Goal: Task Accomplishment & Management: Manage account settings

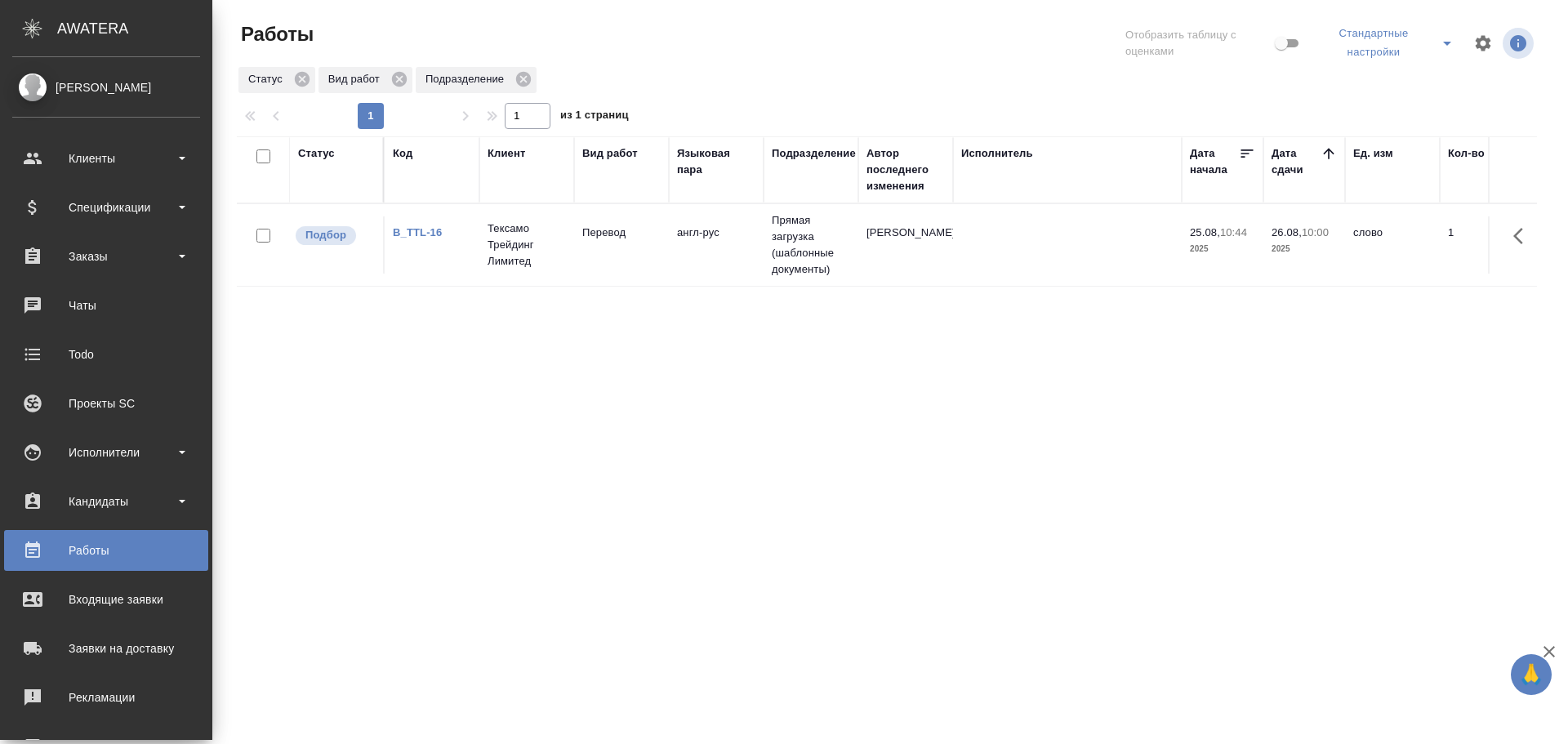
drag, startPoint x: 0, startPoint y: 0, endPoint x: 423, endPoint y: 257, distance: 495.0
click at [423, 257] on td "B_TTL-16" at bounding box center [432, 245] width 94 height 57
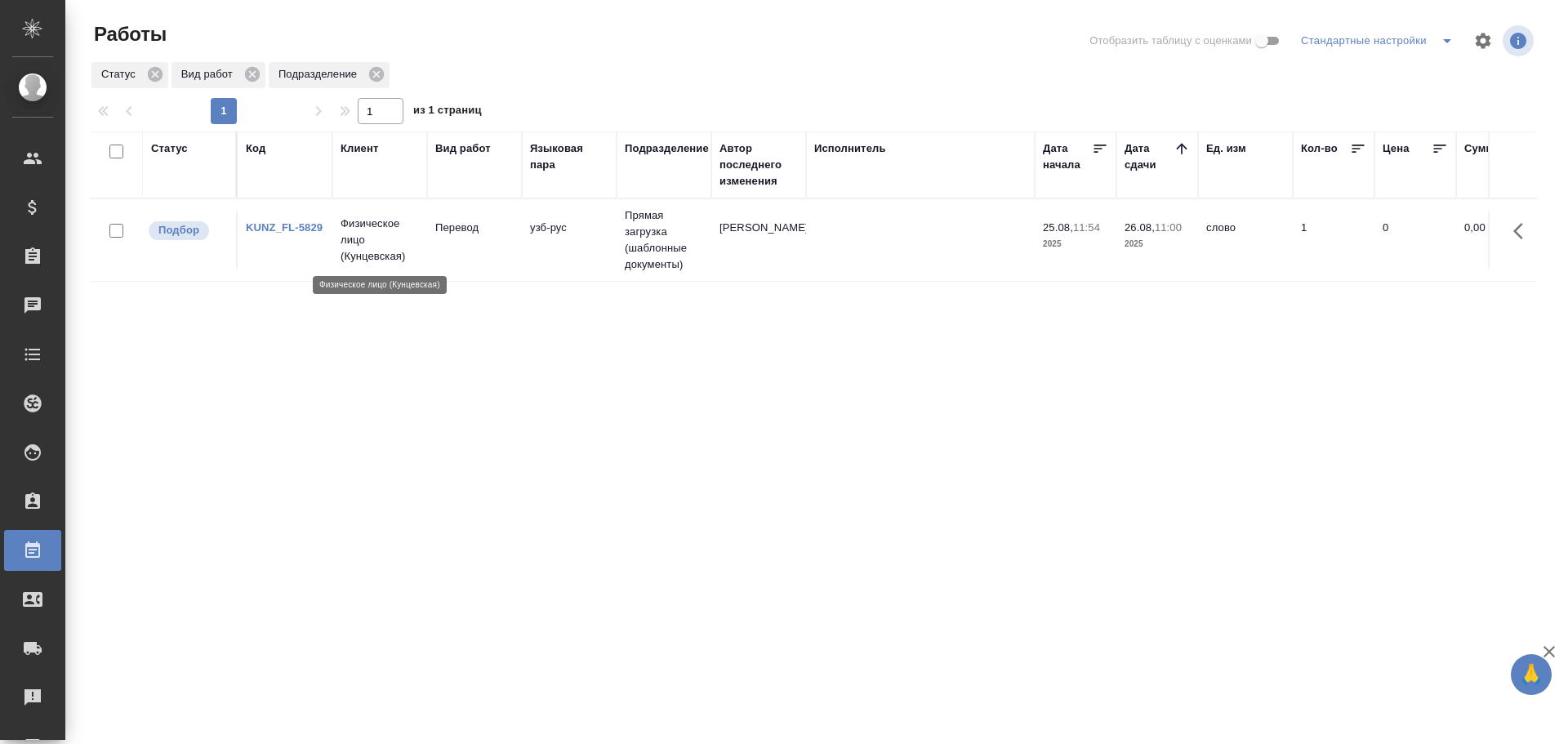
click at [352, 261] on p "Физическое лицо (Кунцевская)" at bounding box center [380, 239] width 78 height 49
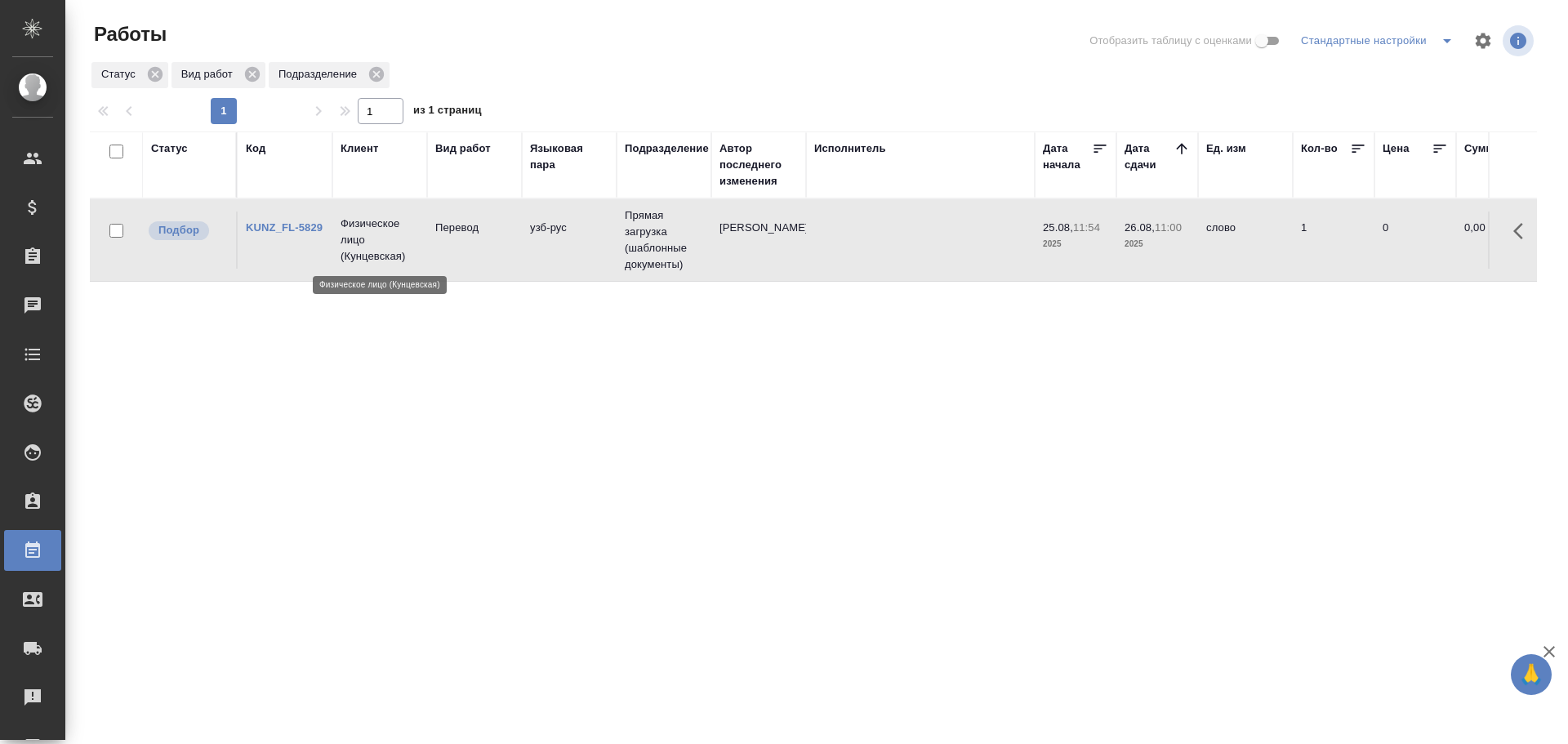
click at [352, 261] on p "Физическое лицо (Кунцевская)" at bounding box center [380, 239] width 78 height 49
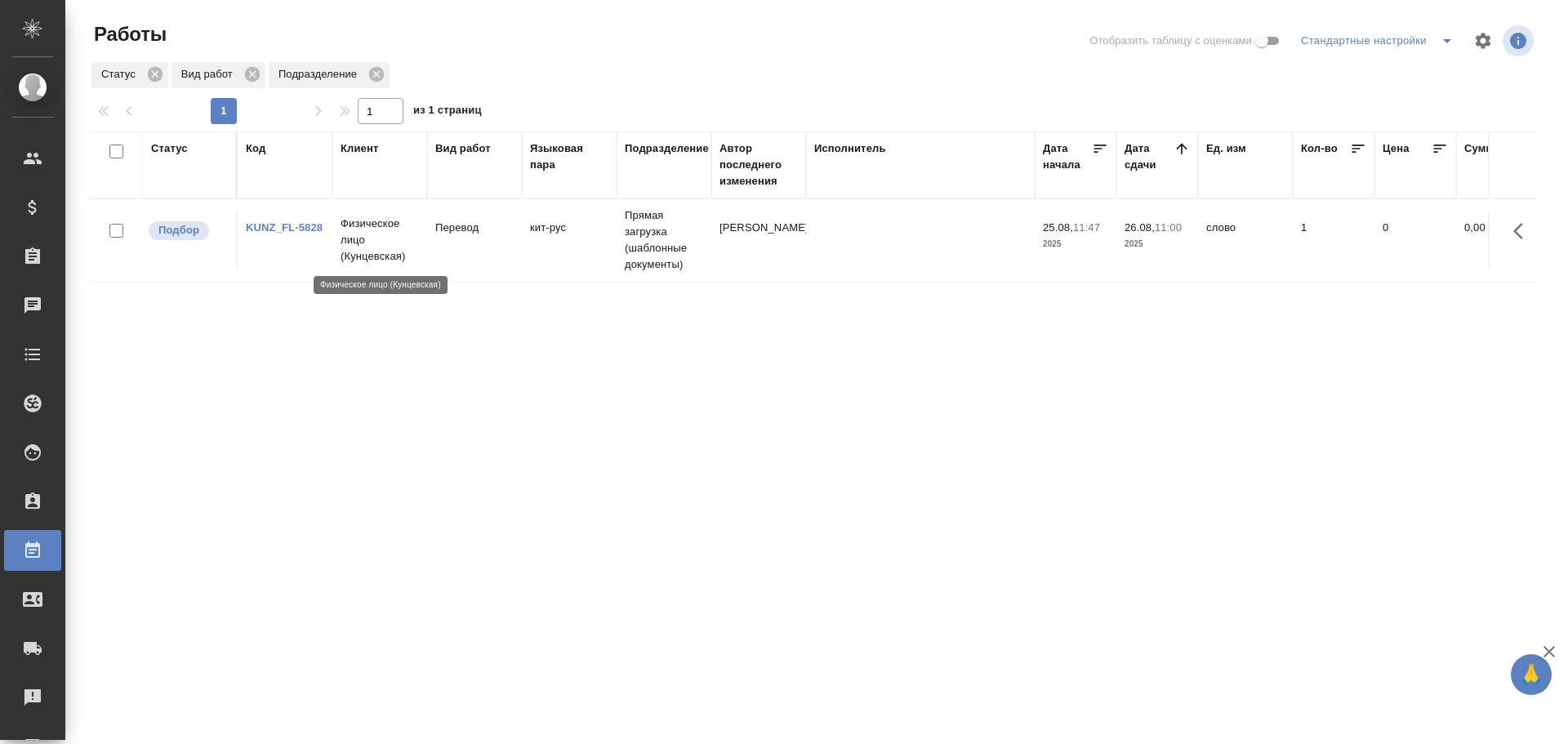
click at [362, 243] on p "Физическое лицо (Кунцевская)" at bounding box center [380, 239] width 78 height 49
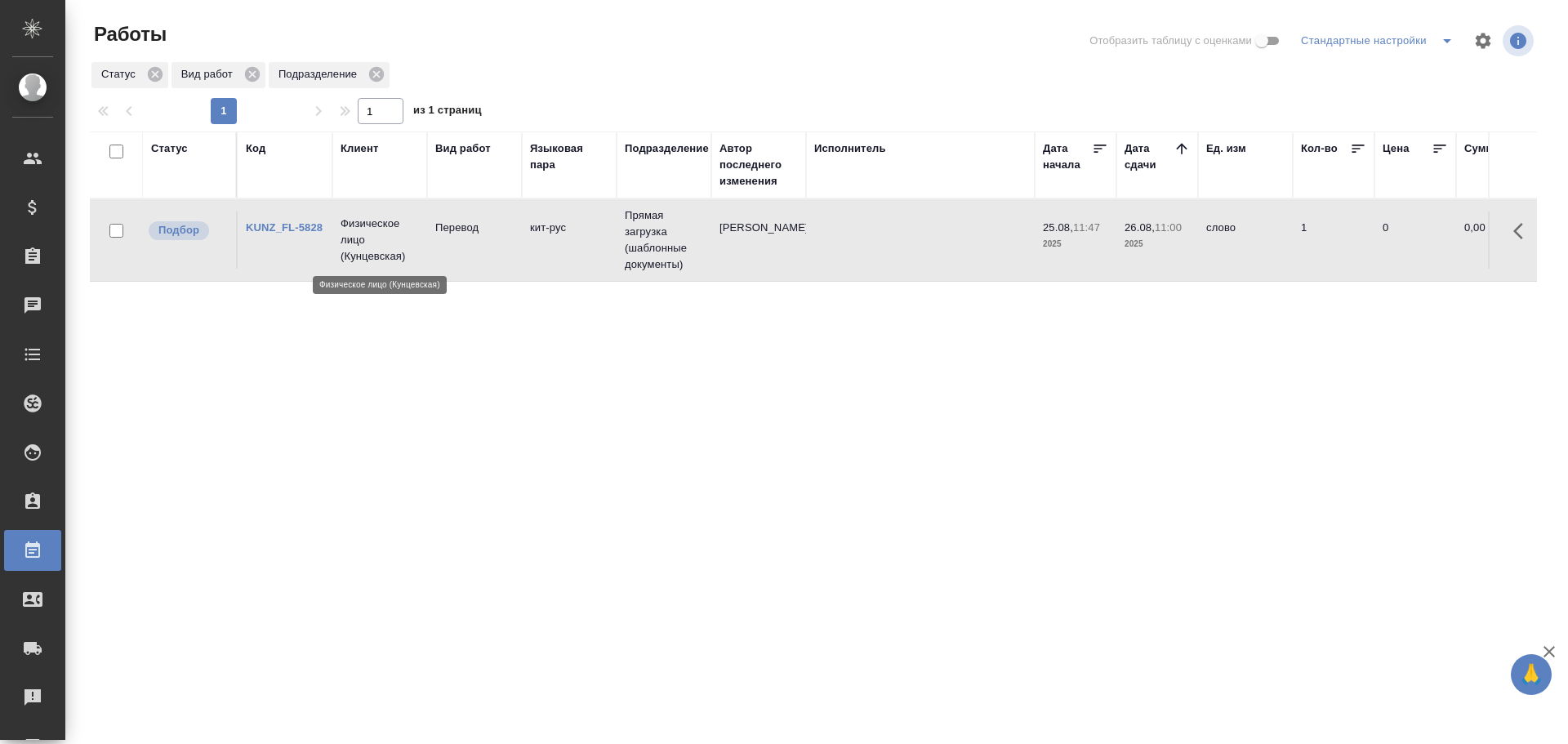
click at [362, 243] on p "Физическое лицо (Кунцевская)" at bounding box center [380, 239] width 78 height 49
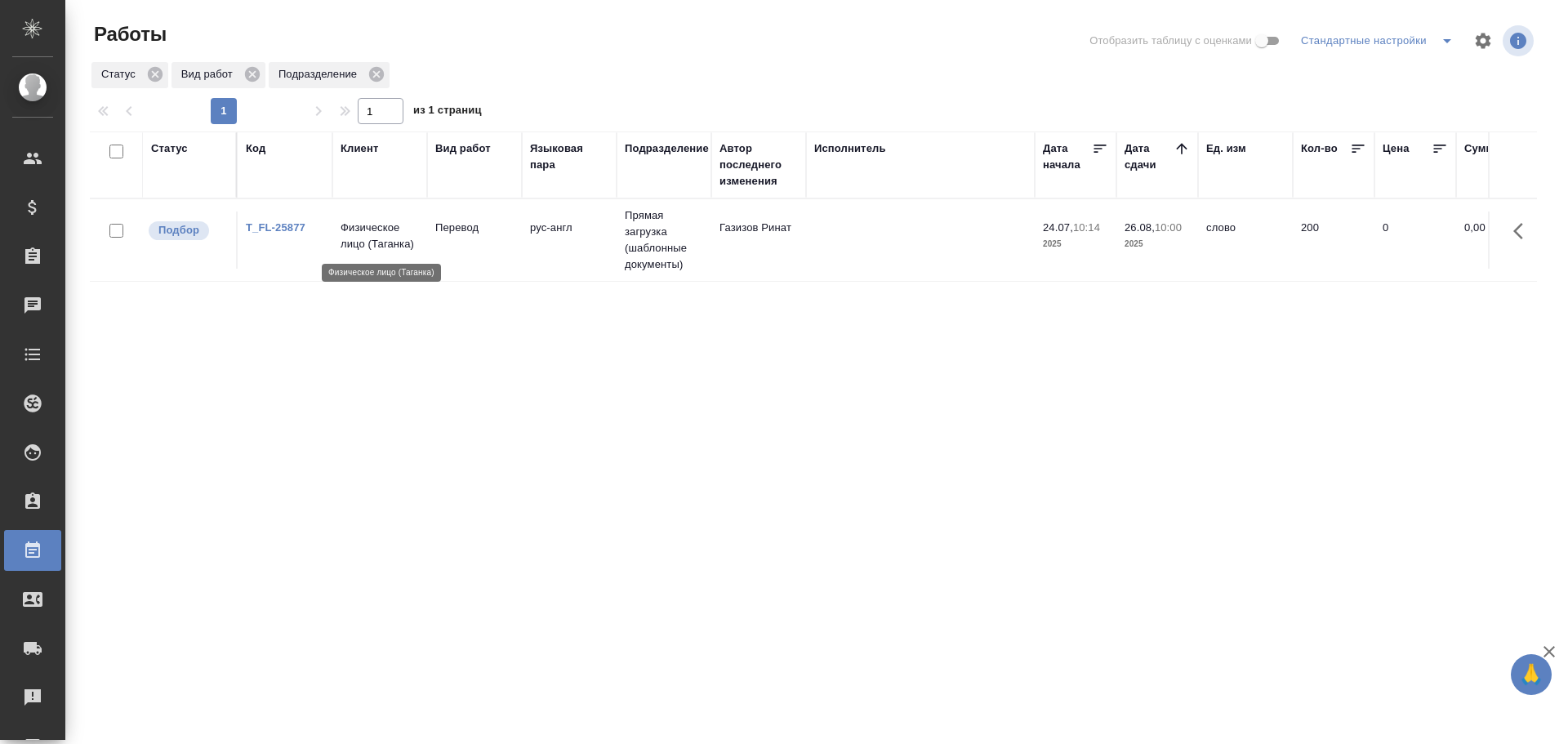
click at [372, 243] on p "Физическое лицо (Таганка)" at bounding box center [380, 236] width 78 height 33
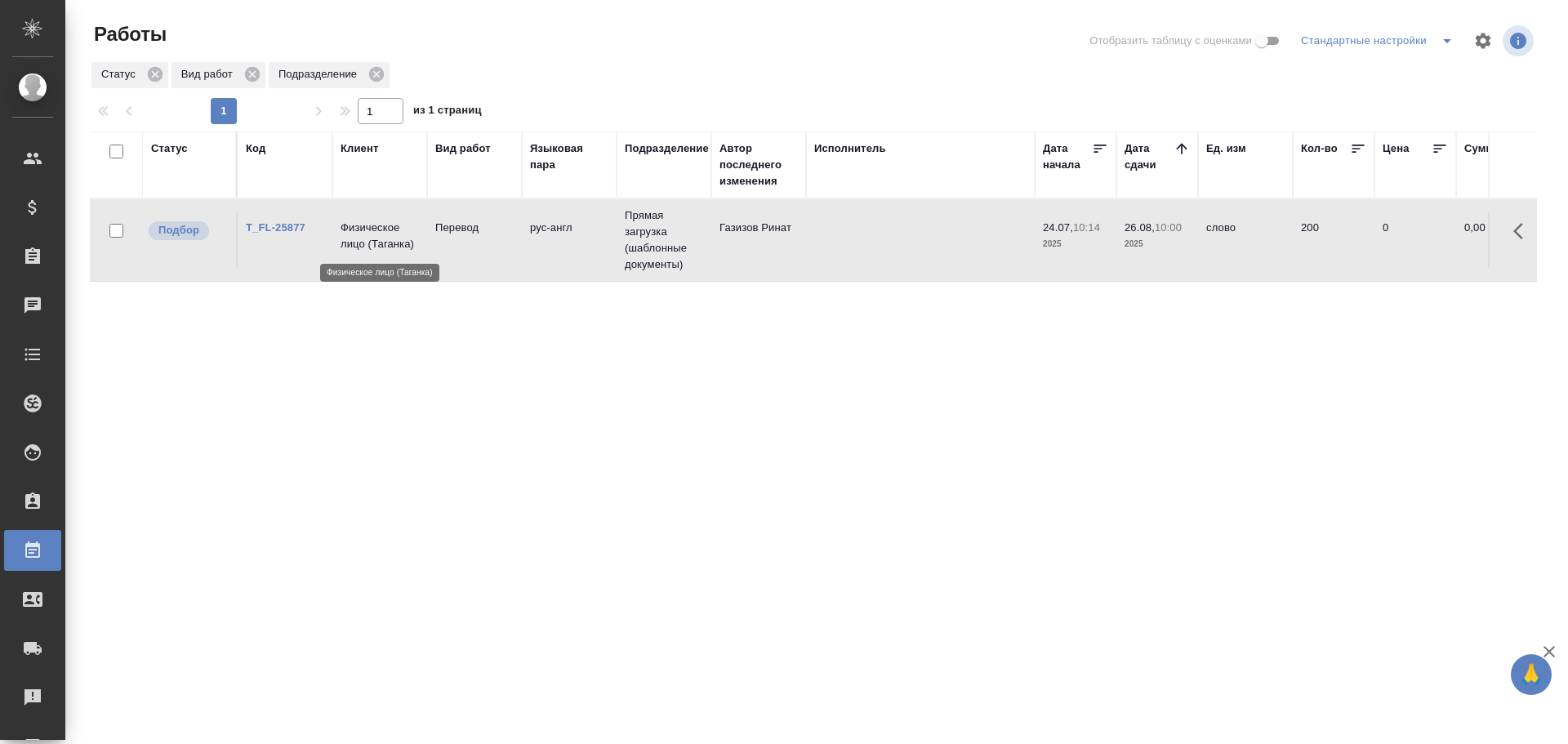
click at [372, 243] on p "Физическое лицо (Таганка)" at bounding box center [380, 236] width 78 height 33
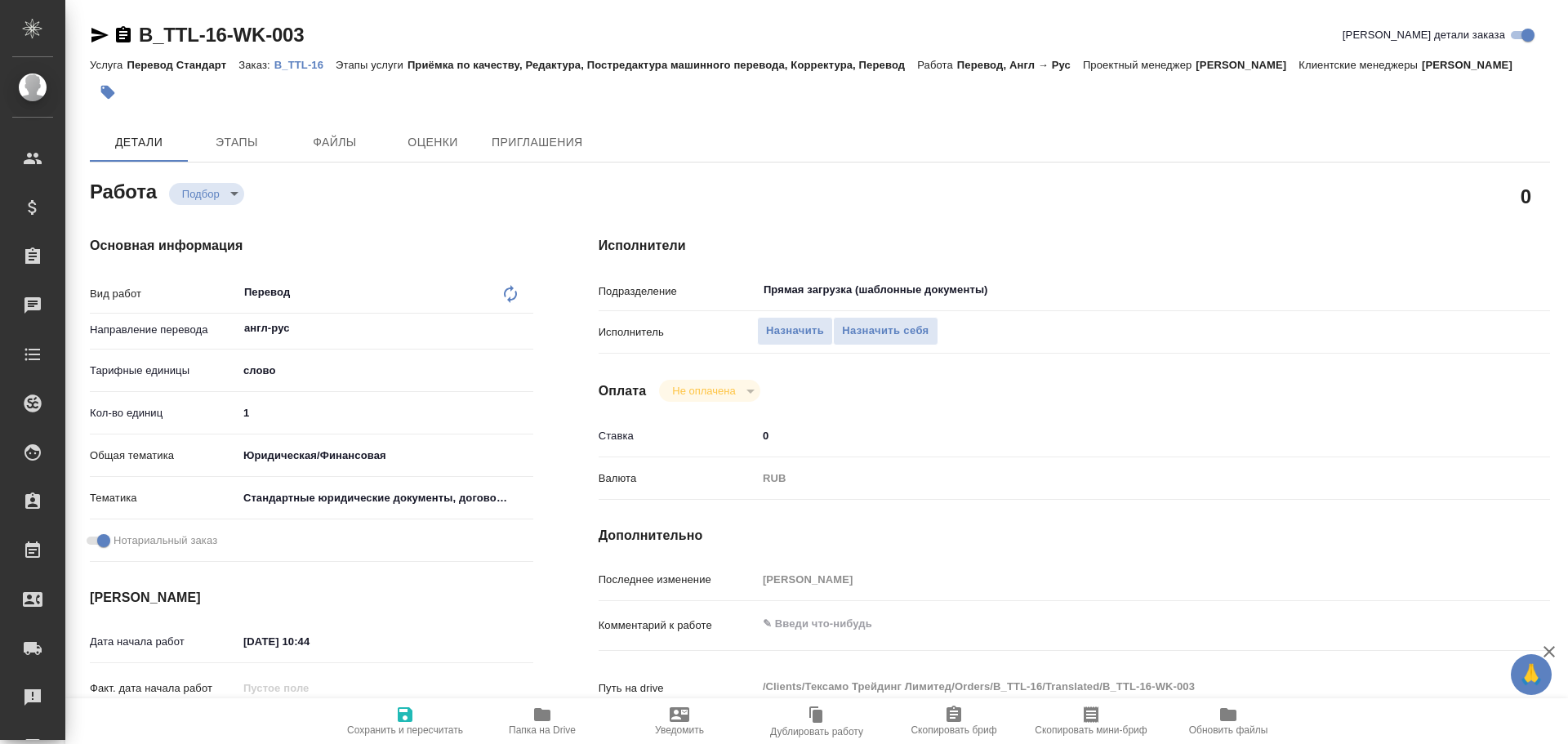
type textarea "x"
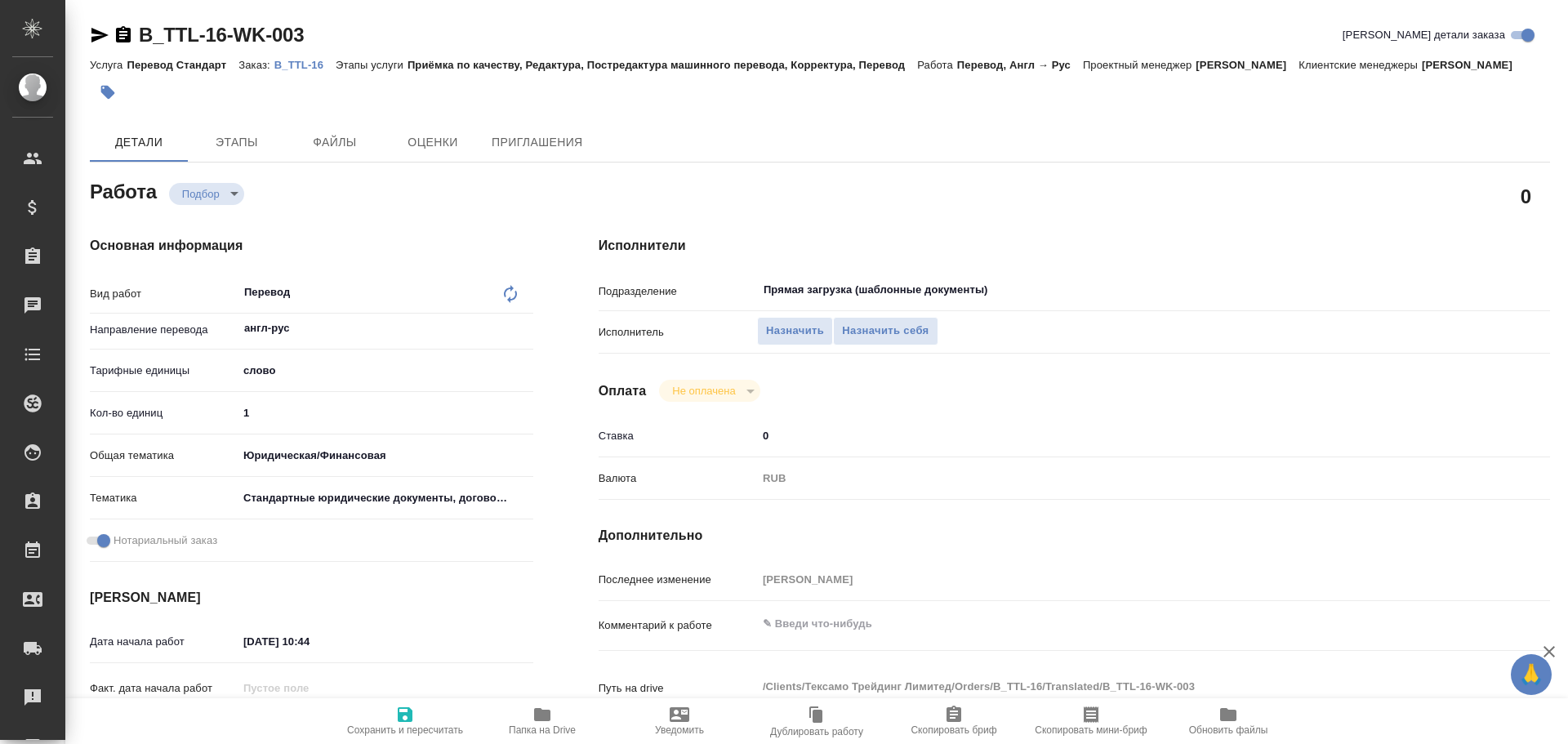
type textarea "x"
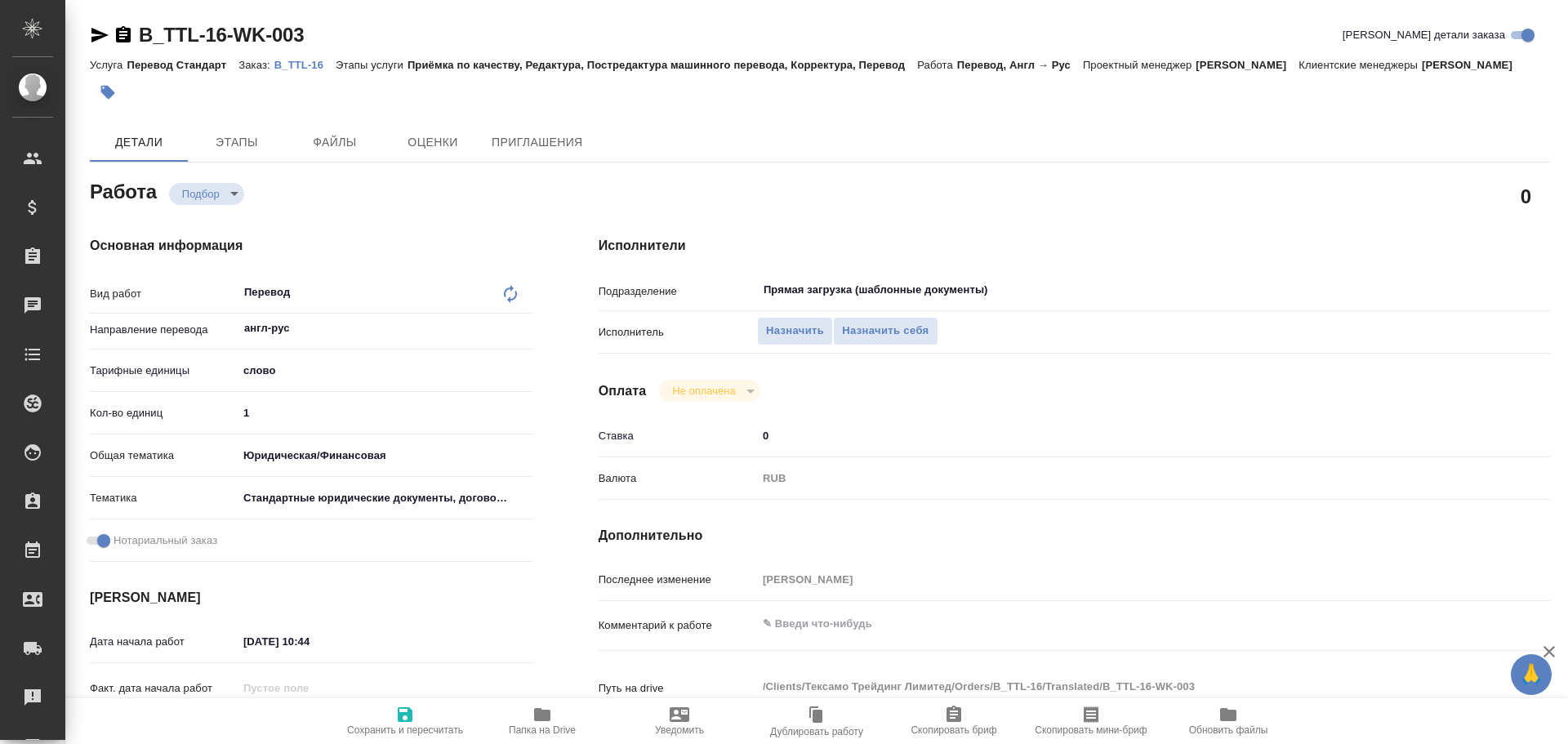
type textarea "x"
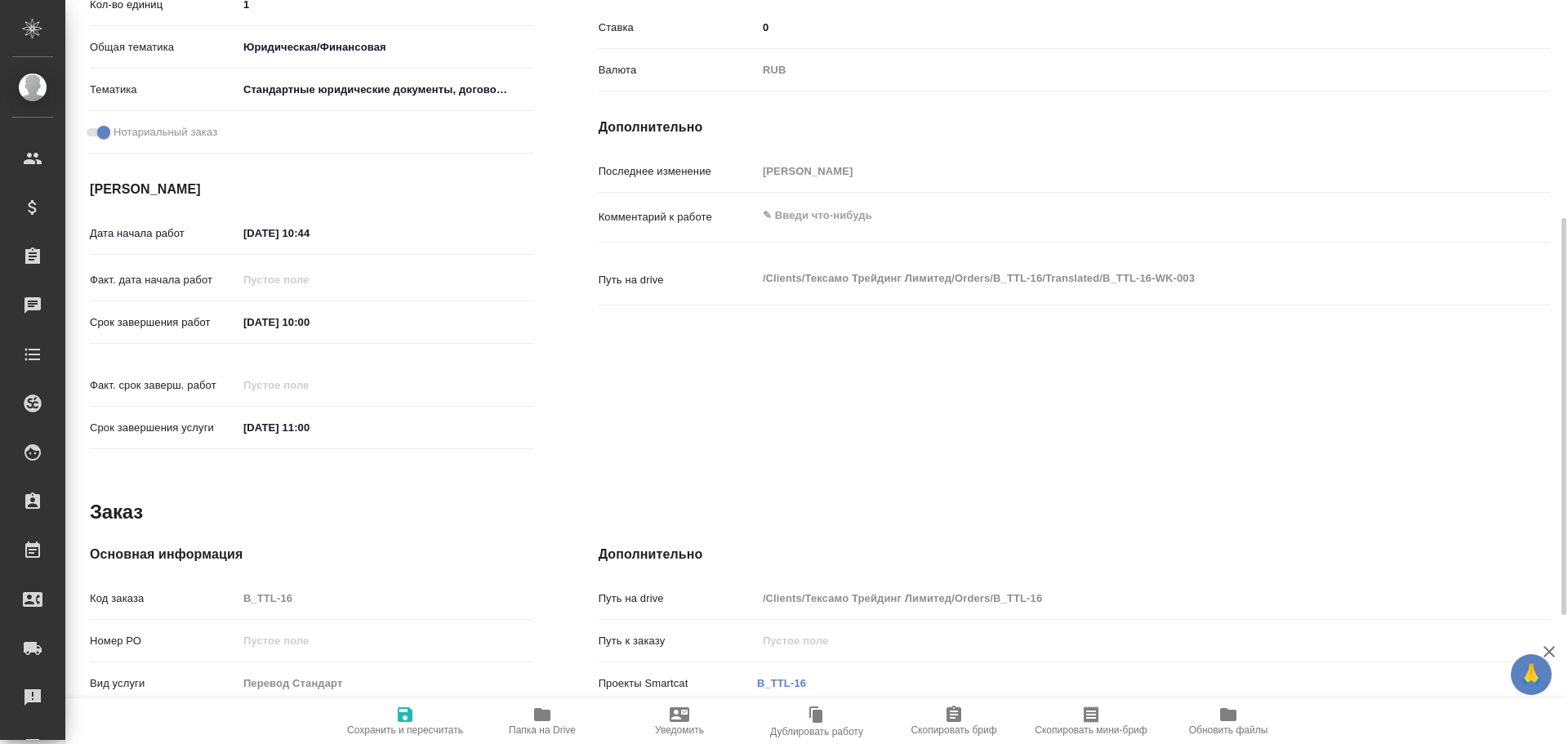
type textarea "x"
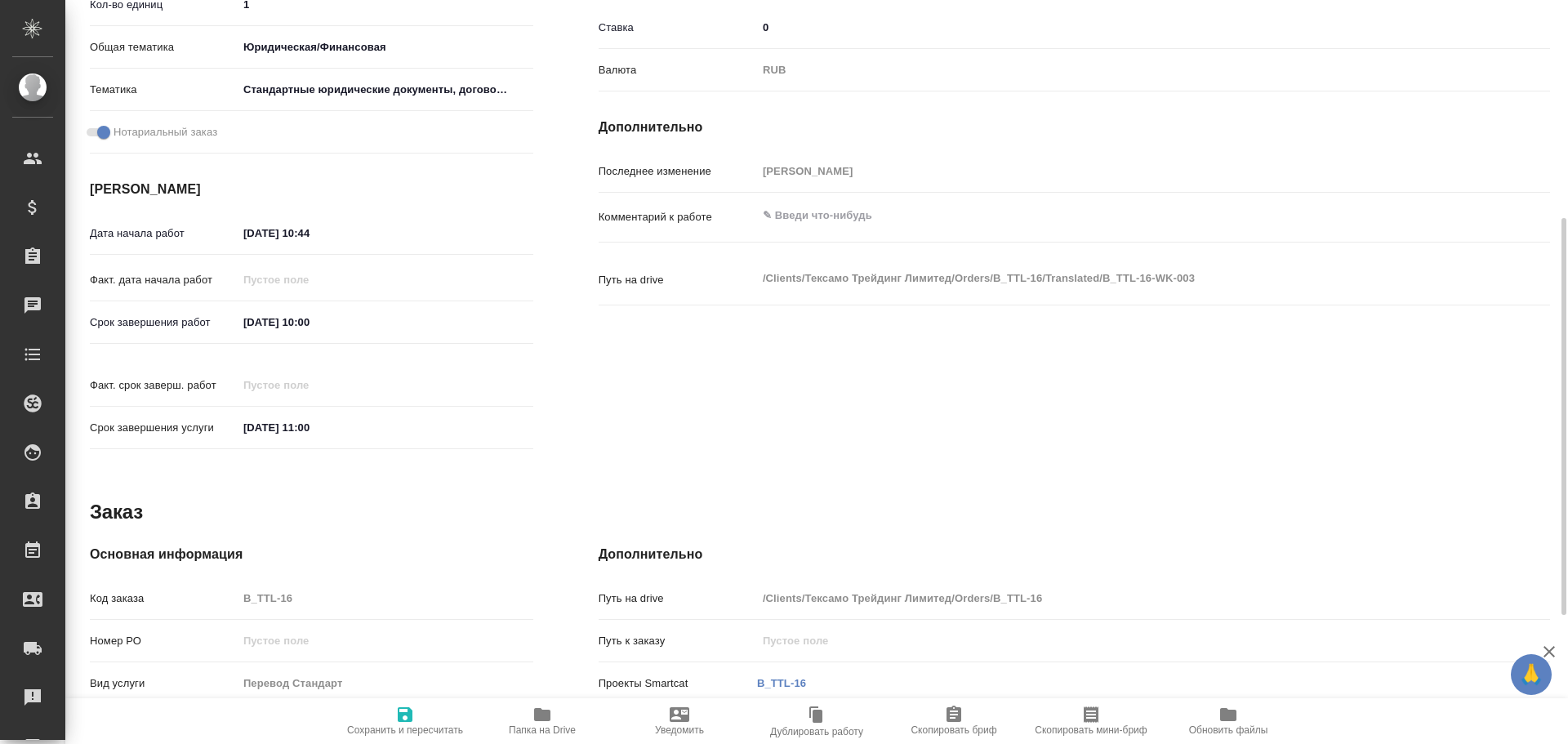
scroll to position [649, 0]
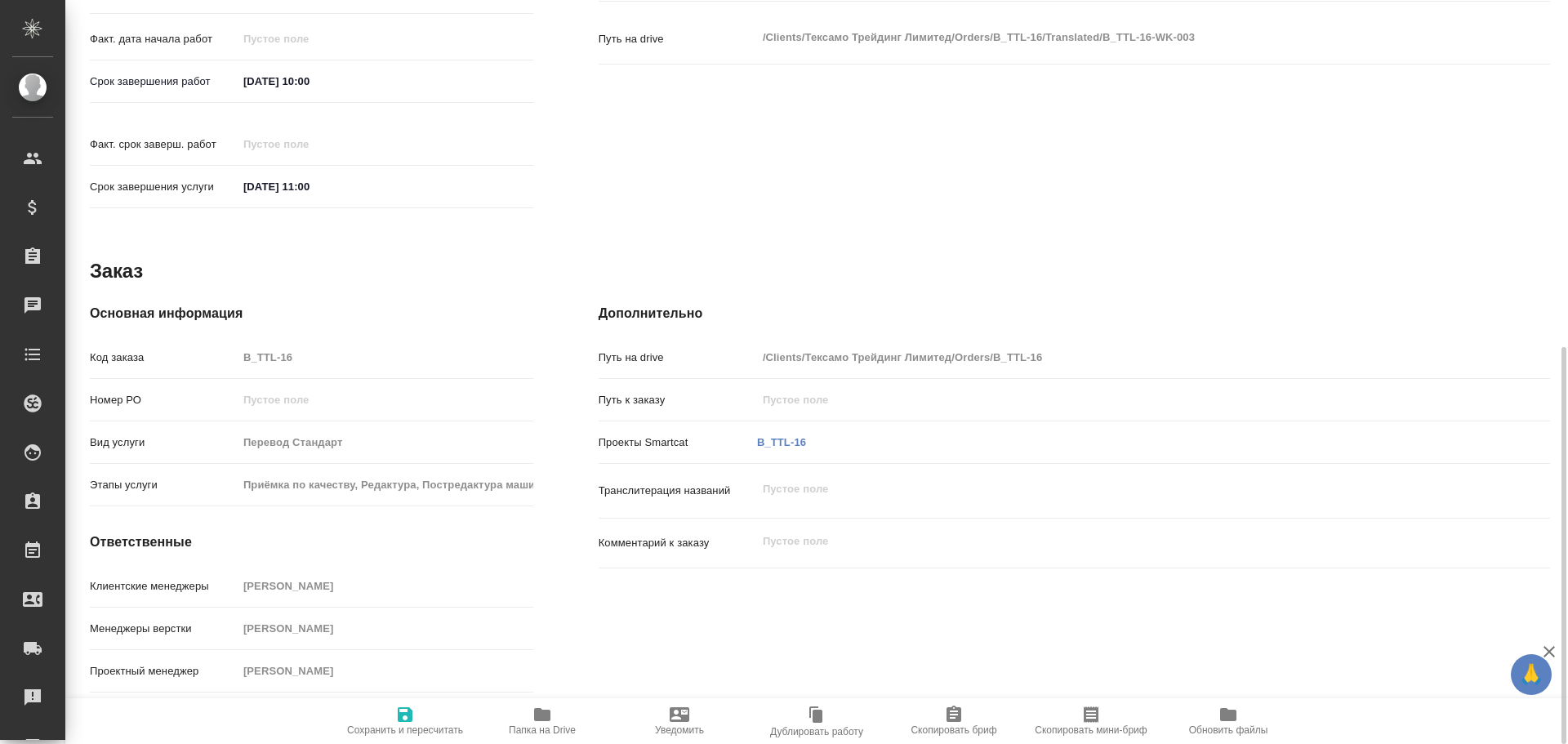
type textarea "x"
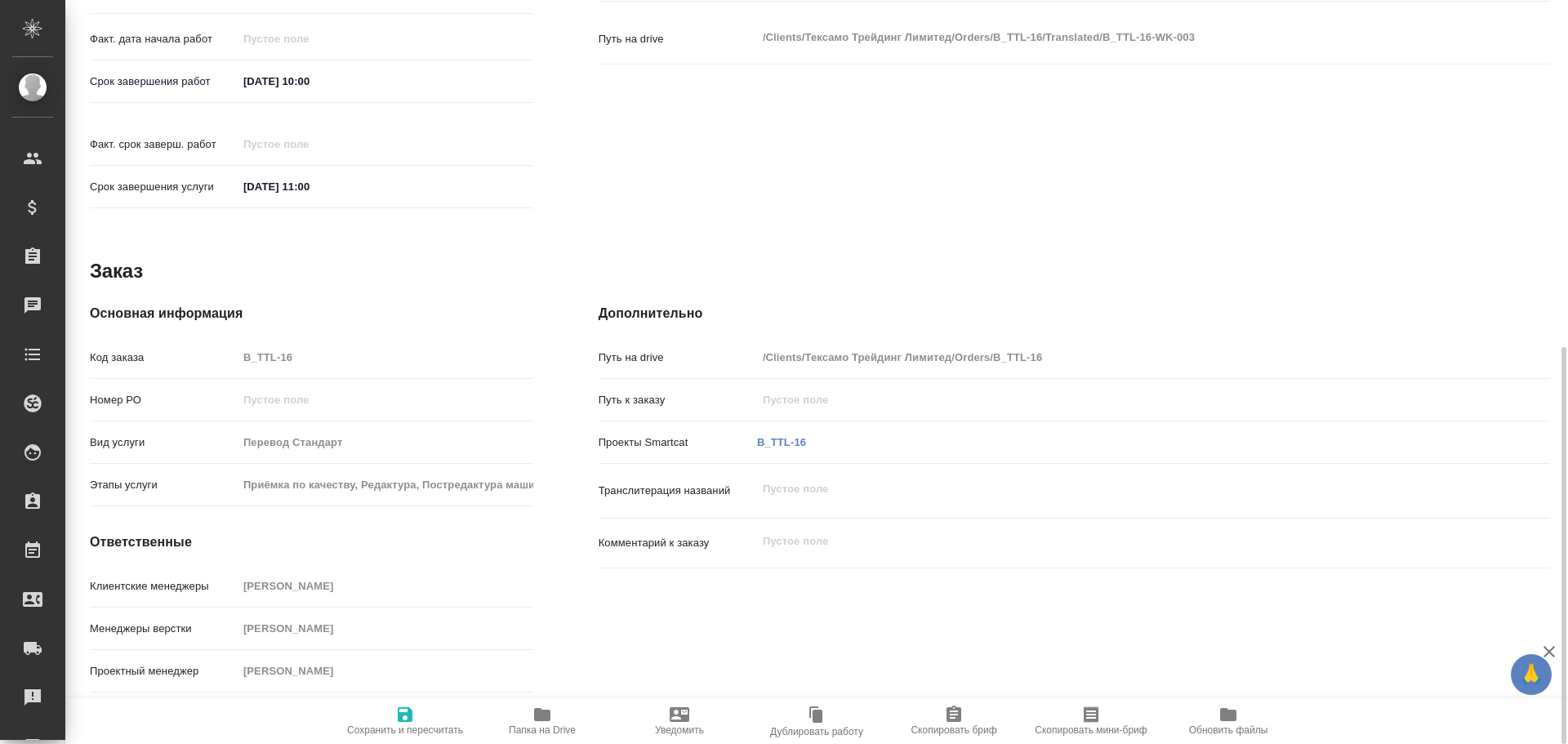
type textarea "x"
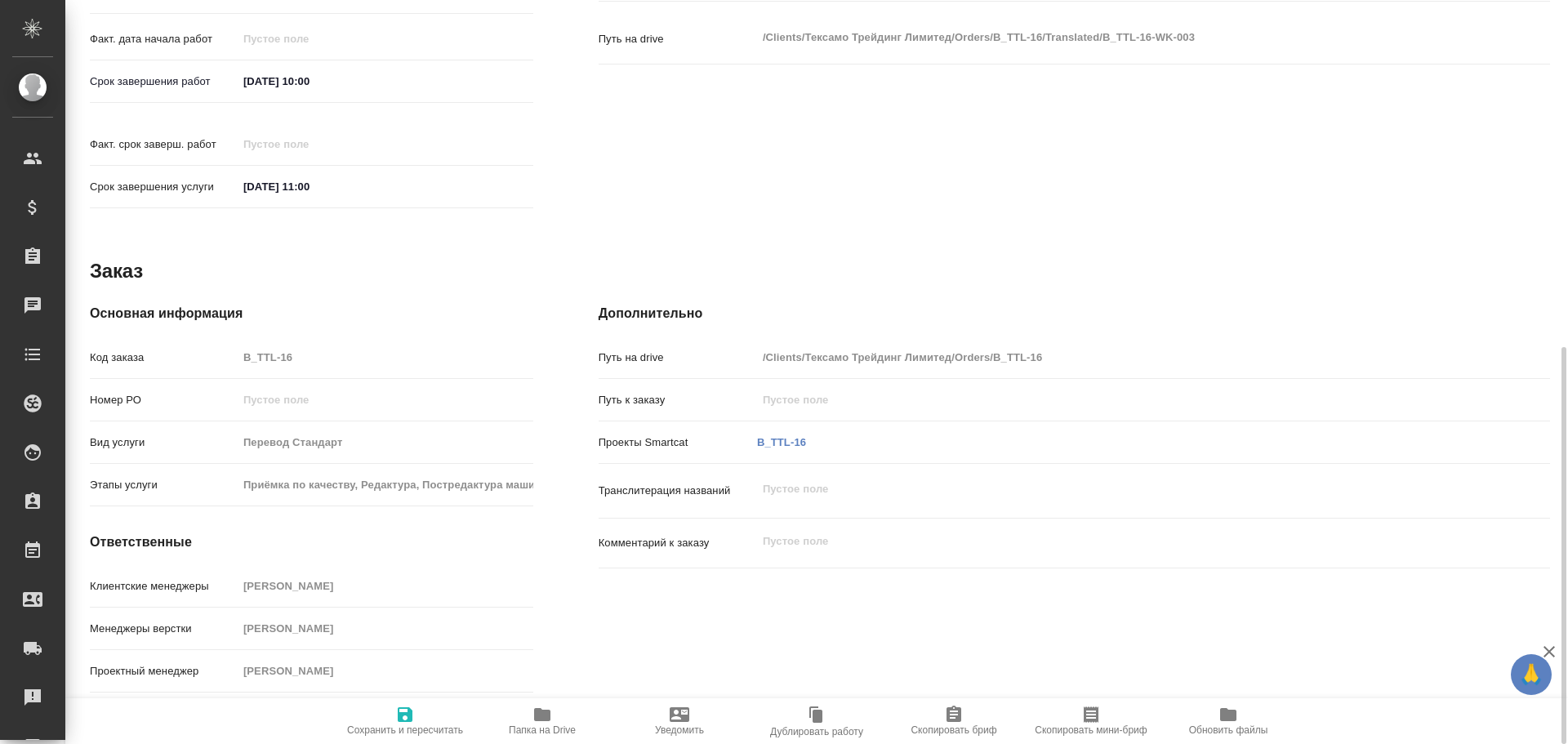
click at [562, 731] on span "Папка на Drive" at bounding box center [542, 730] width 67 height 12
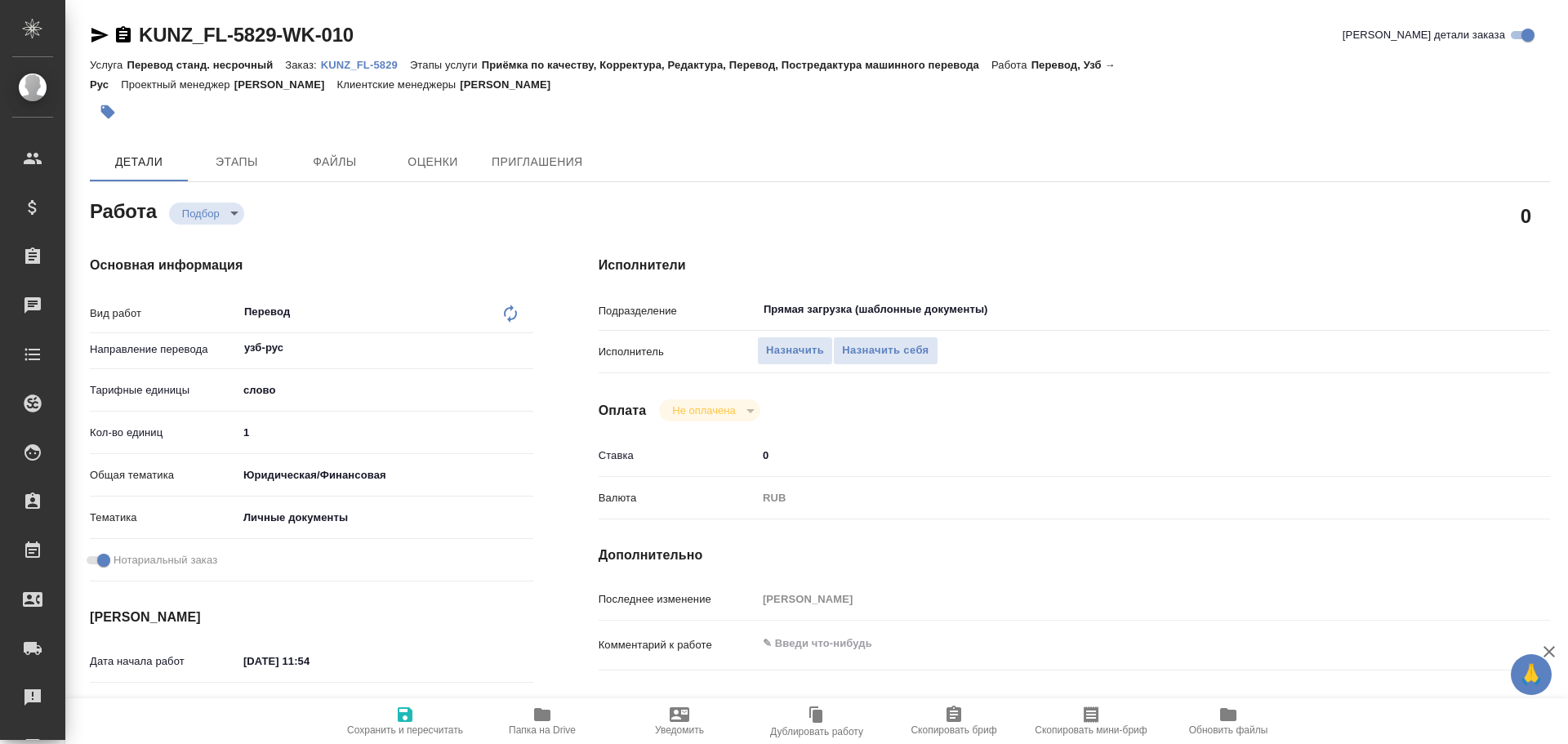
type textarea "x"
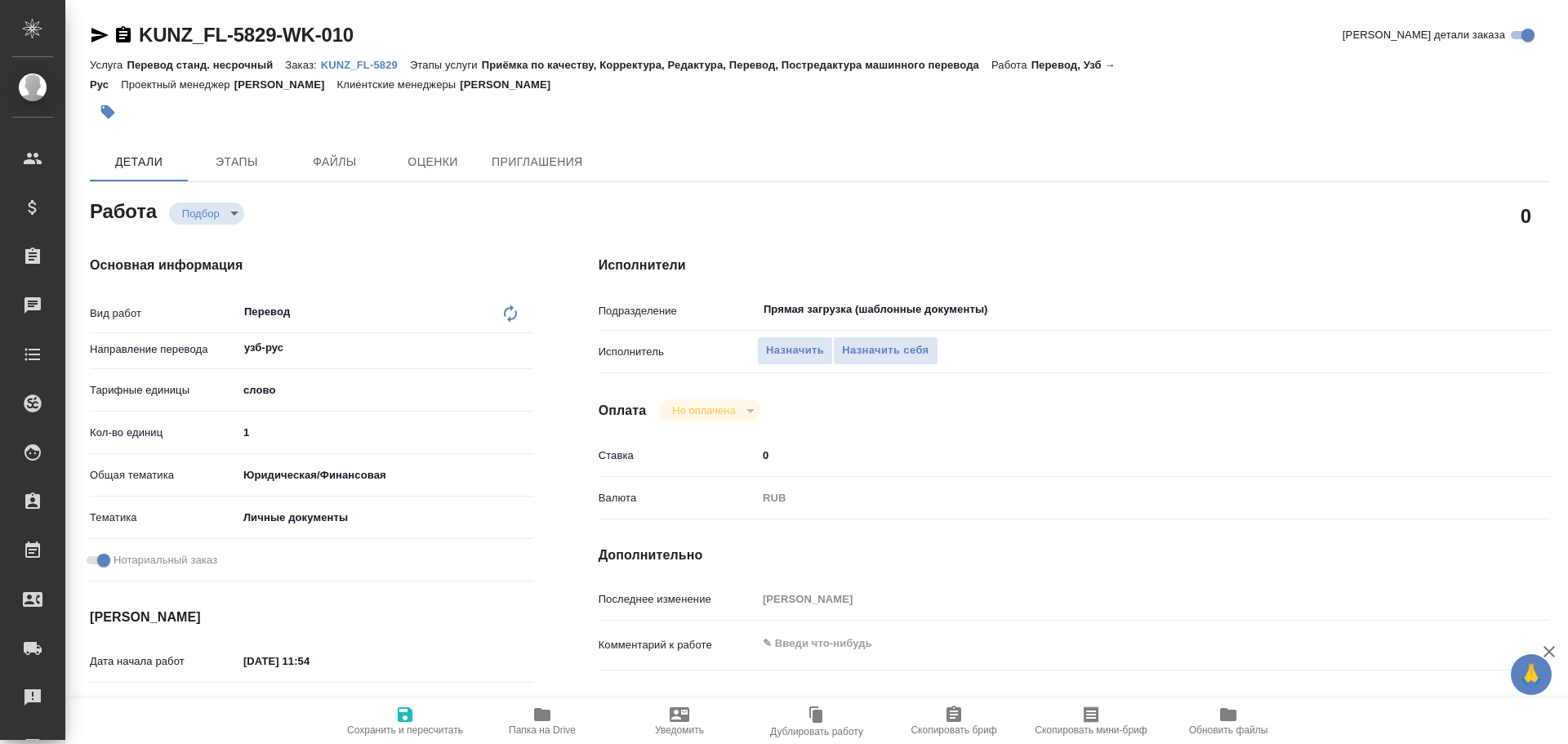
type textarea "x"
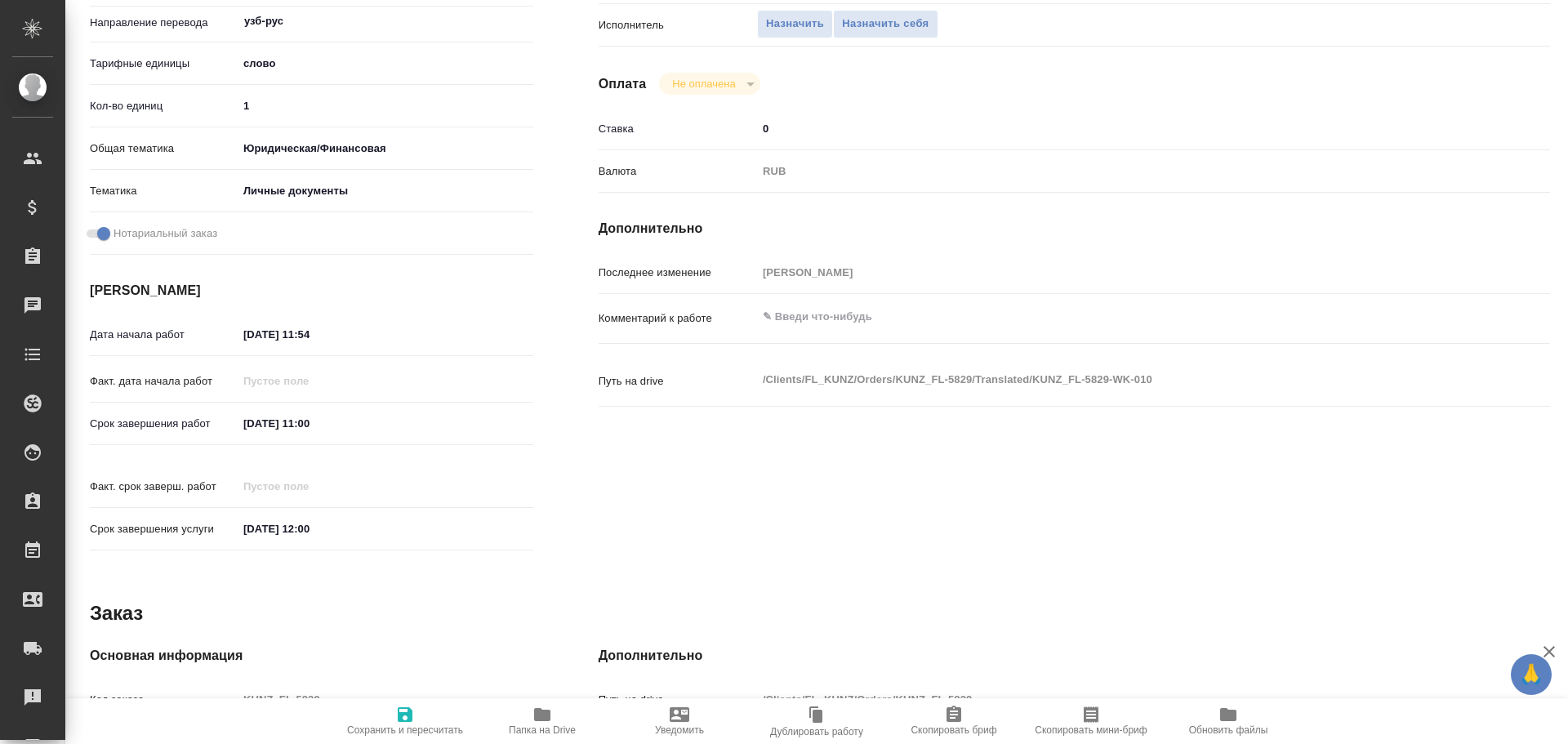
scroll to position [649, 0]
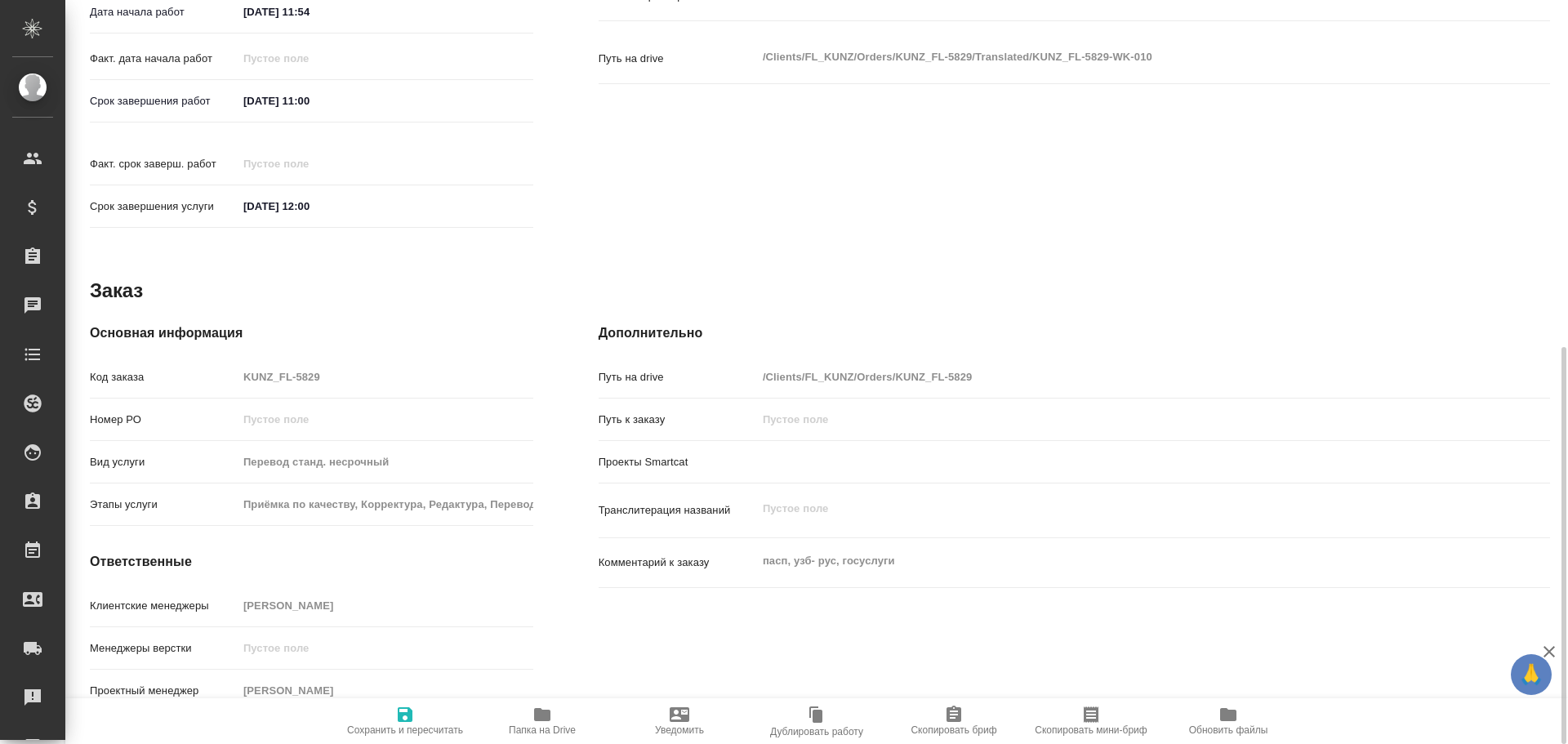
type textarea "x"
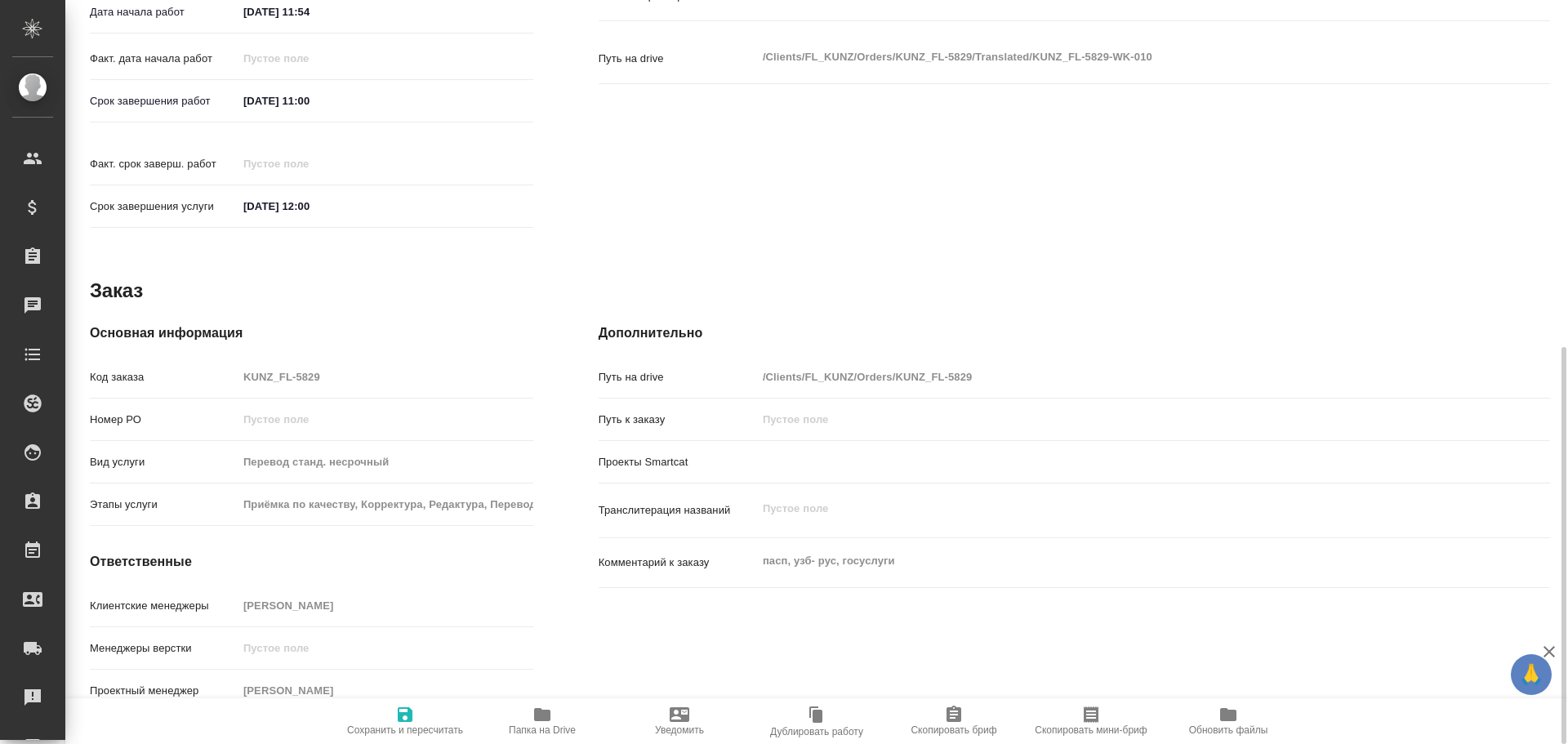
type textarea "x"
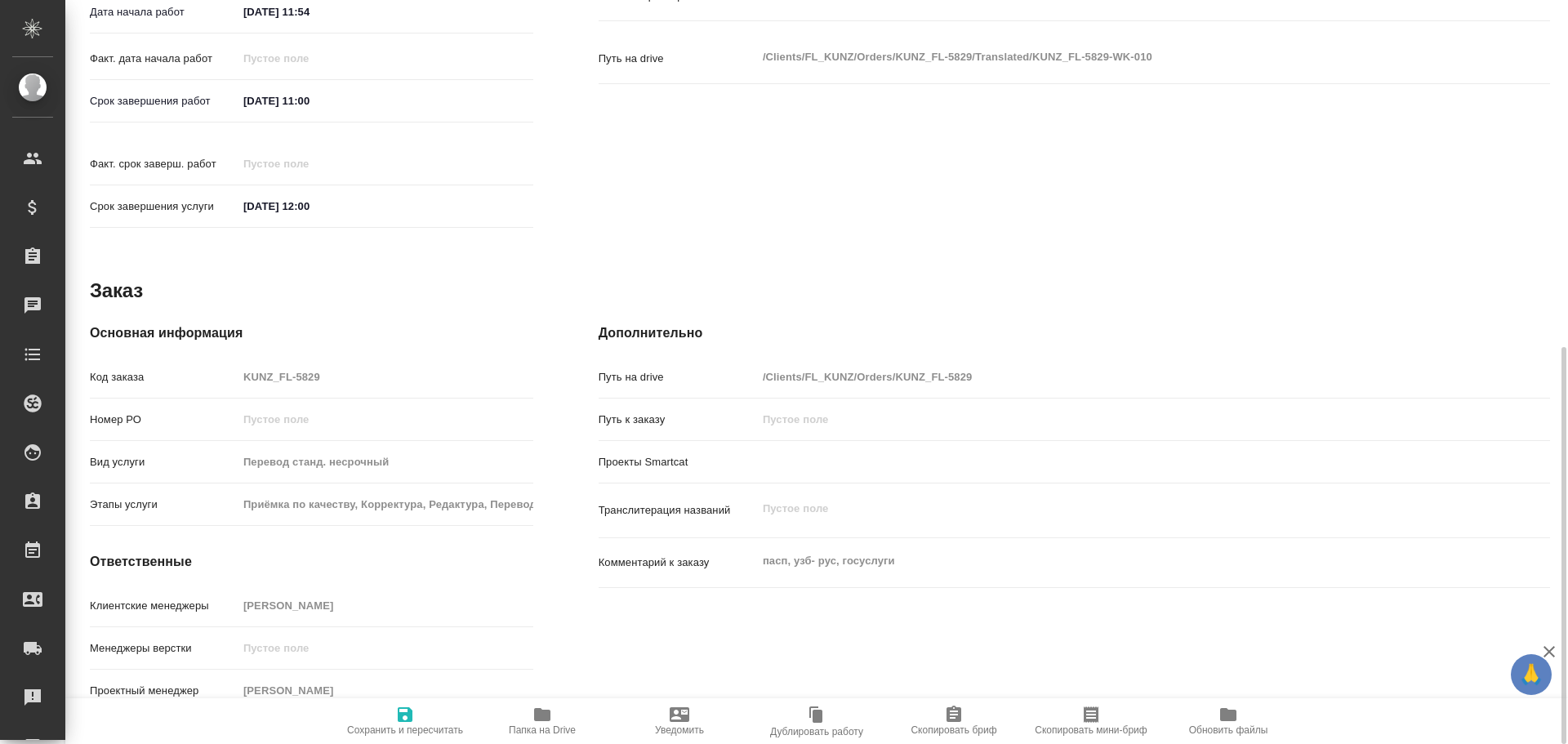
type textarea "x"
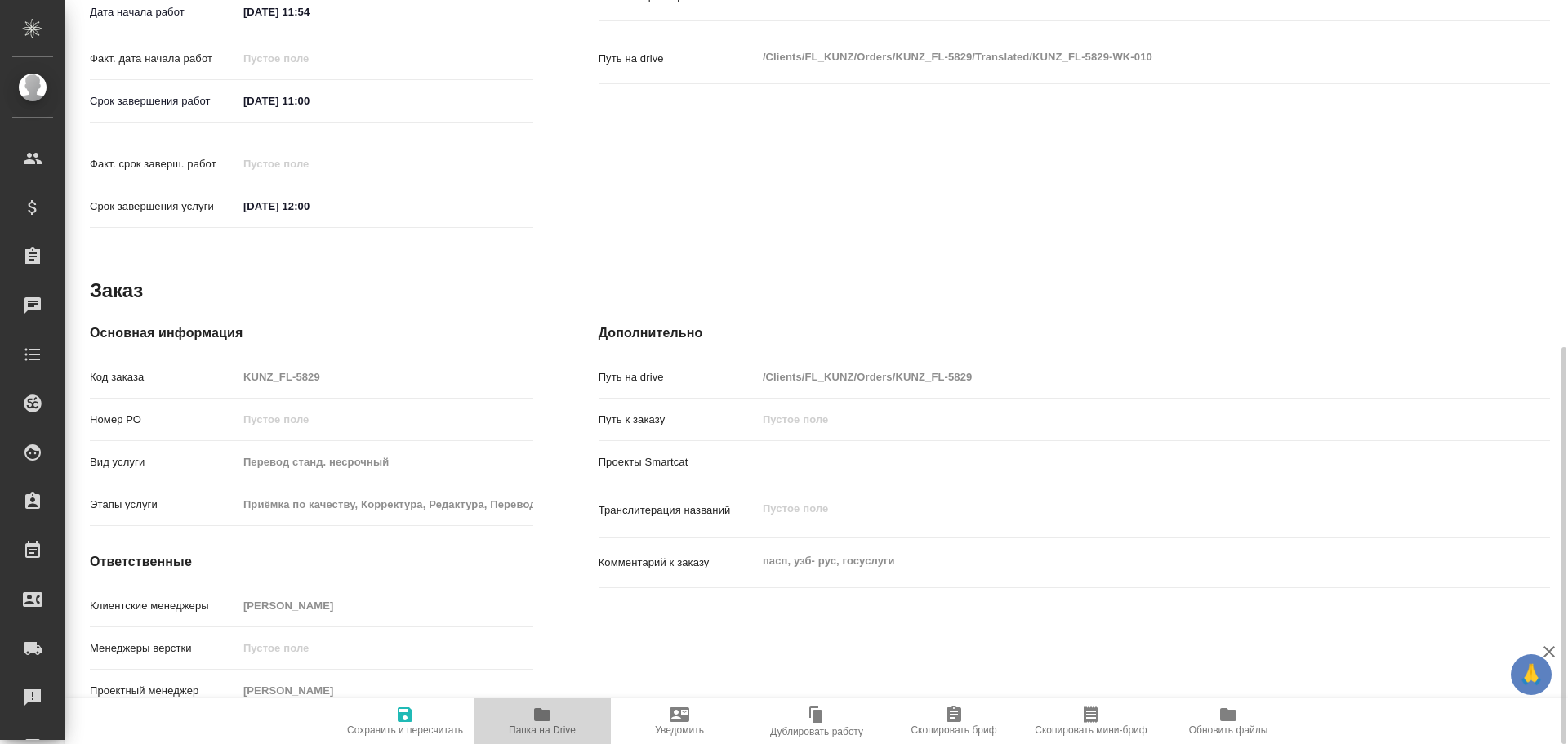
click at [529, 709] on span "Папка на Drive" at bounding box center [542, 720] width 117 height 31
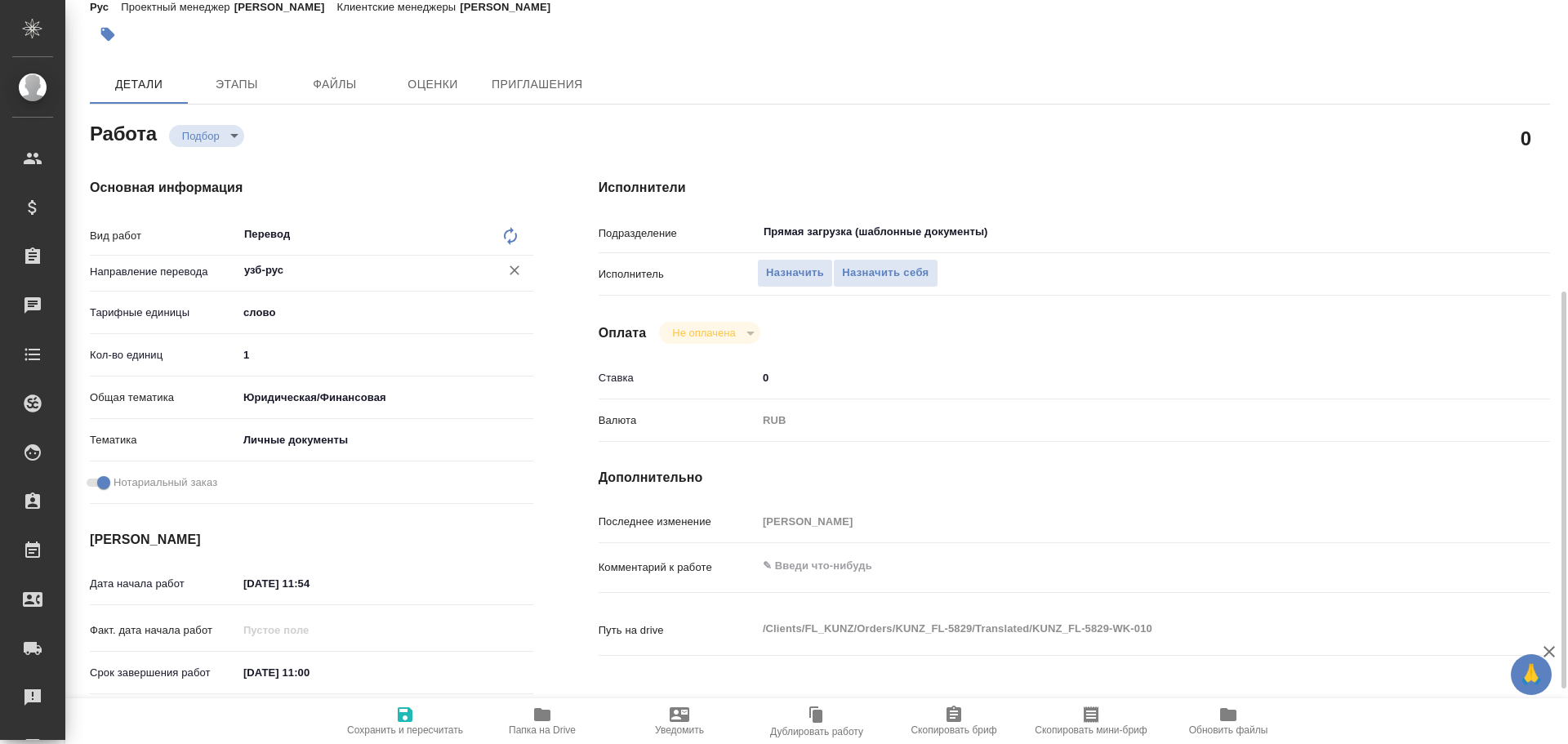
scroll to position [0, 0]
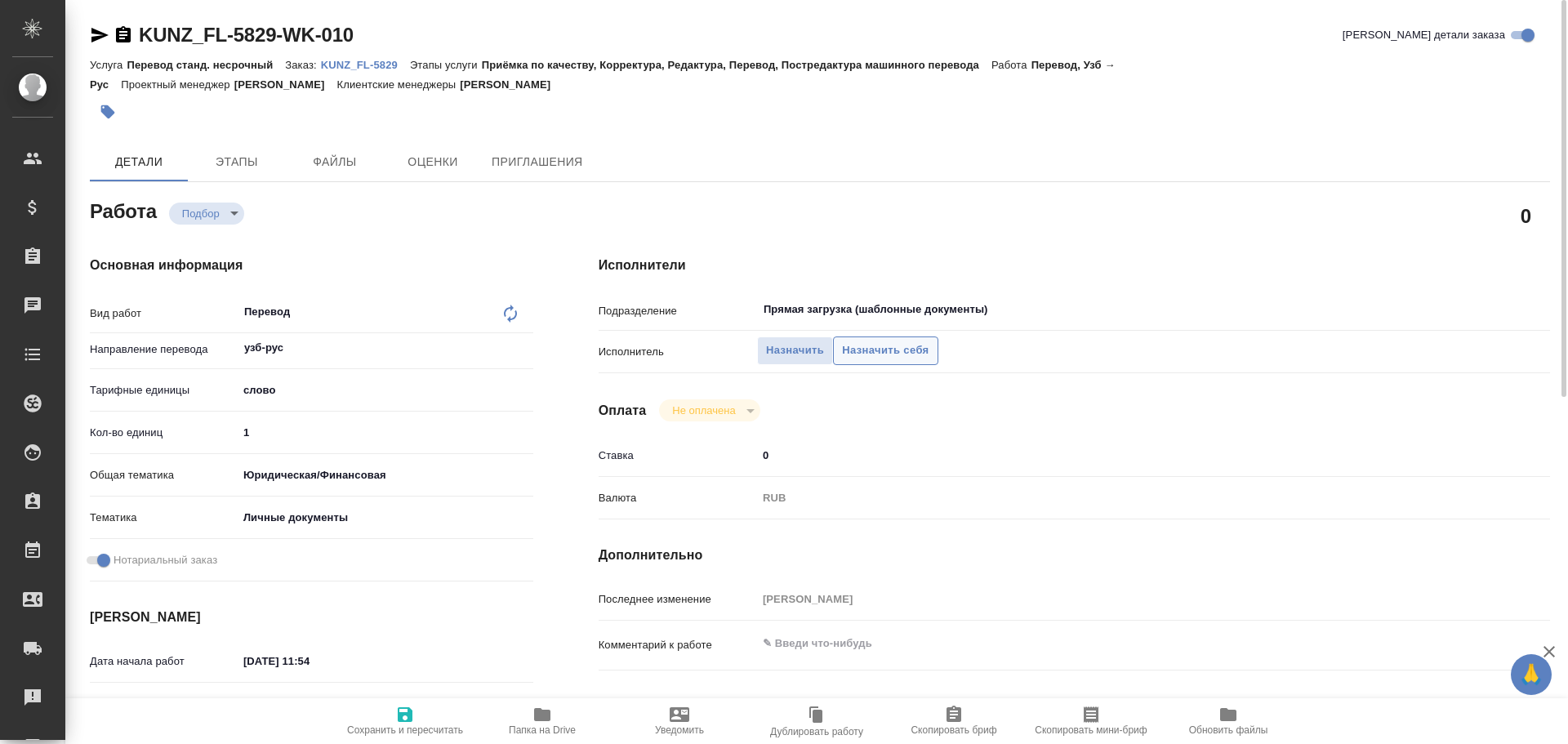
click at [877, 352] on span "Назначить себя" at bounding box center [885, 351] width 86 height 19
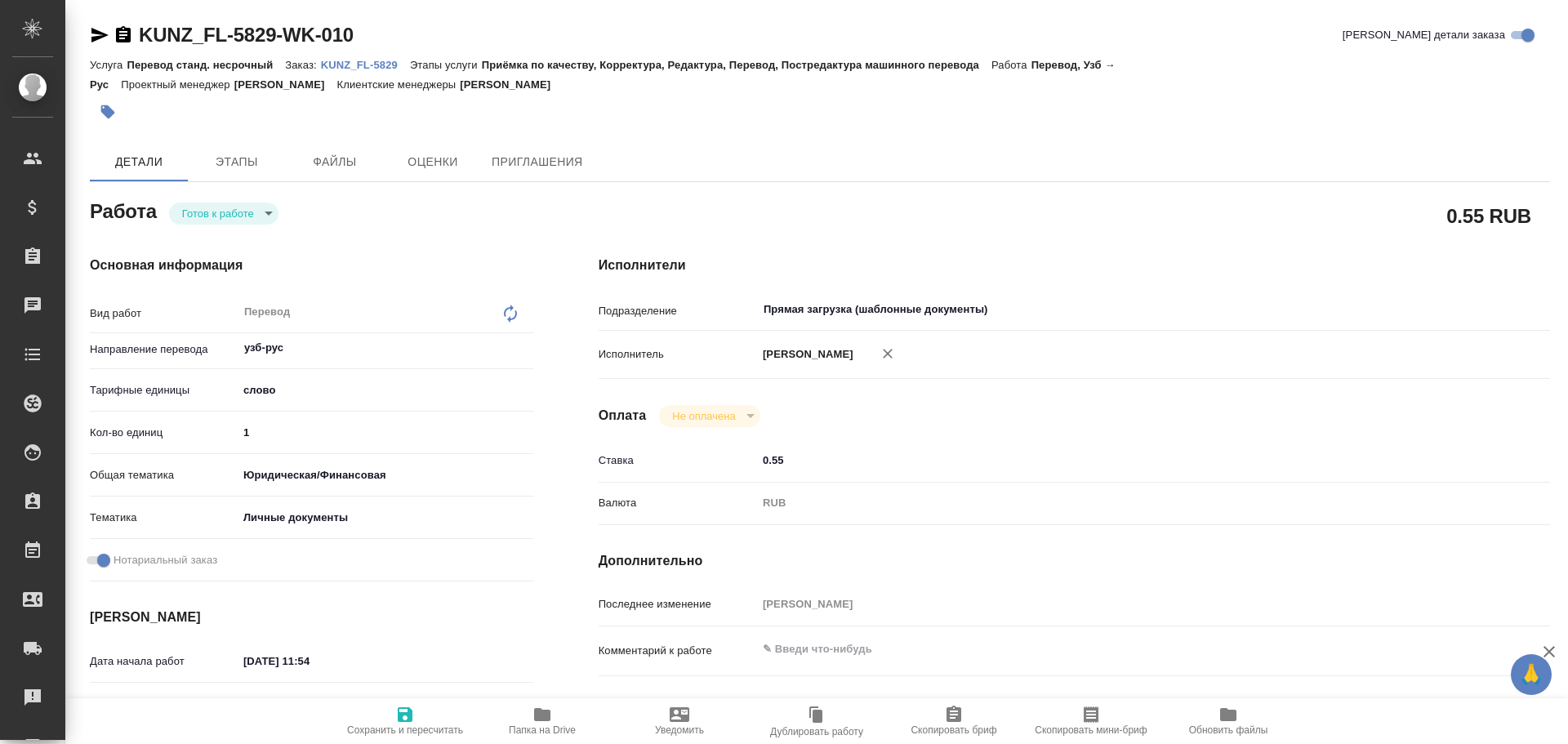
click at [203, 209] on body "🙏 .cls-1 fill:#fff; AWATERA Gusev Alexandr Клиенты Спецификации Заказы Чаты Tod…" at bounding box center [784, 372] width 1568 height 744
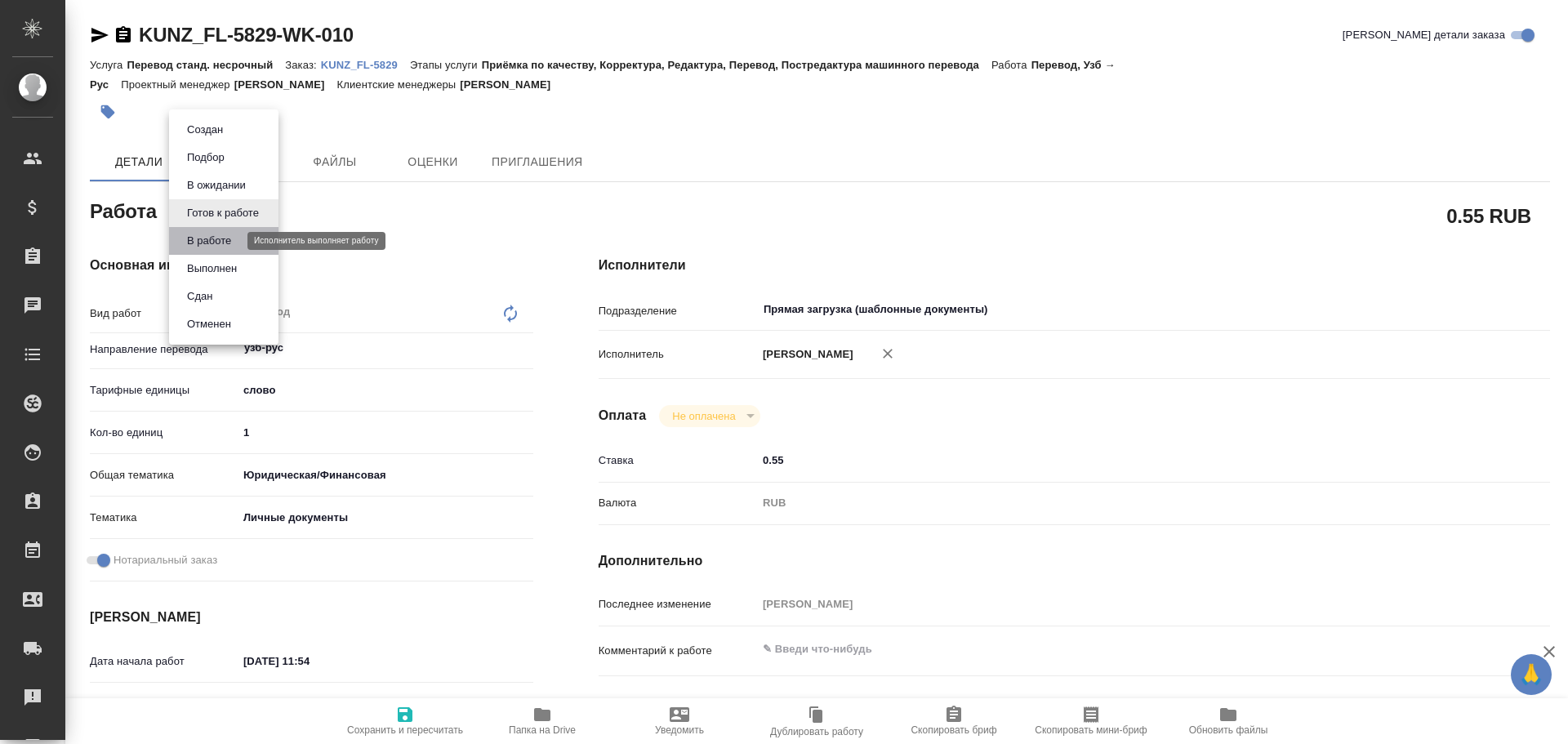
click at [204, 239] on button "В работе" at bounding box center [209, 241] width 54 height 18
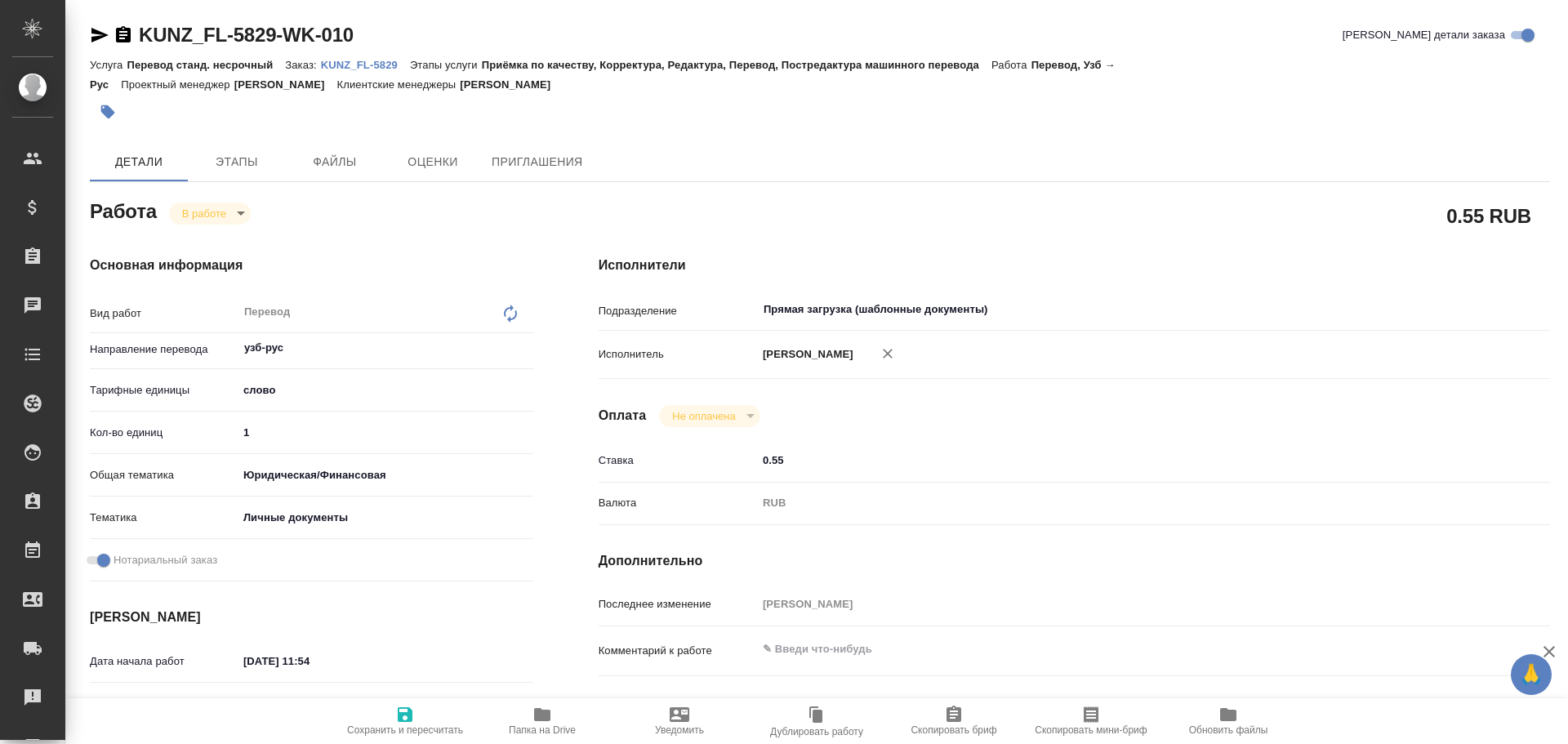
type textarea "x"
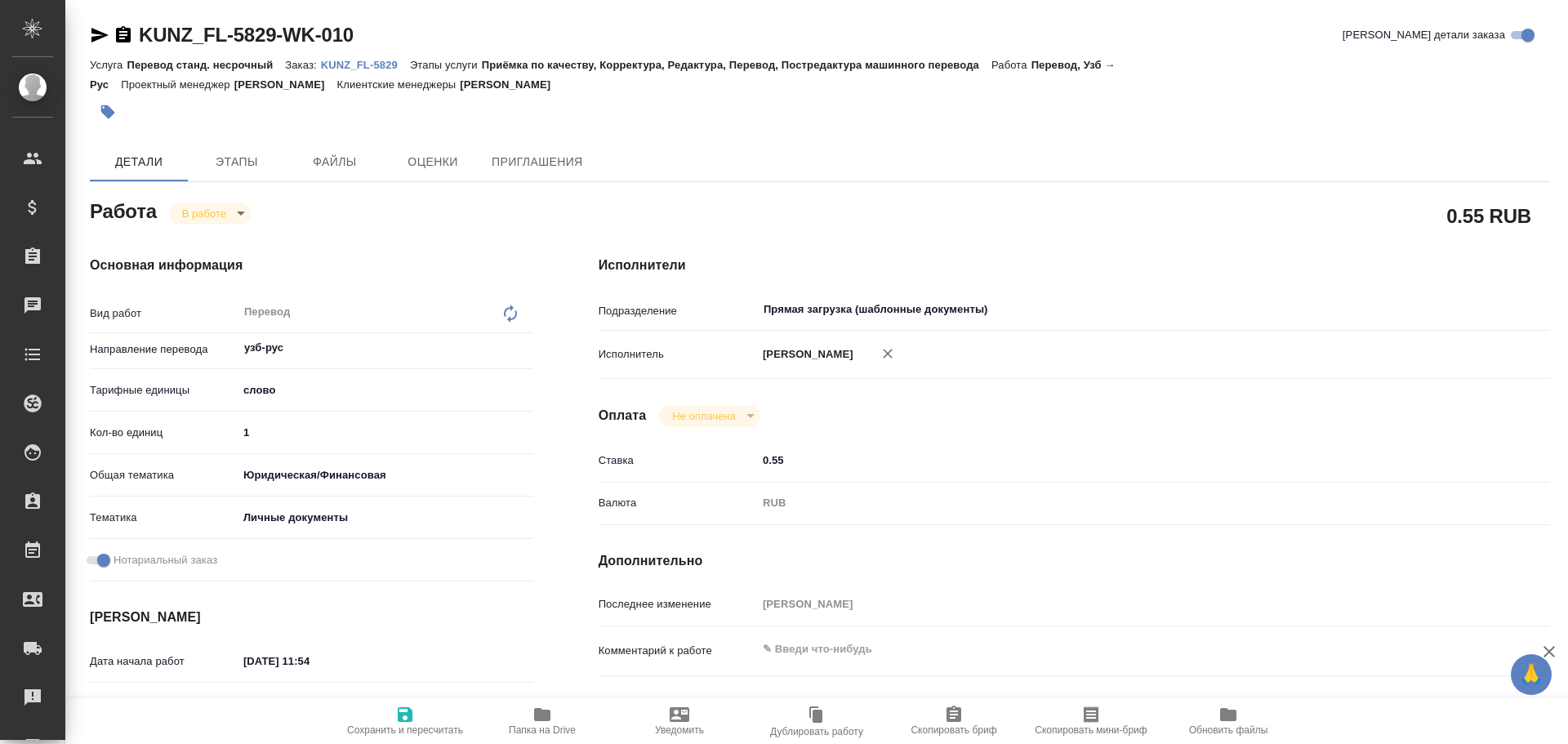
type textarea "x"
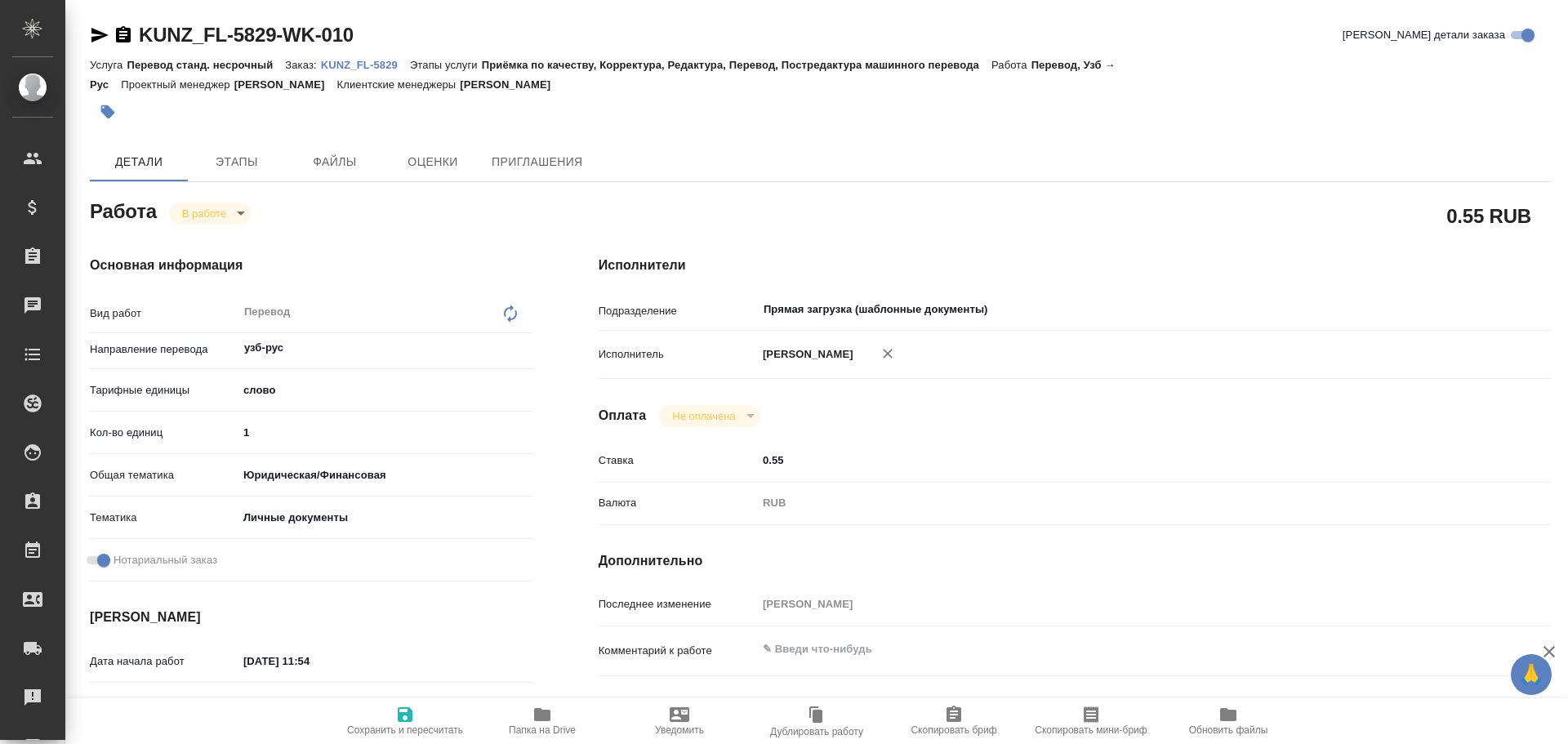
type textarea "x"
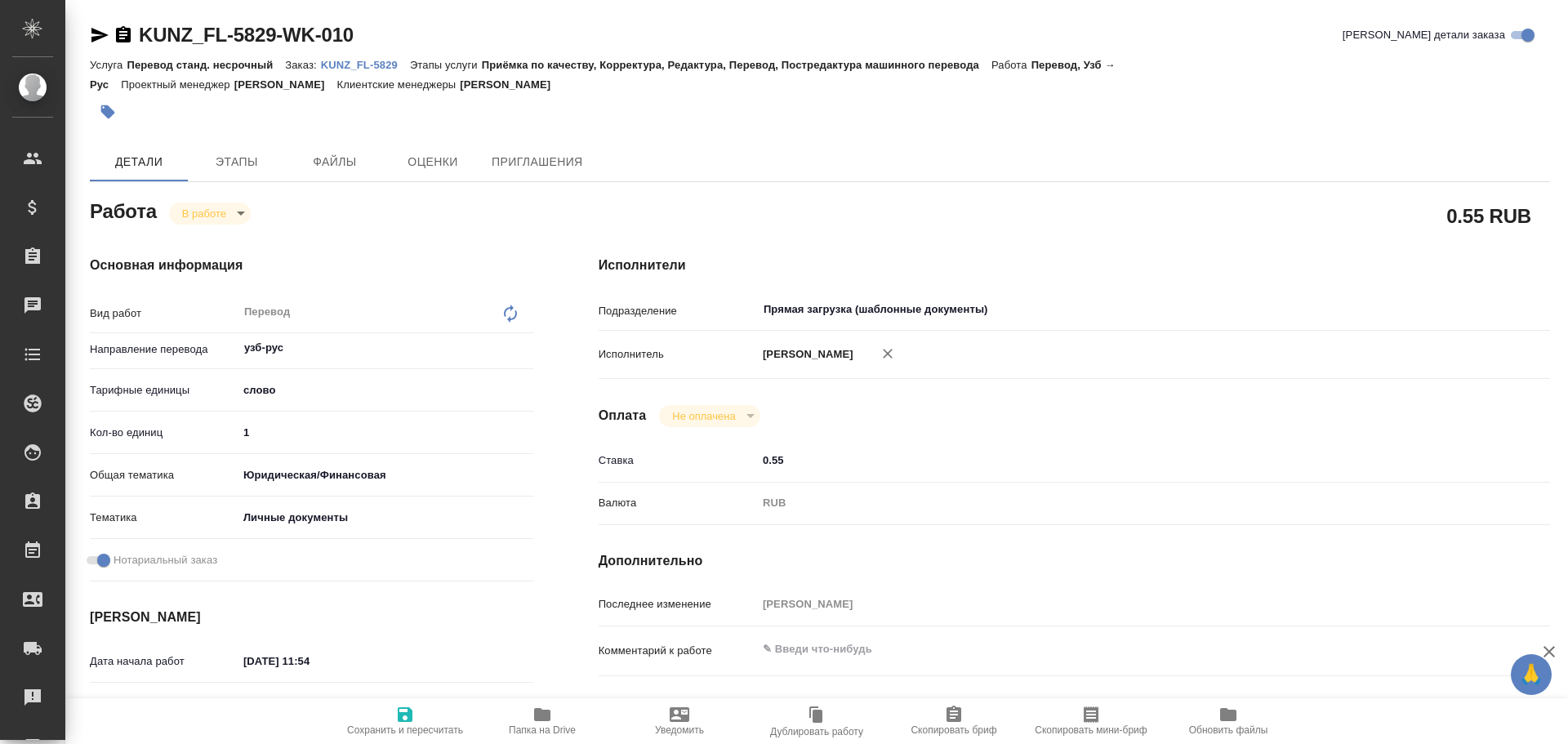
type textarea "x"
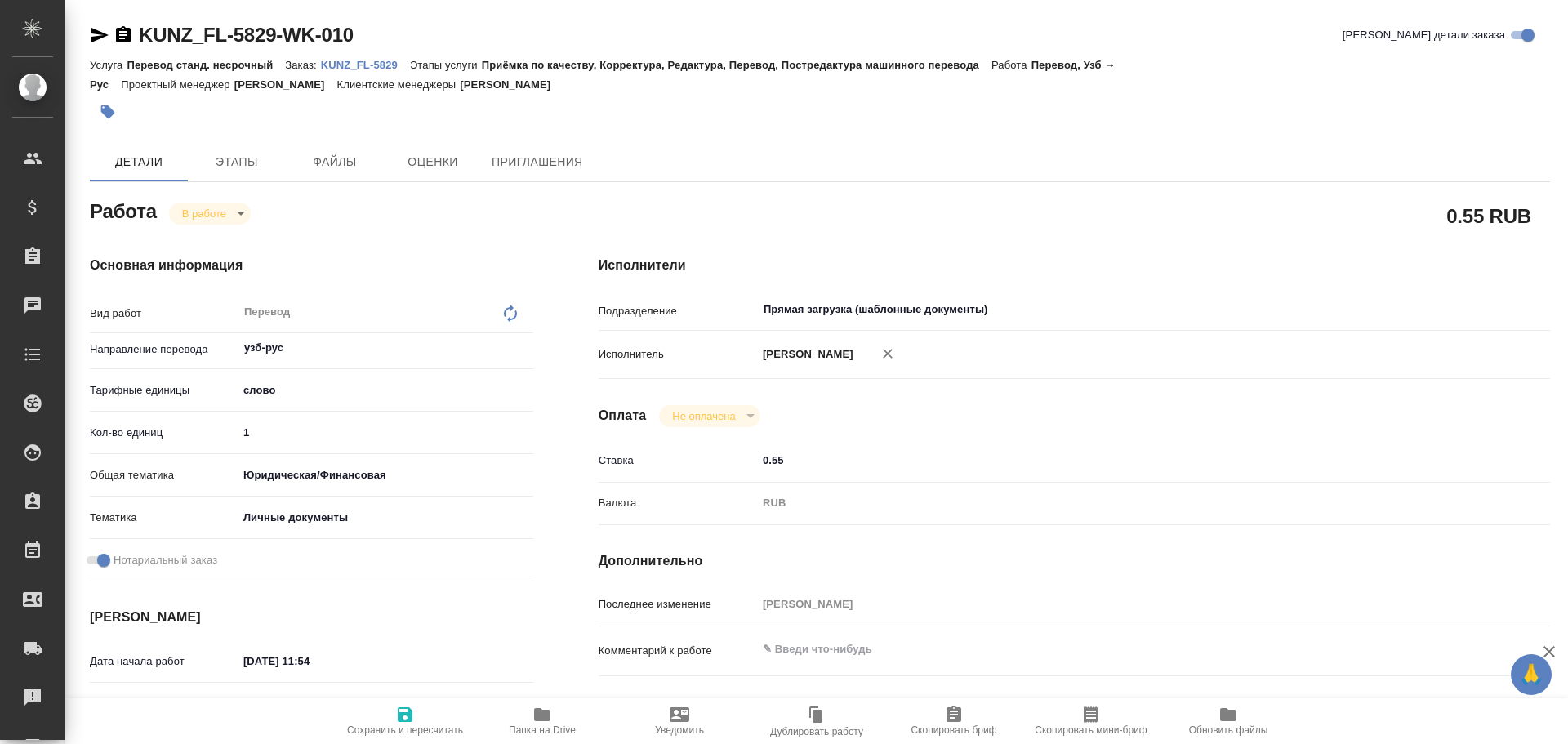
type textarea "x"
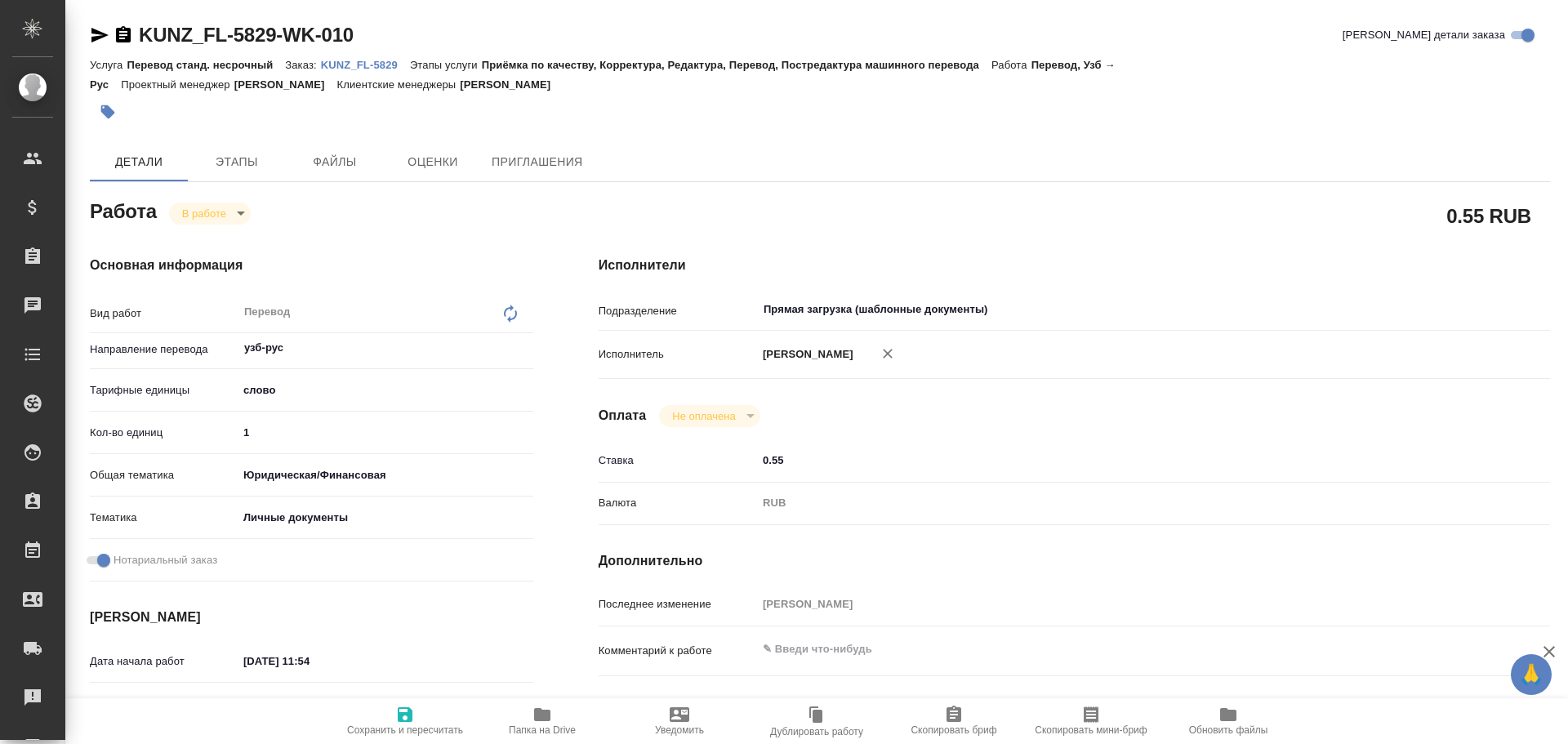
type textarea "x"
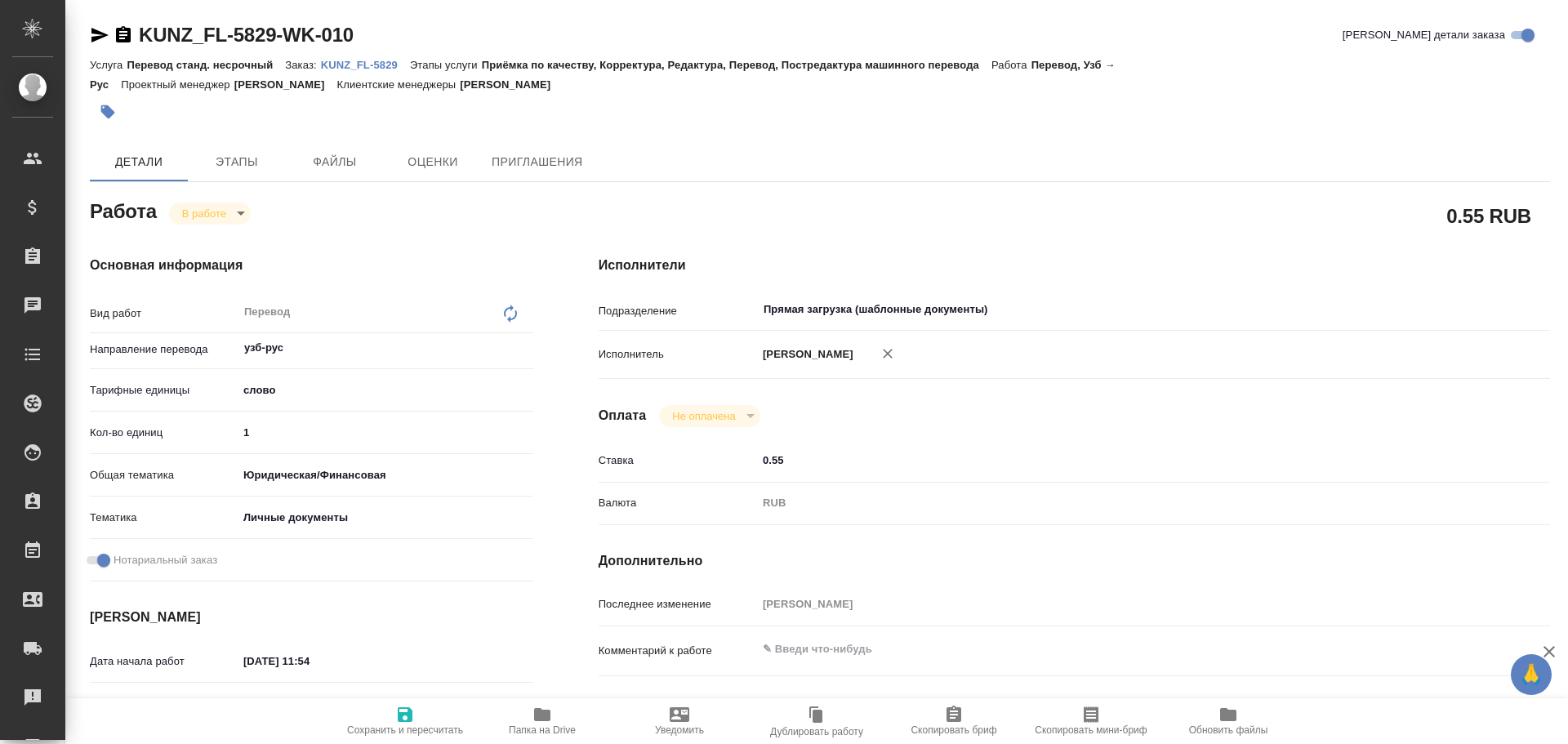
type textarea "x"
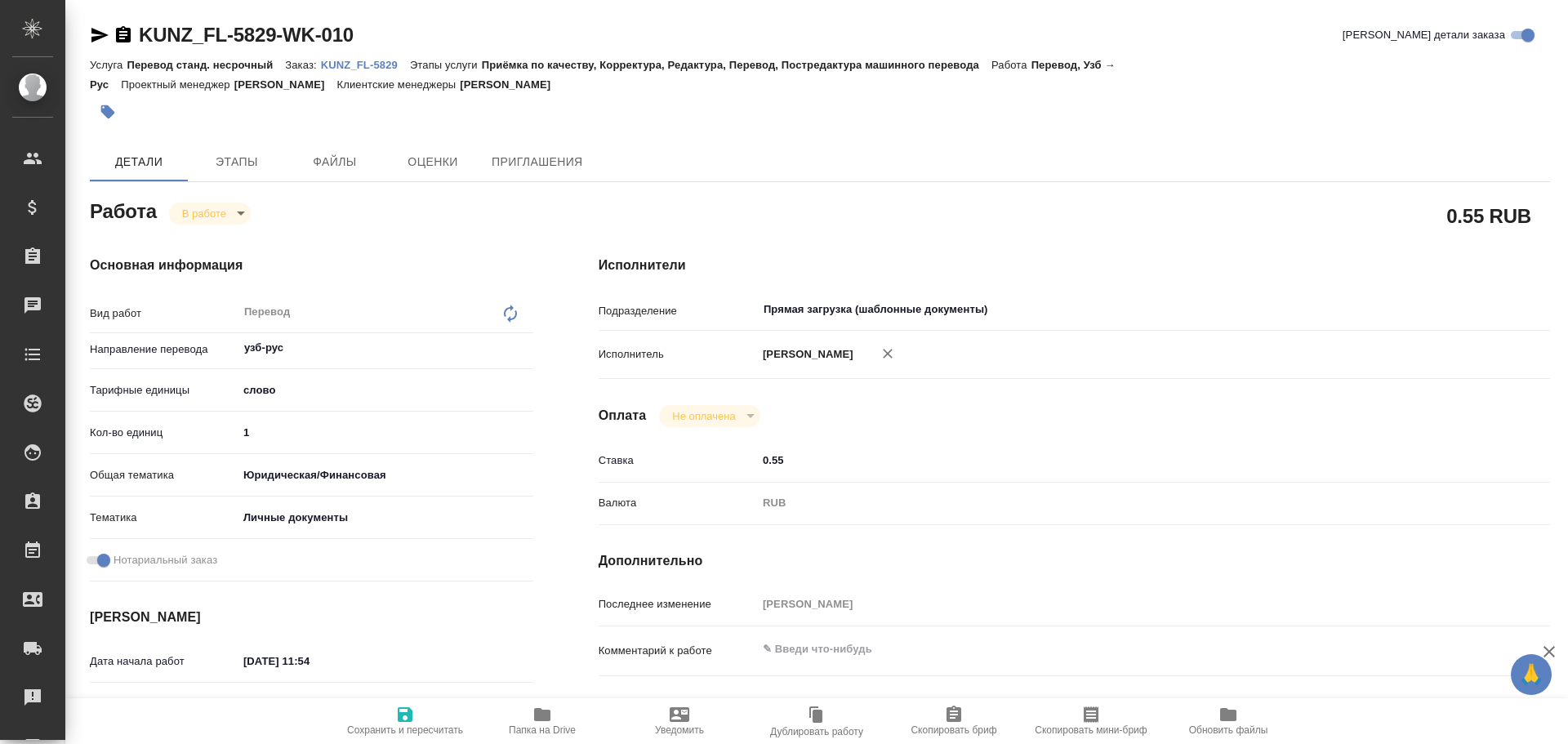
type textarea "x"
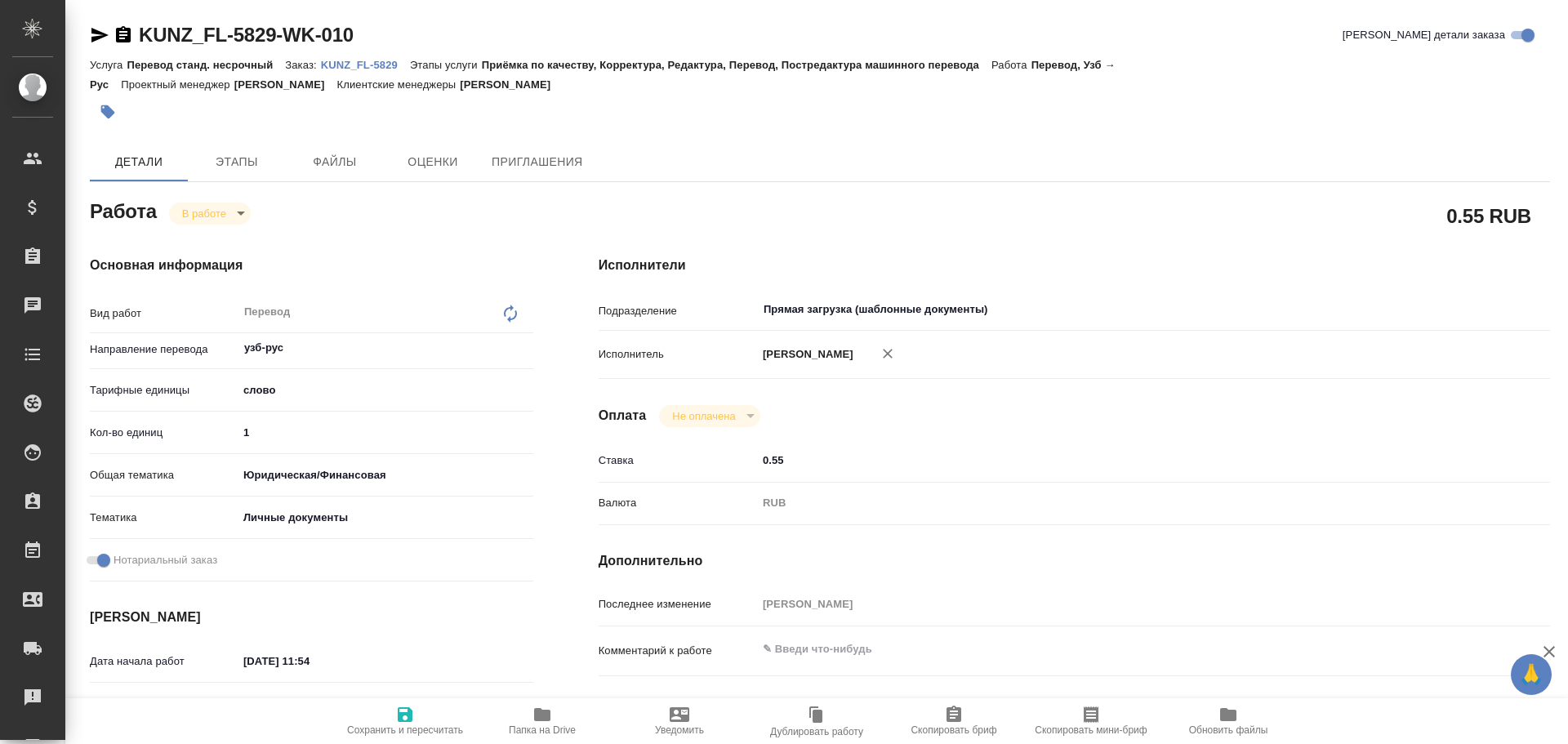
type textarea "x"
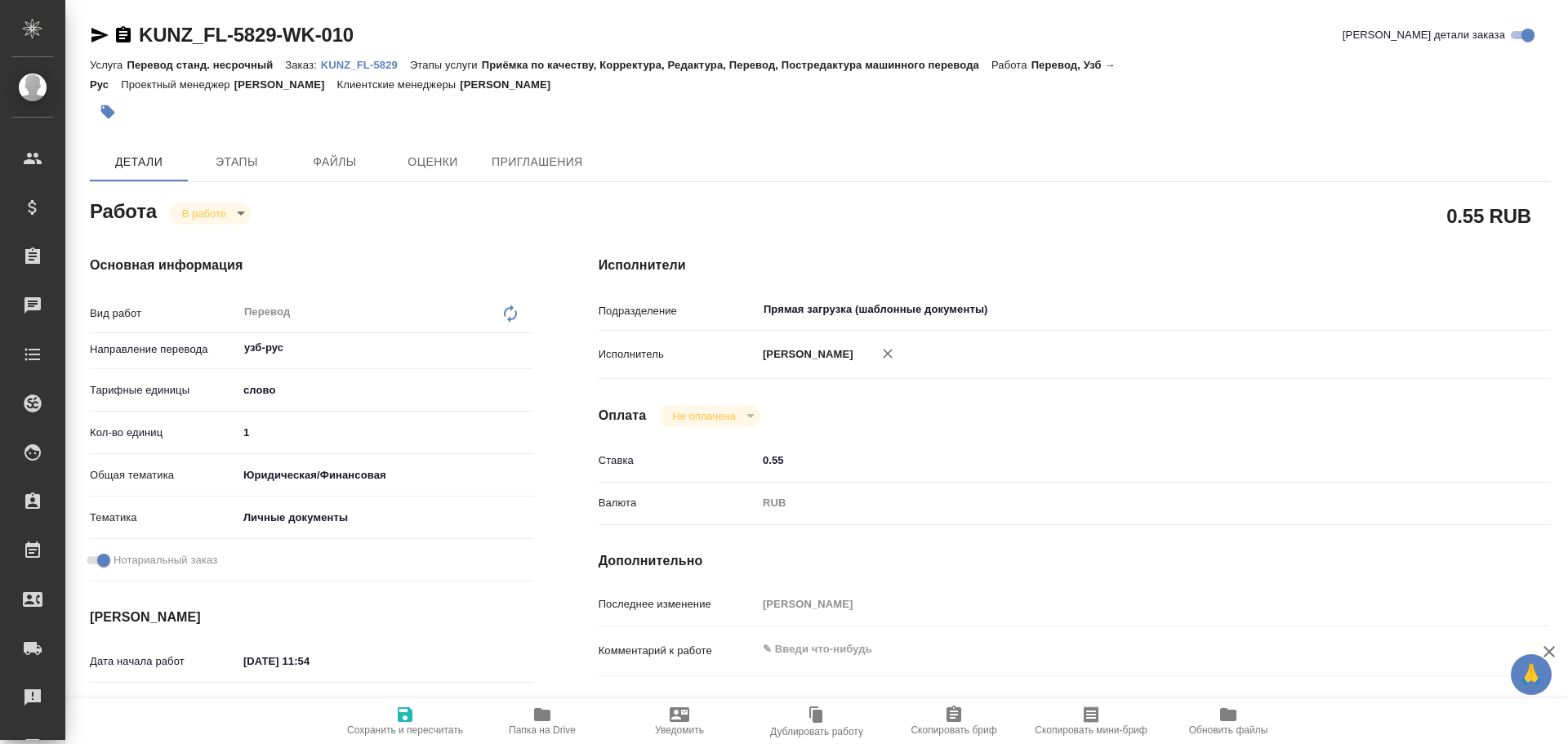
type textarea "x"
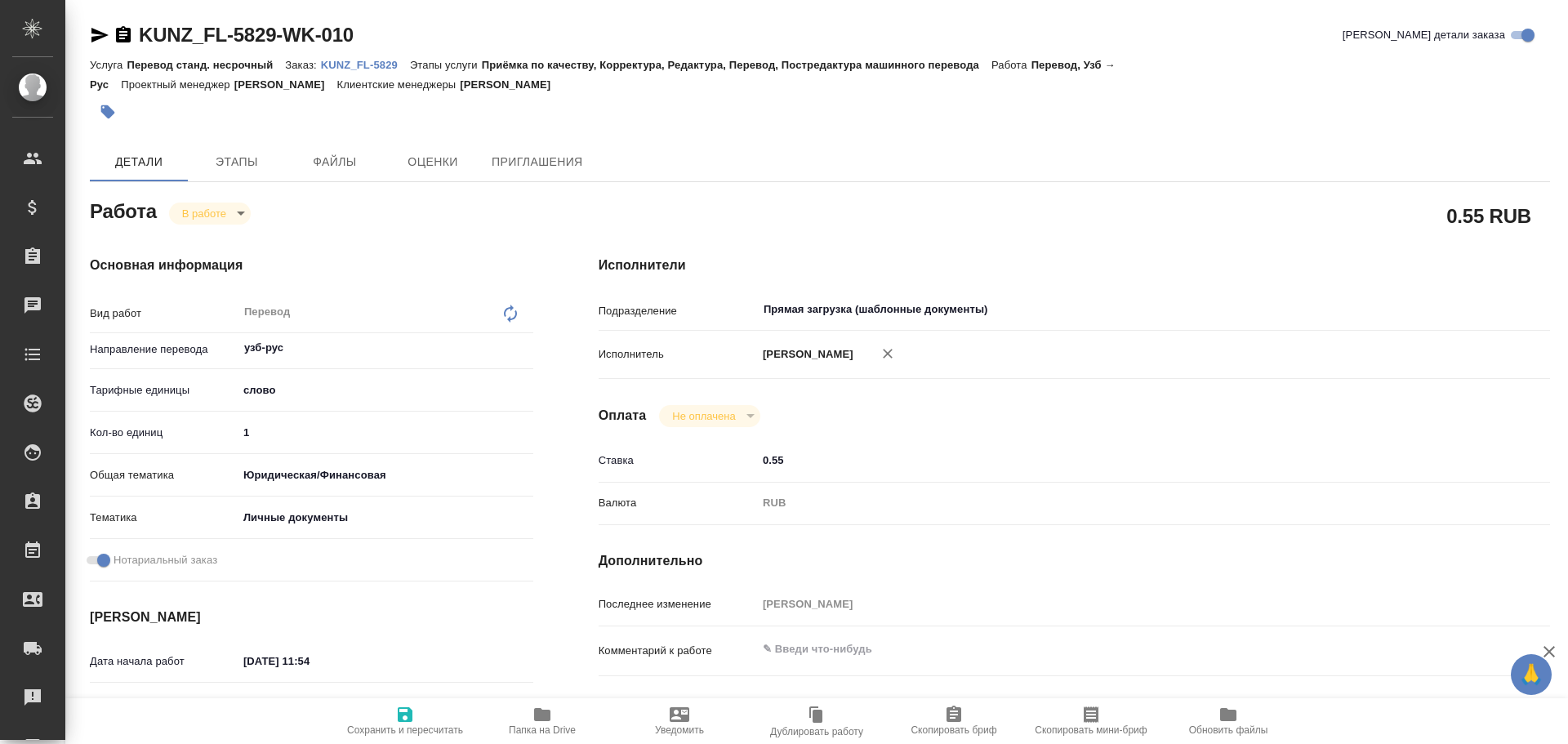
type textarea "x"
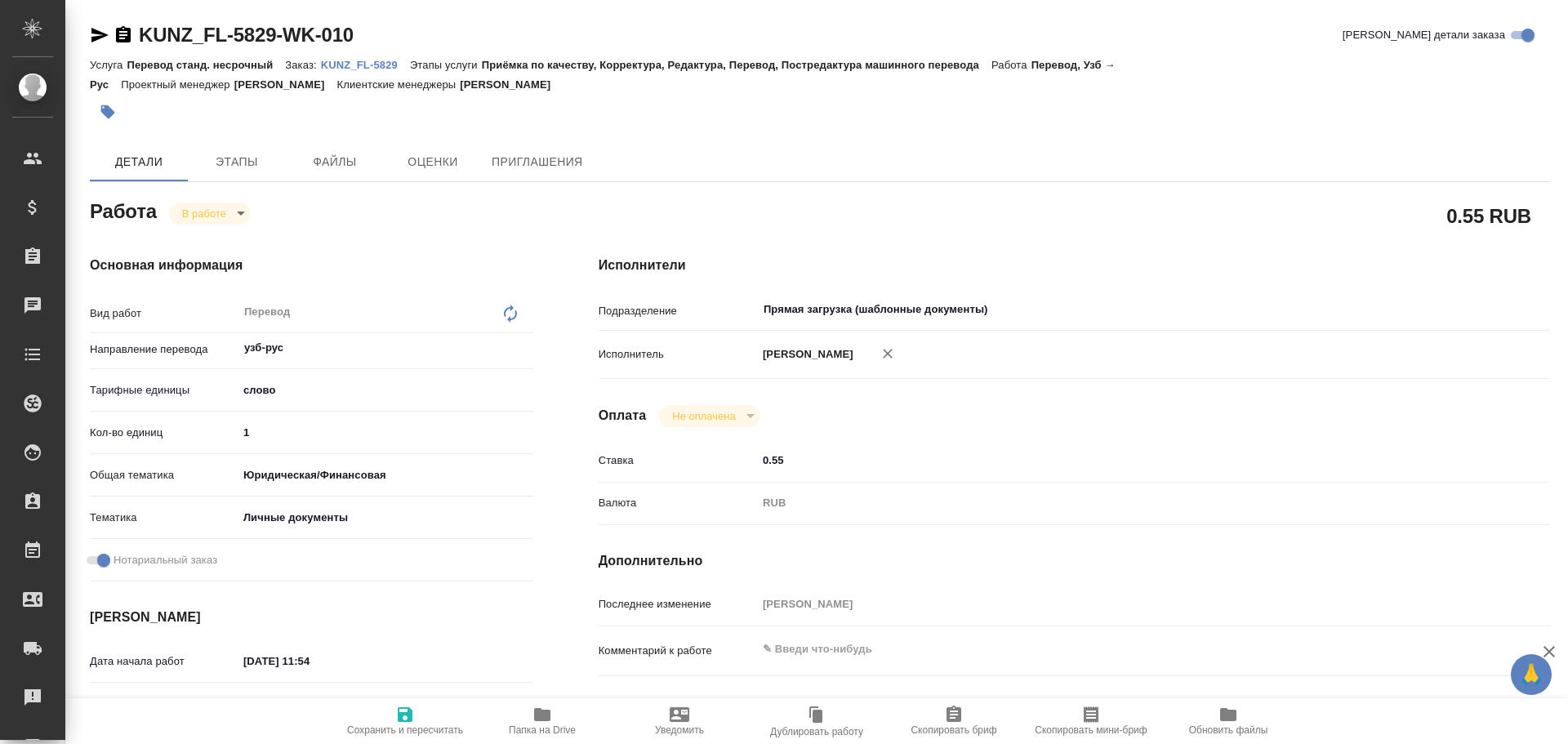
type textarea "x"
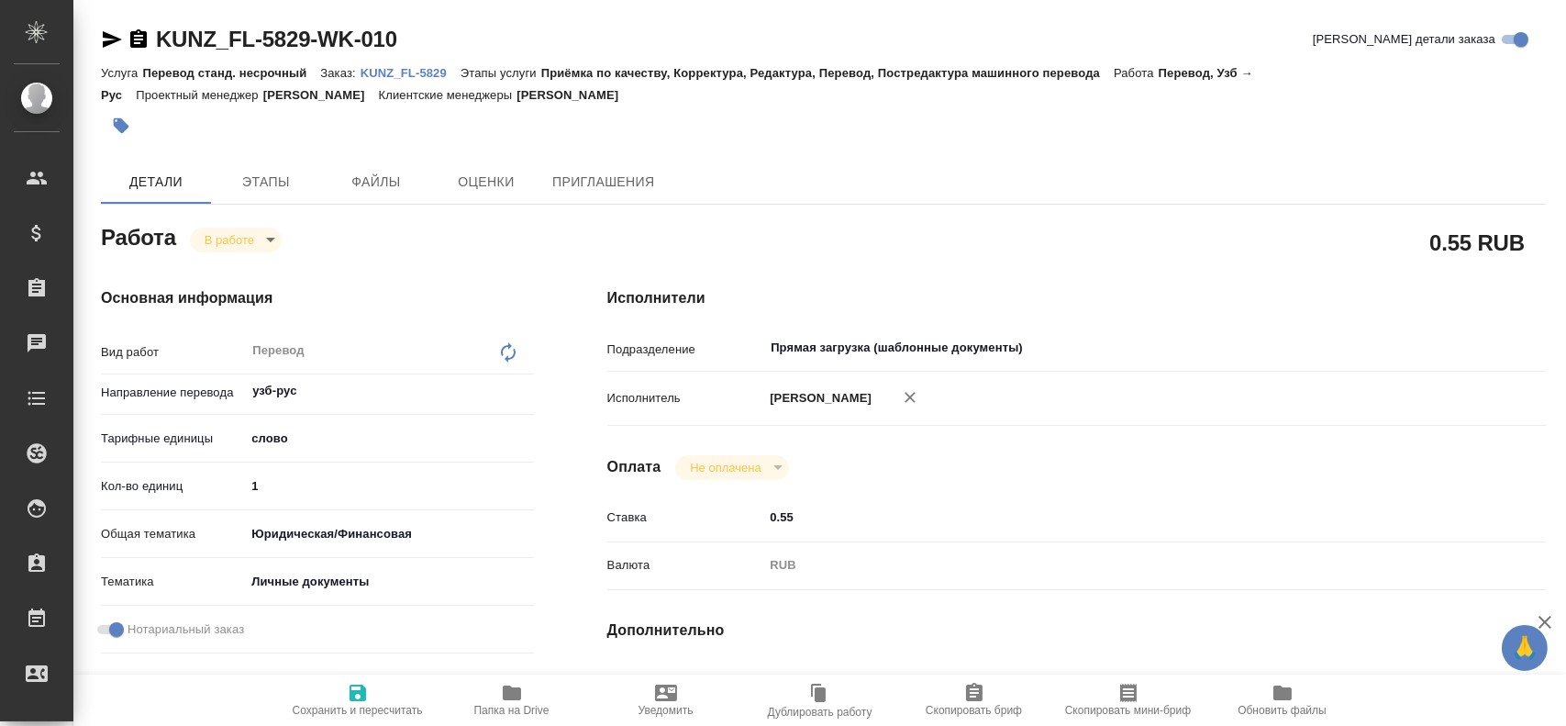
type textarea "x"
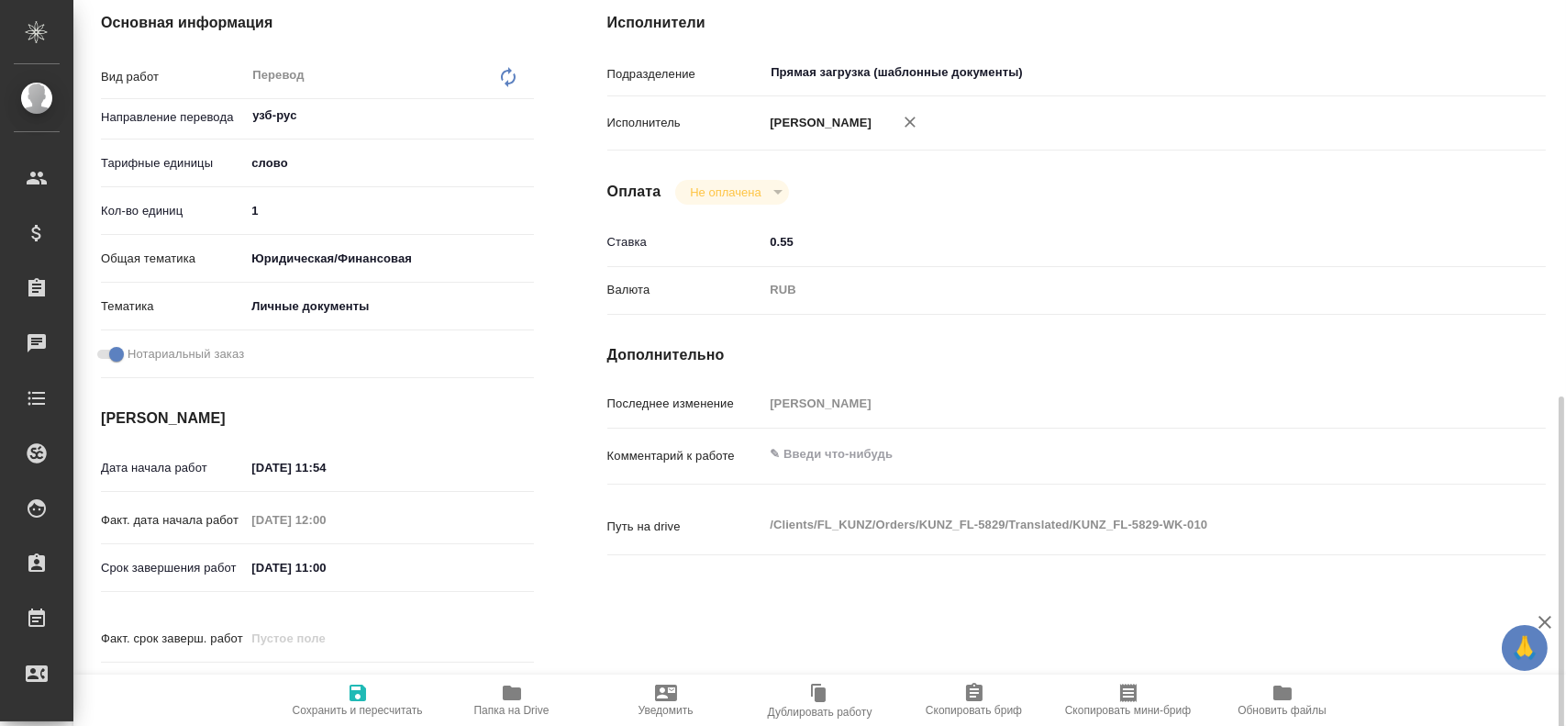
scroll to position [642, 0]
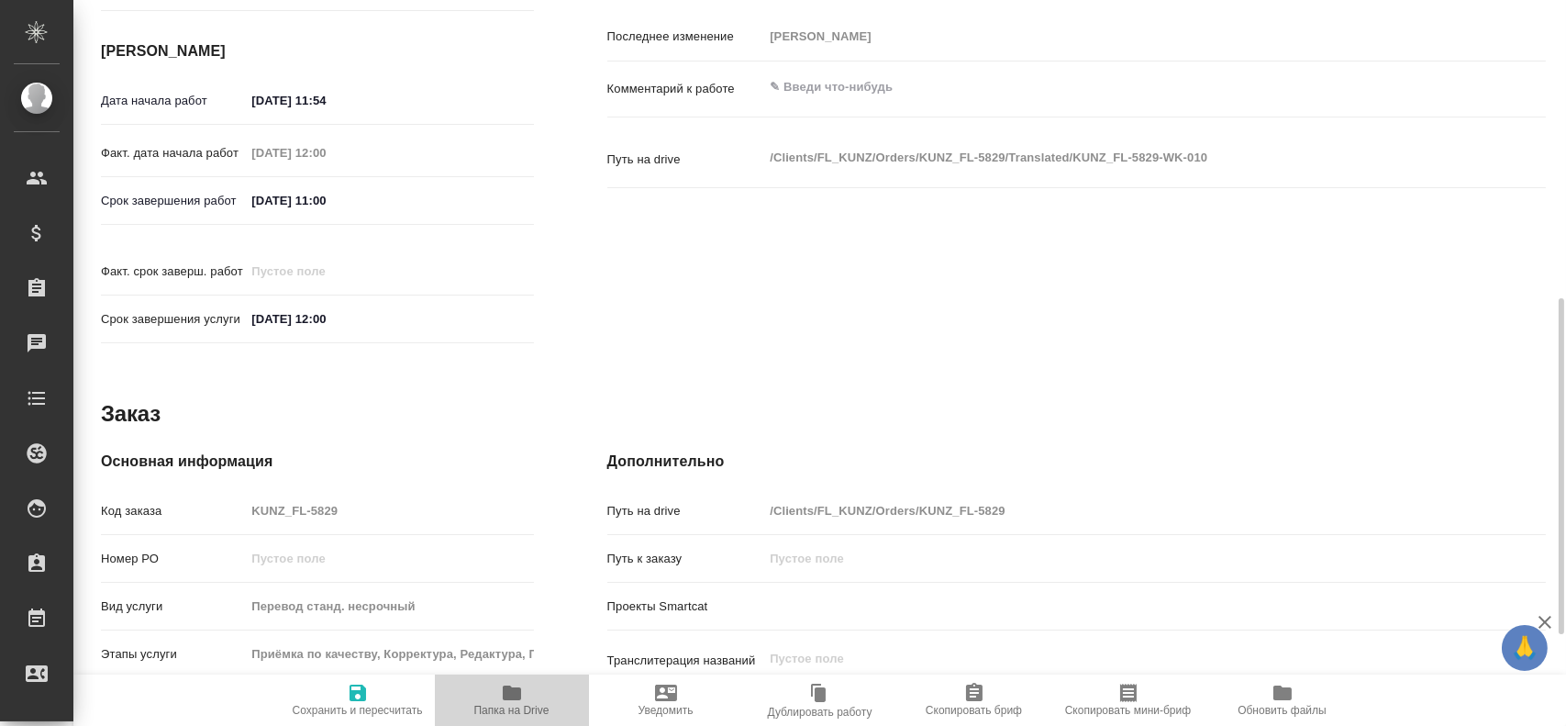
click at [514, 688] on icon "button" at bounding box center [512, 692] width 18 height 15
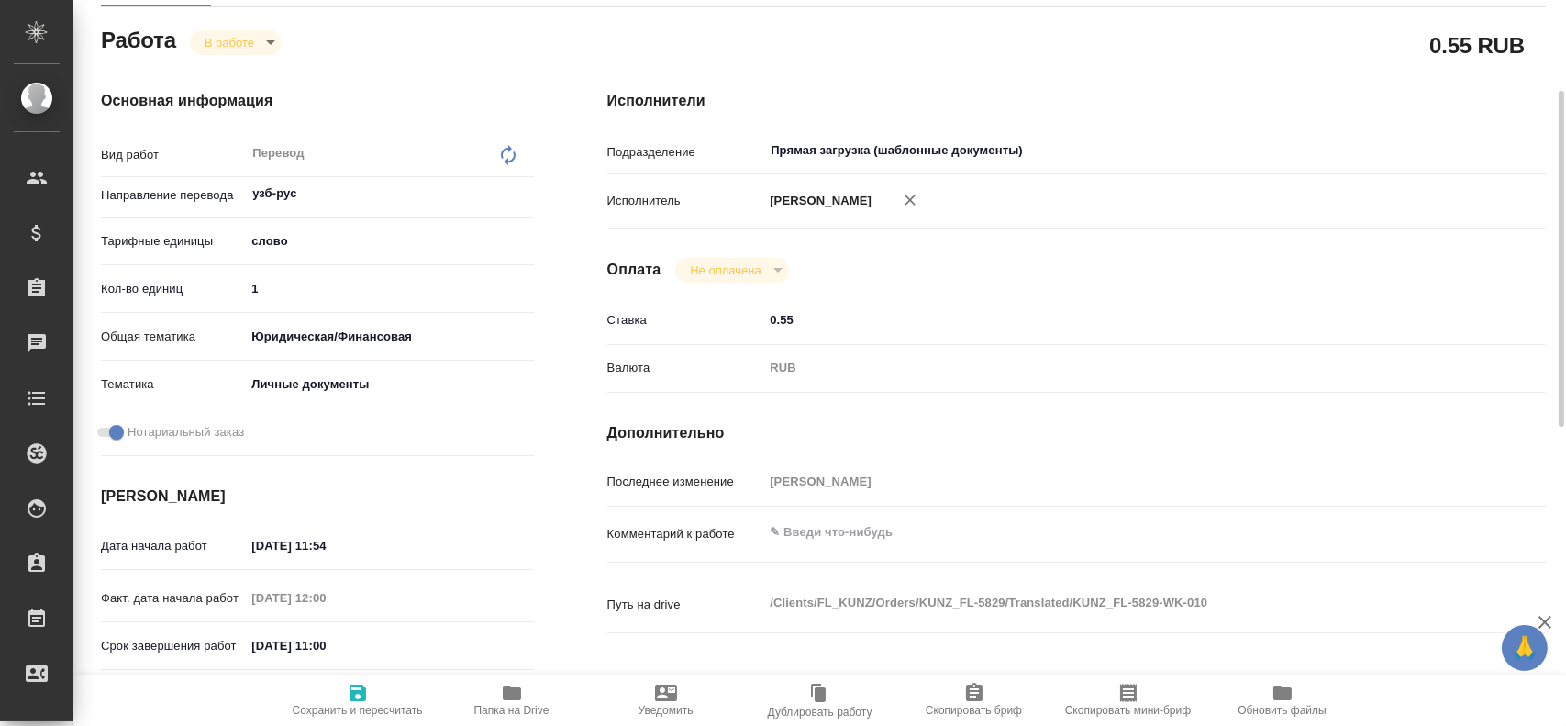
scroll to position [14, 0]
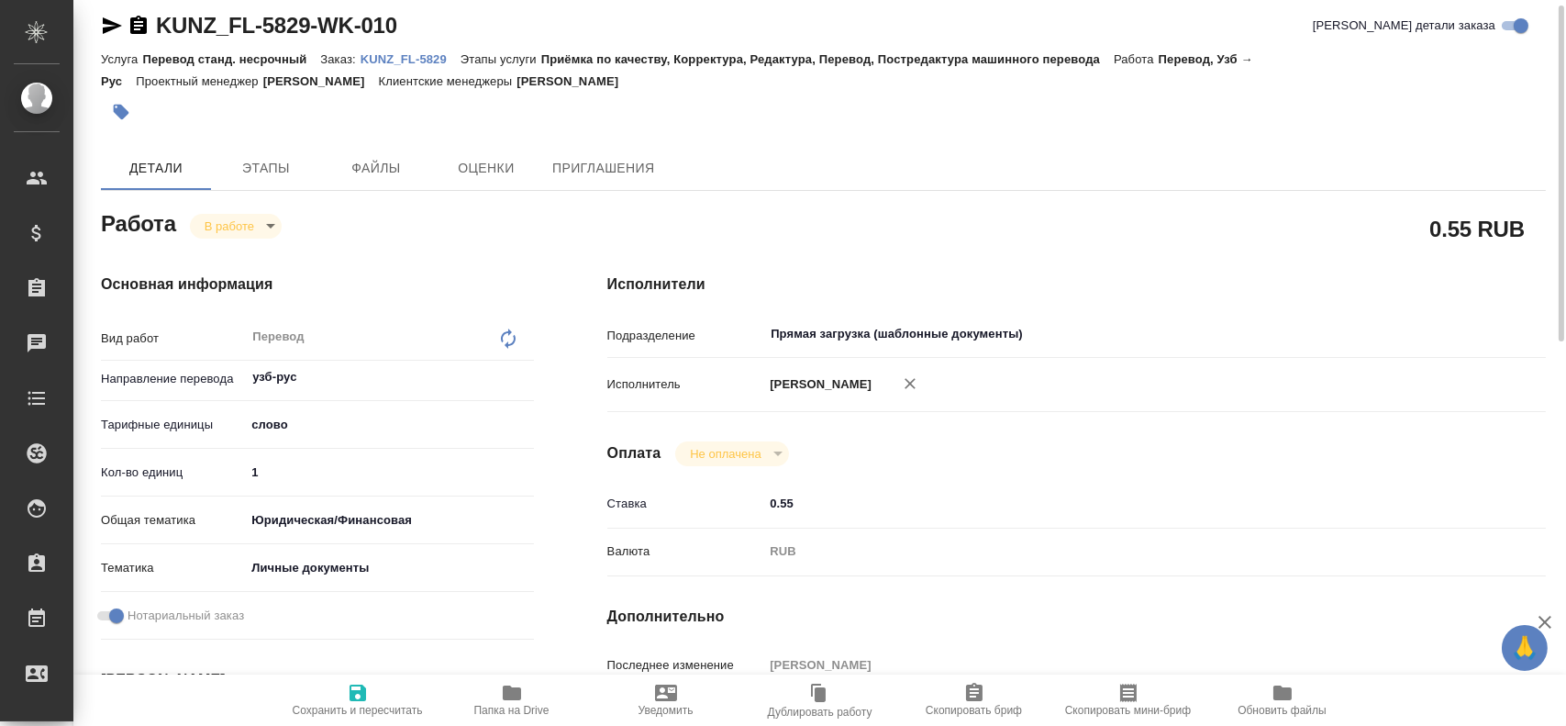
click at [265, 470] on input "1" at bounding box center [389, 472] width 288 height 27
type textarea "x"
type input "10"
type textarea "x"
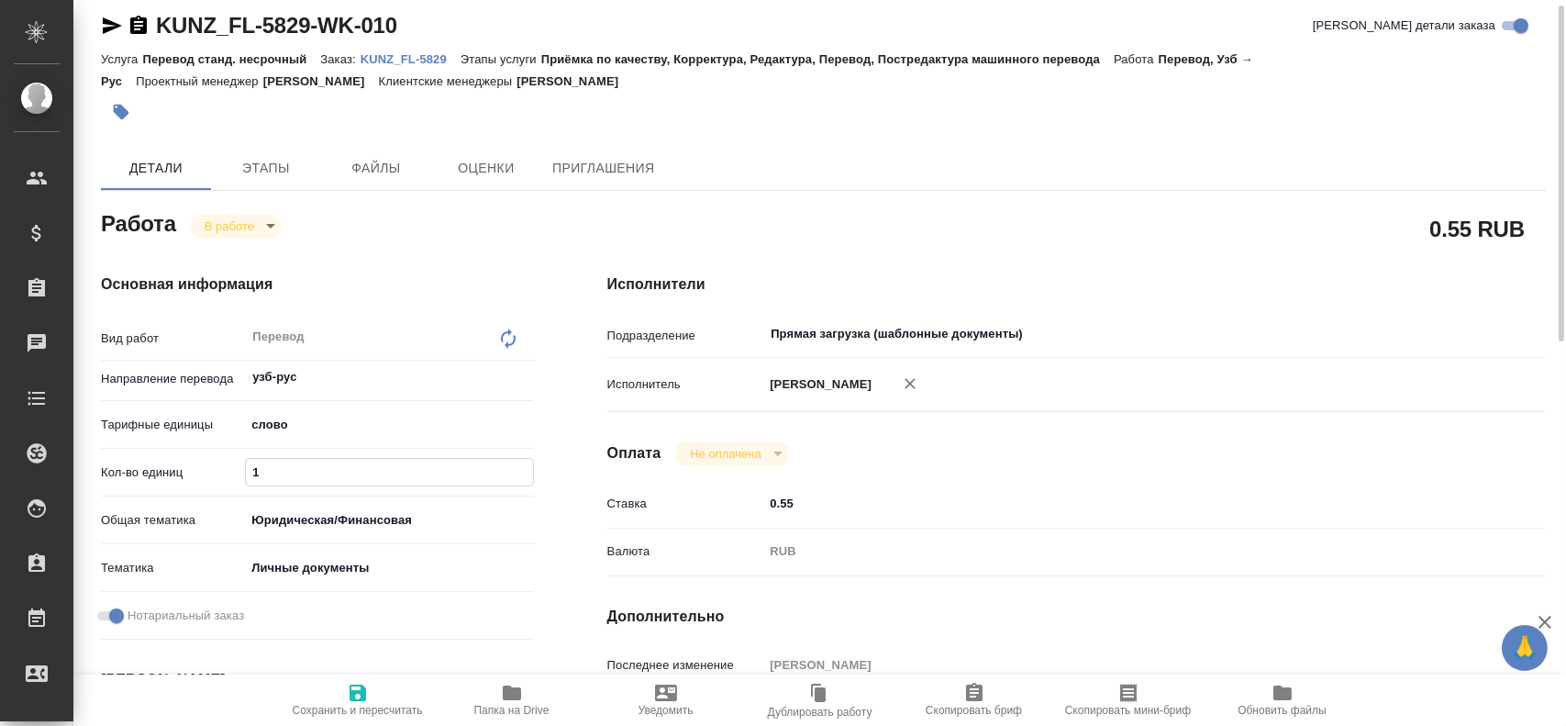
type textarea "x"
type input "100"
type textarea "x"
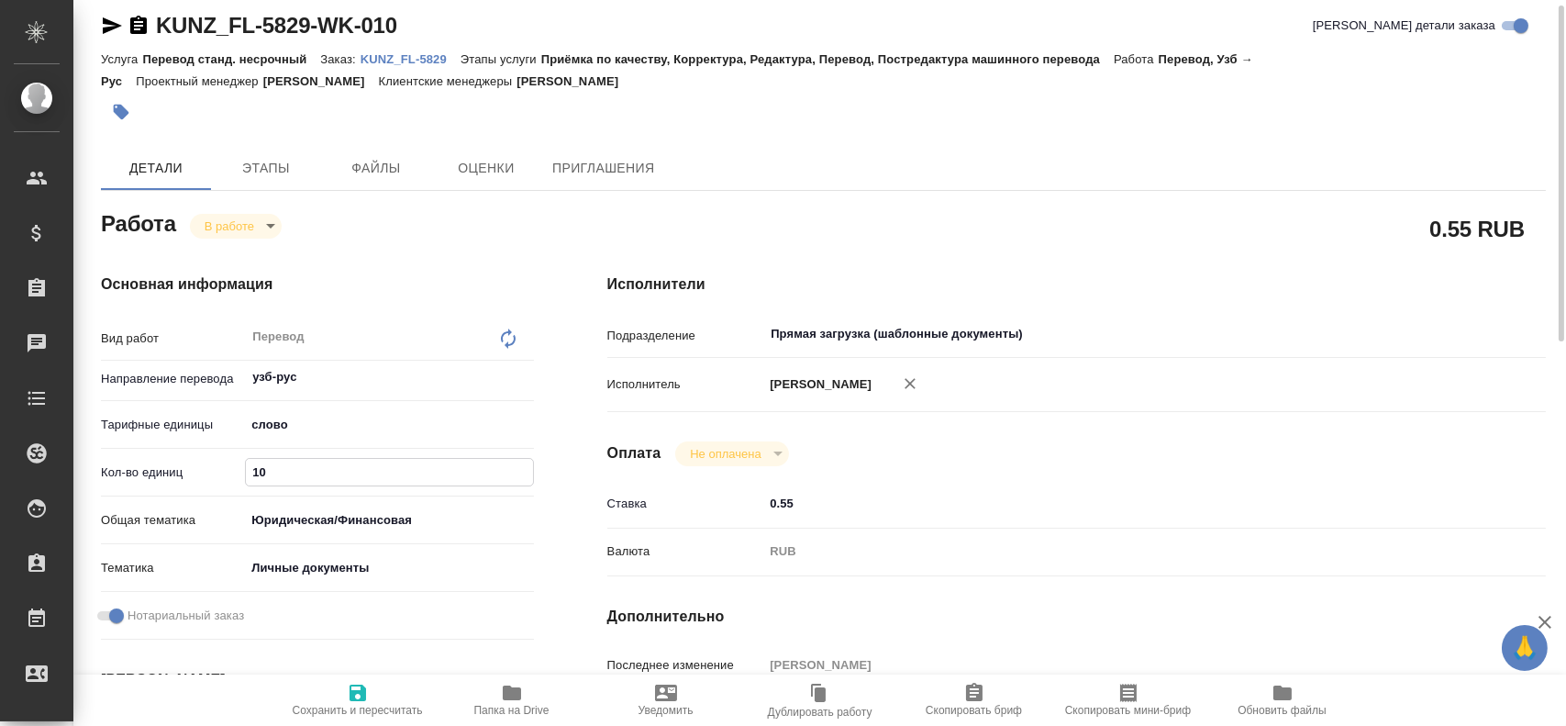
type textarea "x"
type input "100"
click at [366, 697] on icon "button" at bounding box center [358, 693] width 22 height 22
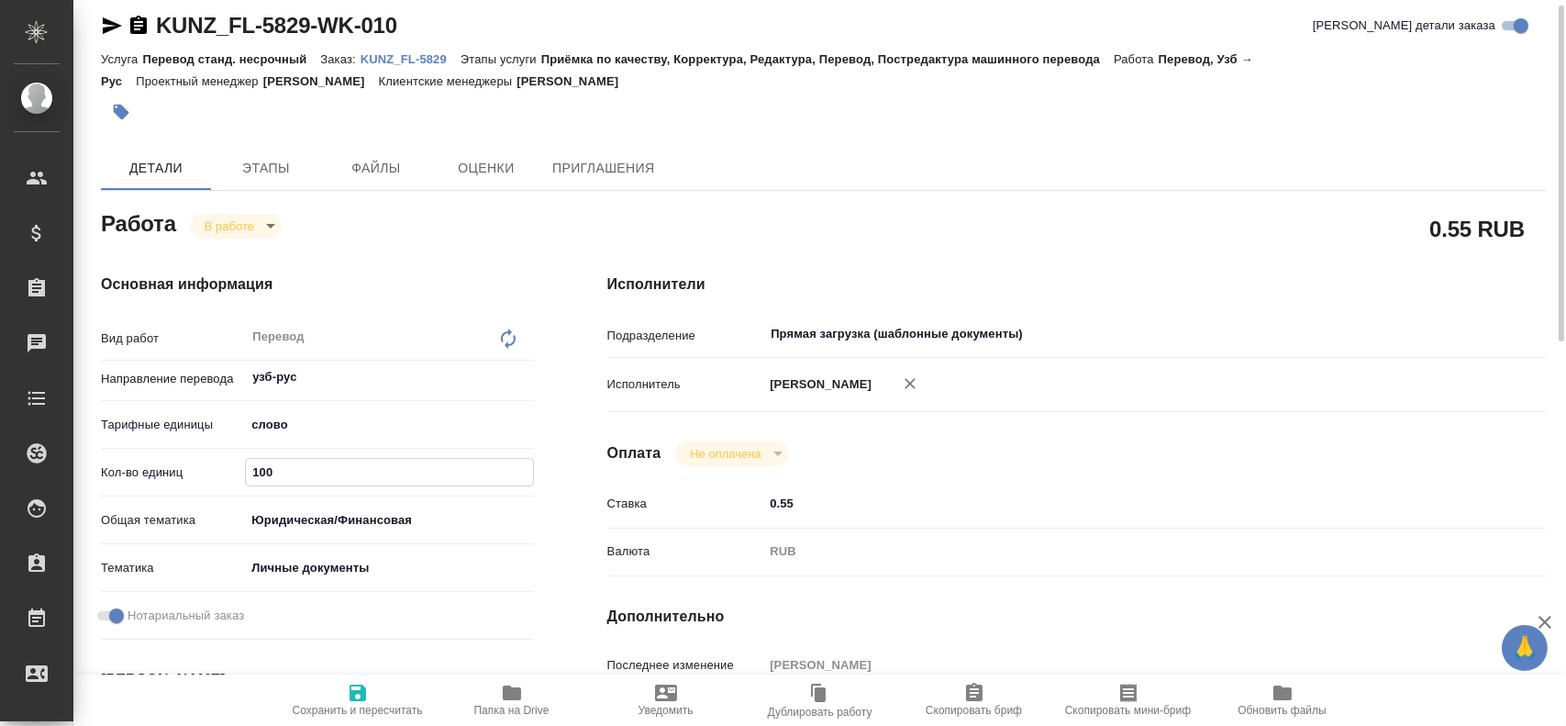
type textarea "x"
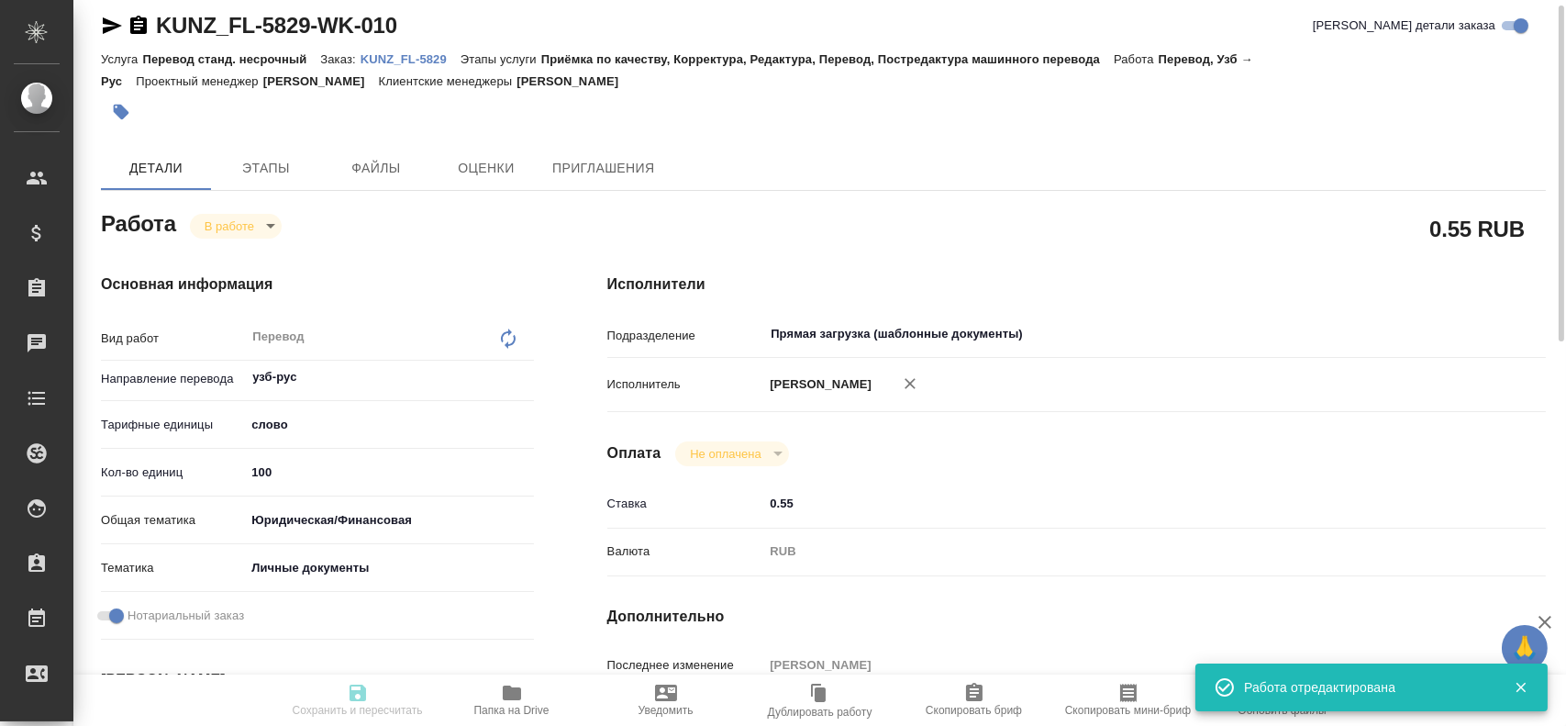
type textarea "x"
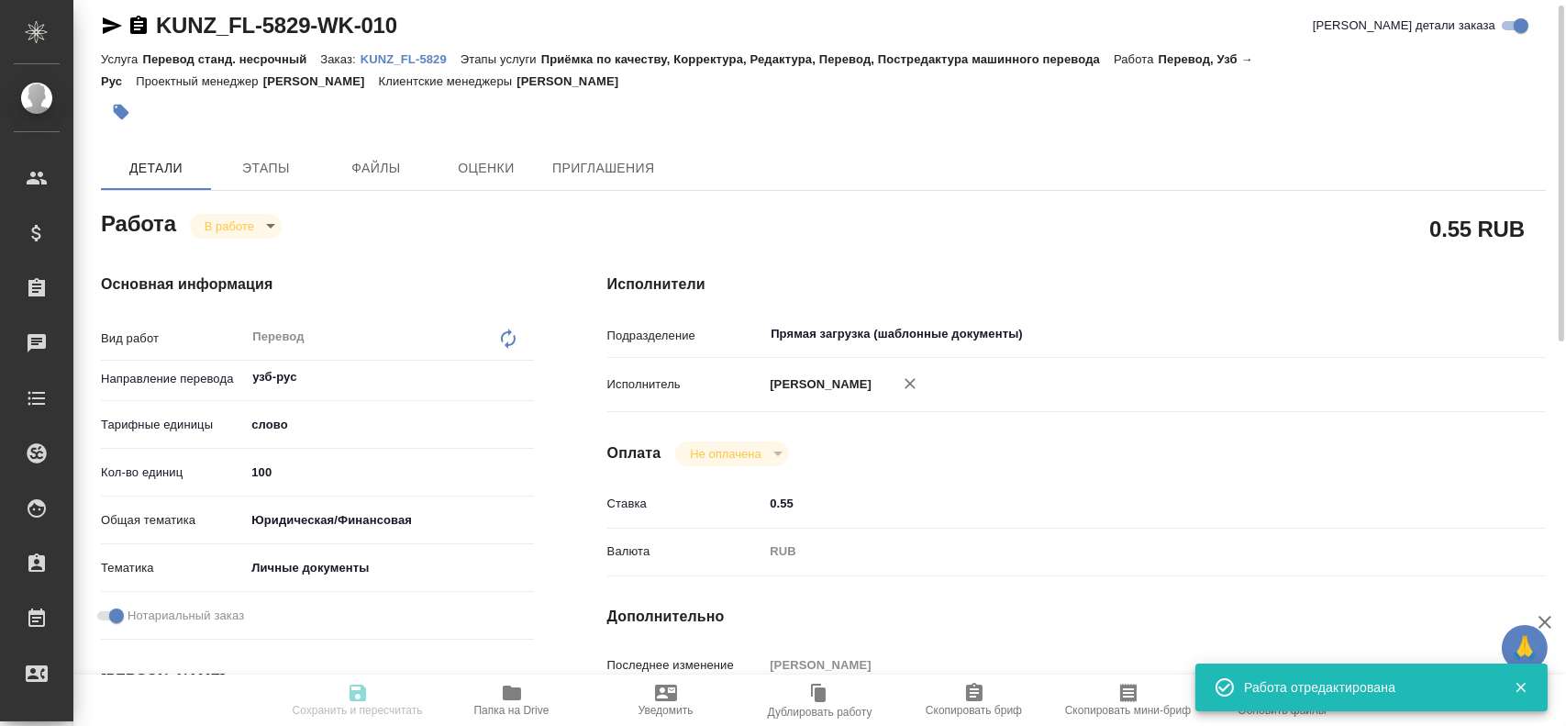
type input "inProgress"
type textarea "Перевод"
type textarea "x"
type input "узб-рус"
type input "5a8b1489cc6b4906c91bfd90"
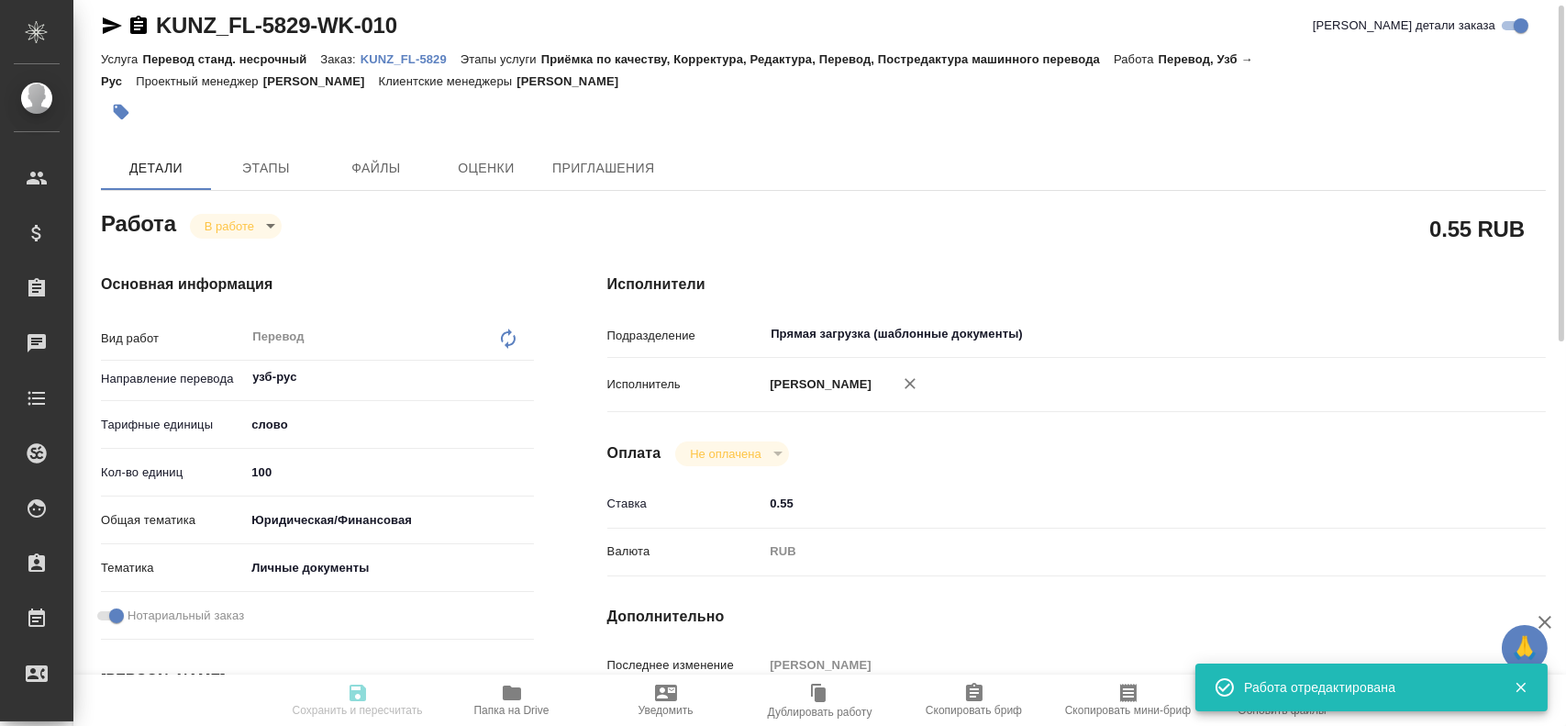
type input "100"
type input "yr-fn"
type input "5a8b8b956a9677013d343cfe"
checkbox input "true"
type input "25.08.2025 11:54"
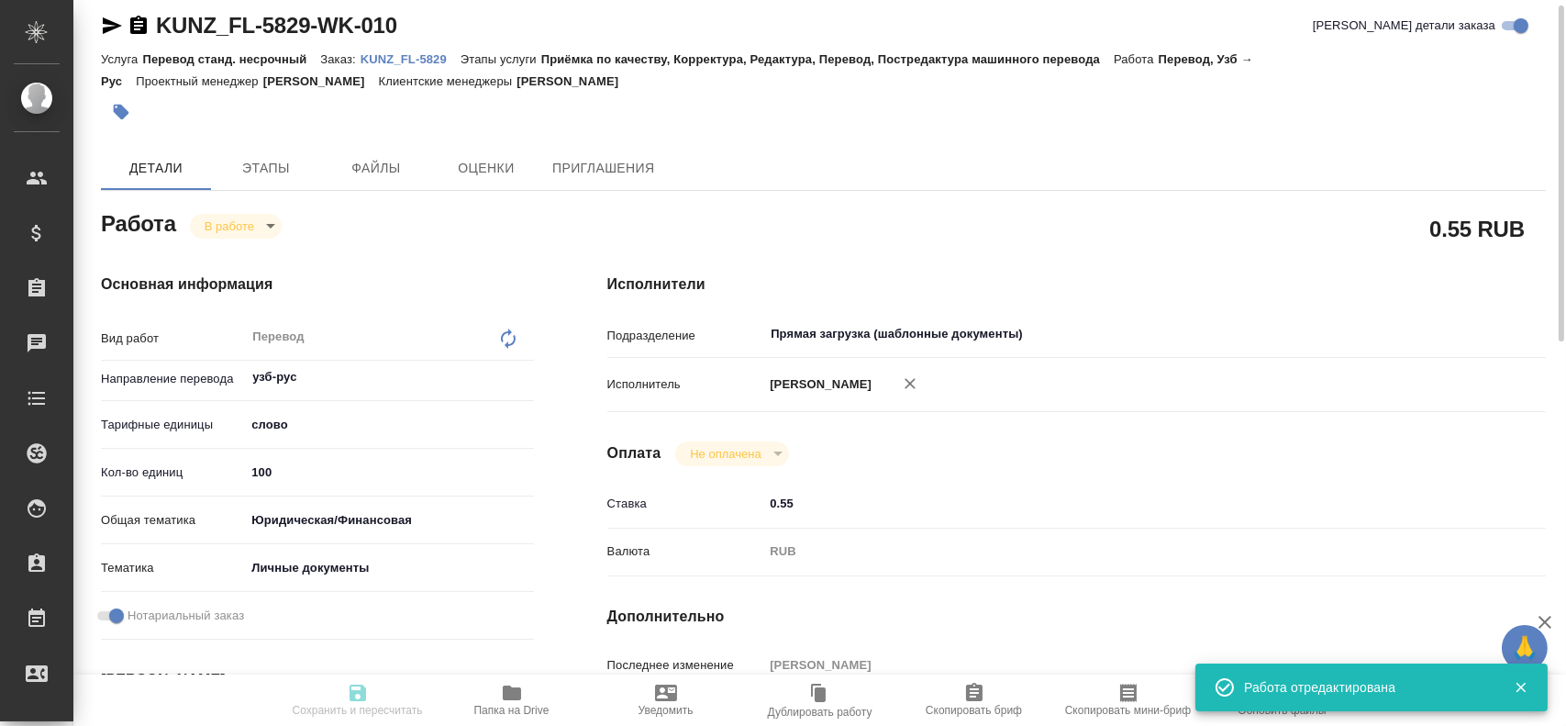
type input "25.08.2025 12:00"
type input "26.08.2025 11:00"
type input "26.08.2025 12:00"
type input "Прямая загрузка (шаблонные документы)"
type input "notPayed"
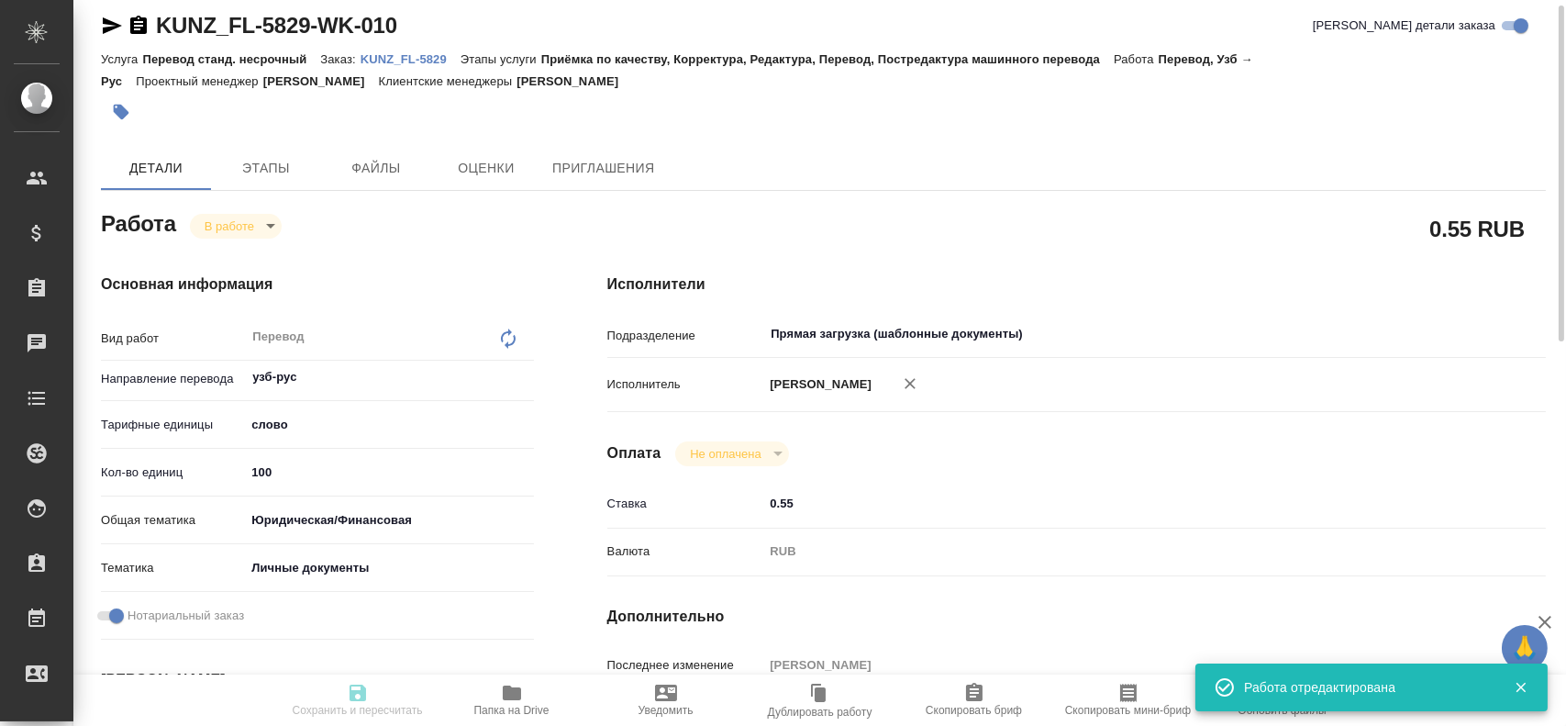
type input "0.55"
type input "RUB"
type input "Гусев Александр"
type textarea "x"
type textarea "/Clients/FL_KUNZ/Orders/KUNZ_FL-5829/Translated/KUNZ_FL-5829-WK-010"
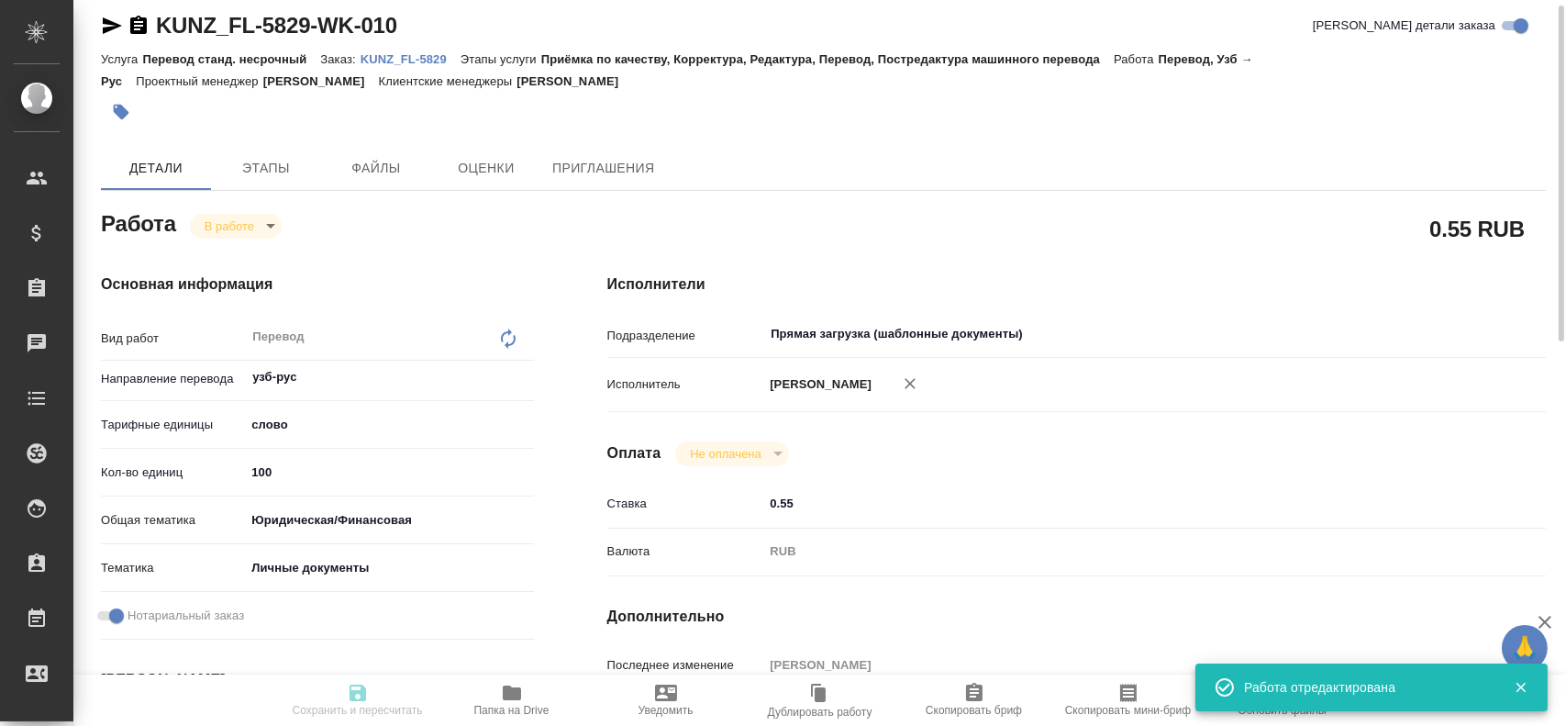
type textarea "x"
type input "KUNZ_FL-5829"
type input "Перевод станд. несрочный"
type input "Приёмка по качеству, Корректура, Редактура, Перевод, Постредактура машинного пе…"
type input "Moskalets Alina"
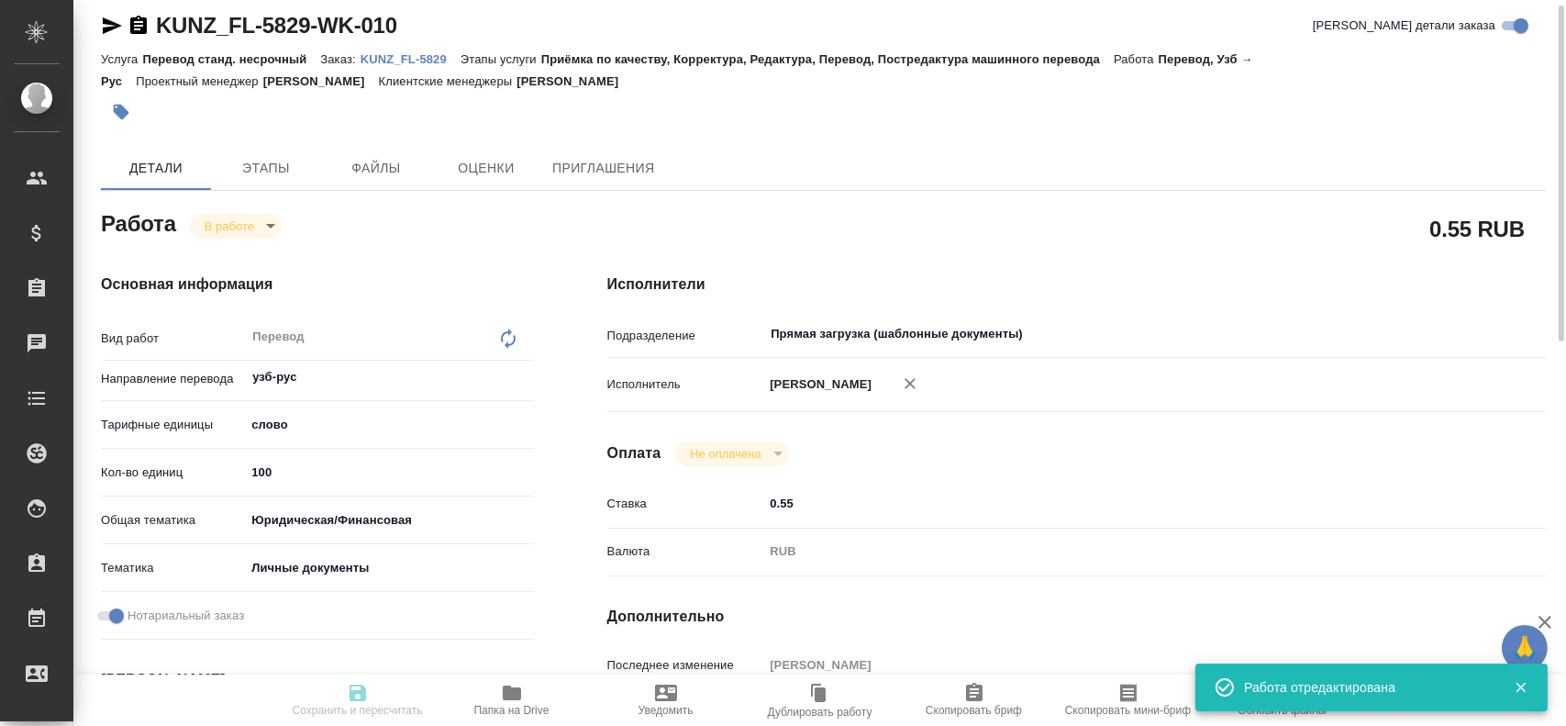
type input "/Clients/FL_KUNZ/Orders/KUNZ_FL-5829"
type textarea "x"
type textarea "пасп, узб- рус, госуслуги"
type textarea "x"
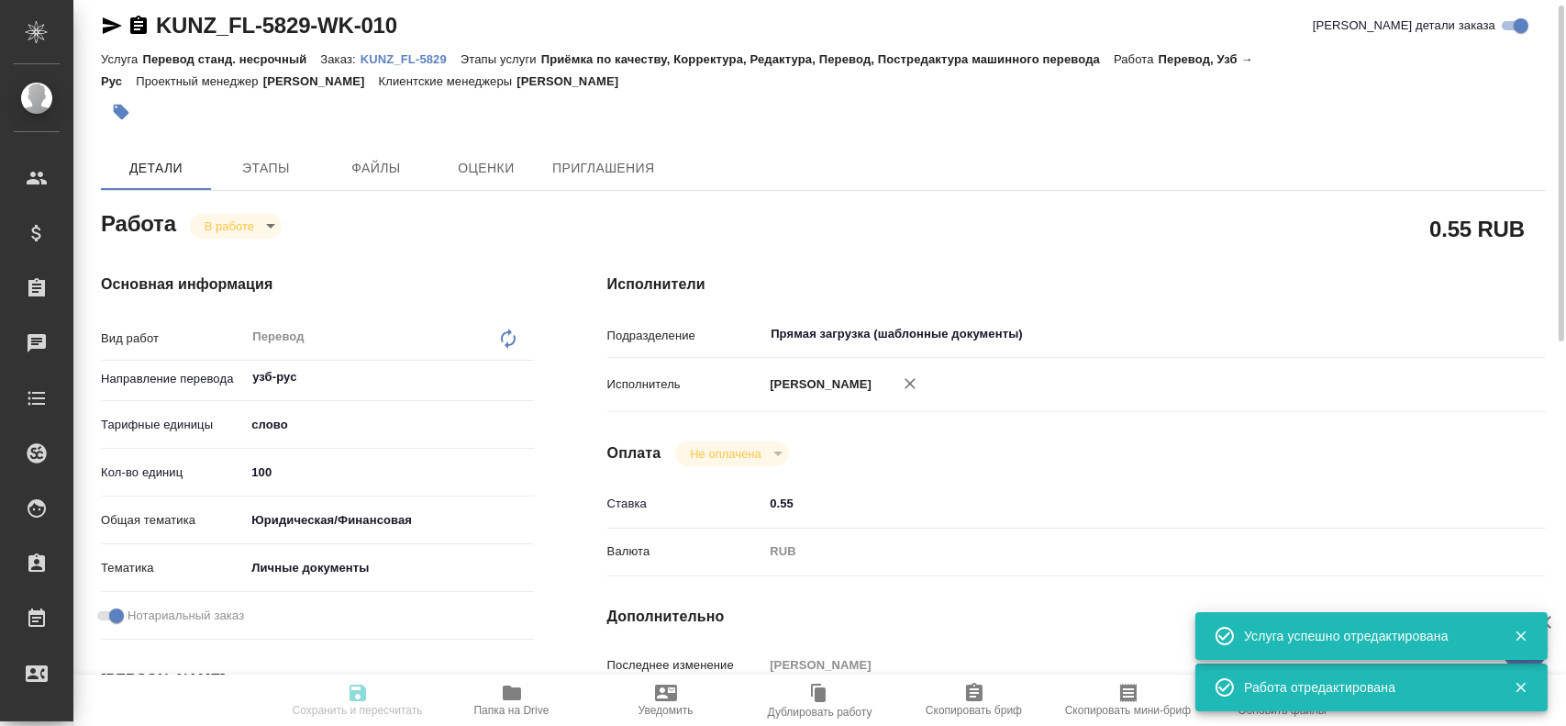
type textarea "x"
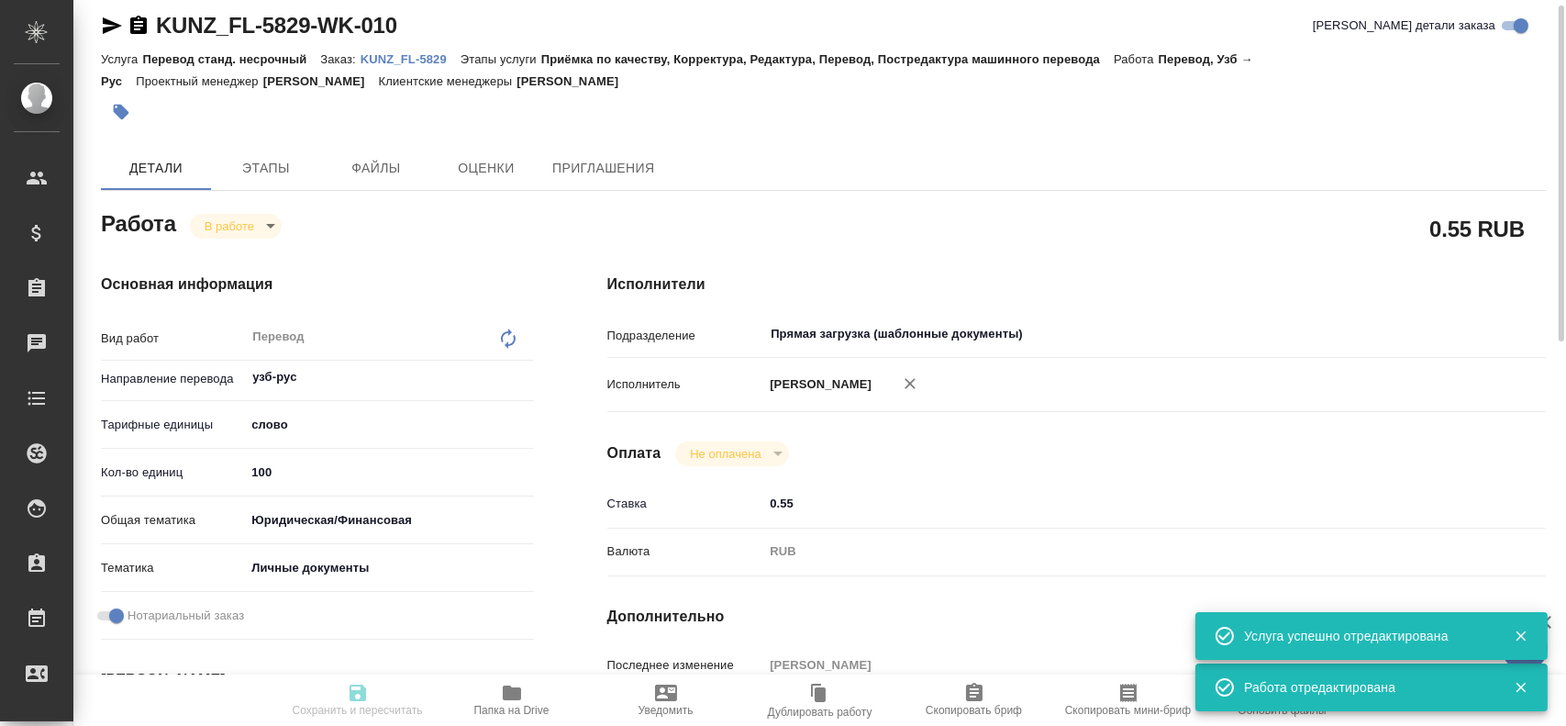
type textarea "x"
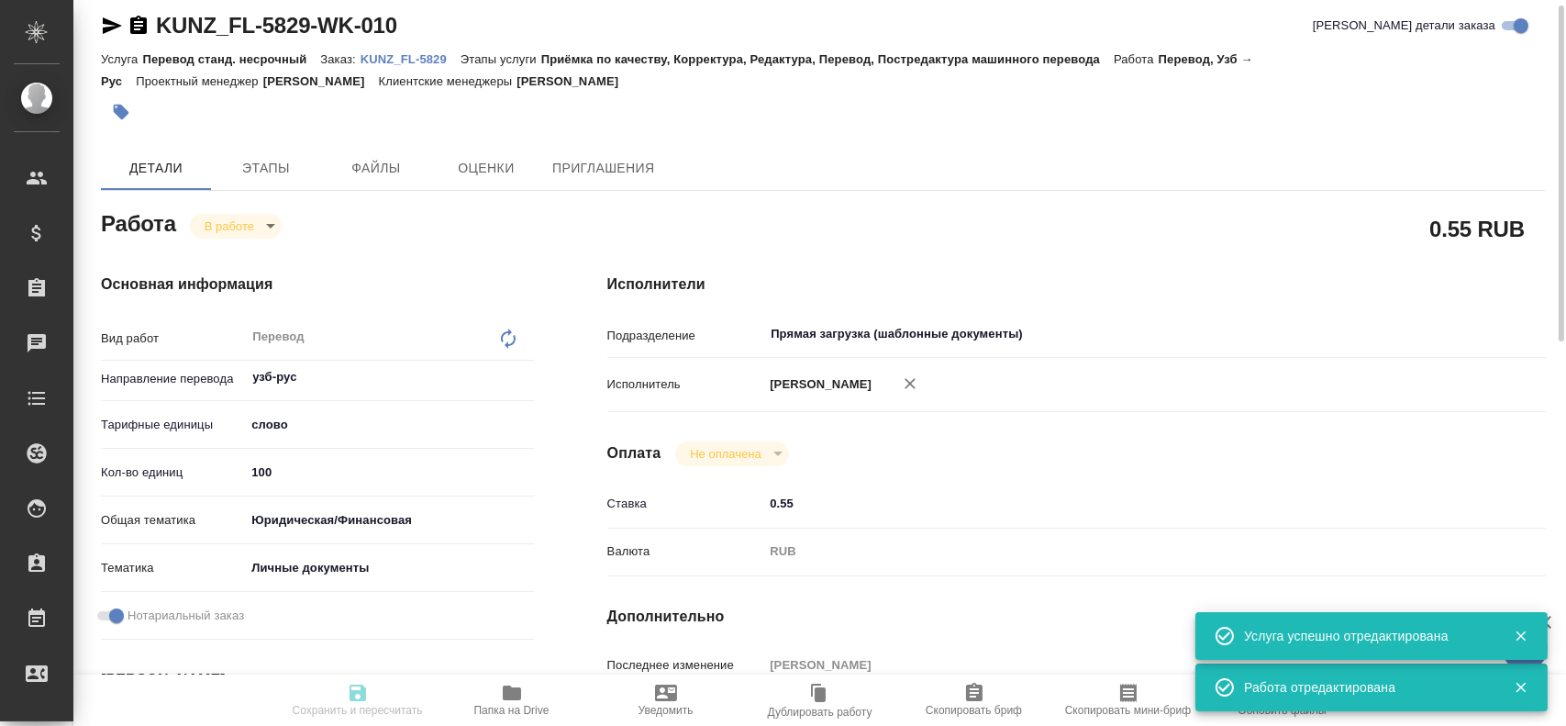
type textarea "x"
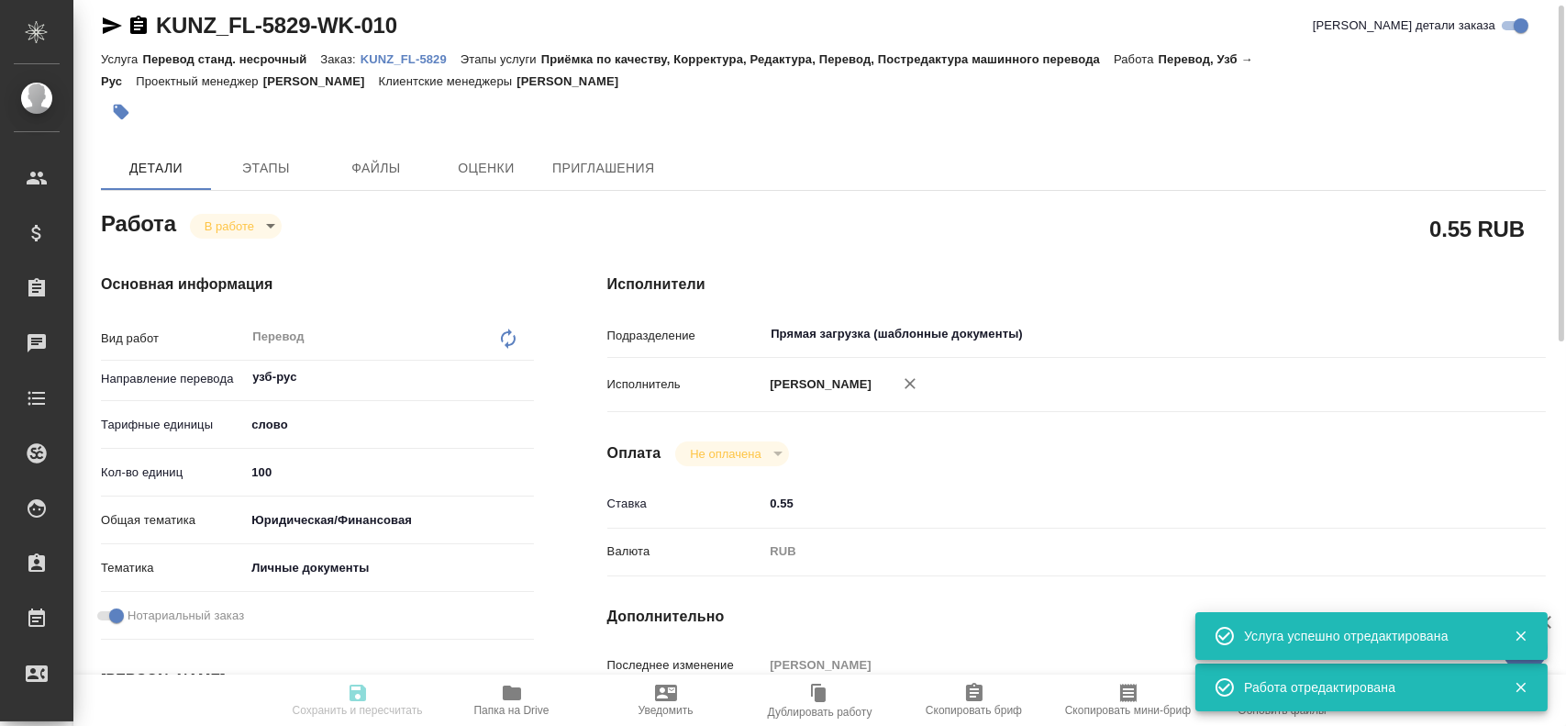
type textarea "x"
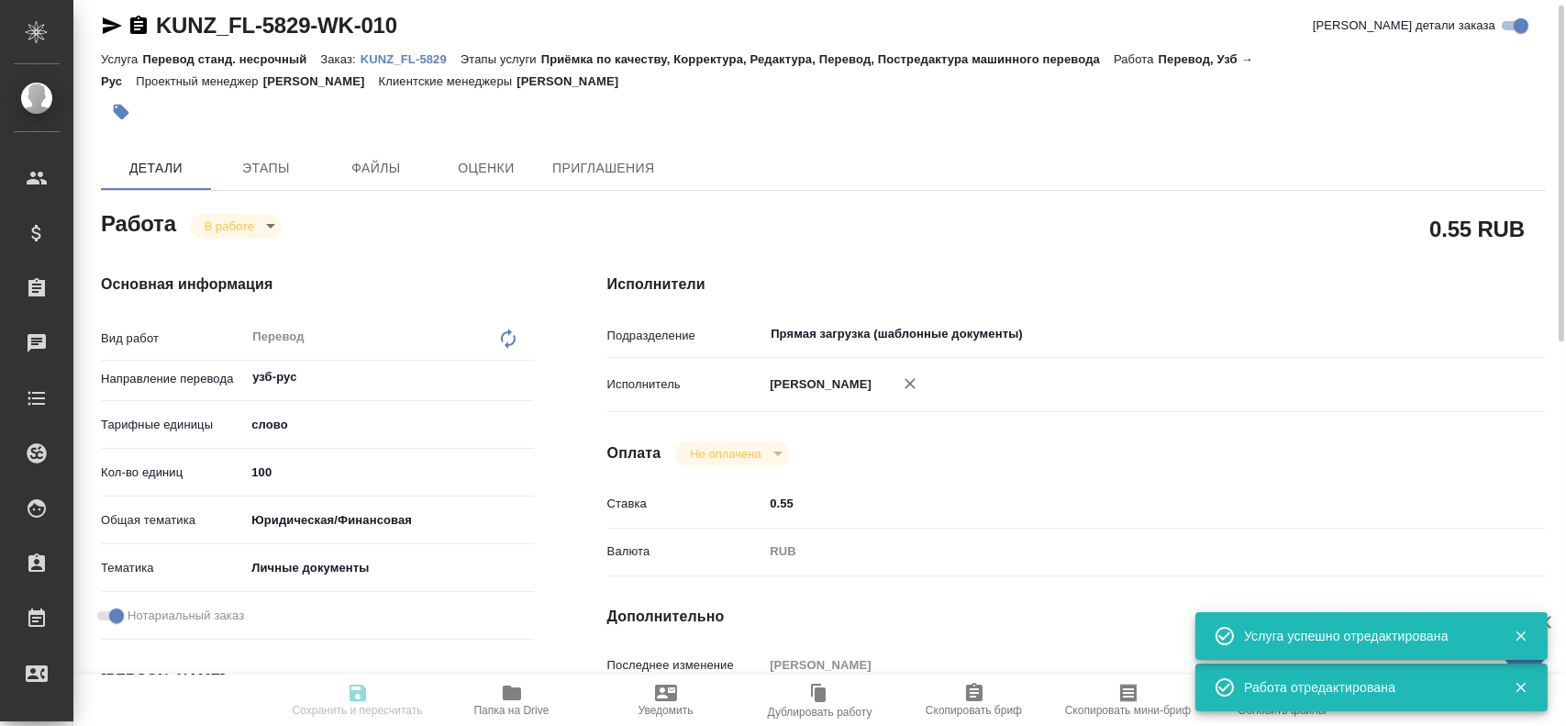
type textarea "x"
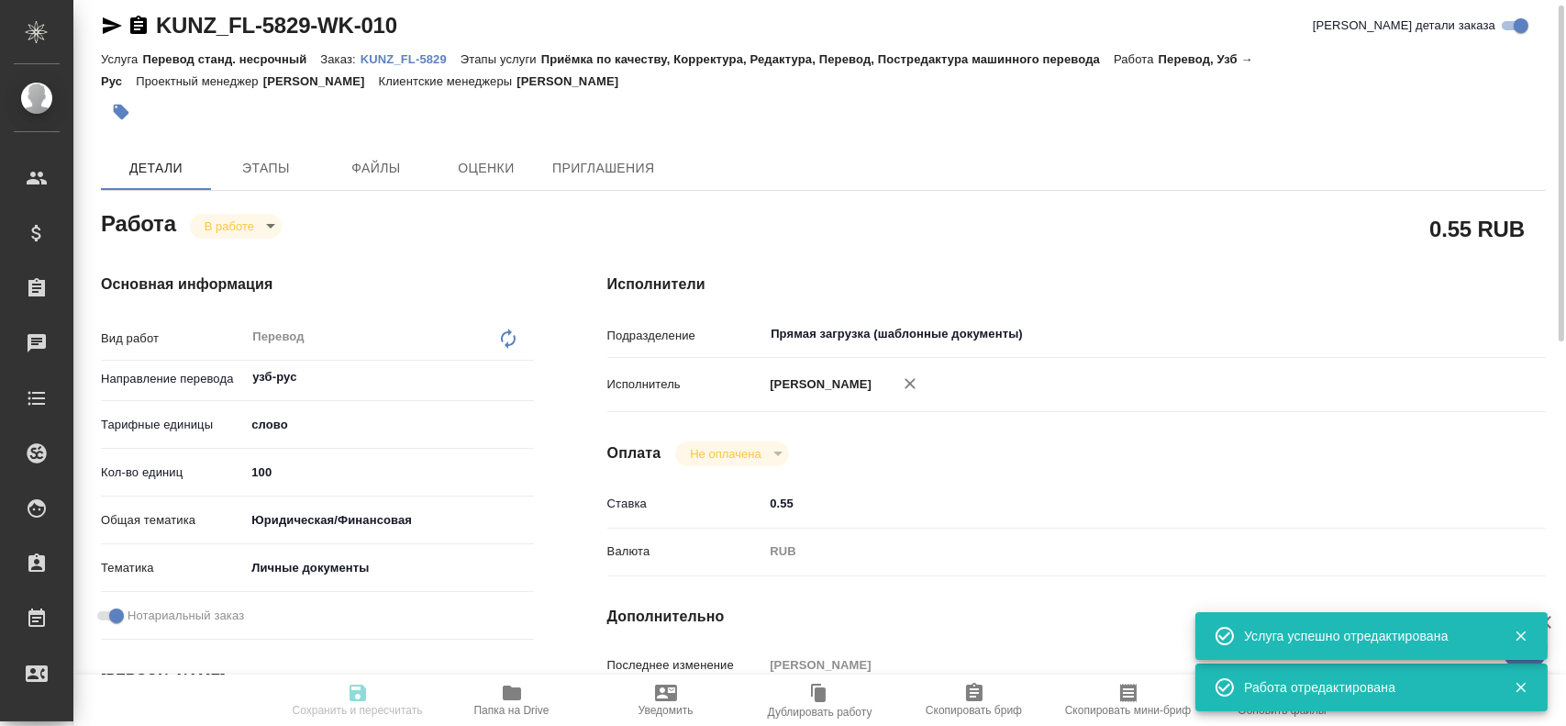
type input "inProgress"
type textarea "Перевод"
type textarea "x"
type input "узб-рус"
type input "5a8b1489cc6b4906c91bfd90"
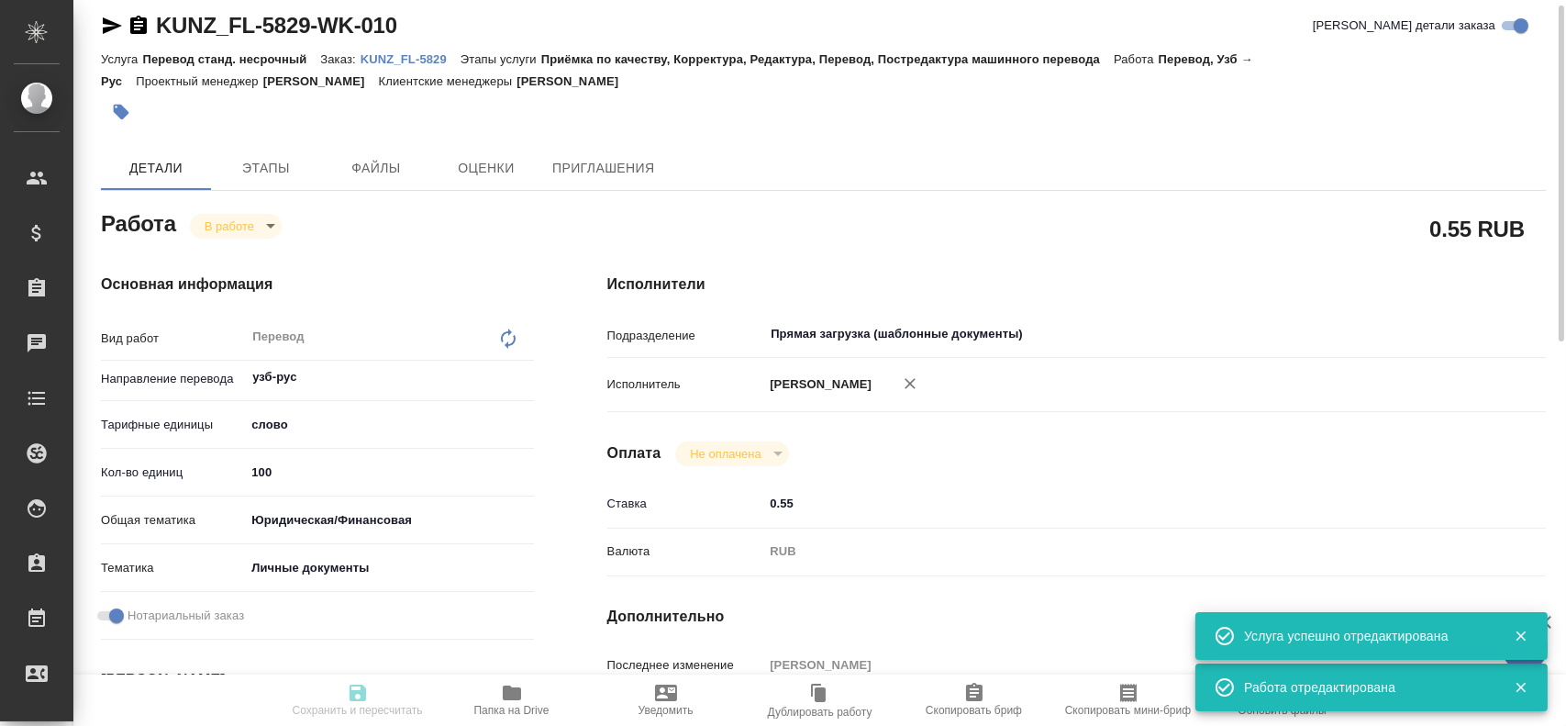
type input "100"
type input "yr-fn"
type input "5a8b8b956a9677013d343cfe"
checkbox input "true"
type input "25.08.2025 11:54"
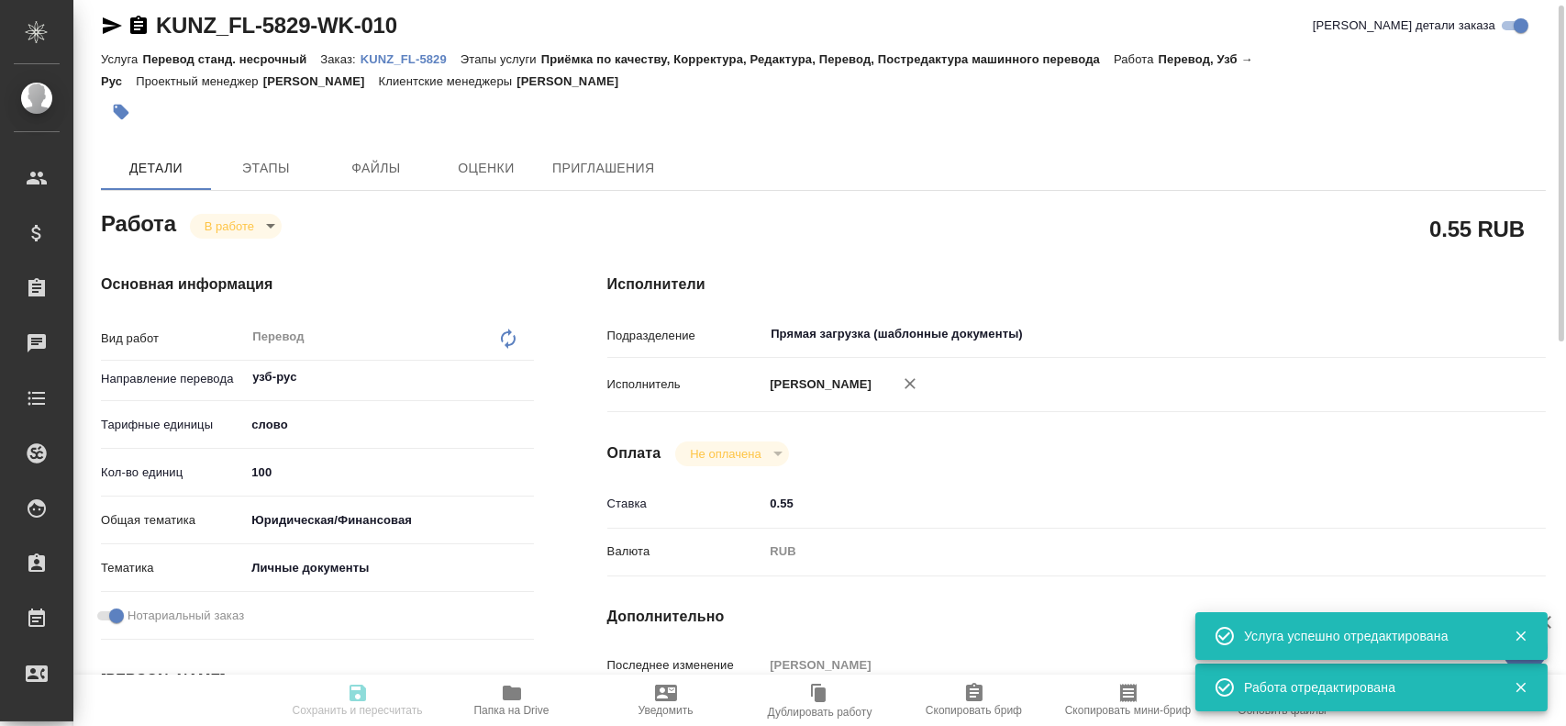
type input "25.08.2025 12:00"
type input "26.08.2025 11:00"
type input "26.08.2025 12:00"
type input "Прямая загрузка (шаблонные документы)"
type input "notPayed"
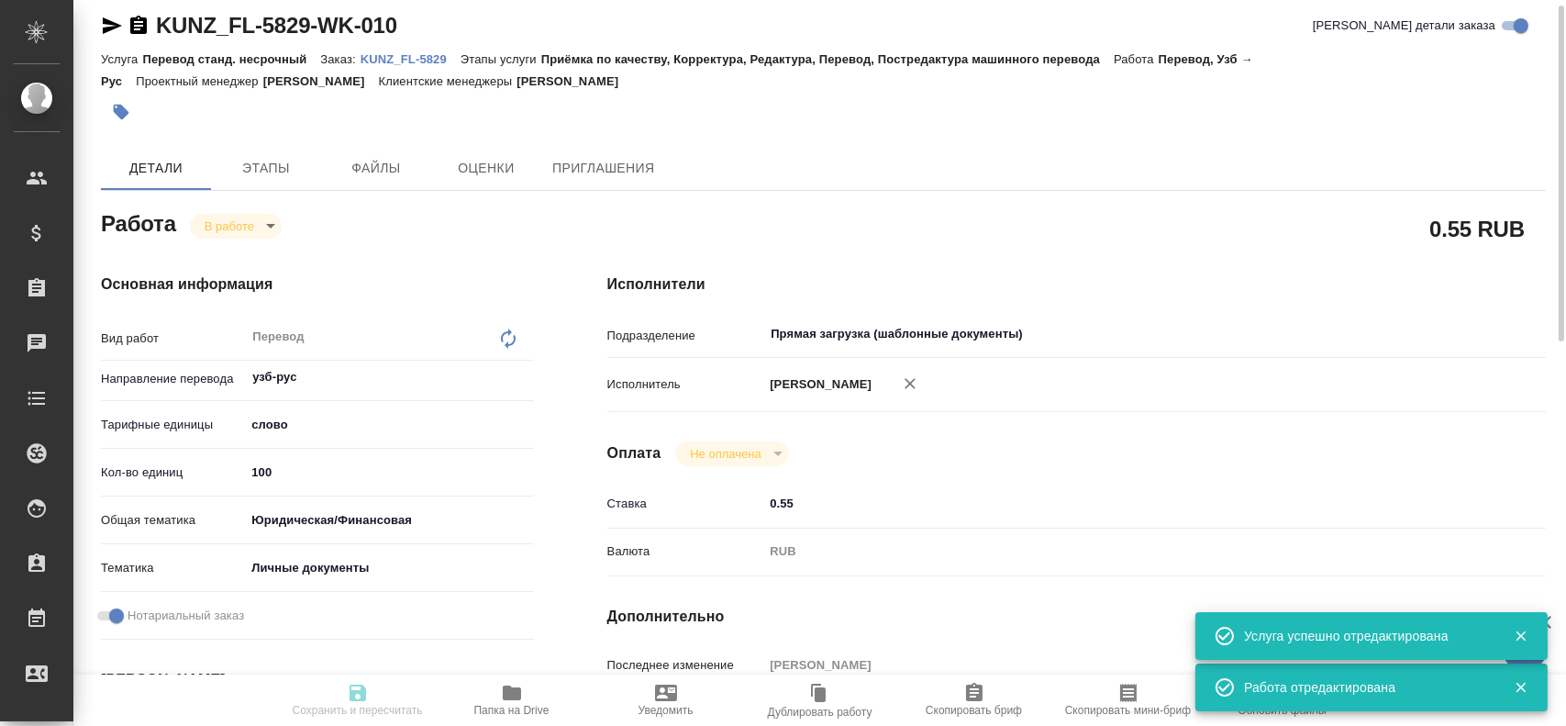
type input "0.55"
type input "RUB"
type input "Гусев Александр"
type textarea "x"
type textarea "/Clients/FL_KUNZ/Orders/KUNZ_FL-5829/Translated/KUNZ_FL-5829-WK-010"
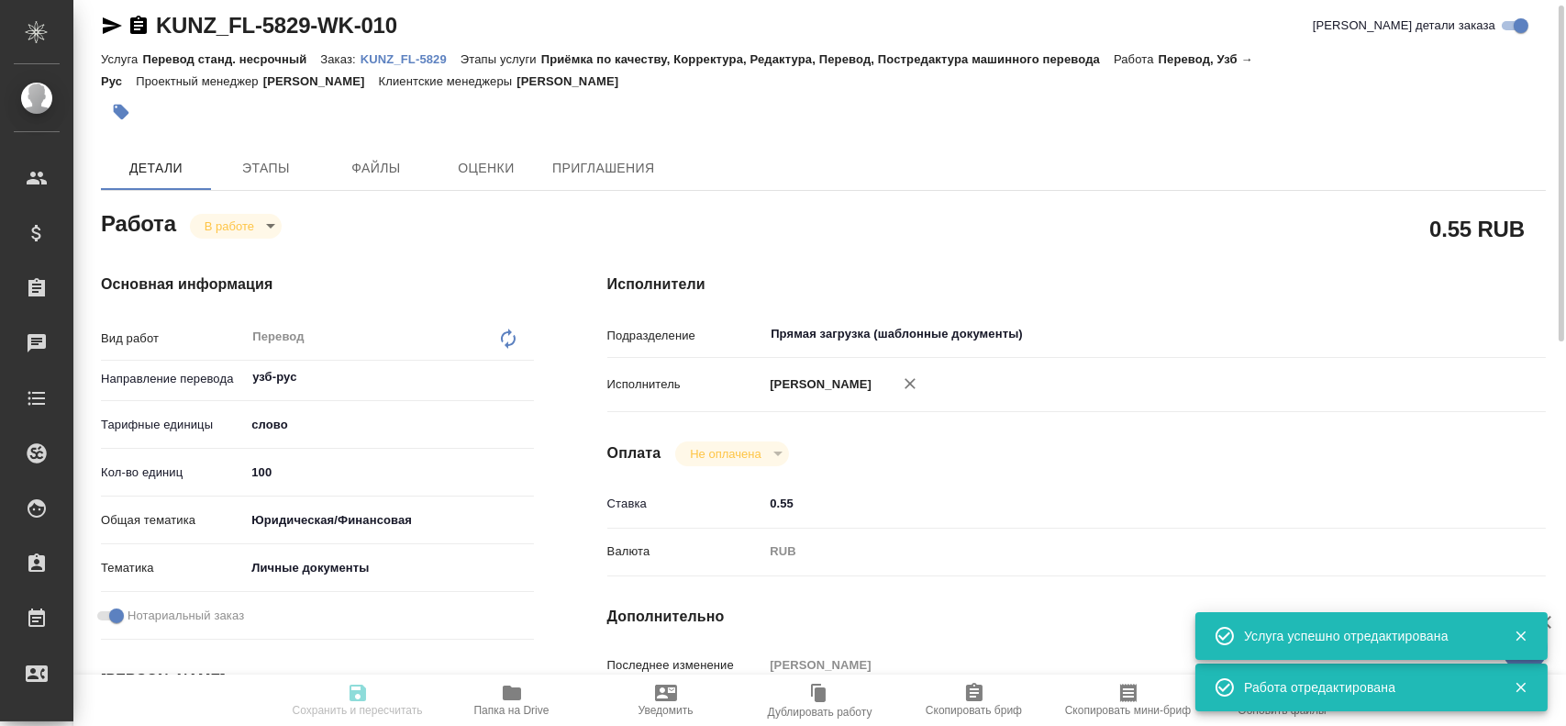
type textarea "x"
type input "KUNZ_FL-5829"
type input "Перевод станд. несрочный"
type input "Приёмка по качеству, Корректура, Редактура, Перевод, Постредактура машинного пе…"
type input "Moskalets Alina"
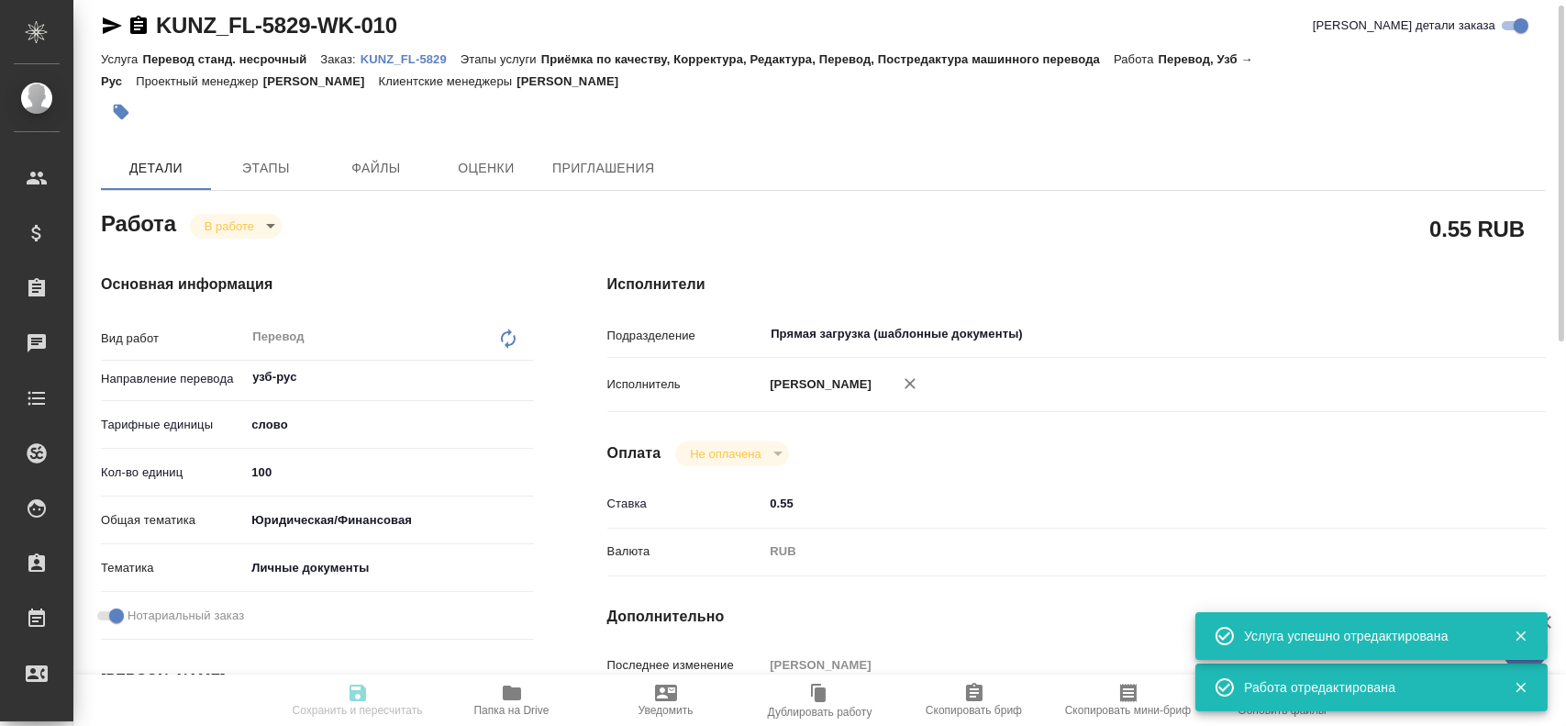
type input "/Clients/FL_KUNZ/Orders/KUNZ_FL-5829"
type textarea "x"
type textarea "пасп, узб- рус, госуслуги"
type textarea "x"
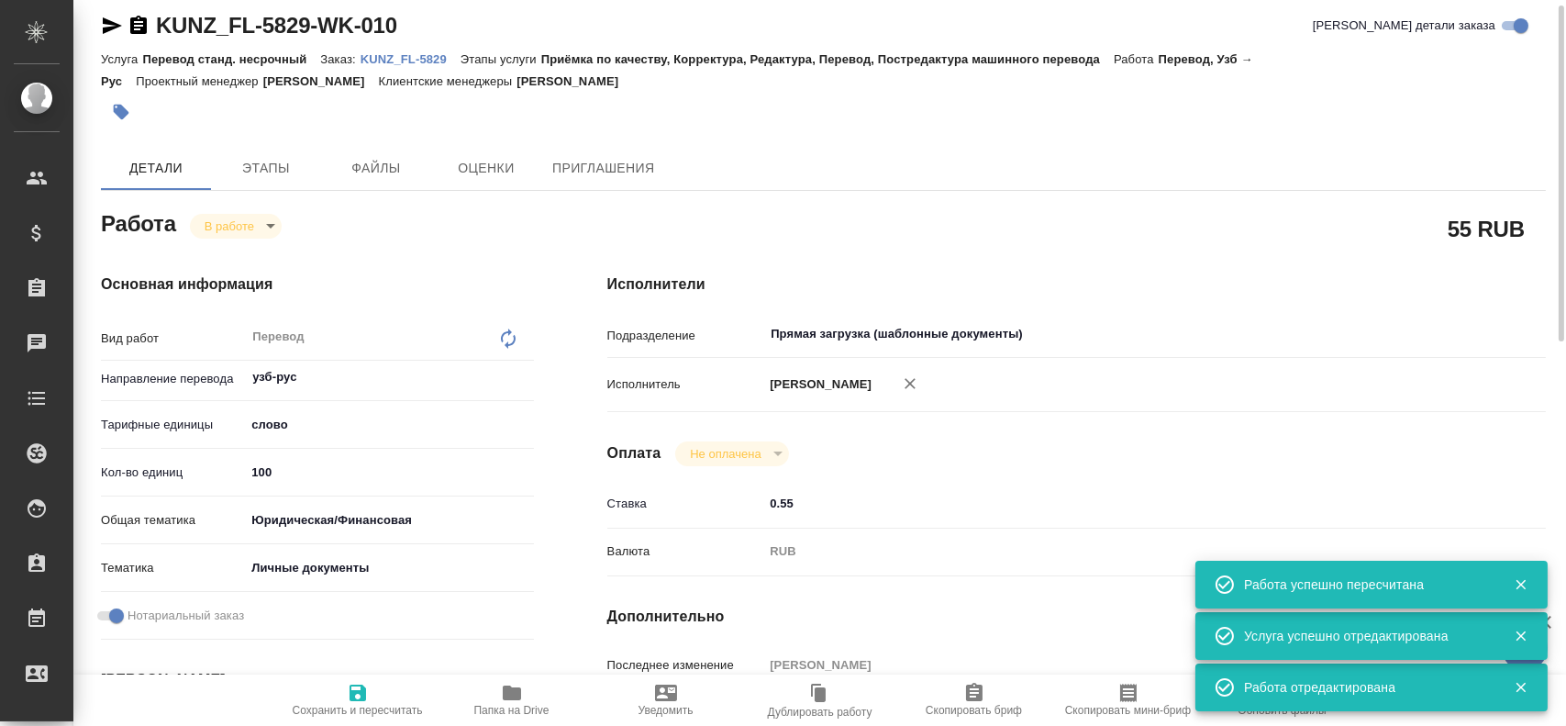
type textarea "x"
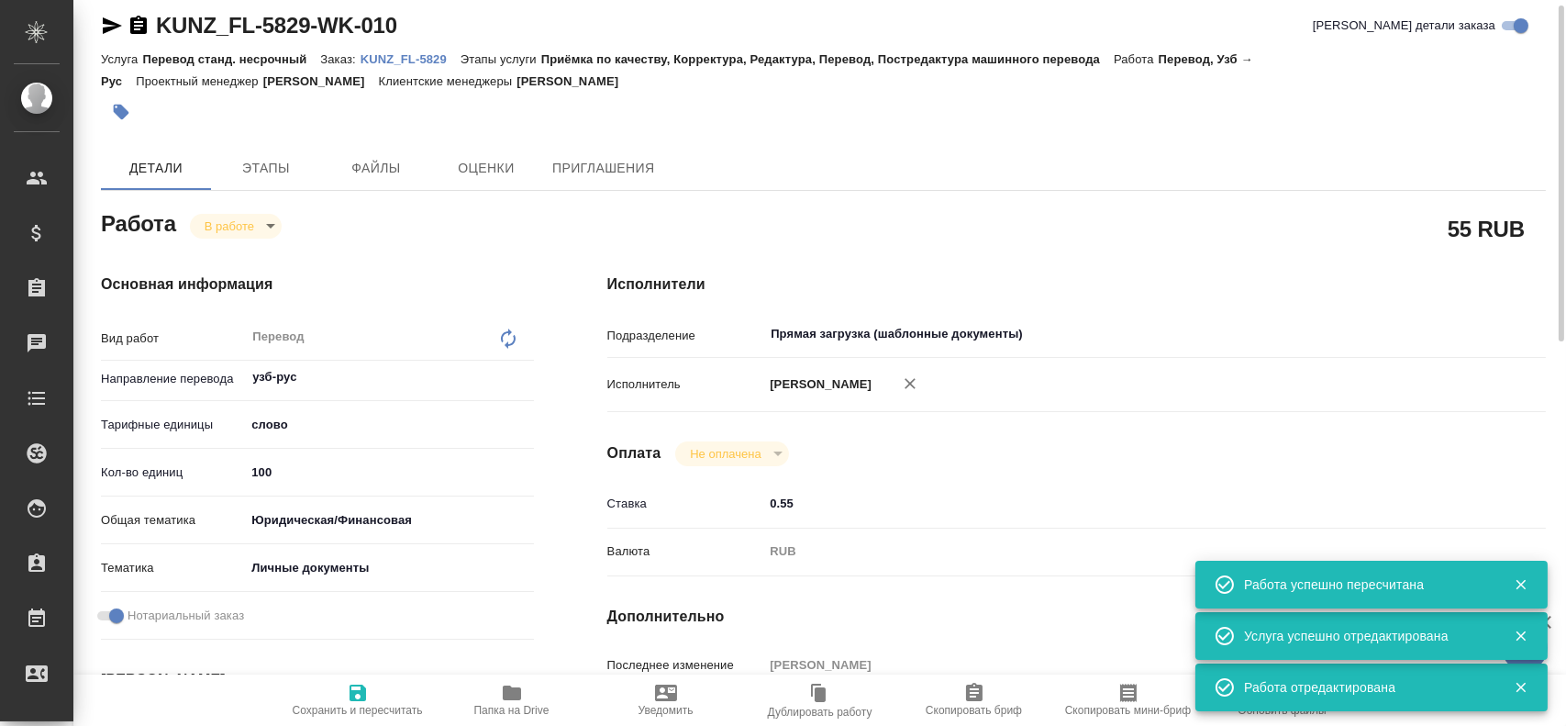
type textarea "x"
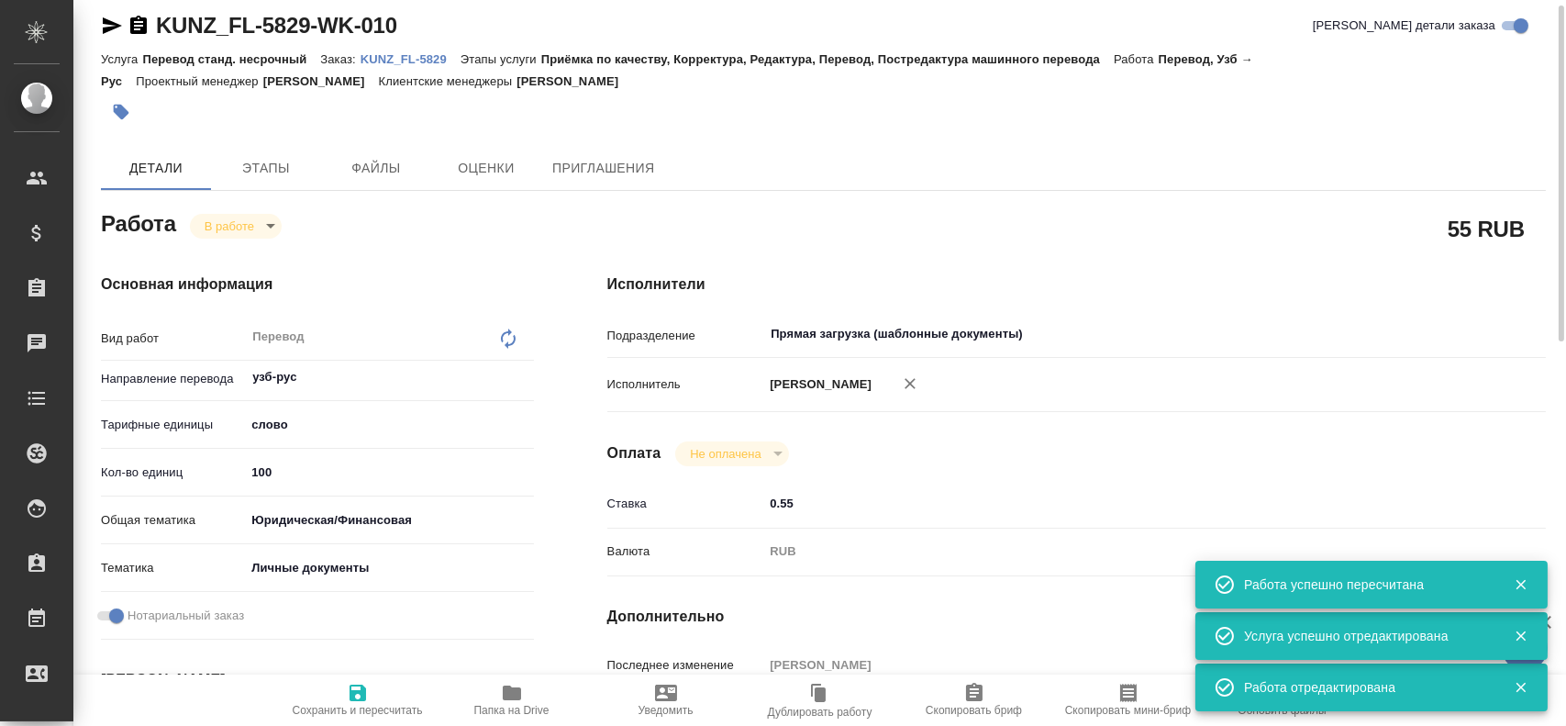
type textarea "x"
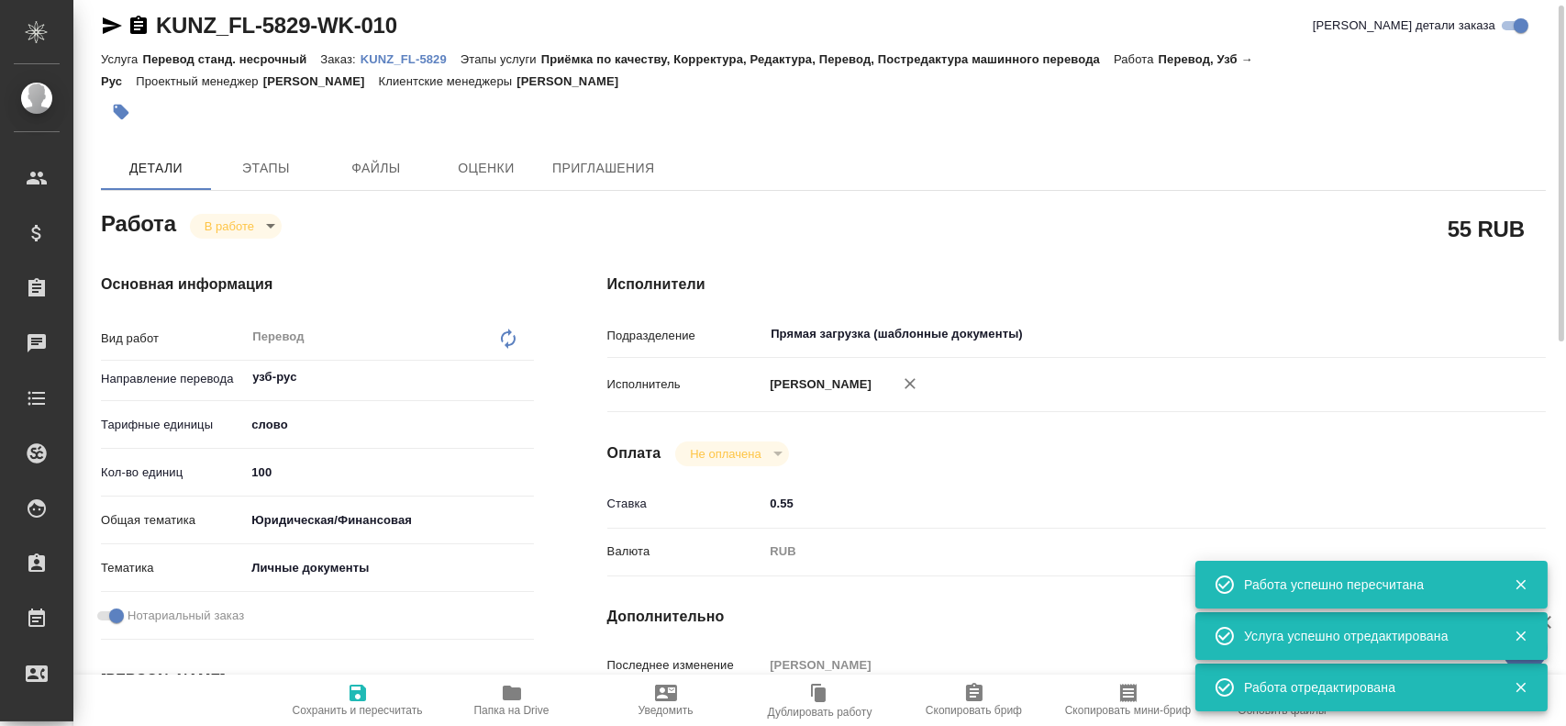
type textarea "x"
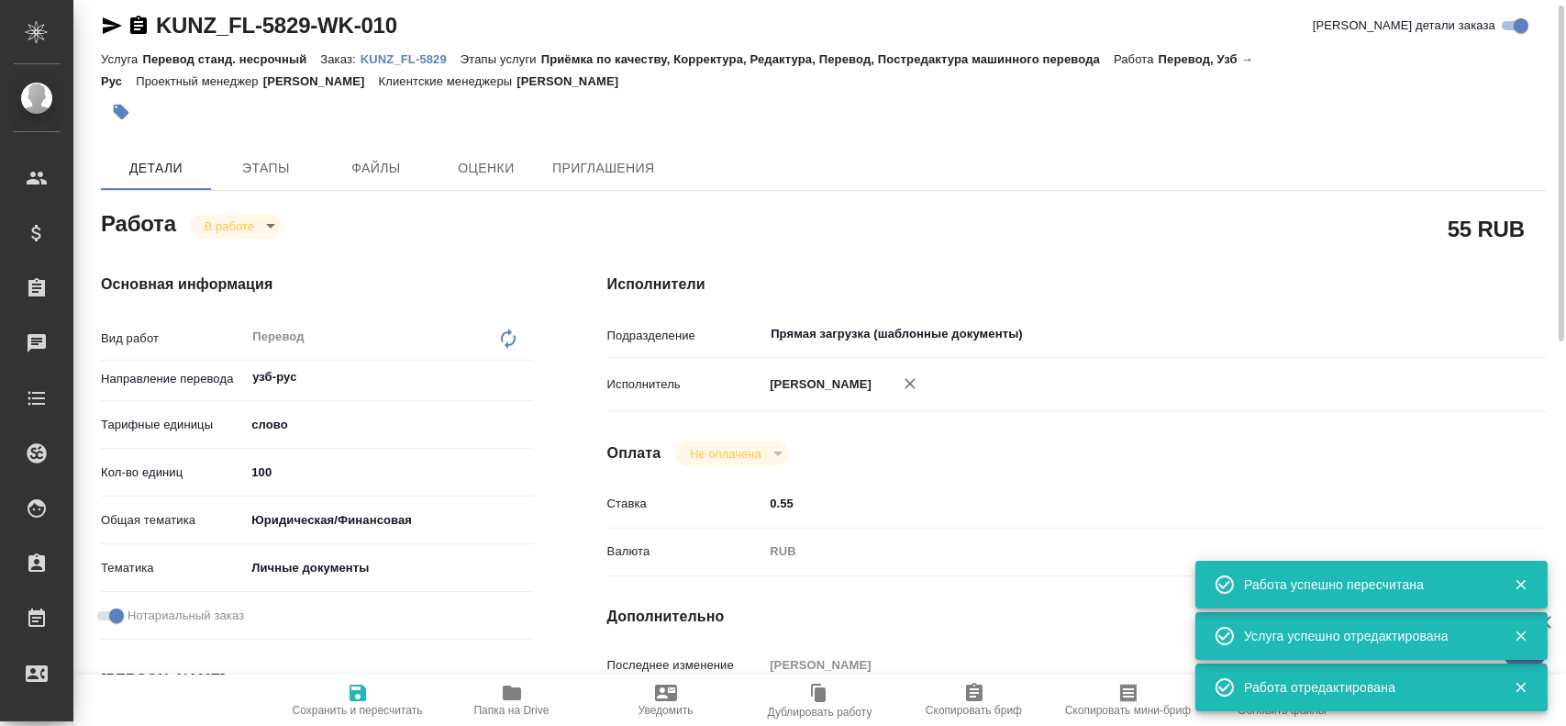
type textarea "x"
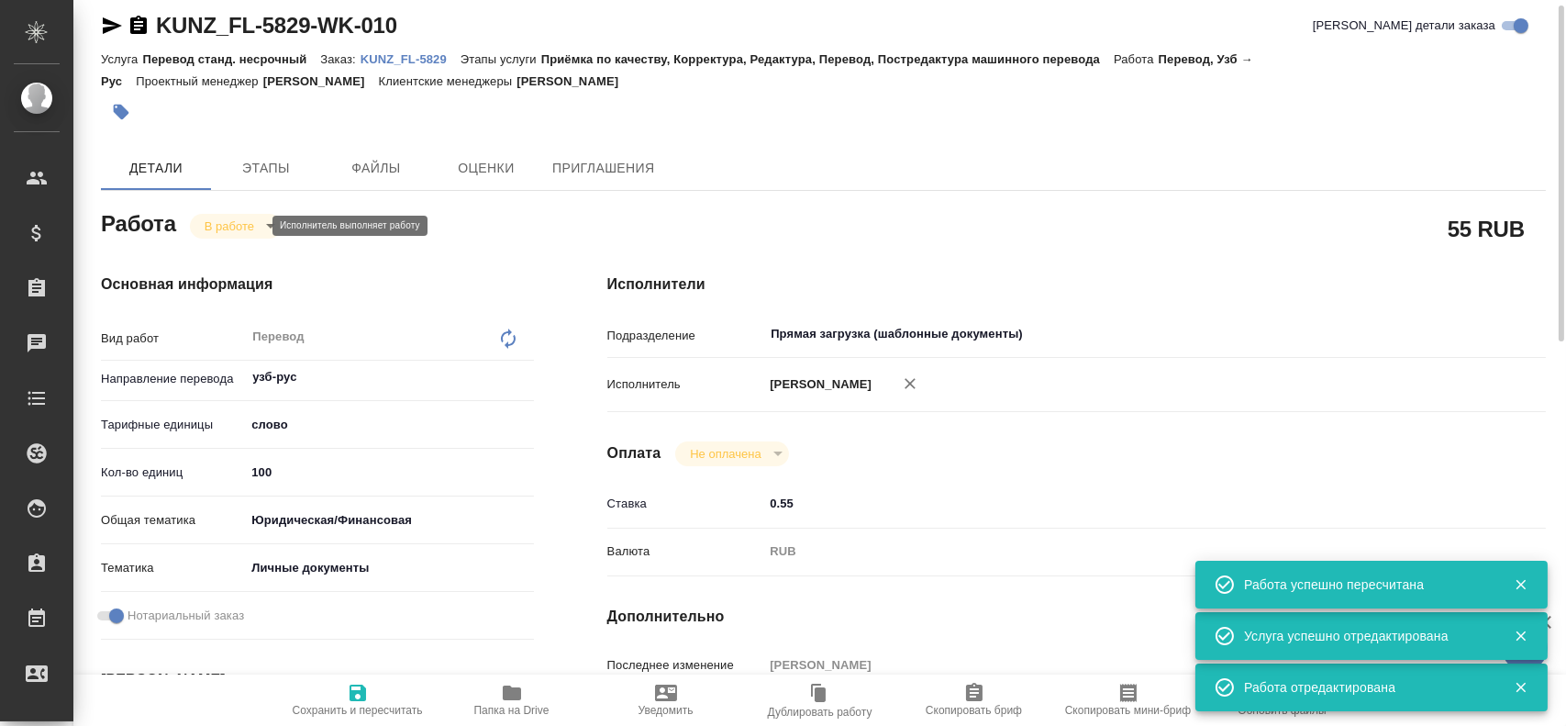
click at [231, 223] on body "🙏 .cls-1 fill:#fff; AWATERA Gusev Alexandr Клиенты Спецификации Заказы 0 Чаты T…" at bounding box center [783, 363] width 1566 height 726
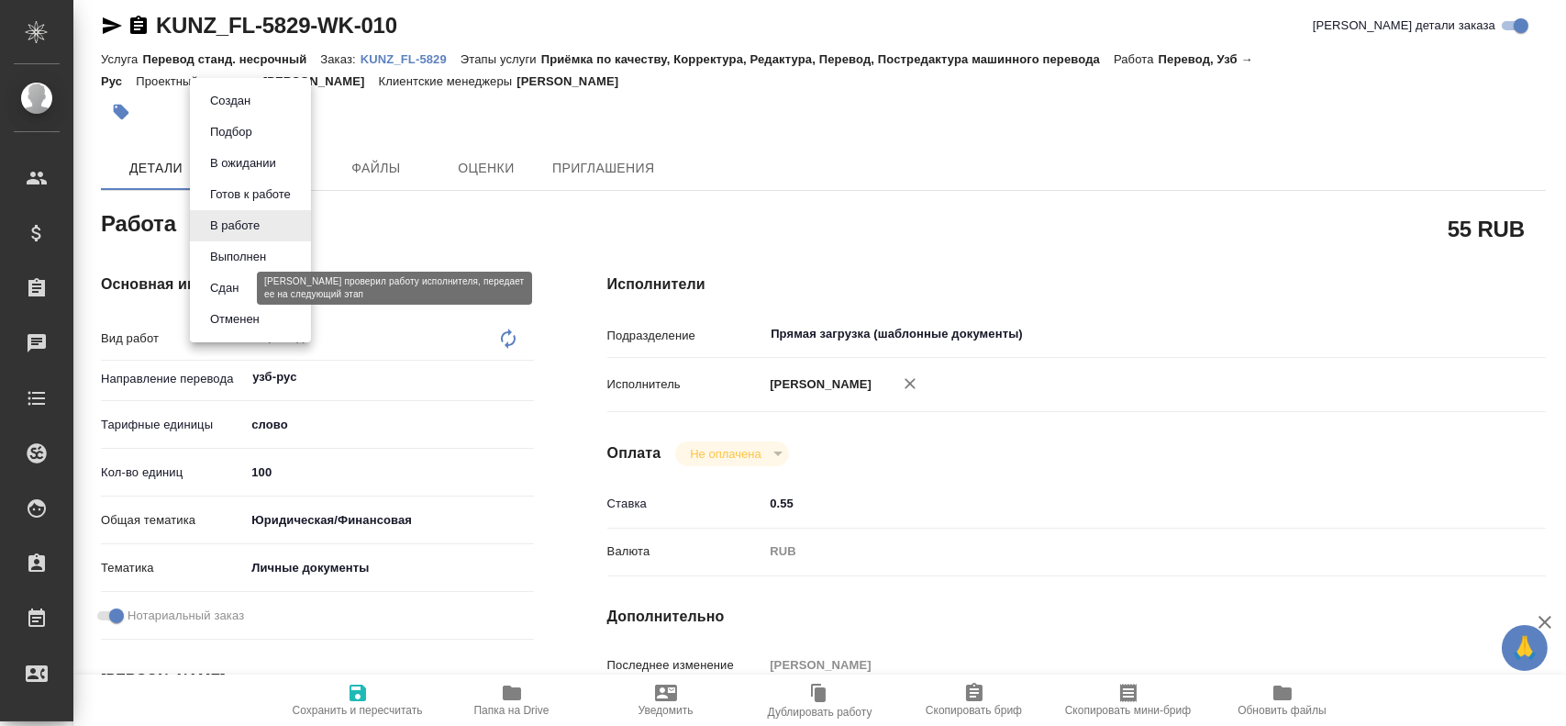
click at [217, 288] on button "Сдан" at bounding box center [224, 288] width 39 height 20
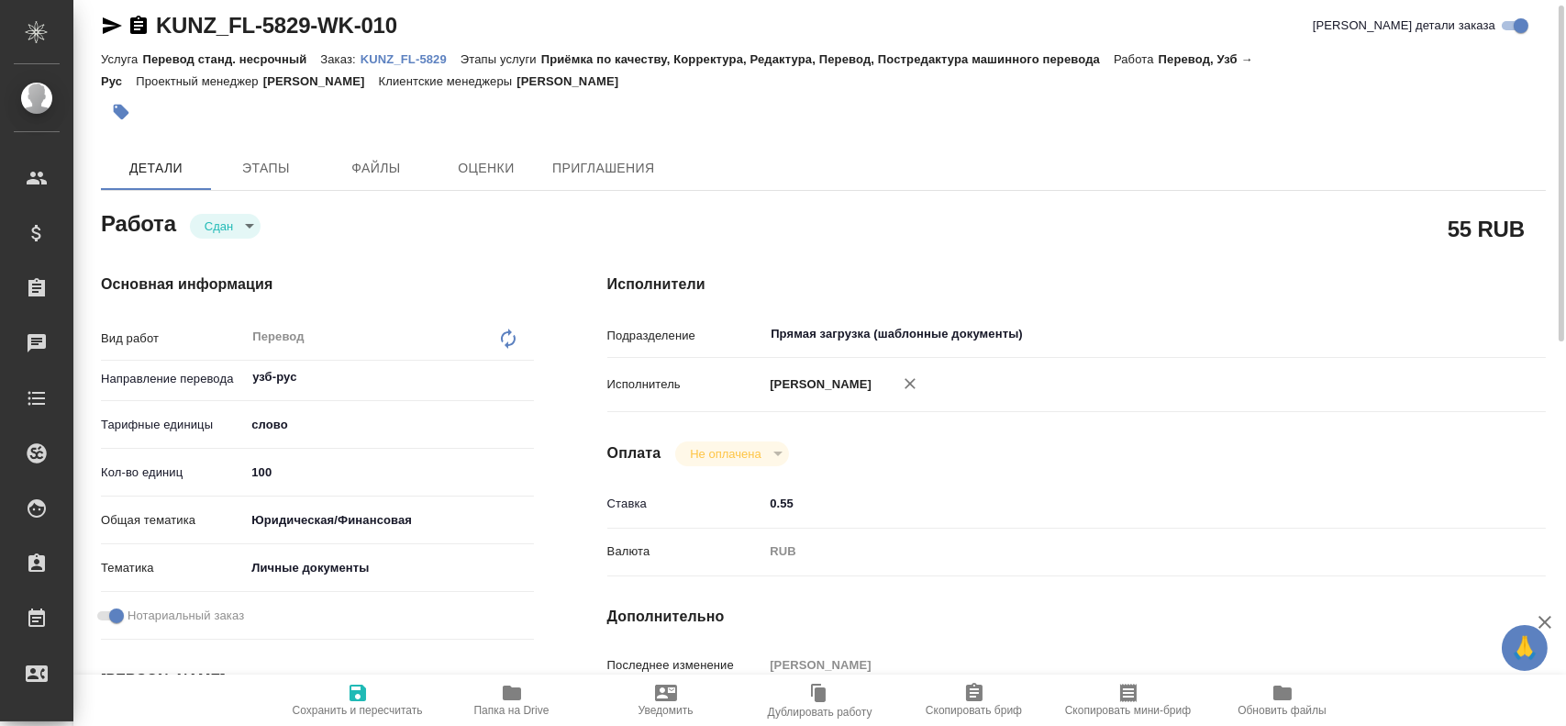
type textarea "x"
click at [351, 695] on icon "button" at bounding box center [358, 693] width 17 height 17
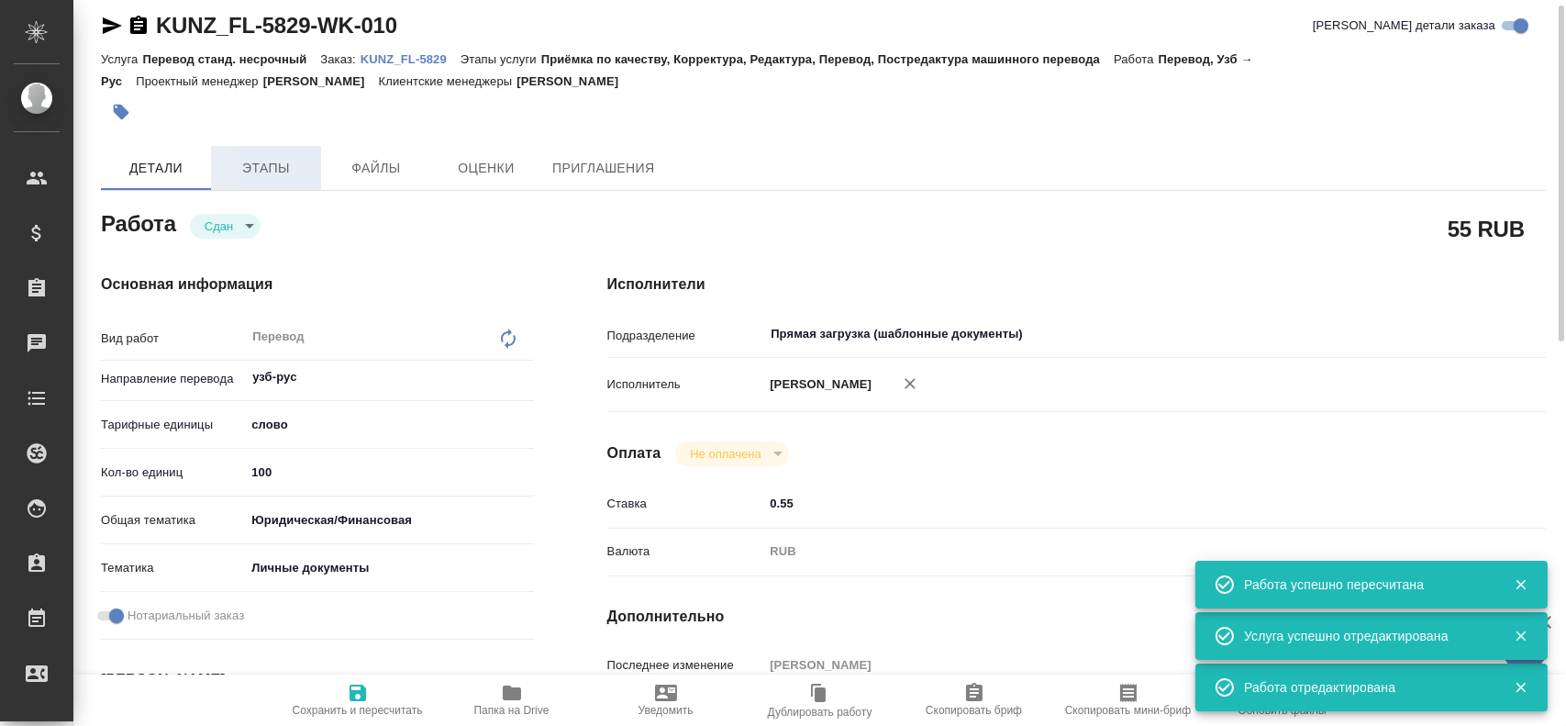
click at [293, 164] on span "Этапы" at bounding box center [266, 168] width 88 height 23
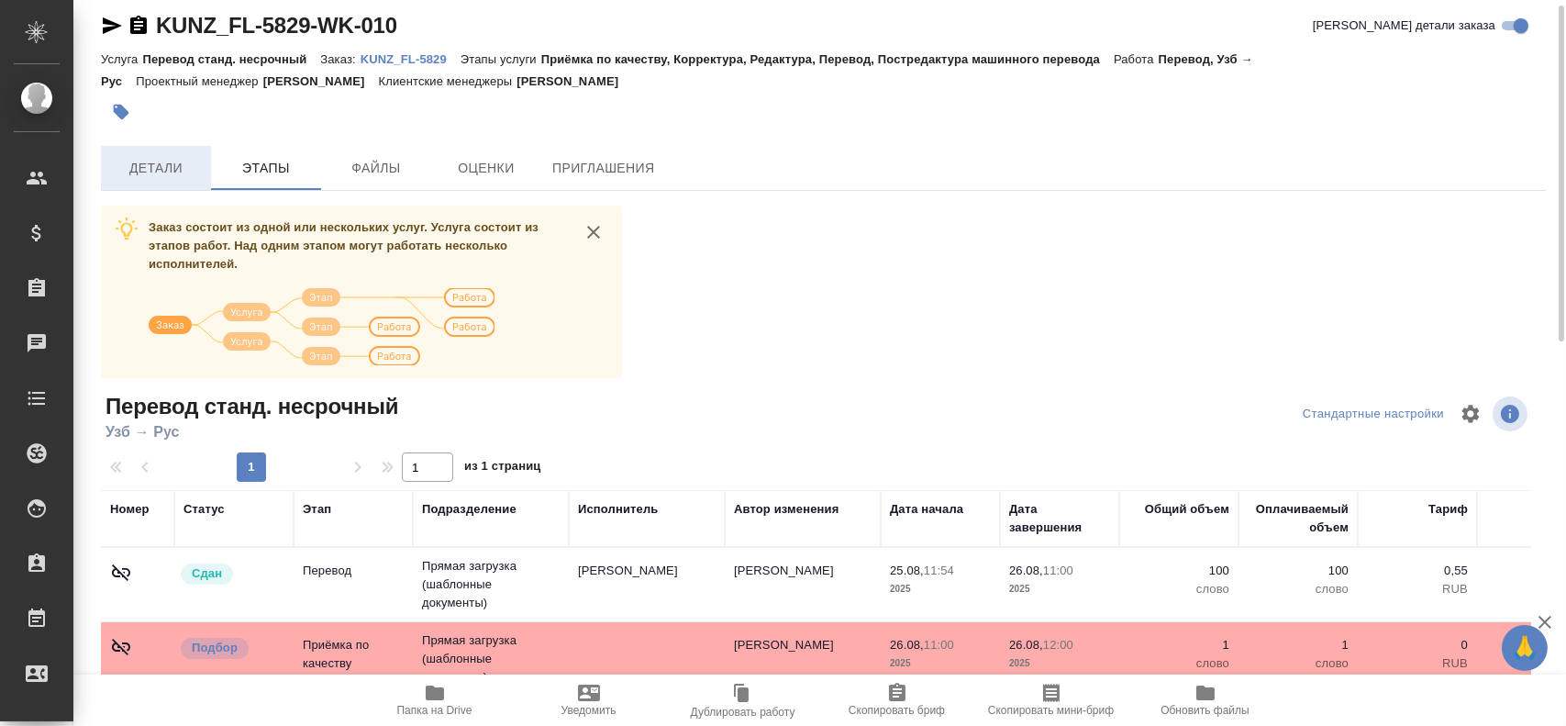
click at [161, 157] on span "Детали" at bounding box center [156, 168] width 88 height 23
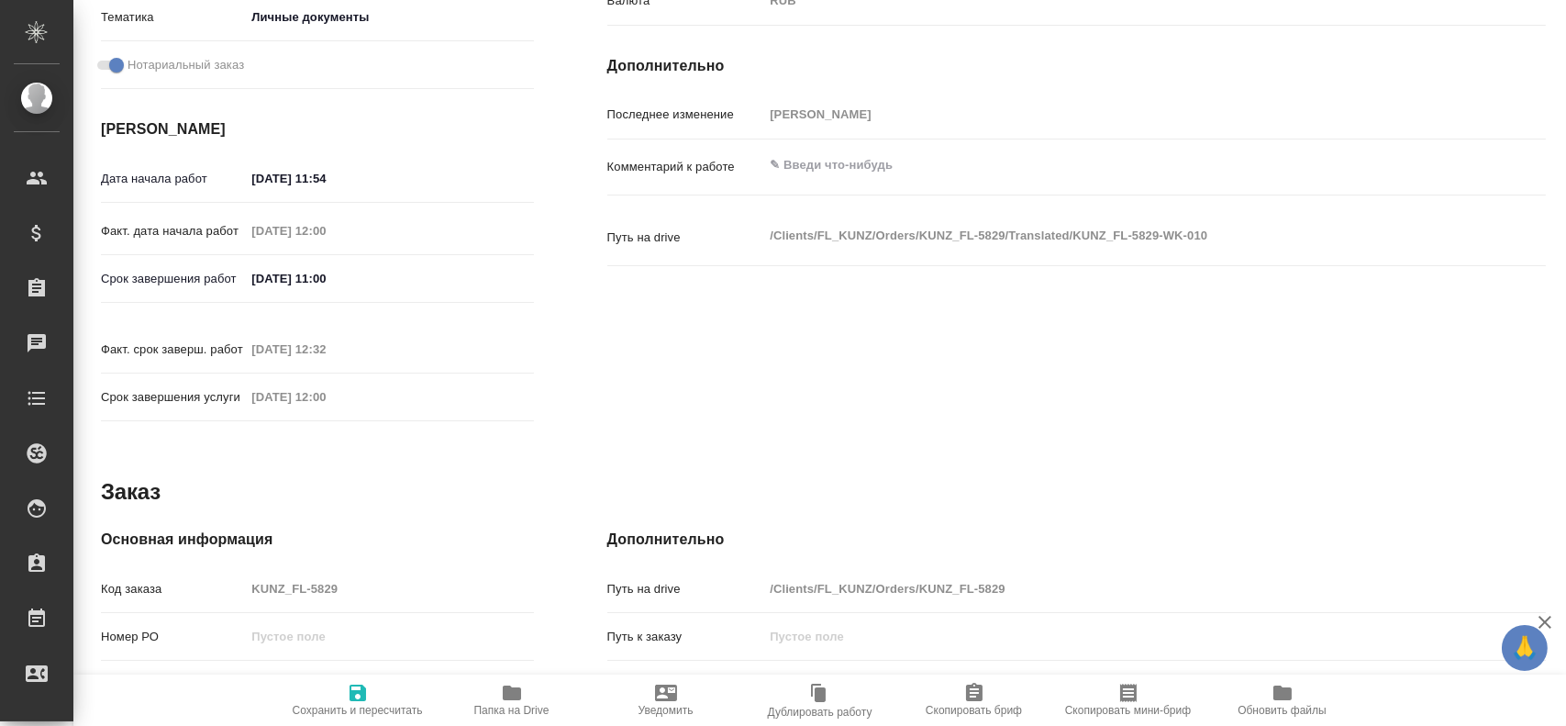
scroll to position [656, 0]
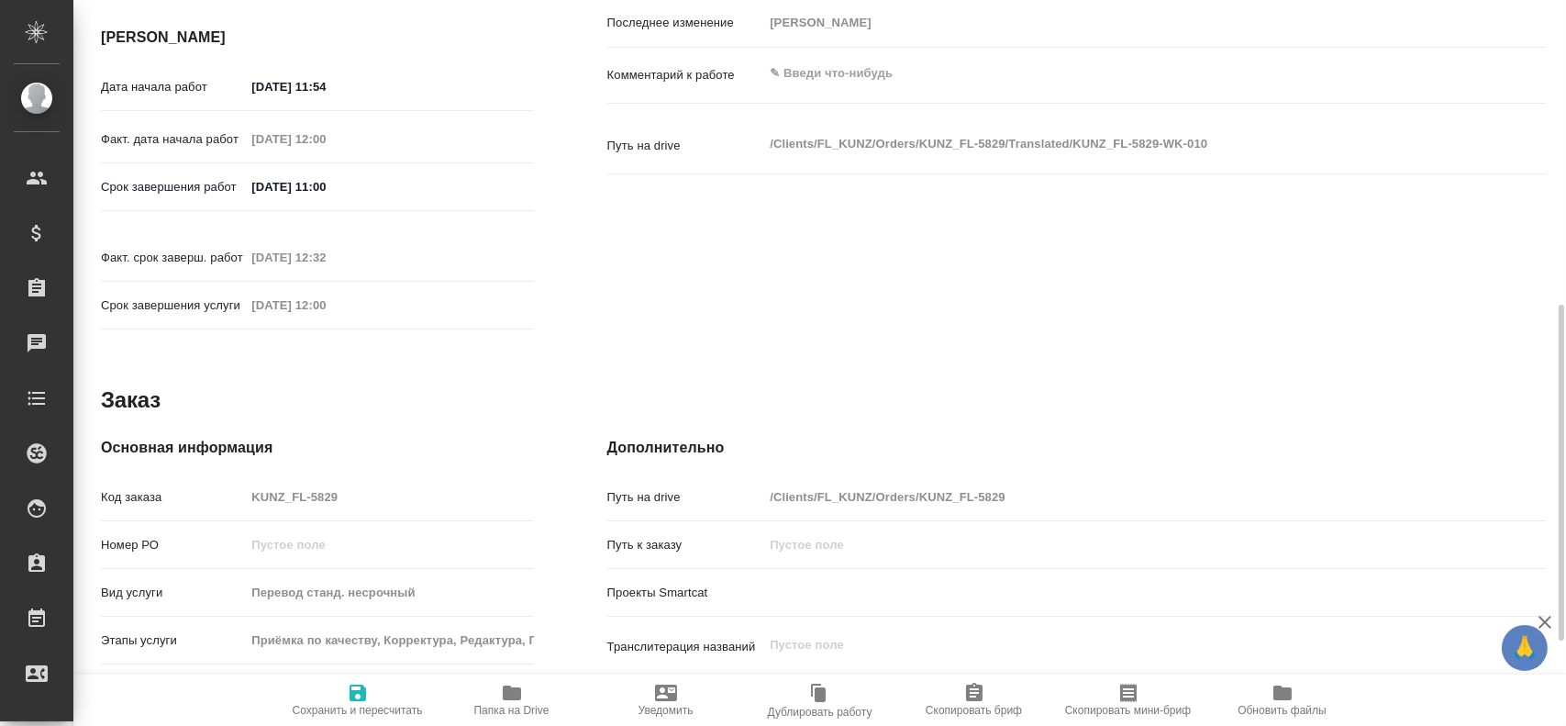
click at [228, 484] on div "Код заказа KUNZ_FL-5829" at bounding box center [317, 497] width 433 height 32
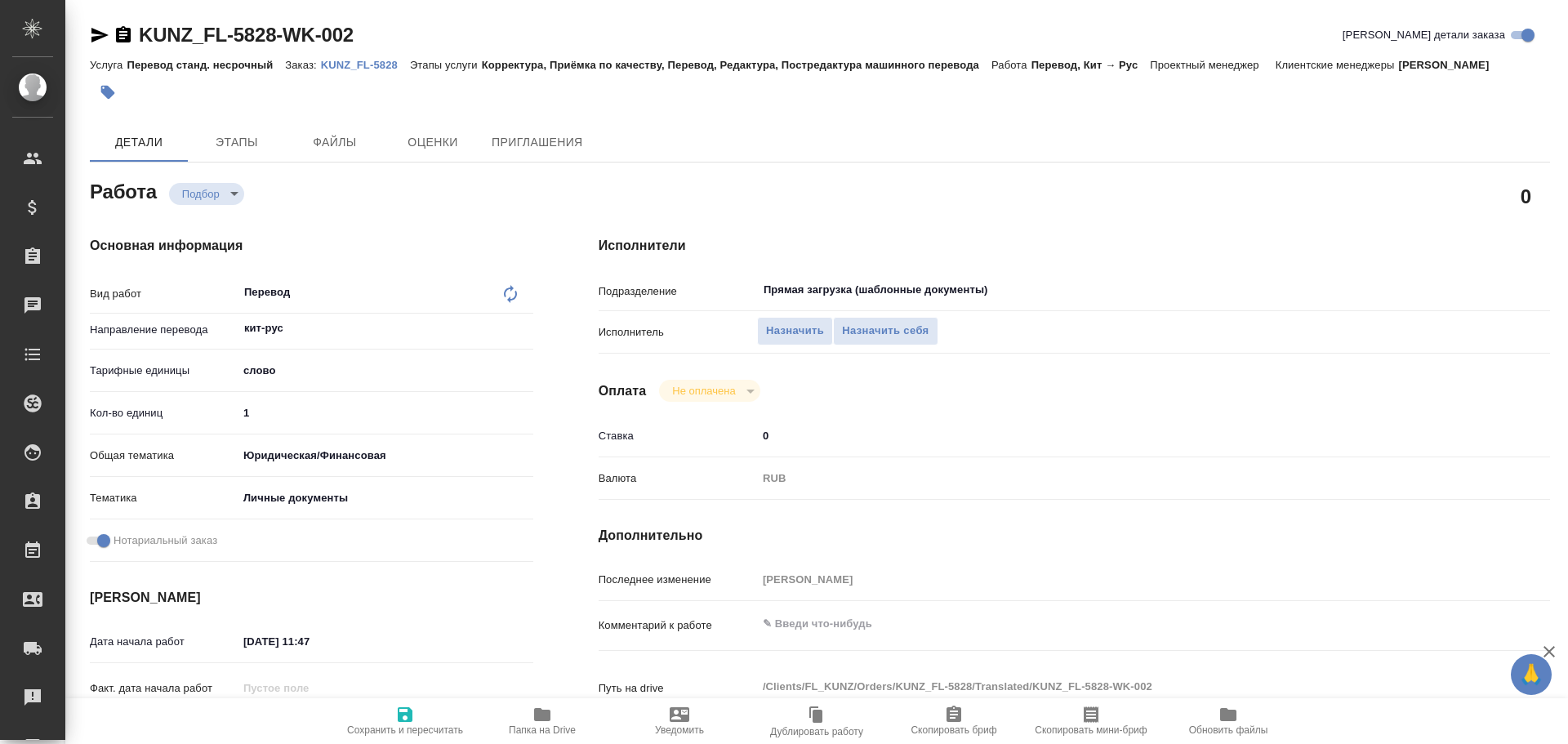
type textarea "x"
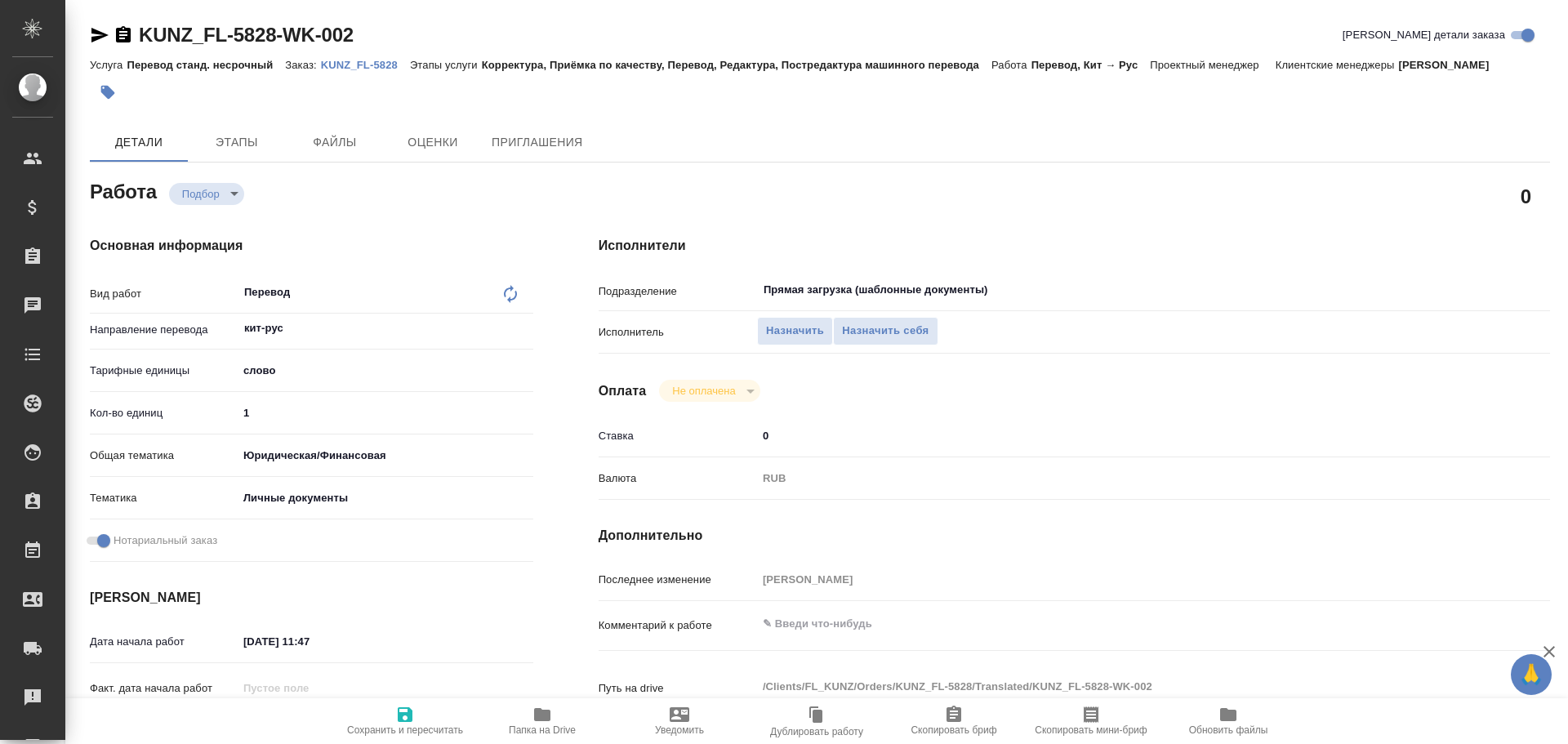
type textarea "x"
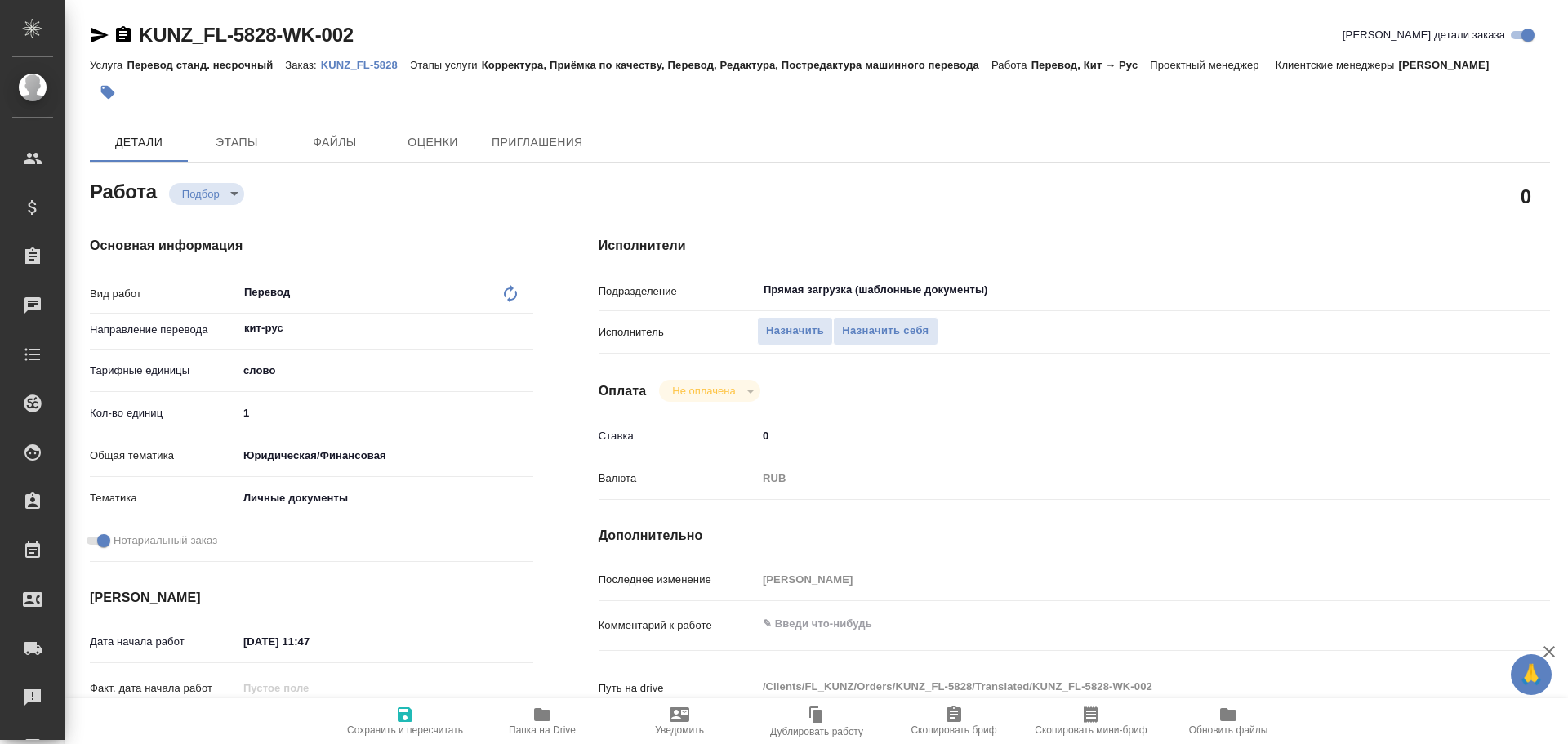
type textarea "x"
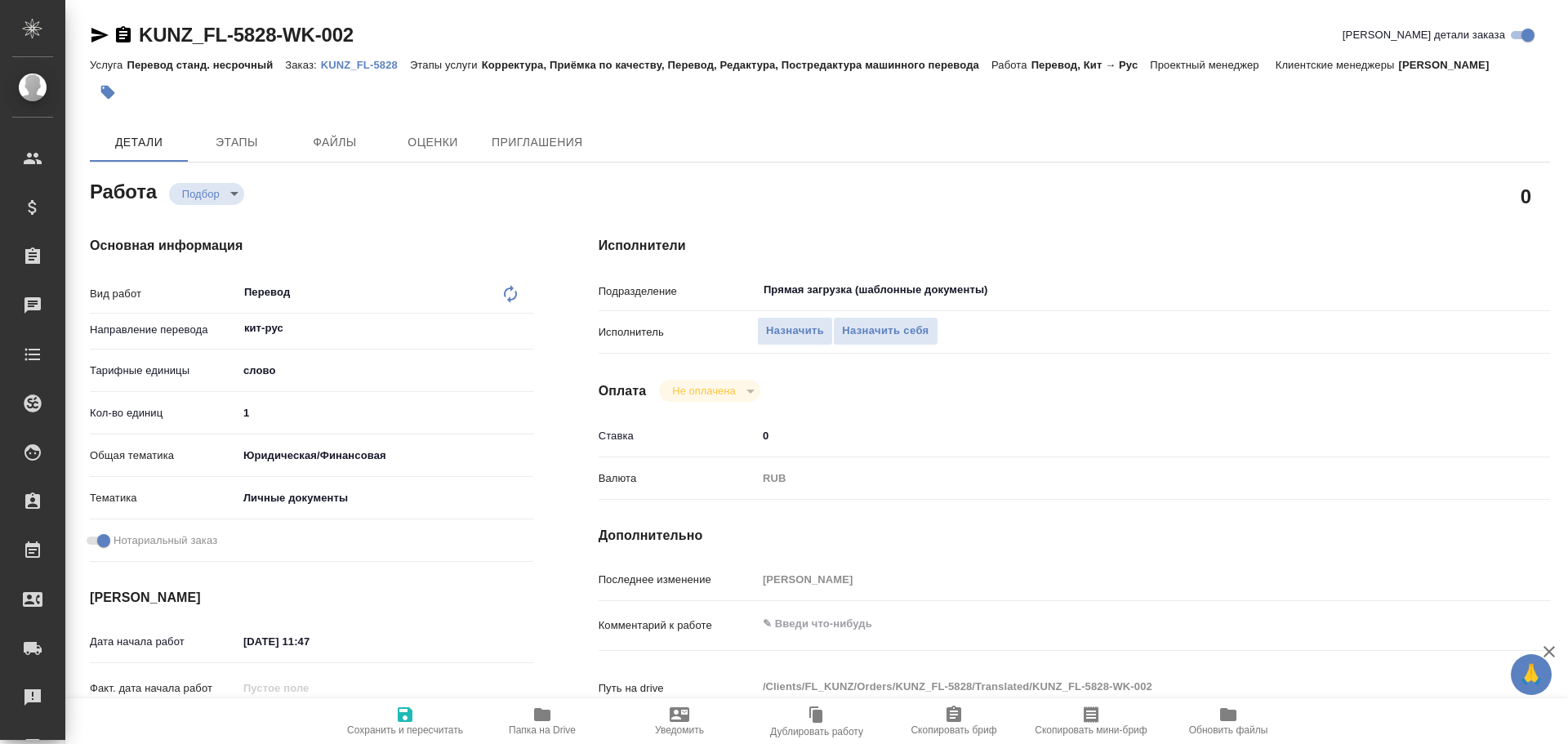
type textarea "x"
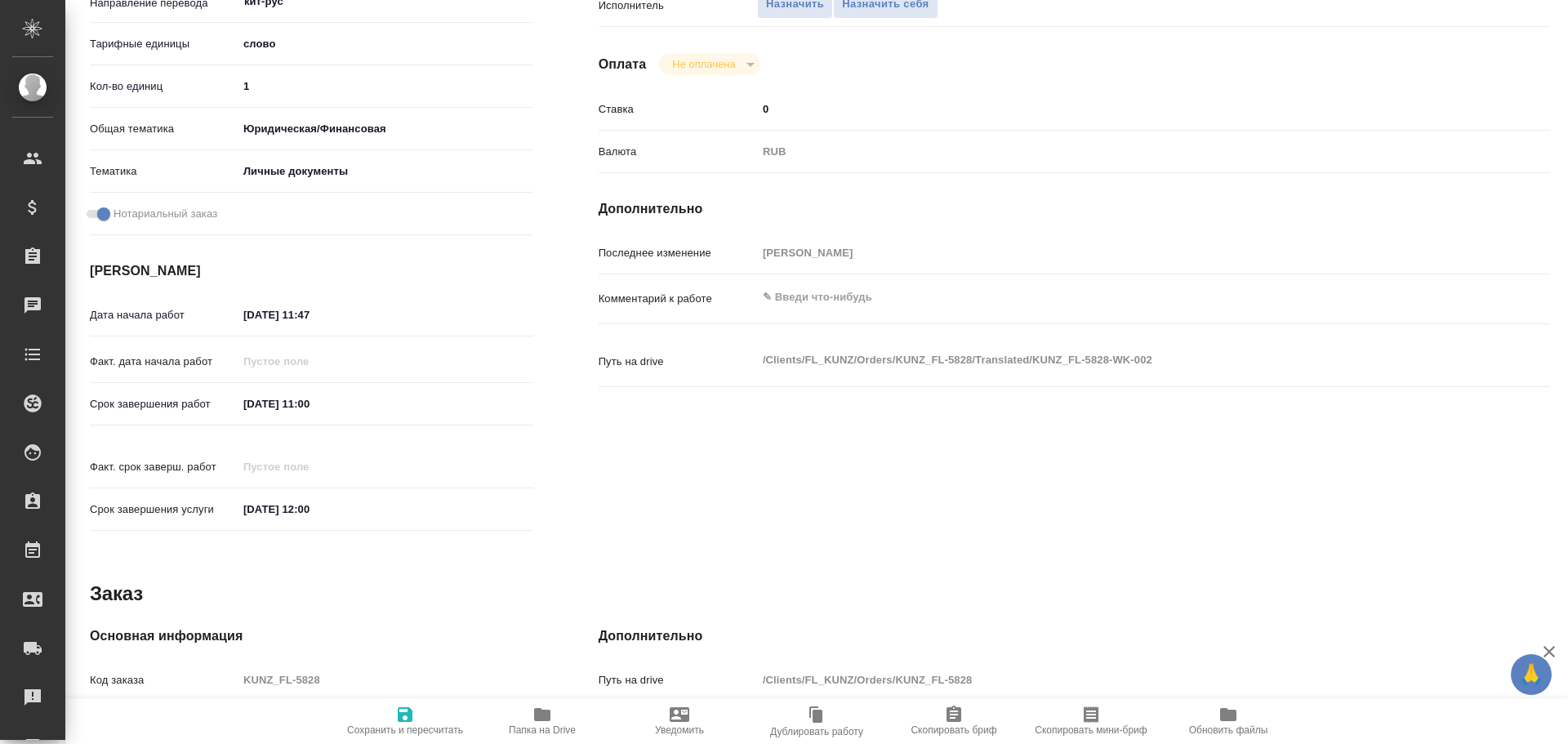
scroll to position [571, 0]
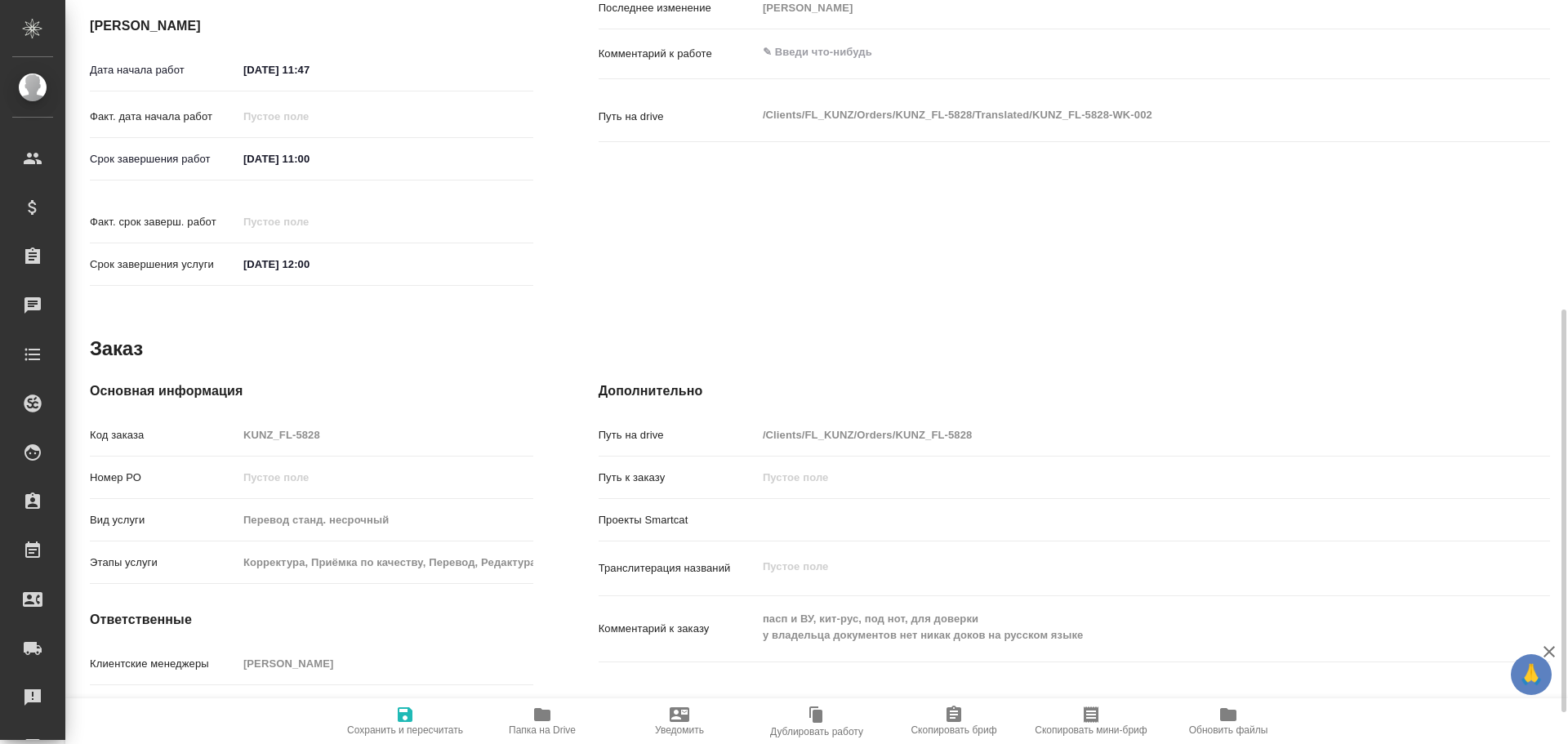
type textarea "x"
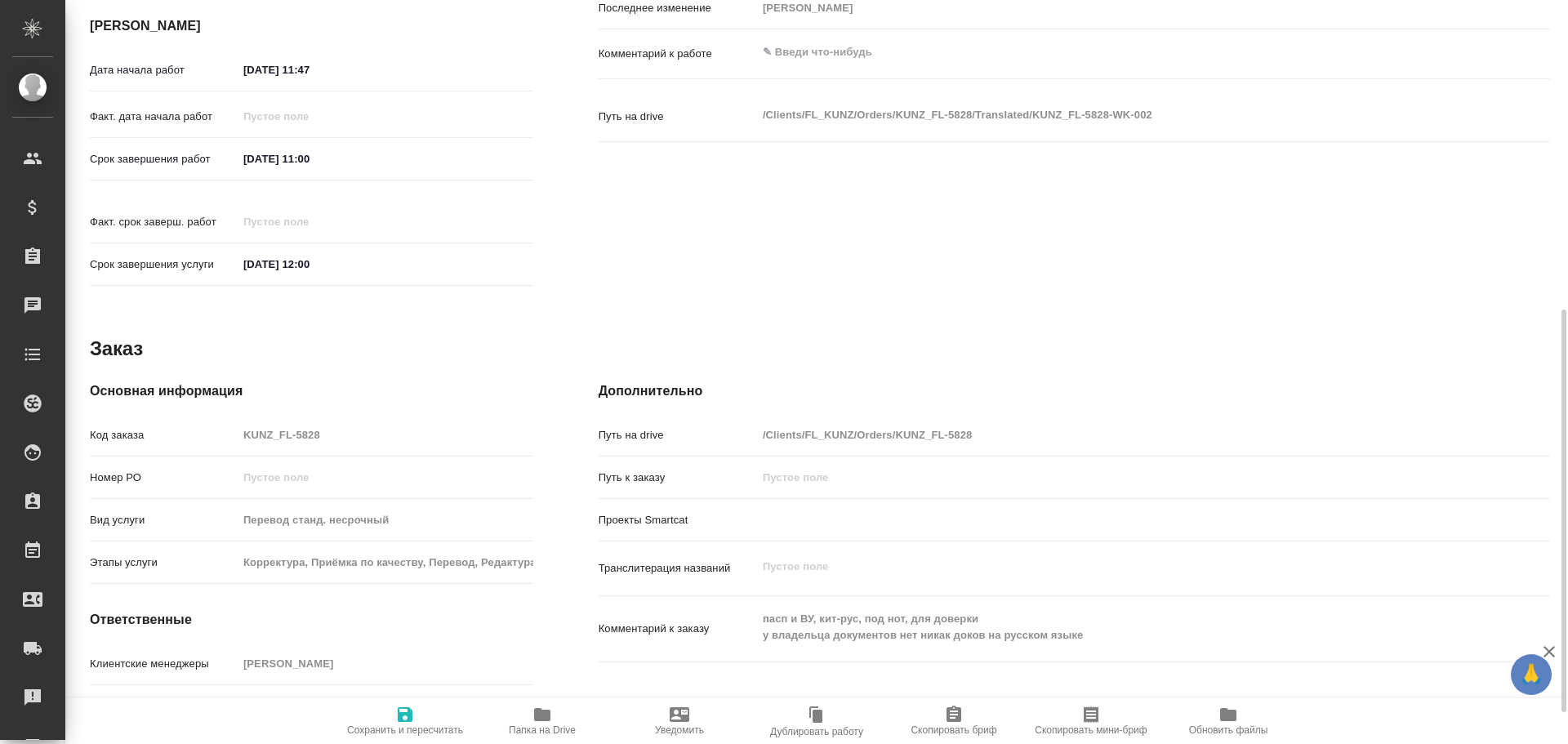
type textarea "x"
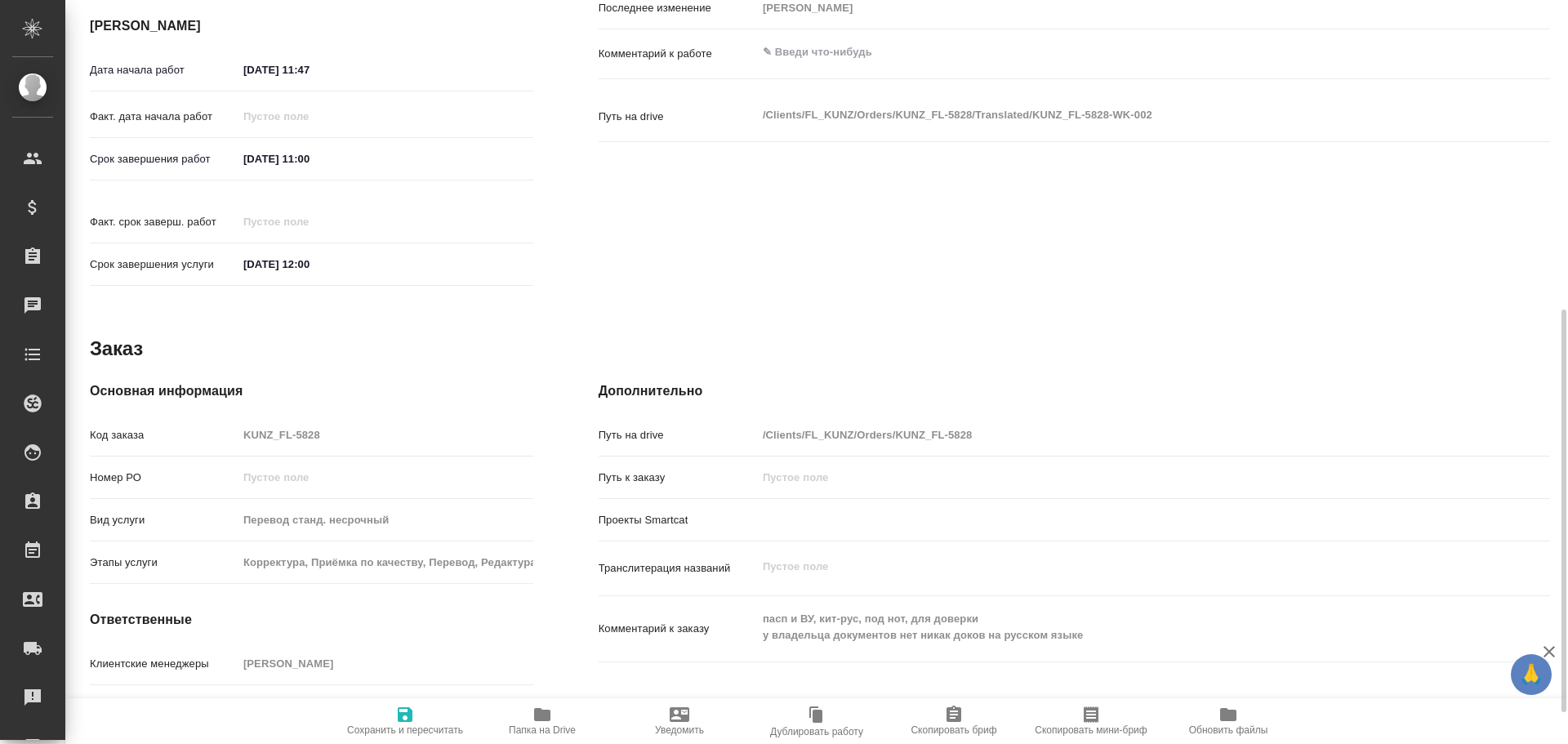
type textarea "x"
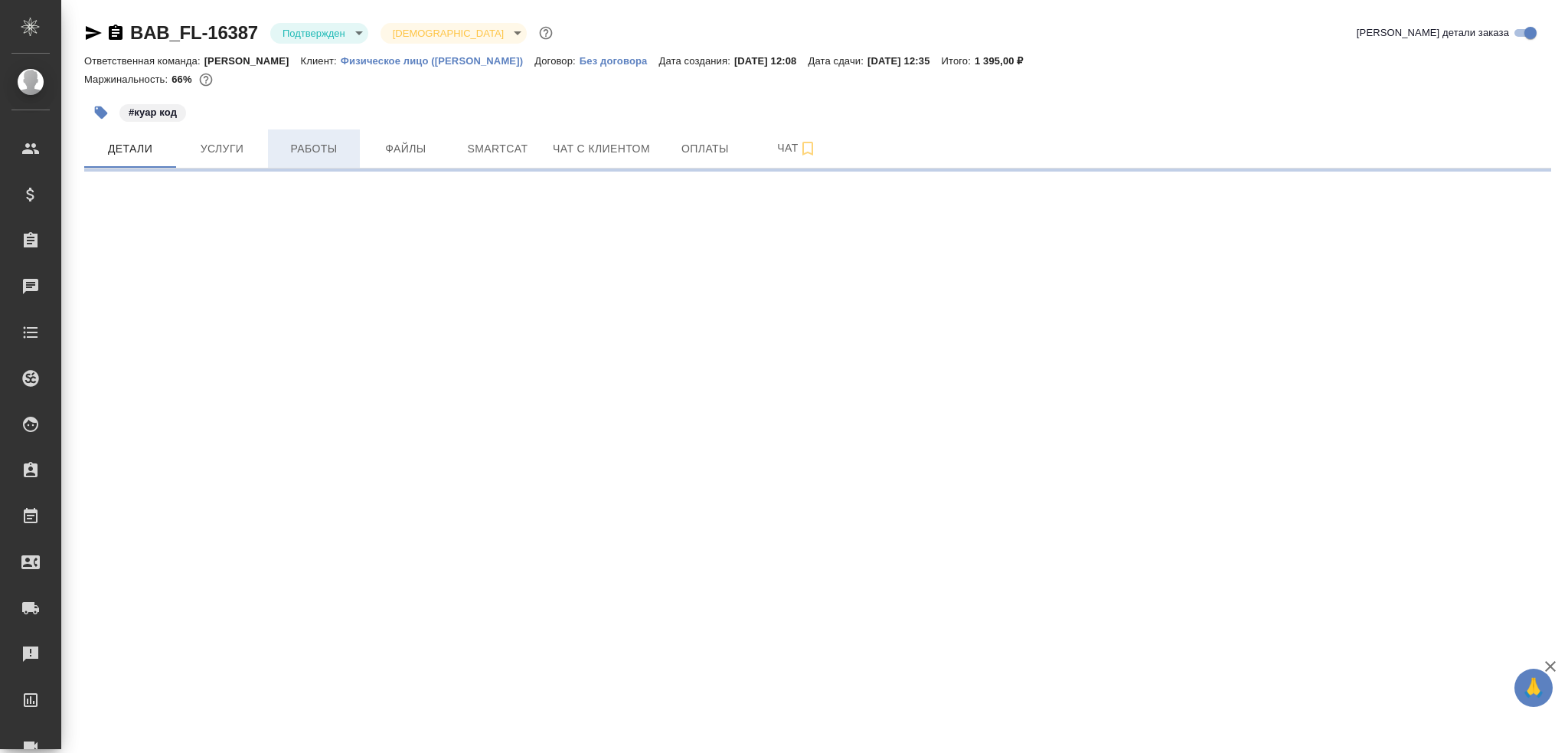
click at [293, 154] on span "Работы" at bounding box center [314, 149] width 73 height 19
select select "RU"
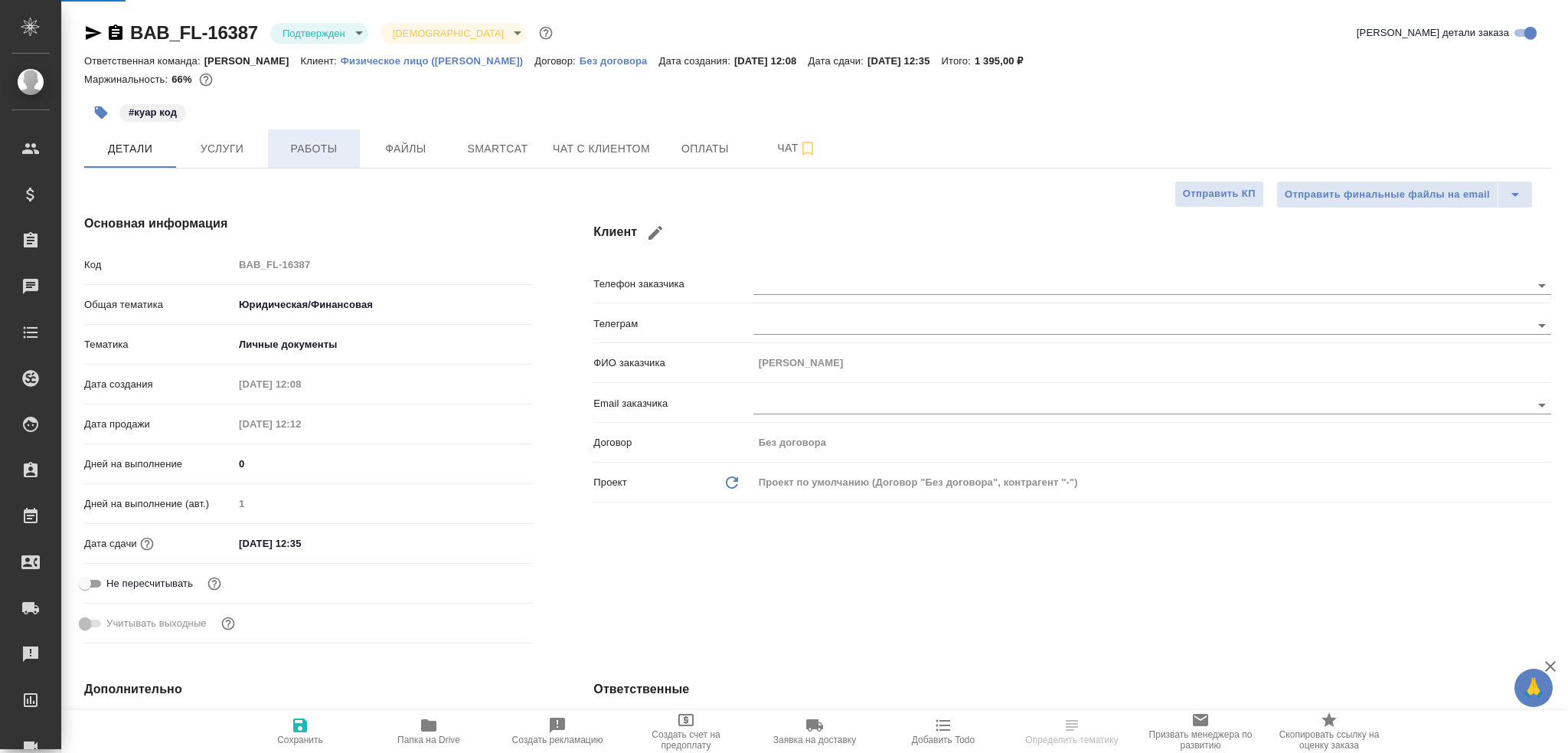
type textarea "x"
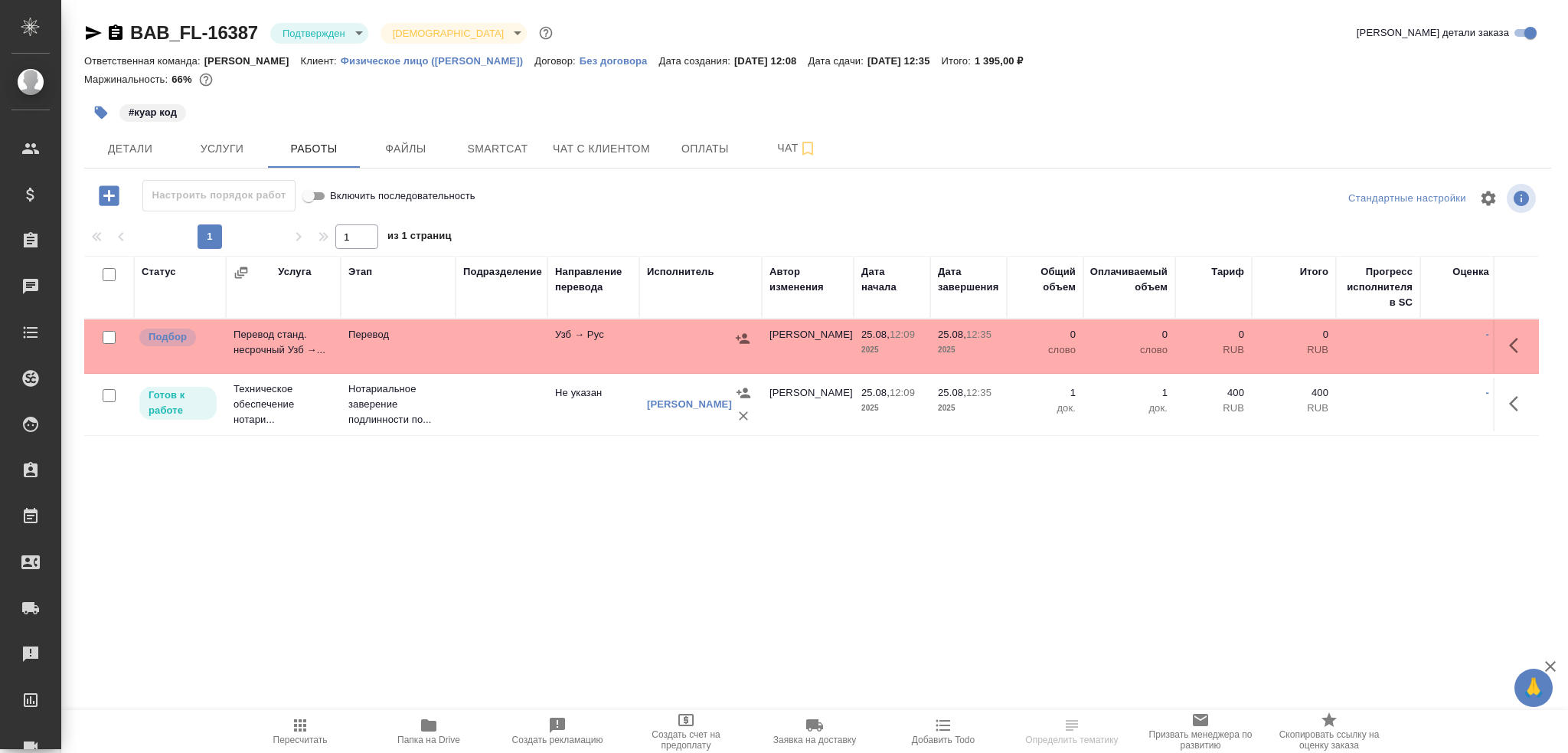
click at [352, 355] on td "Перевод" at bounding box center [398, 346] width 115 height 53
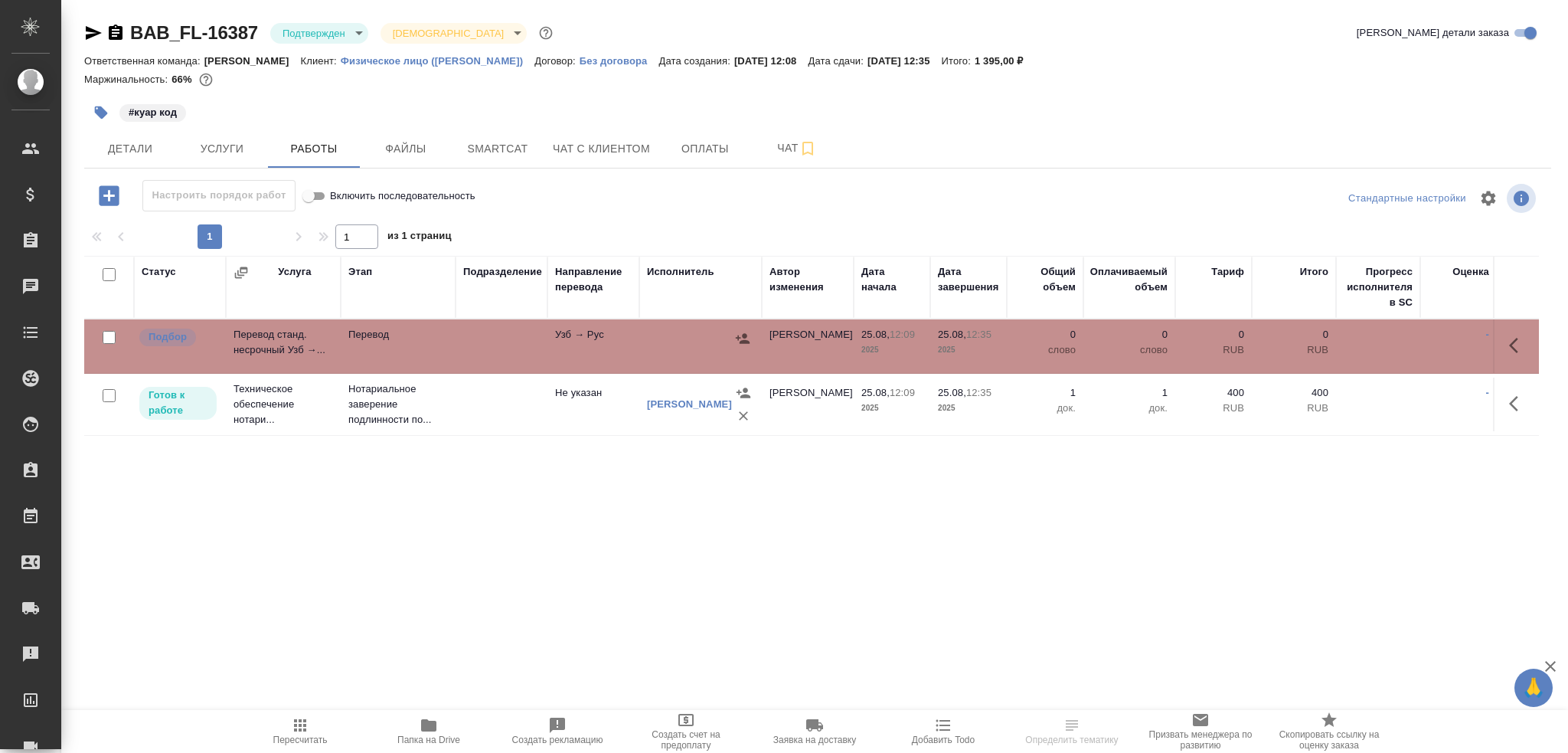
click at [352, 355] on td "Перевод" at bounding box center [398, 346] width 115 height 53
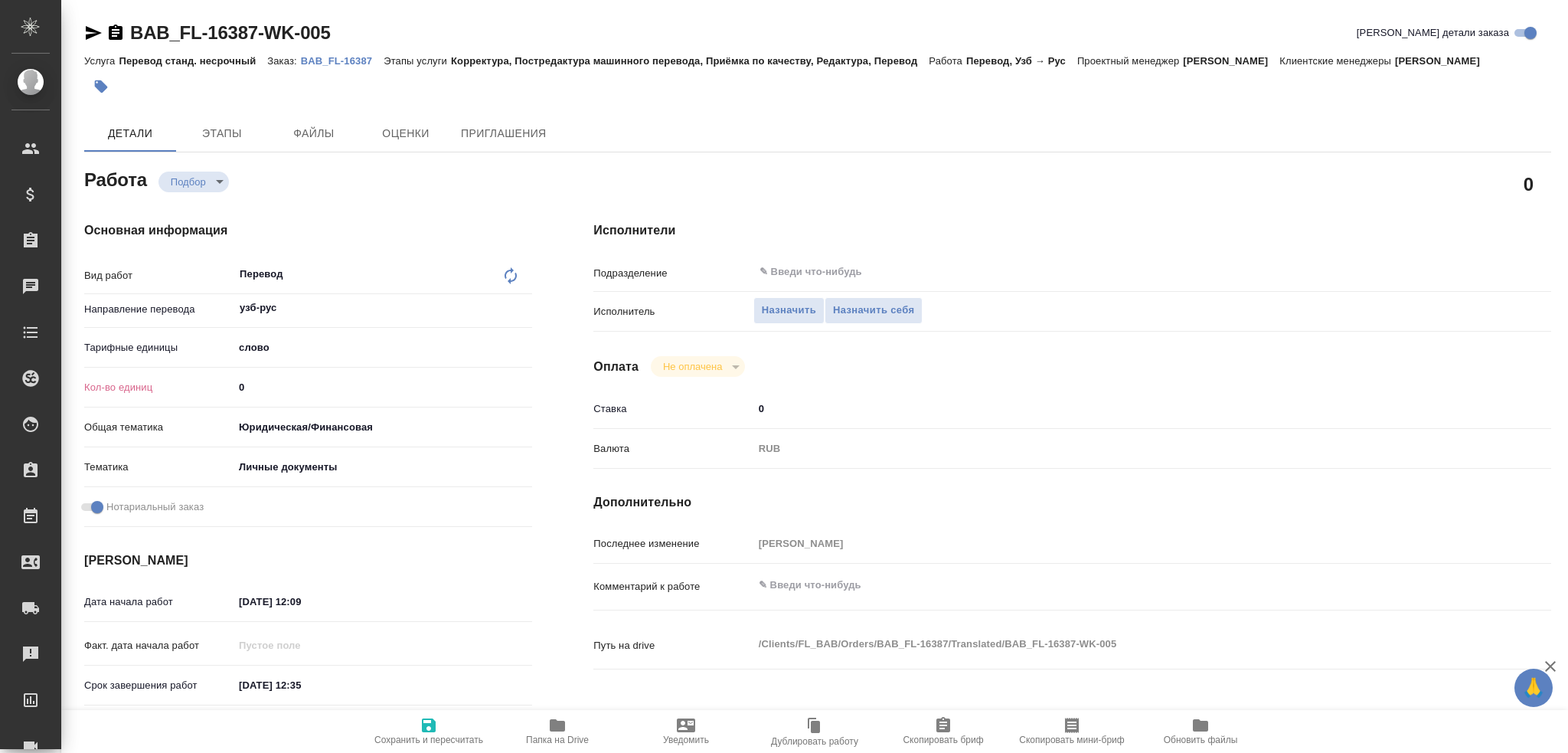
type textarea "x"
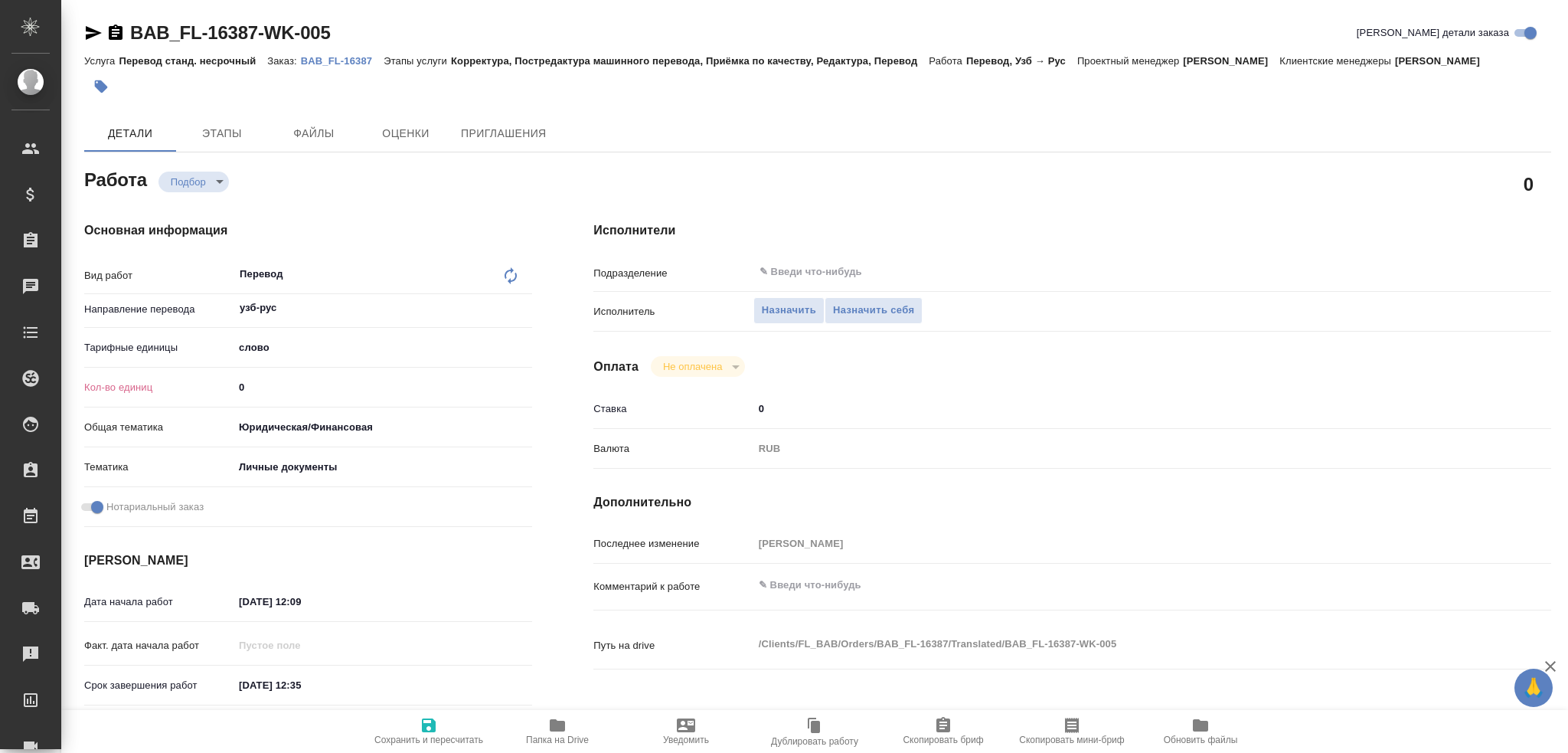
type textarea "x"
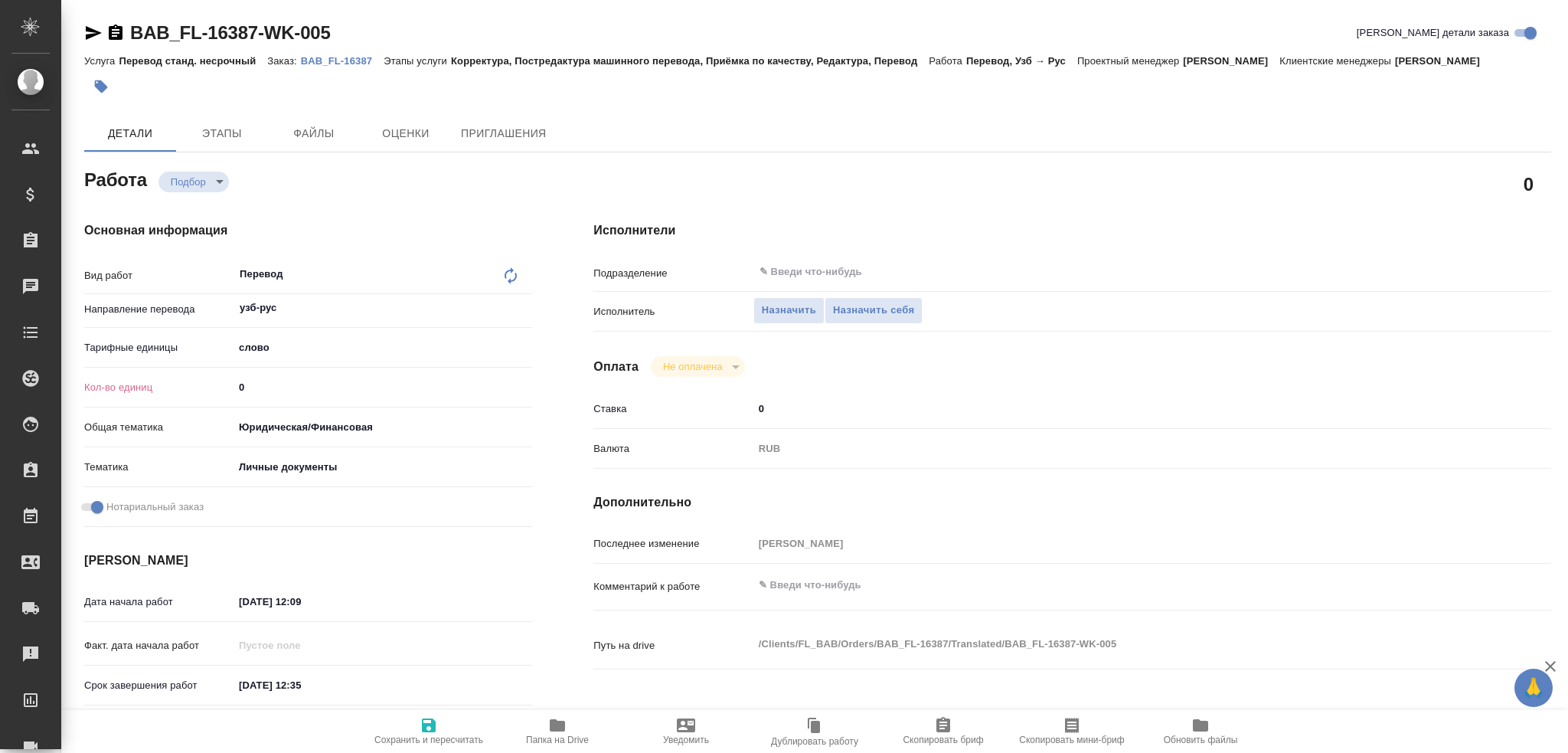
type textarea "x"
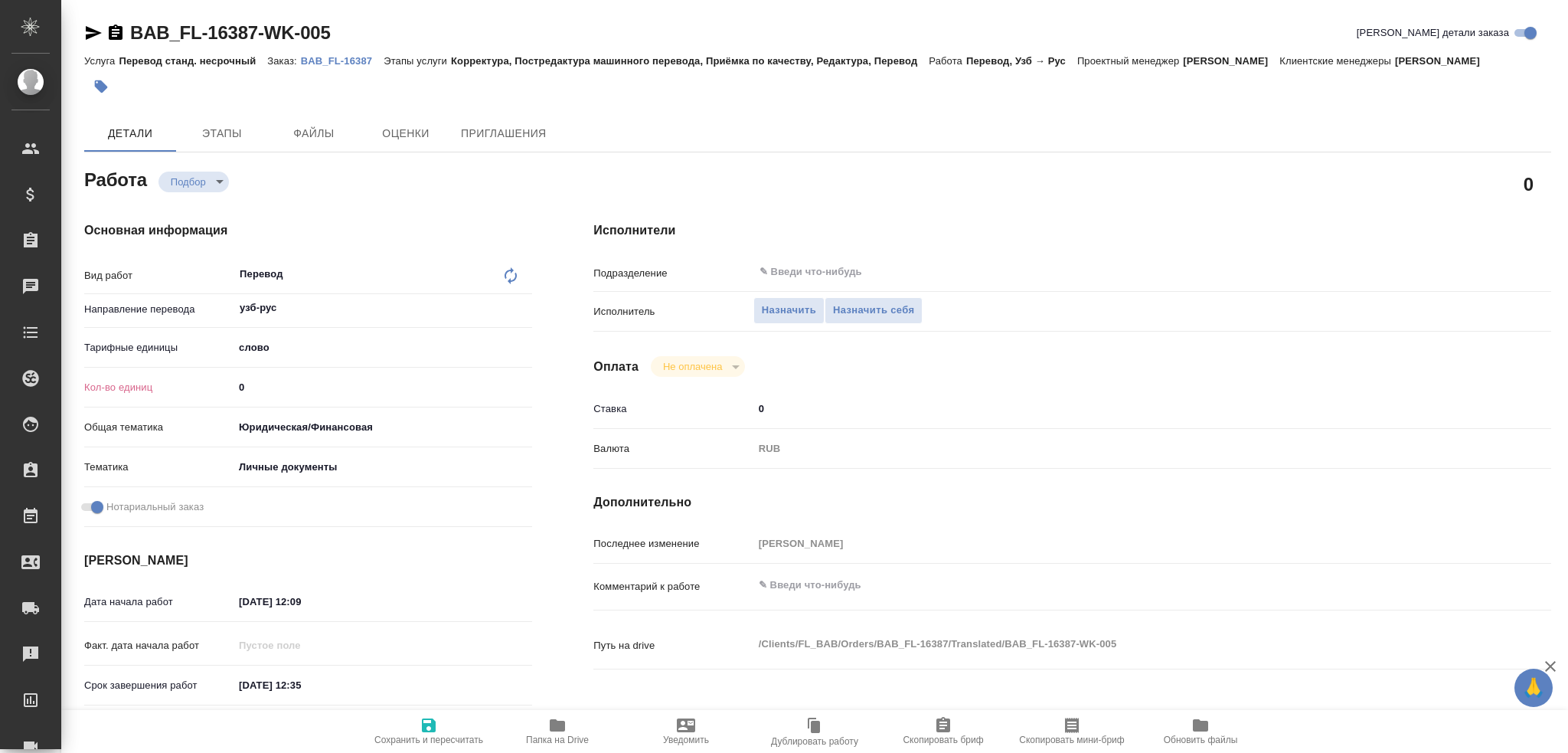
type textarea "x"
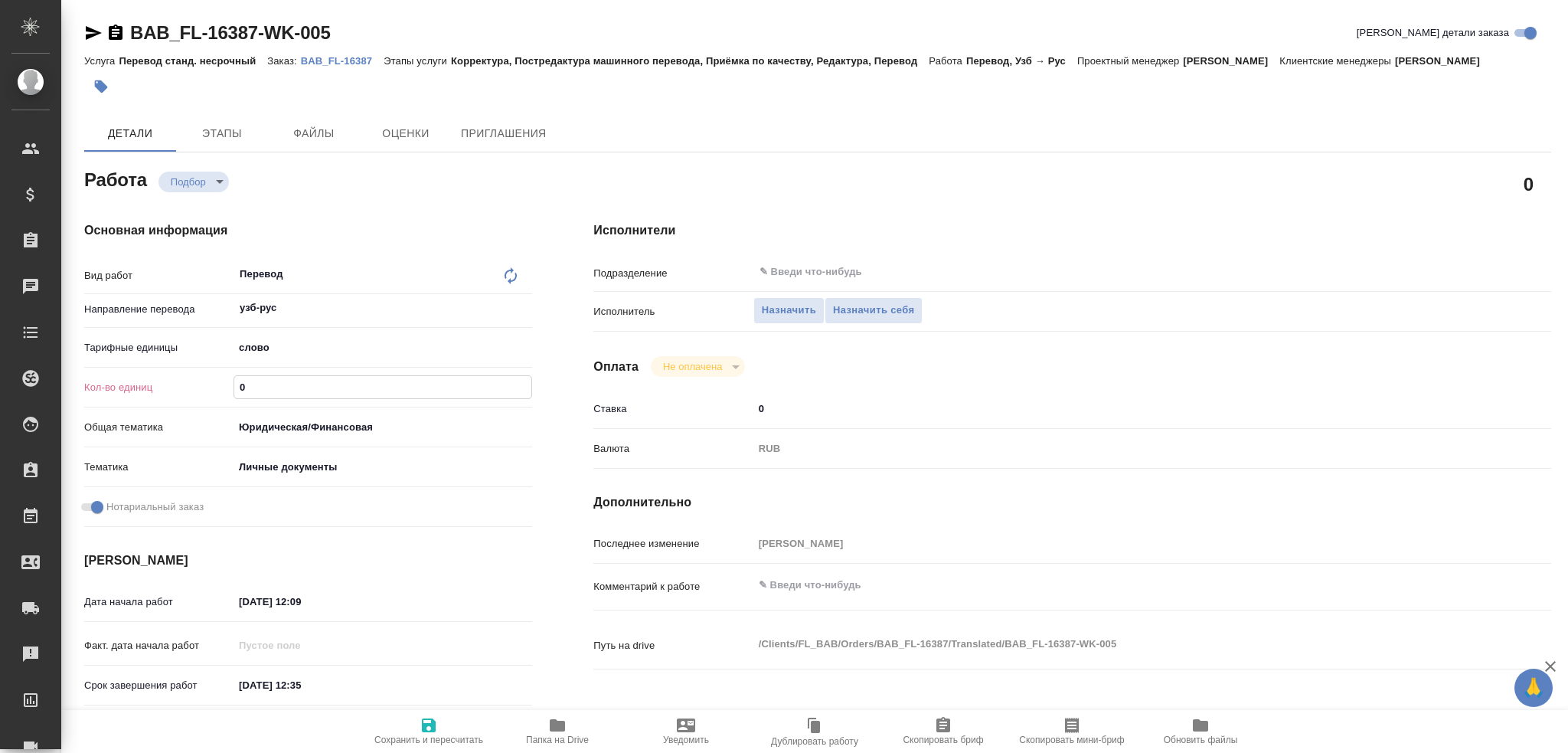
drag, startPoint x: 245, startPoint y: 386, endPoint x: 141, endPoint y: 362, distance: 106.7
click at [134, 370] on div "Вид работ Перевод x ​ Направление перевода узб-рус ​ Тарифные единицы слово 5a8…" at bounding box center [308, 395] width 448 height 275
type textarea "x"
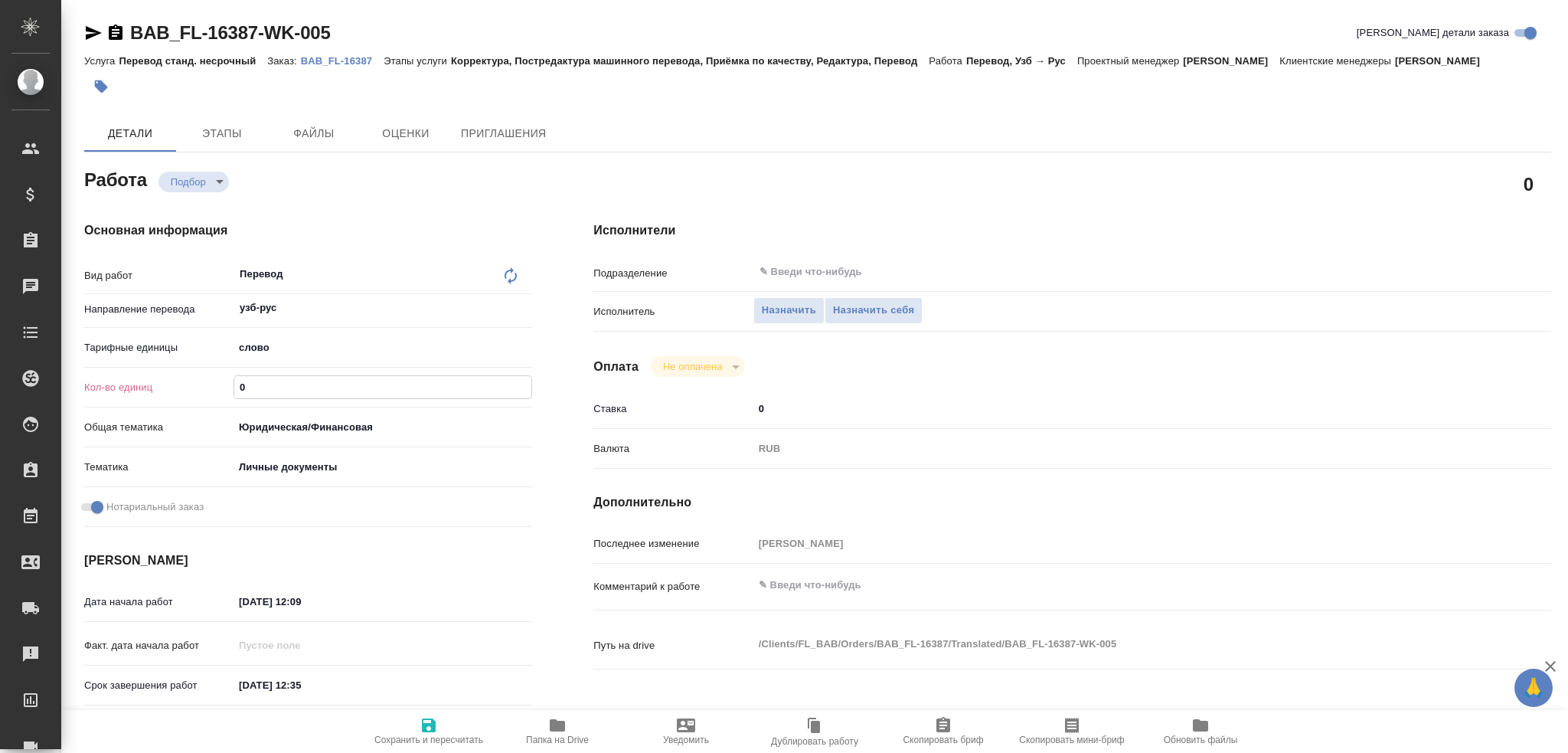
type textarea "x"
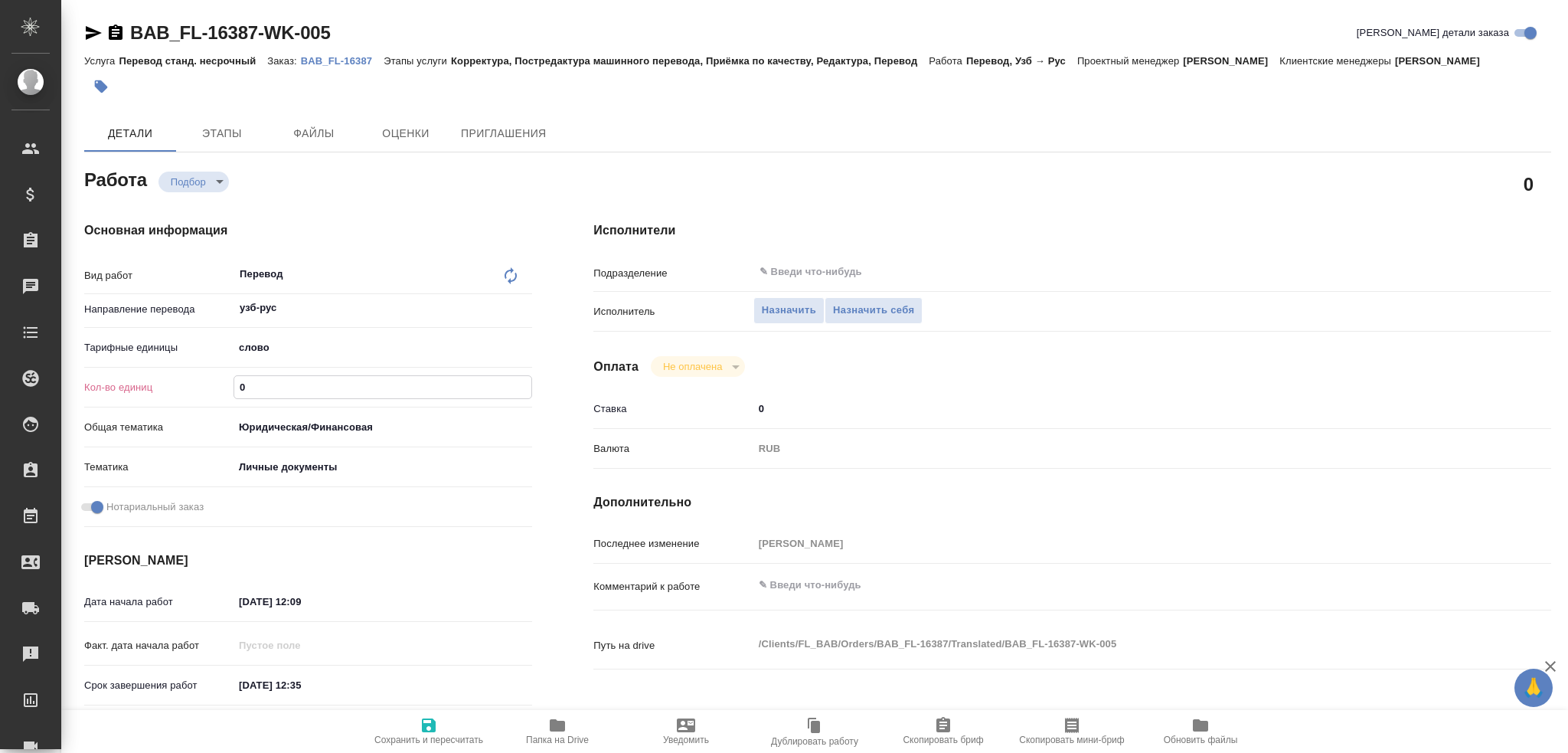
type textarea "x"
type input "7"
type textarea "x"
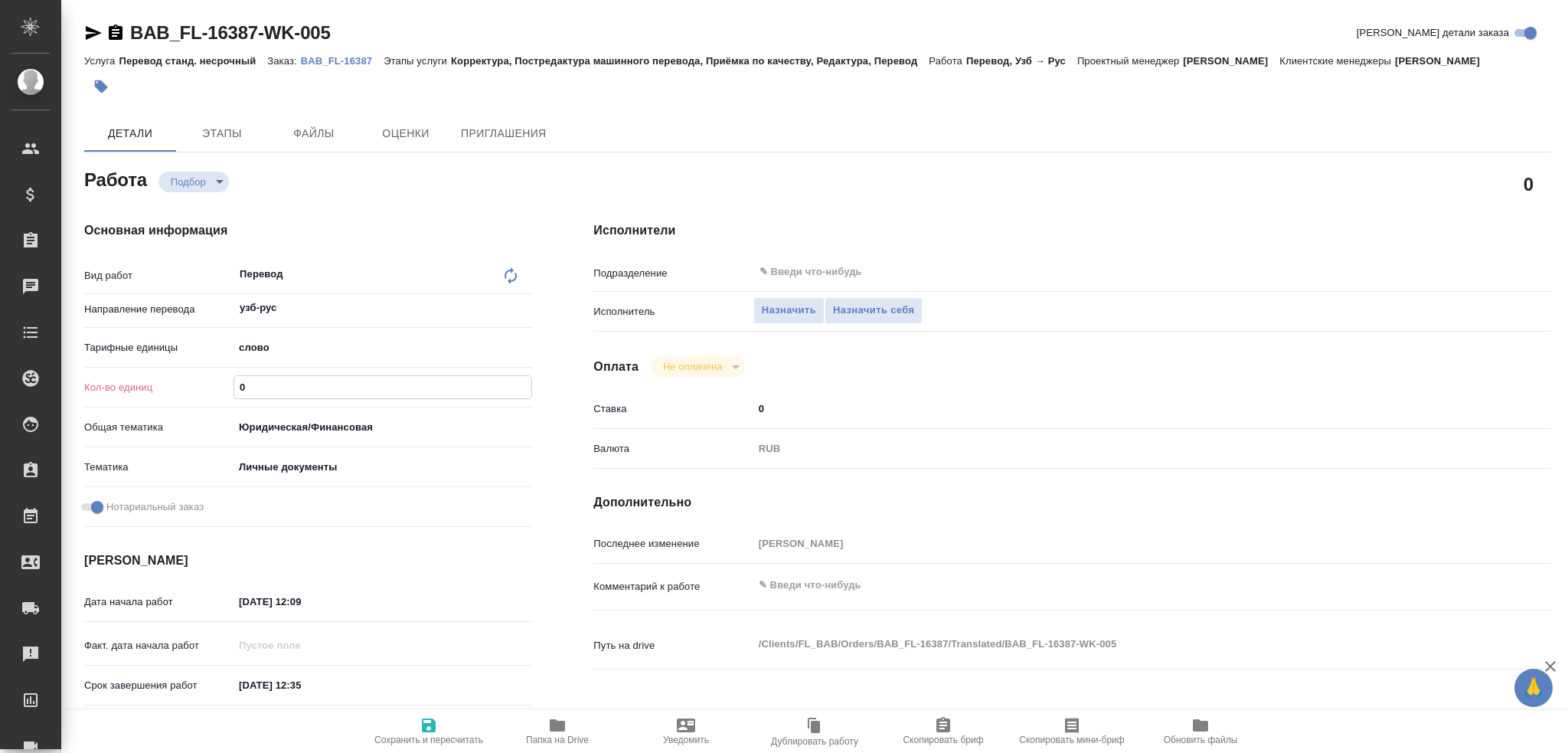
type textarea "x"
type input "75"
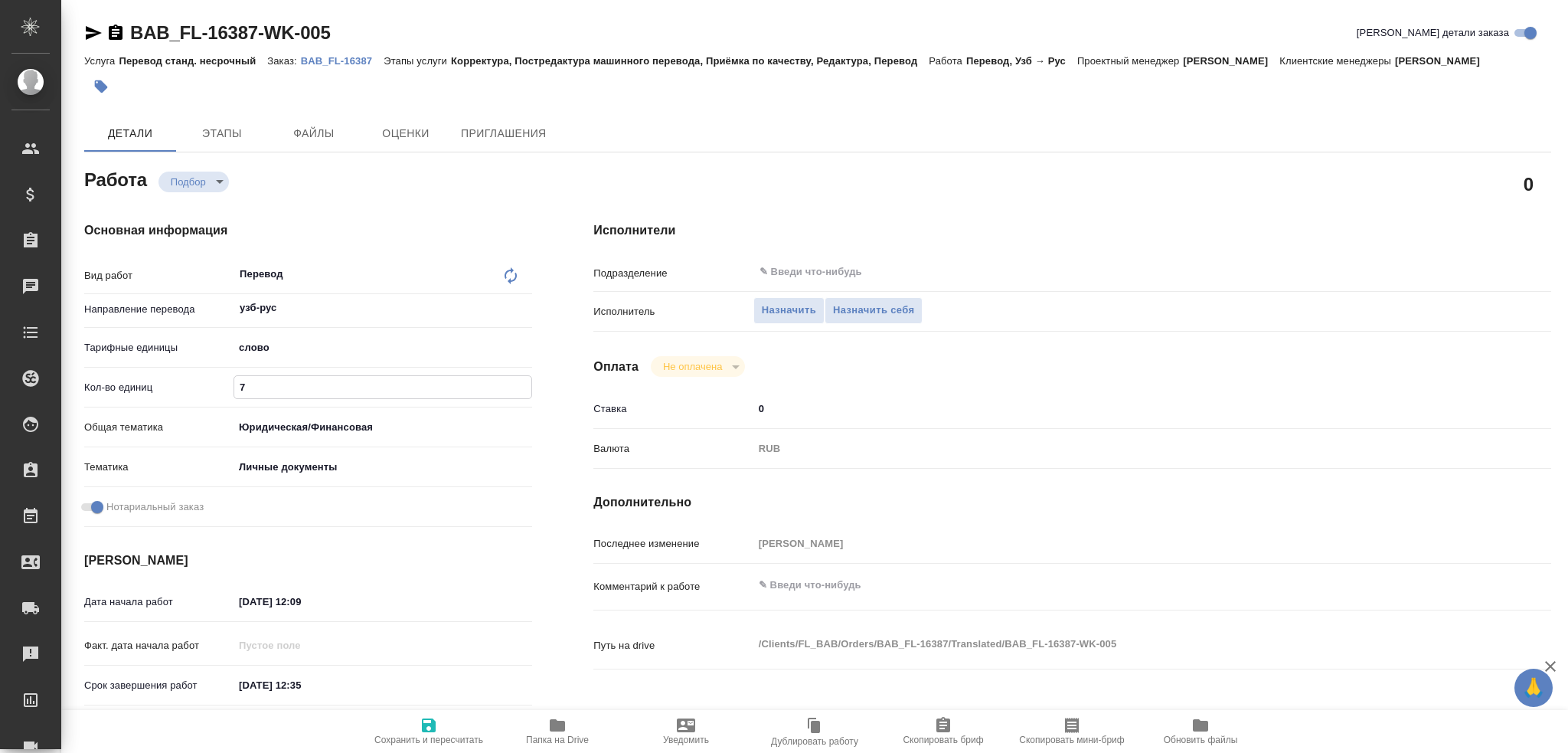
type textarea "x"
type input "75"
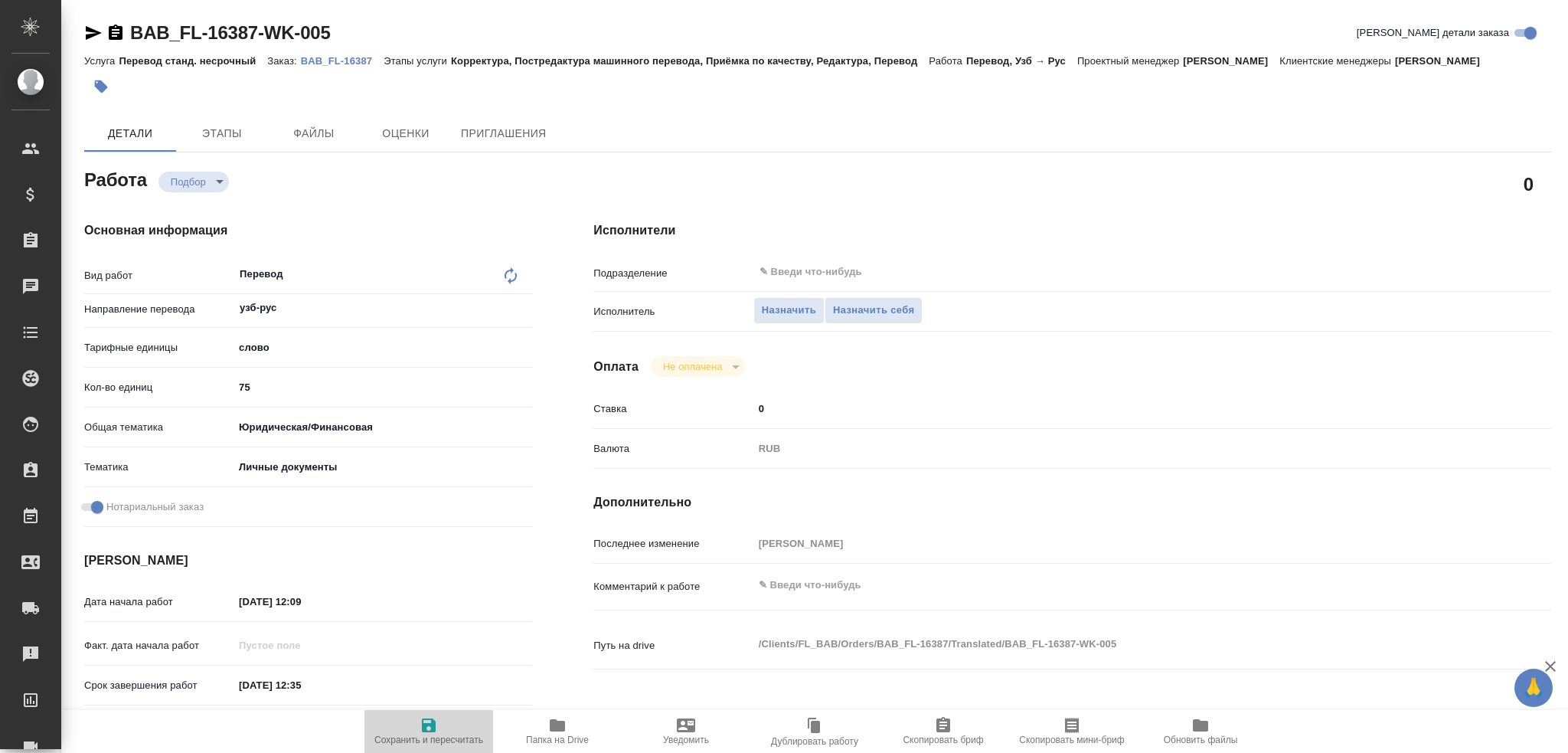
click at [432, 721] on icon "button" at bounding box center [429, 725] width 14 height 14
type textarea "x"
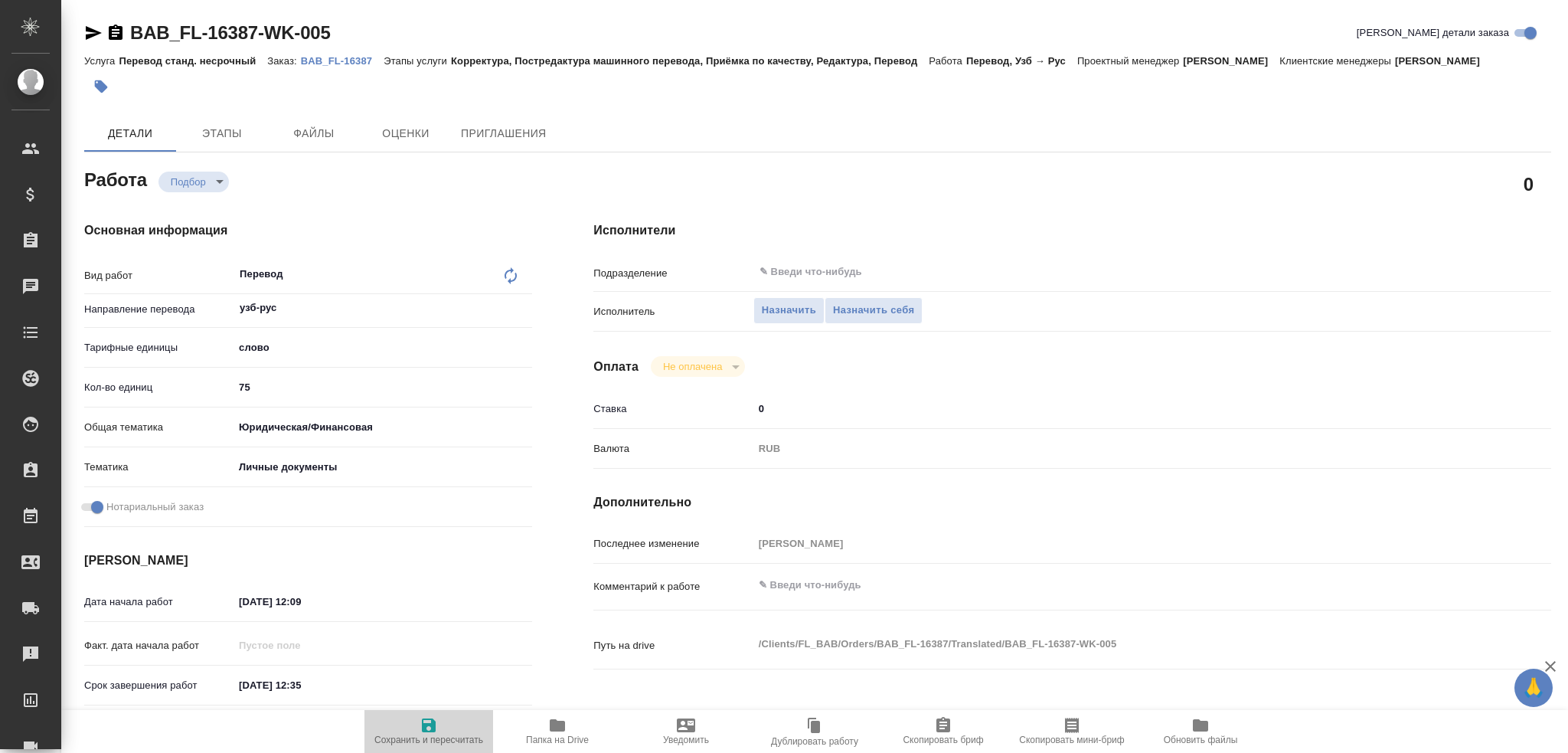
type textarea "x"
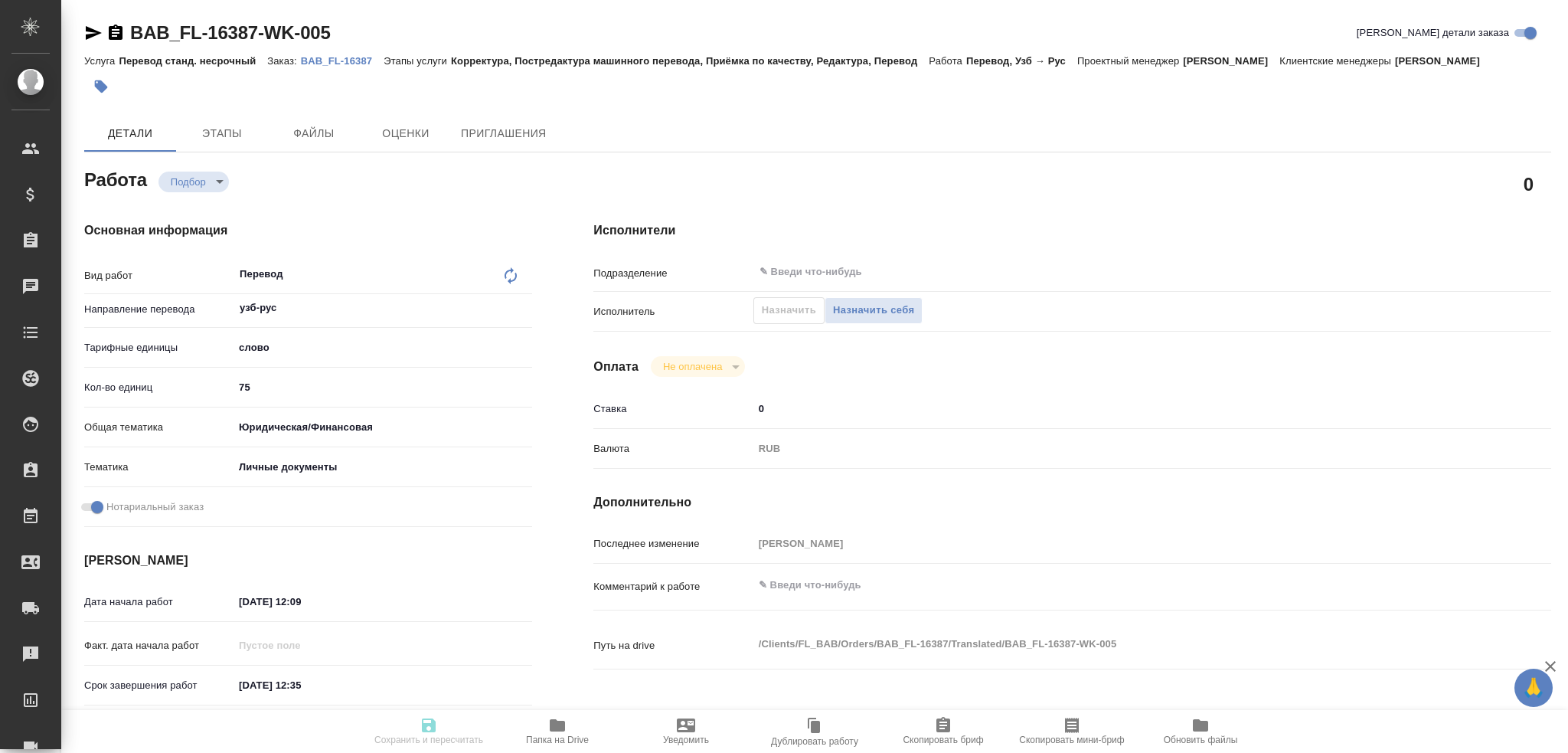
type textarea "x"
type input "recruiting"
type textarea "Перевод"
type textarea "x"
type input "узб-рус"
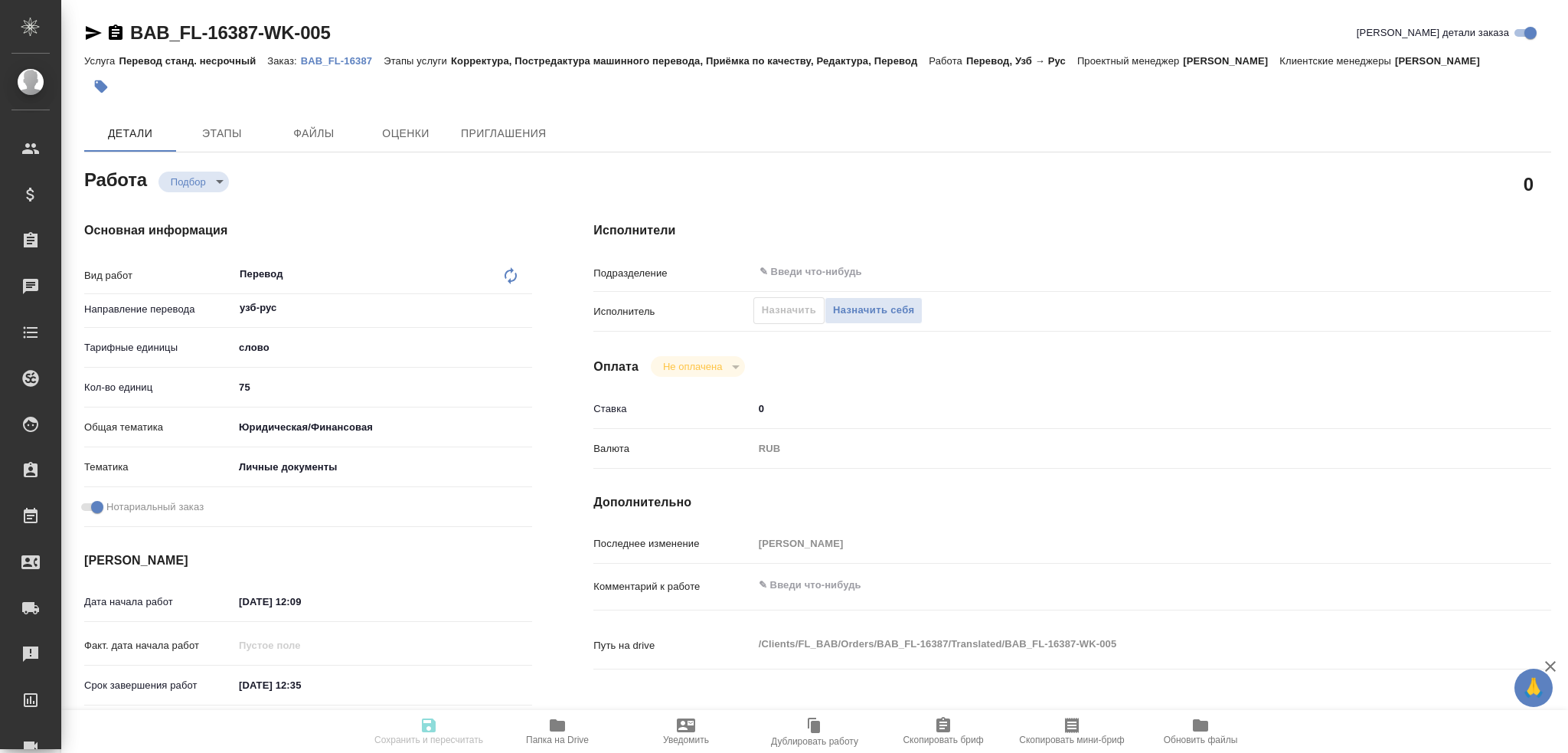
type input "5a8b1489cc6b4906c91bfd90"
type input "75"
type input "yr-fn"
type input "5a8b8b956a9677013d343cfe"
checkbox input "true"
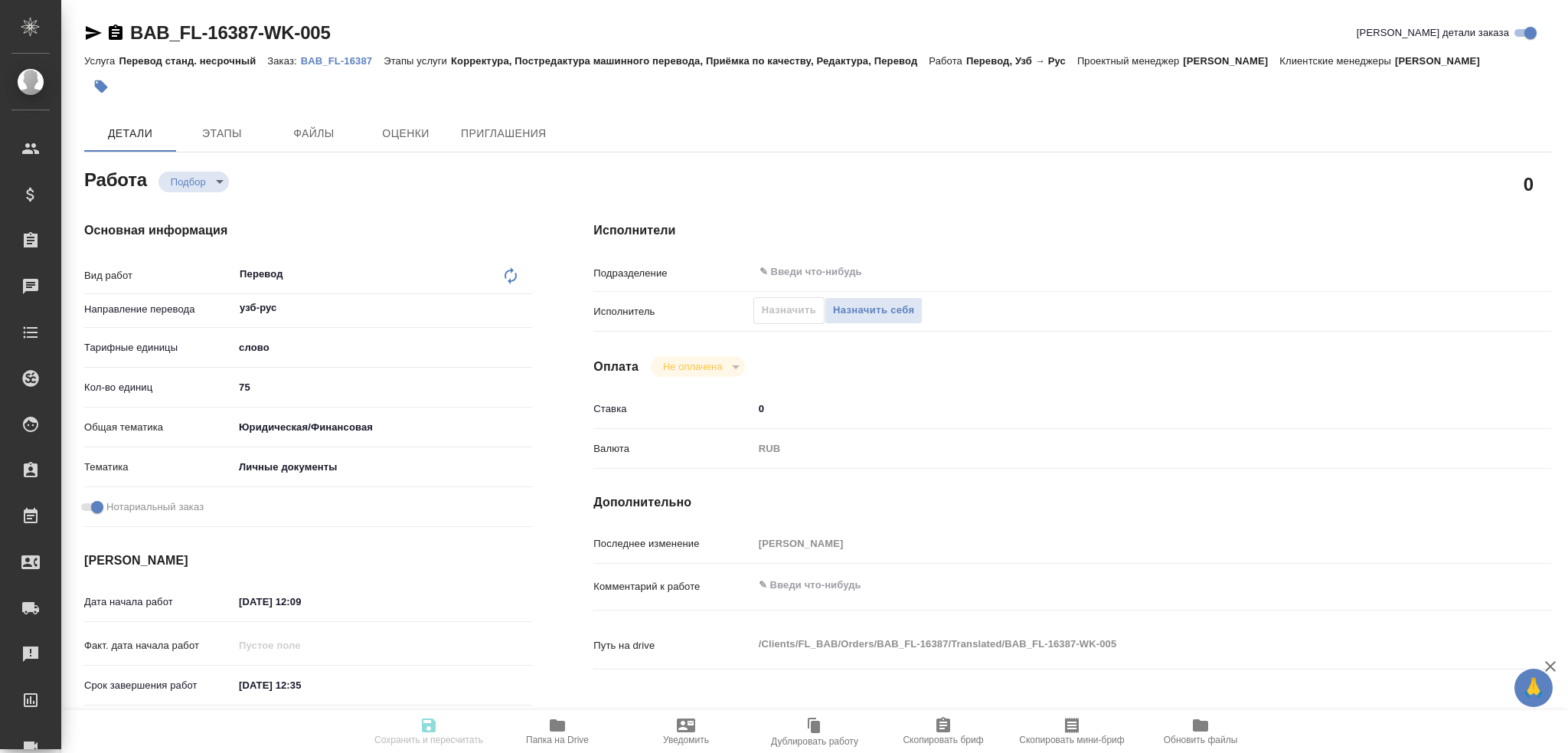
type input "25.08.2025 12:09"
type input "25.08.2025 12:35"
type input "notPayed"
type input "0"
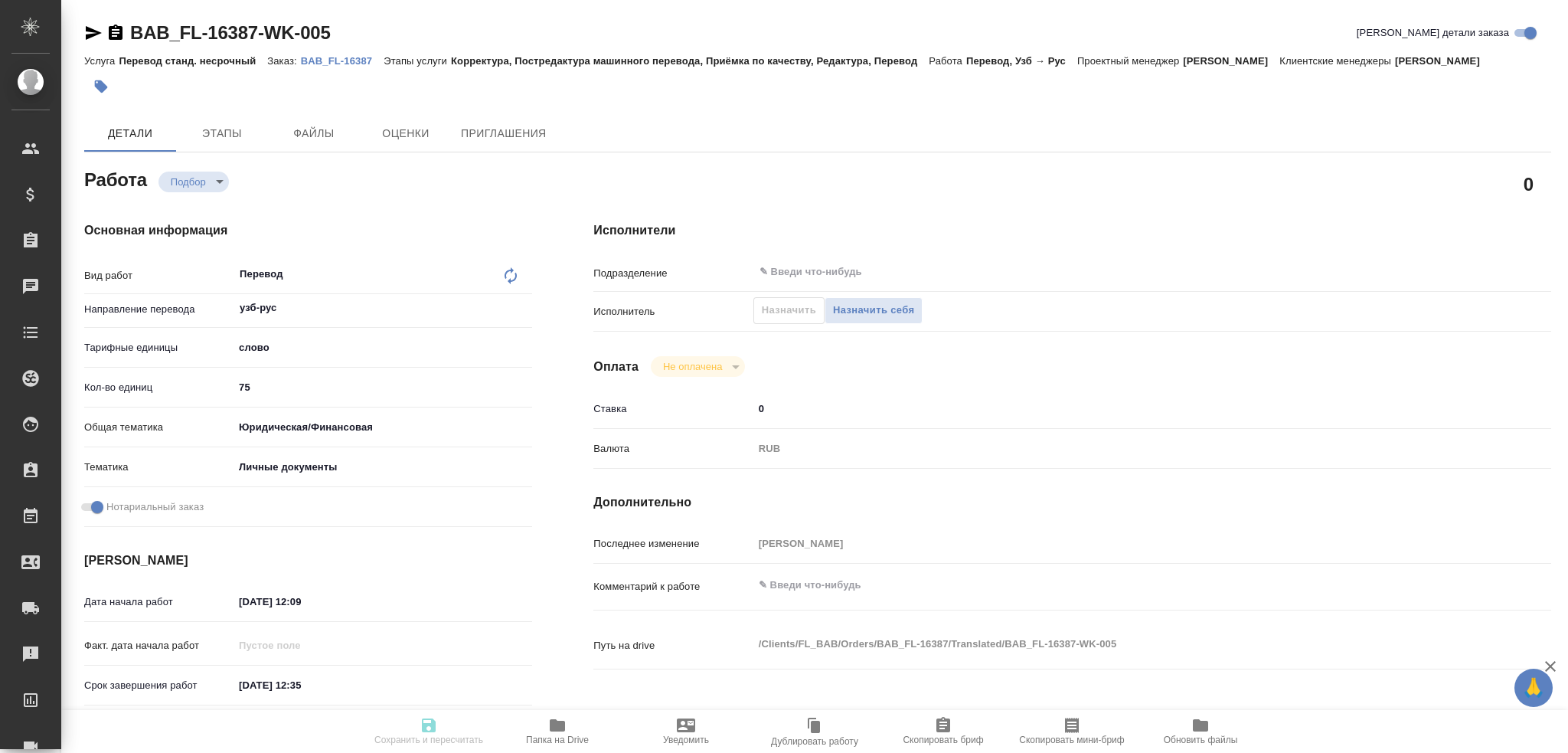
type input "RUB"
type input "[PERSON_NAME]"
type textarea "x"
type textarea "/Clients/FL_BAB/Orders/BAB_FL-16387/Translated/BAB_FL-16387-WK-005"
type textarea "x"
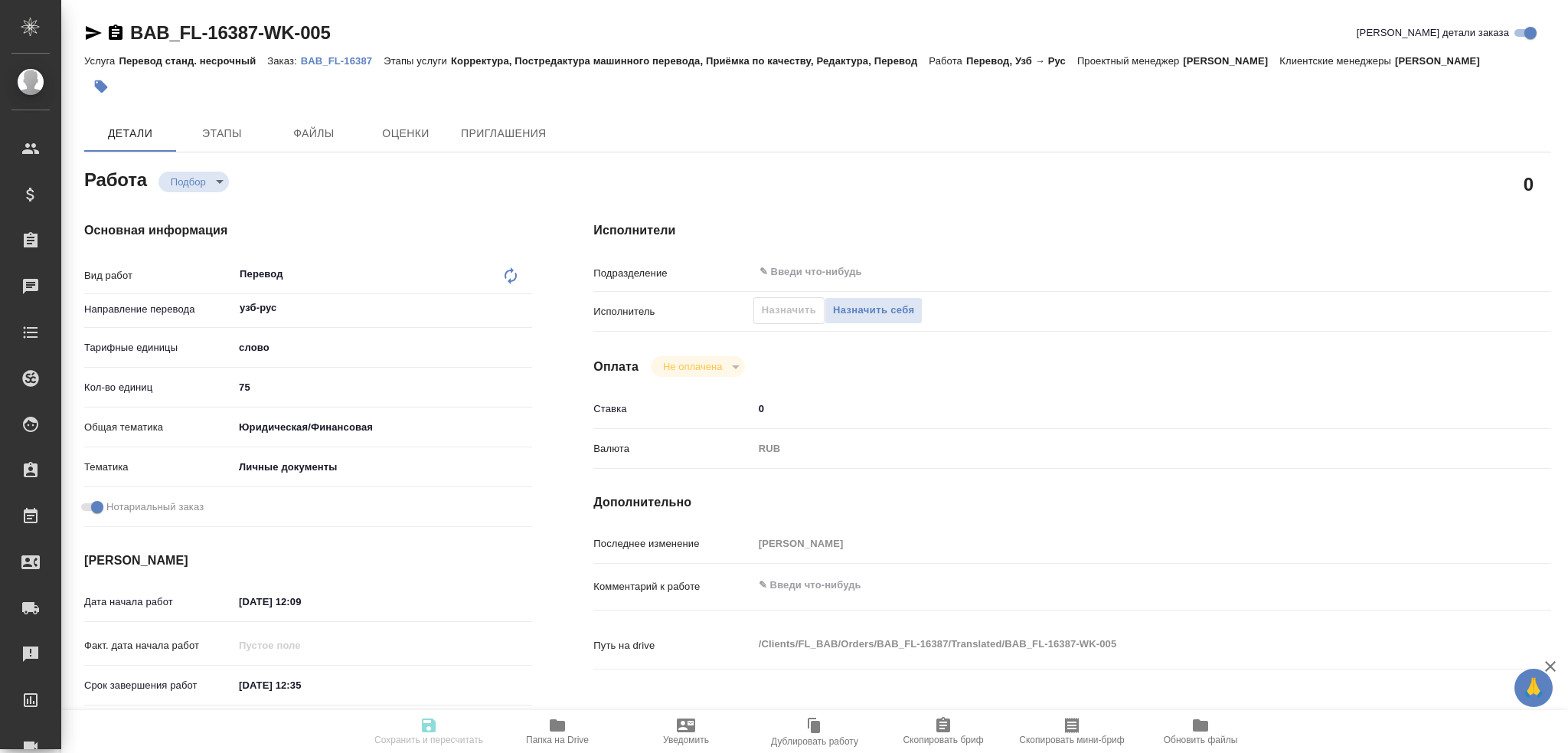
type input "BAB_FL-16387"
type input "Перевод станд. несрочный"
type input "Корректура, Постредактура машинного перевода, Приёмка по качеству, Редактура, П…"
type input "Голубев Дмитрий"
type input "/Clients/FL_BAB/Orders/BAB_FL-16387"
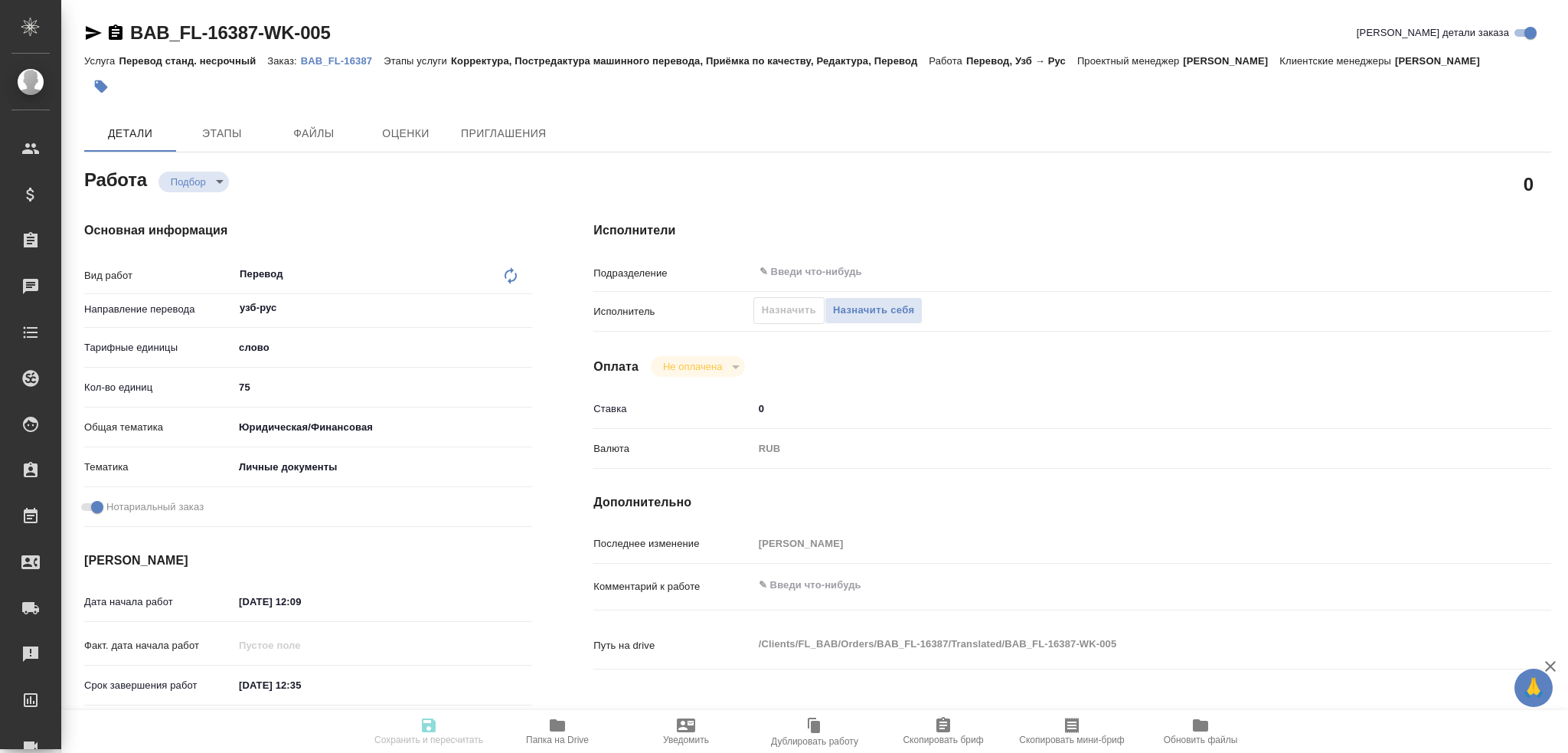
type textarea "x"
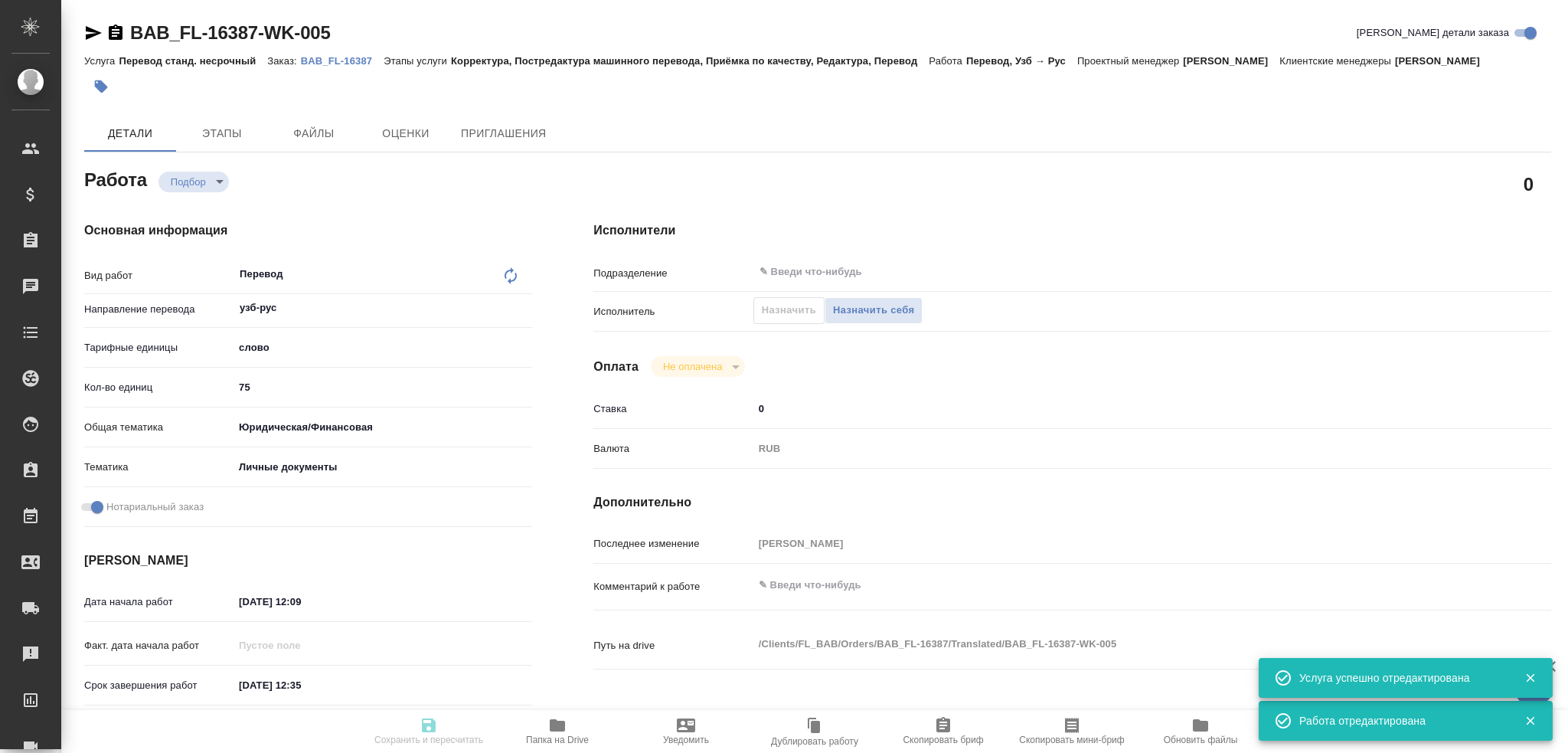
type textarea "x"
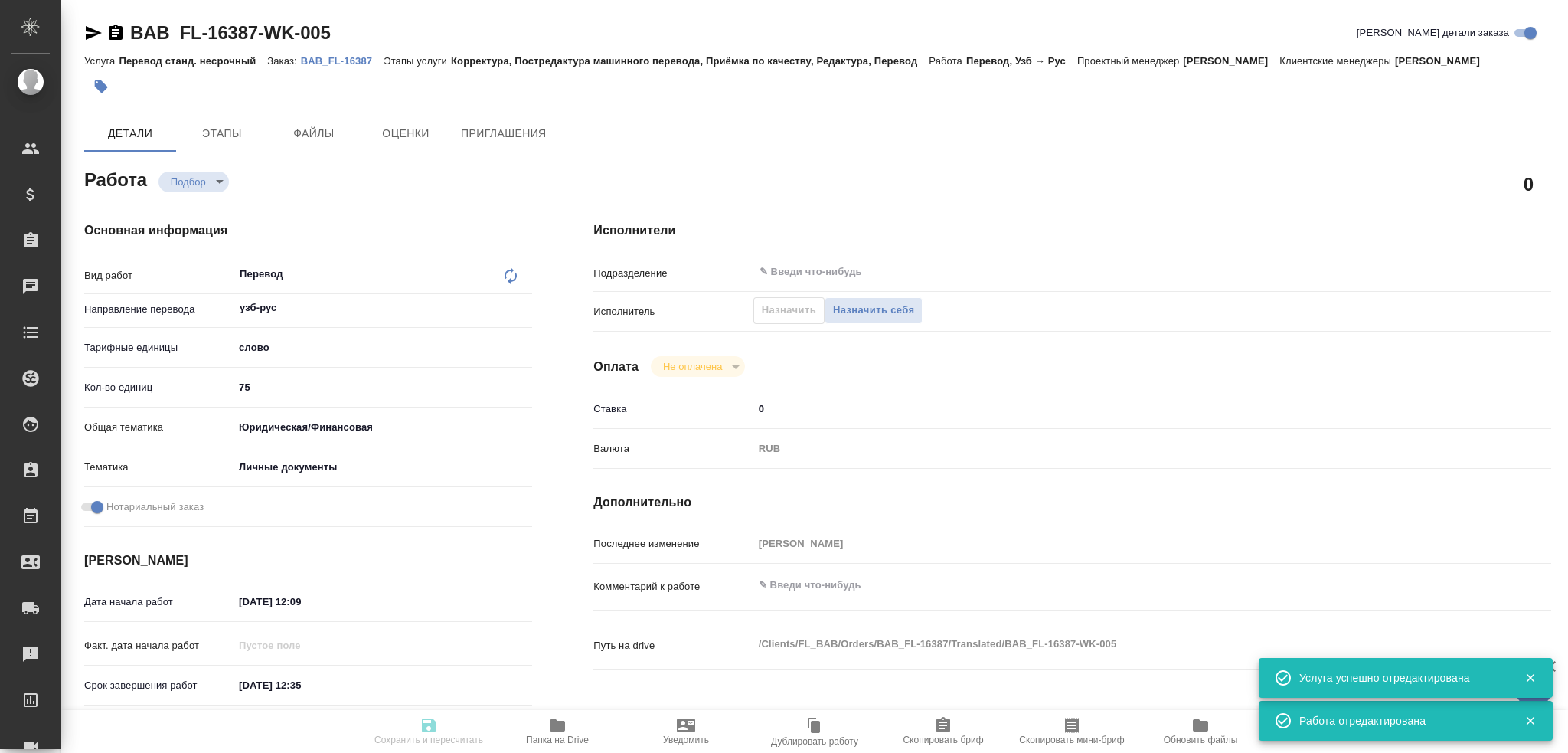
type textarea "x"
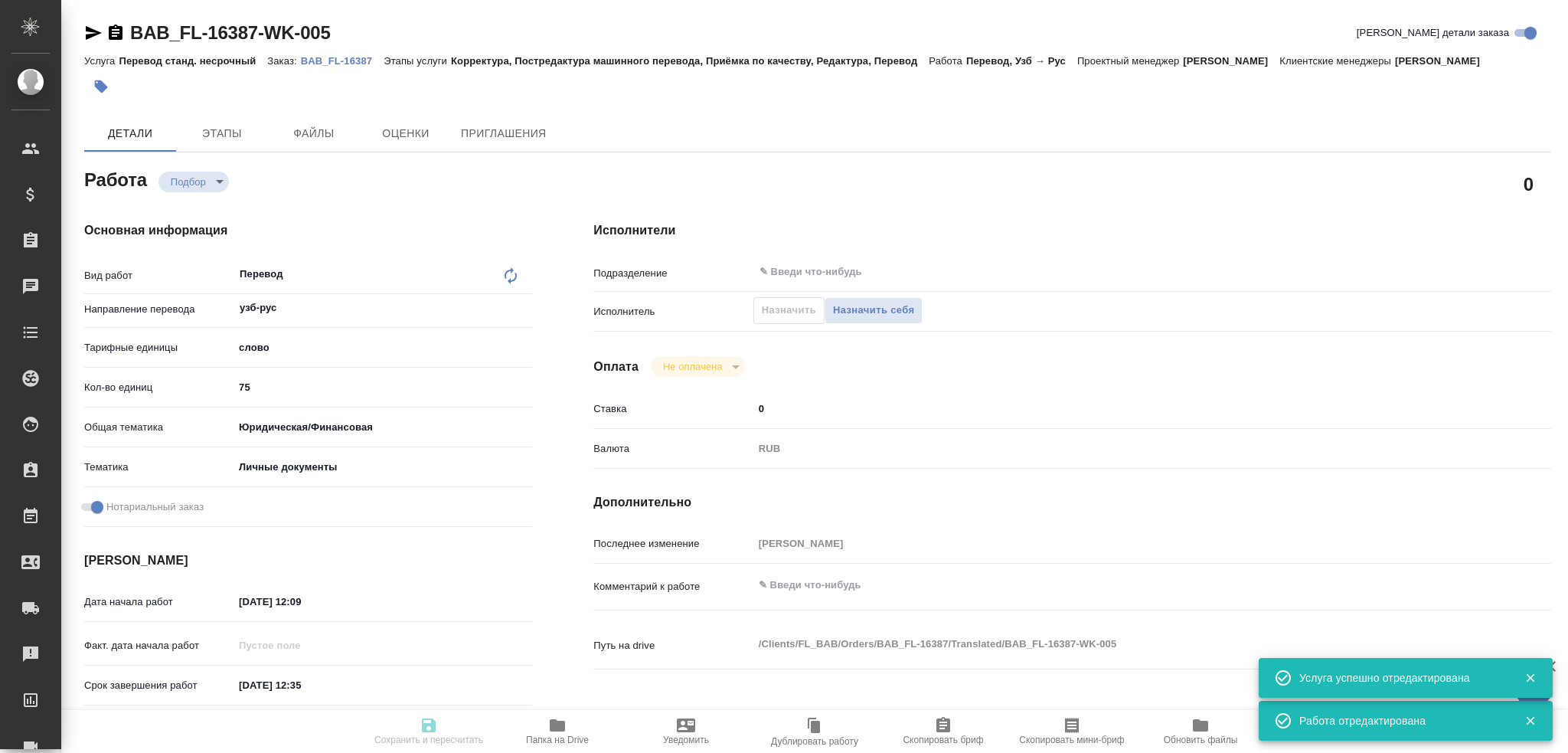
type textarea "x"
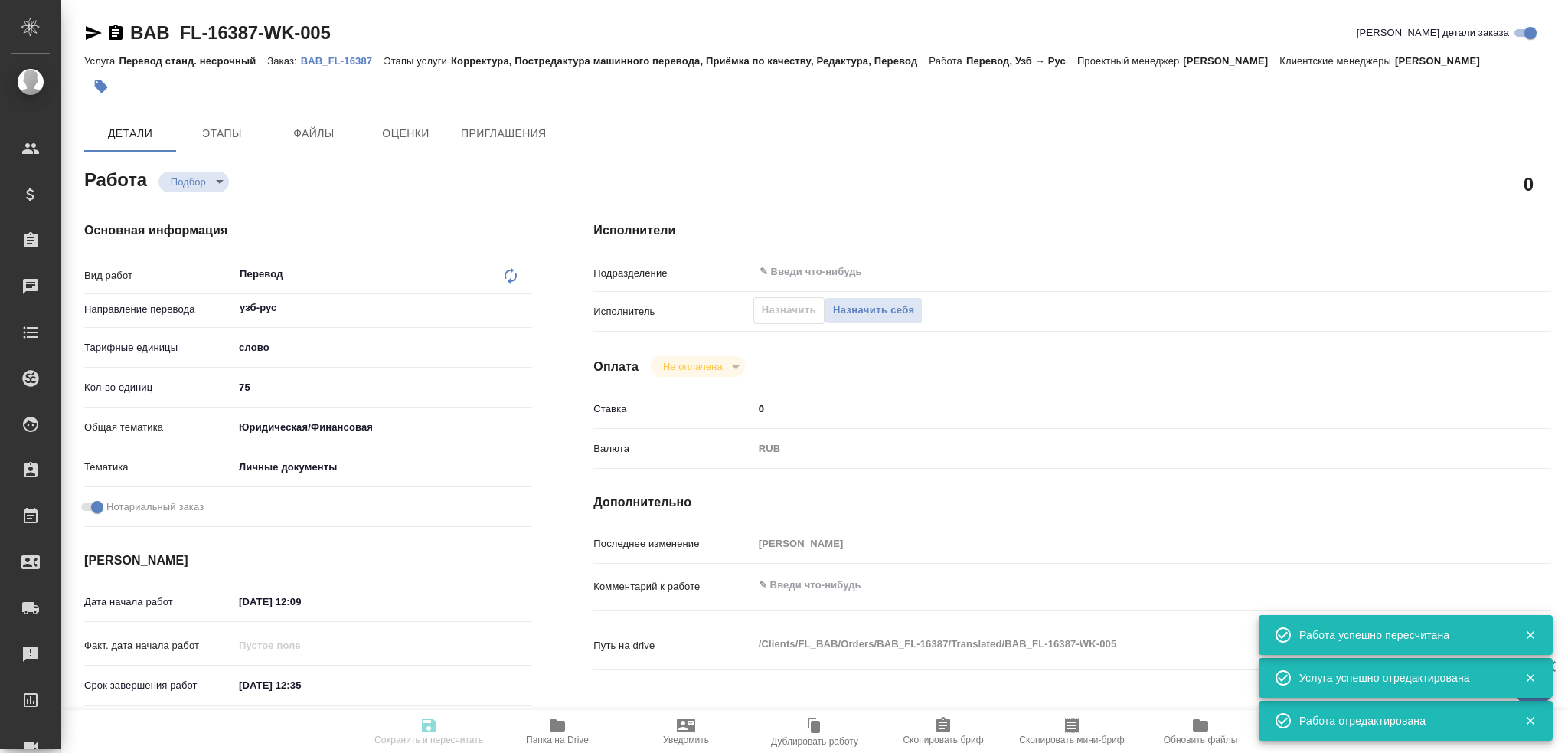
type input "recruiting"
type textarea "Перевод"
type textarea "x"
type input "узб-рус"
type input "5a8b1489cc6b4906c91bfd90"
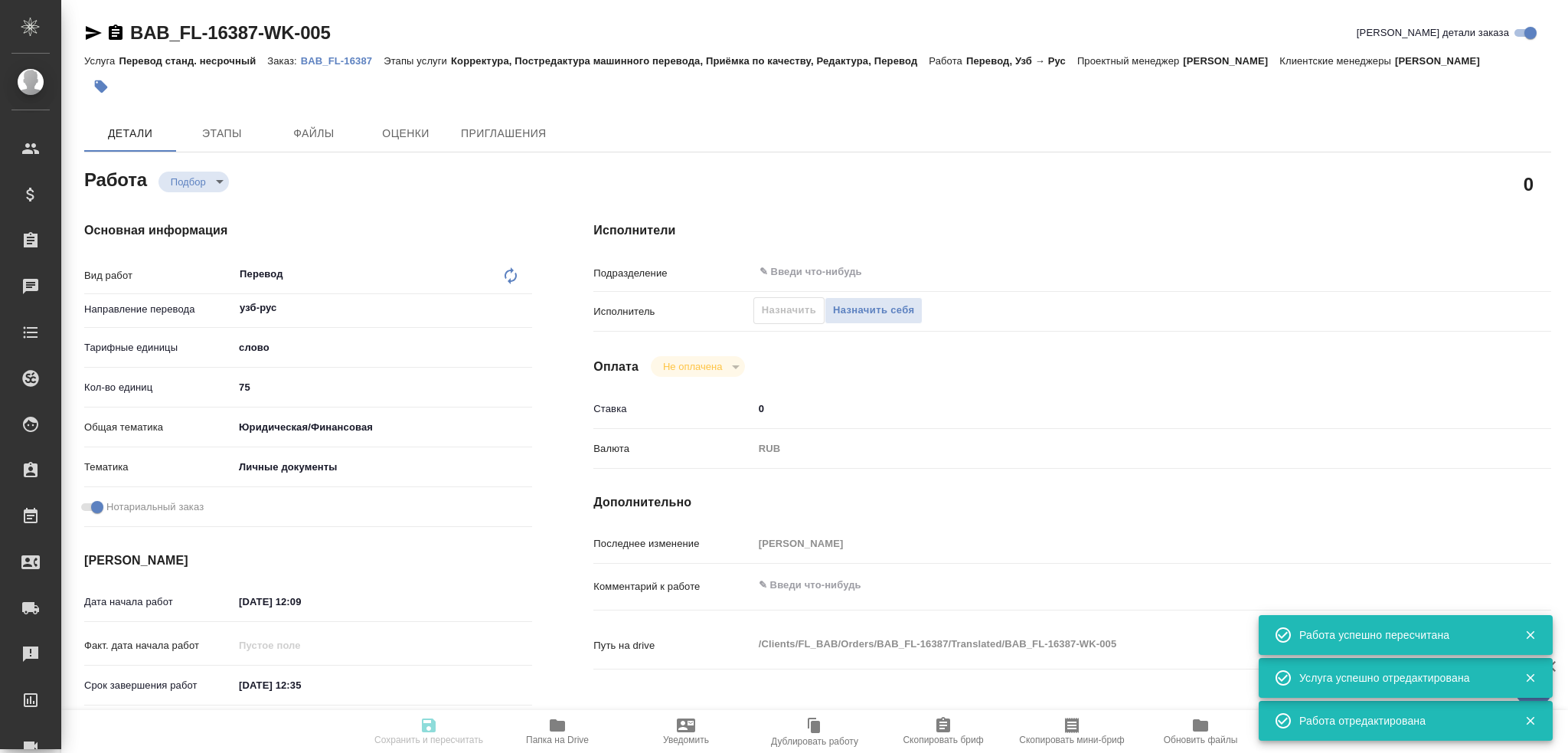
type input "75"
type input "yr-fn"
type input "5a8b8b956a9677013d343cfe"
checkbox input "true"
type input "25.08.2025 12:09"
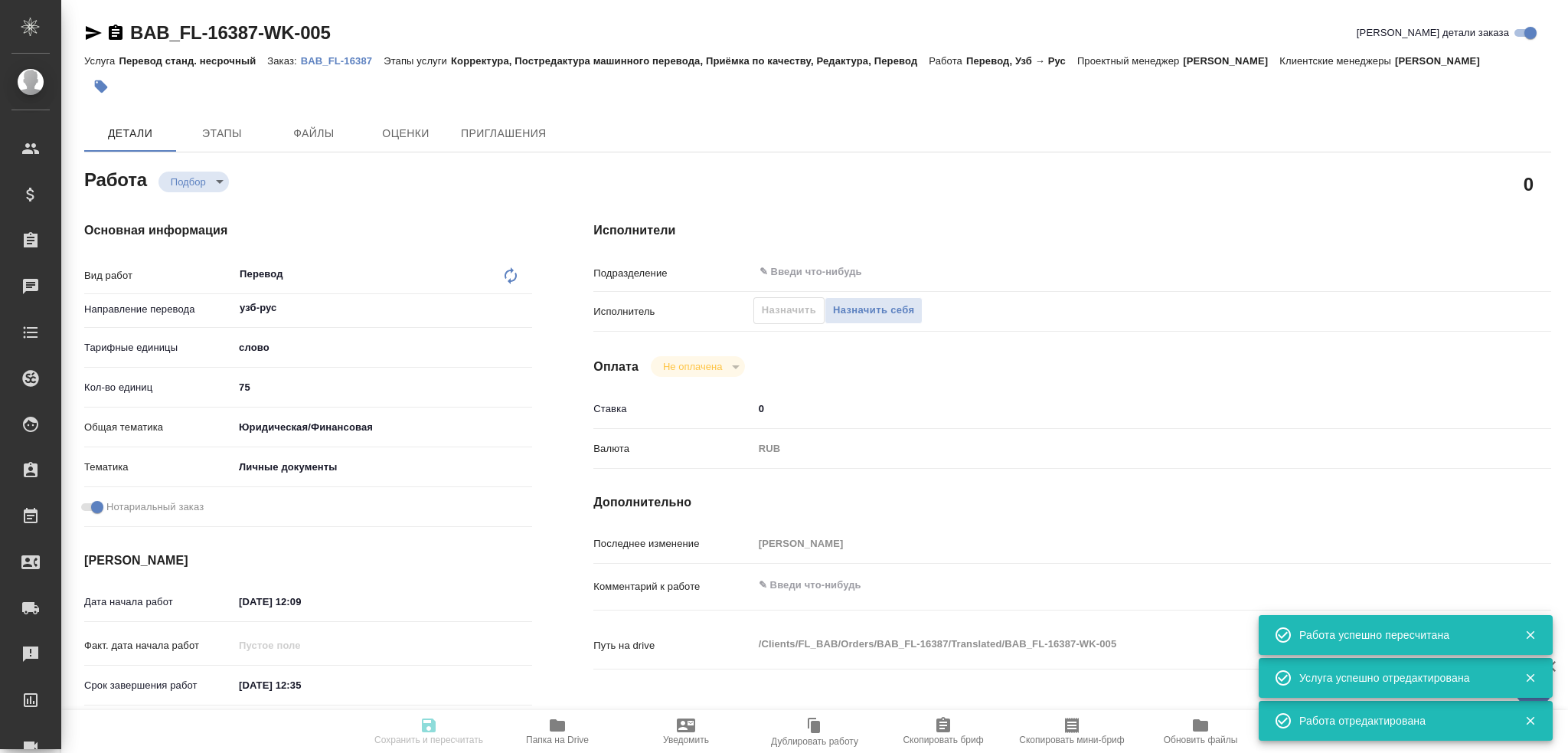
type input "25.08.2025 12:35"
type input "notPayed"
type input "0"
type input "RUB"
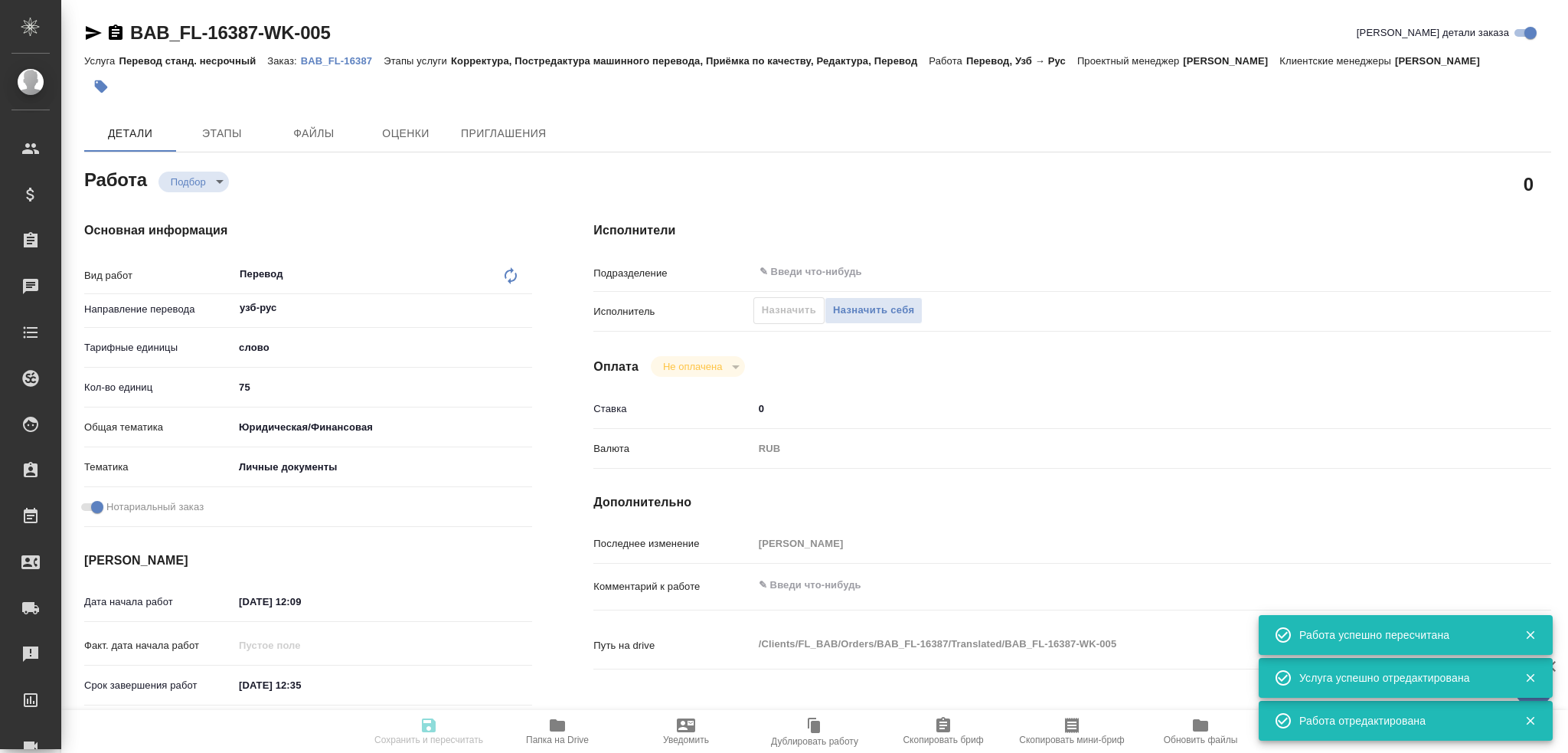
type input "[PERSON_NAME]"
type textarea "x"
type textarea "/Clients/FL_BAB/Orders/BAB_FL-16387/Translated/BAB_FL-16387-WK-005"
type textarea "x"
type input "BAB_FL-16387"
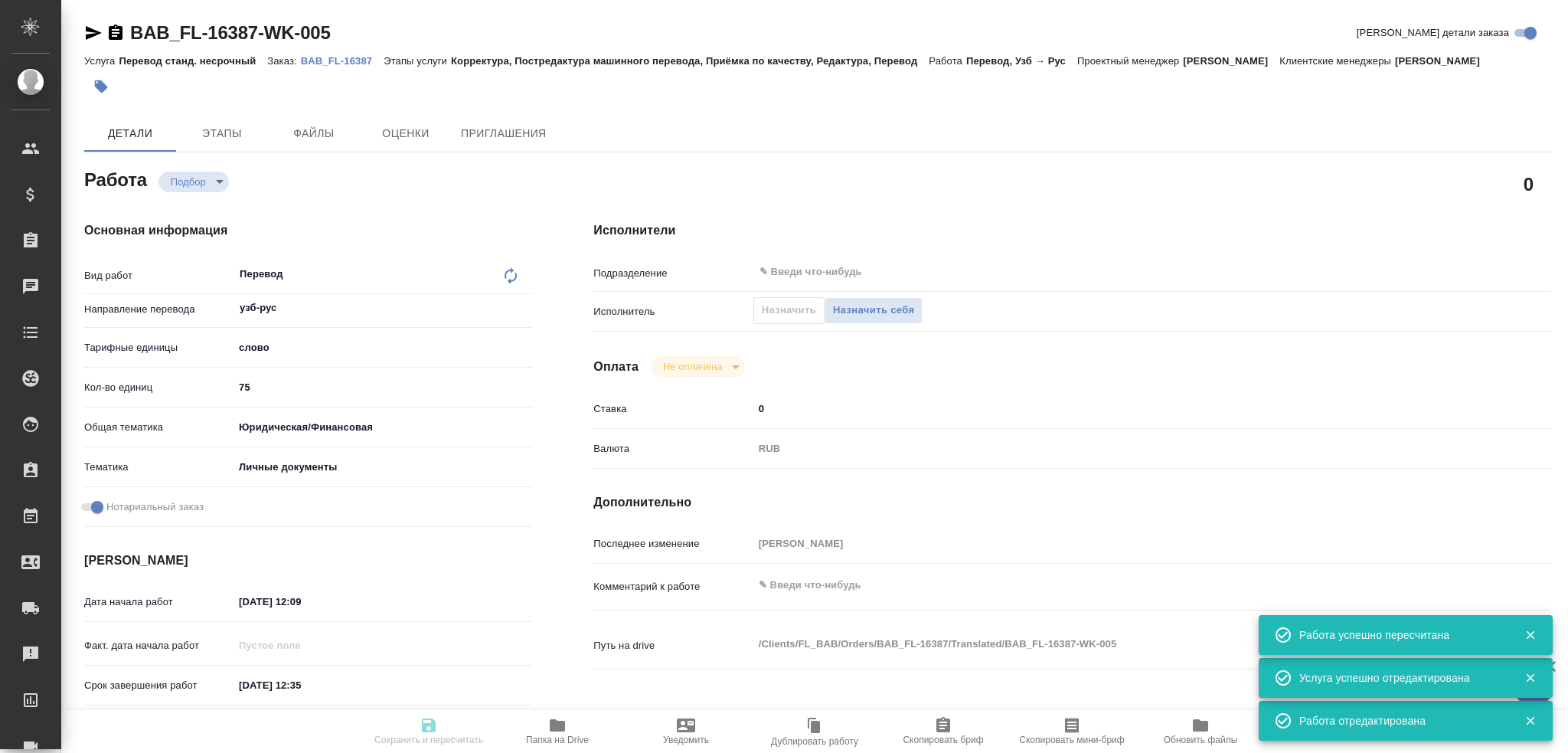
type input "Перевод станд. несрочный"
type input "Корректура, Постредактура машинного перевода, Приёмка по качеству, Редактура, П…"
type input "Голубев Дмитрий"
type input "/Clients/FL_BAB/Orders/BAB_FL-16387"
type textarea "x"
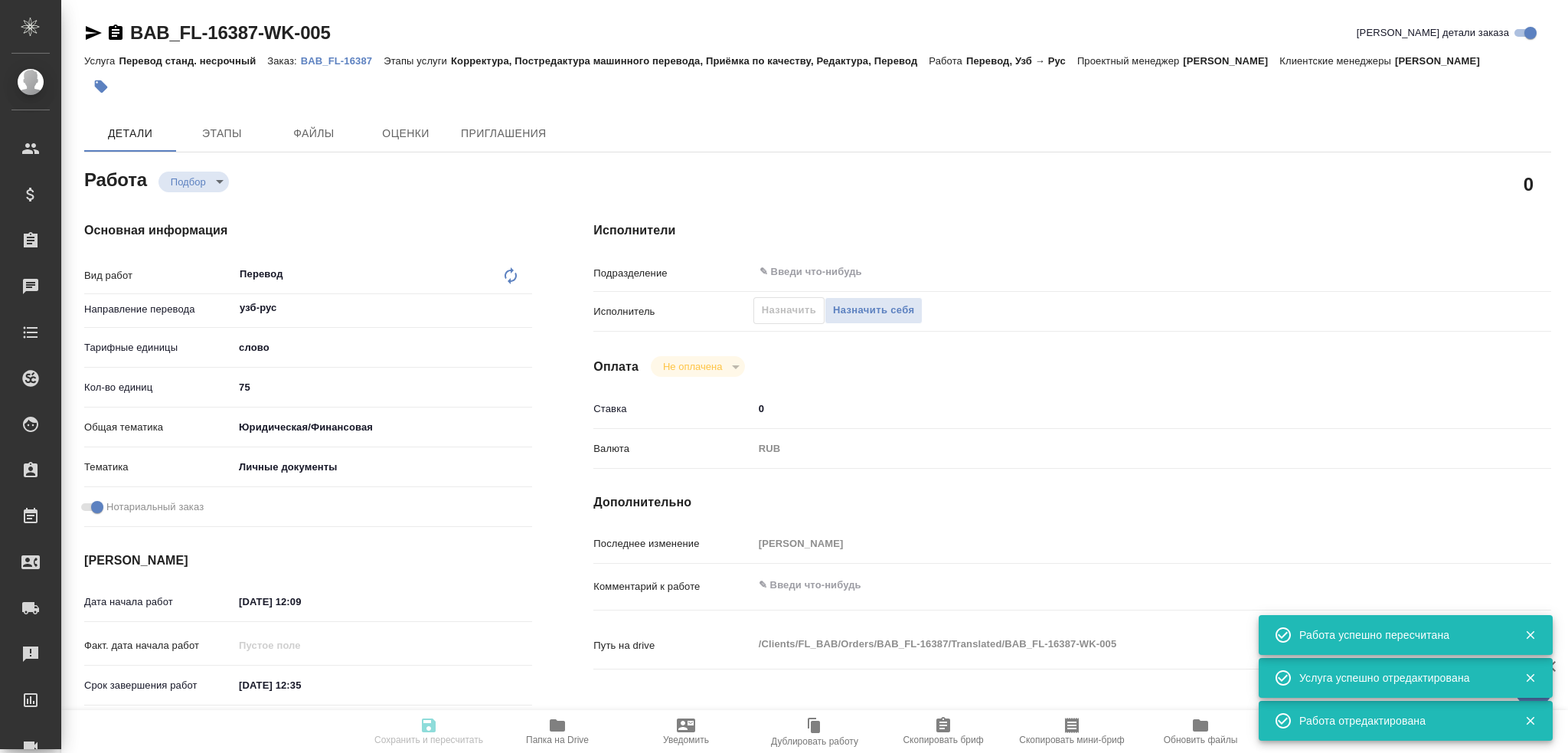
type textarea "x"
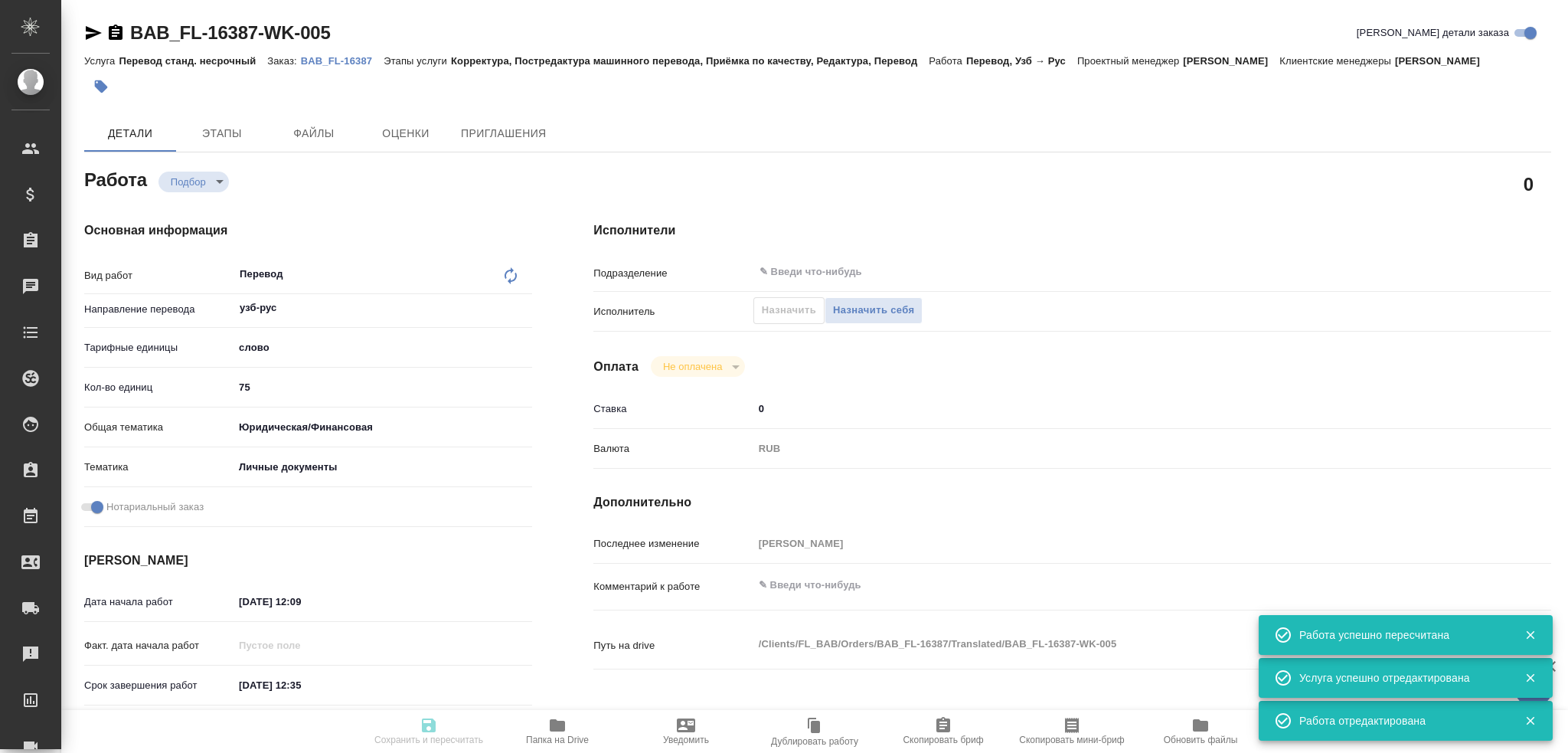
type textarea "x"
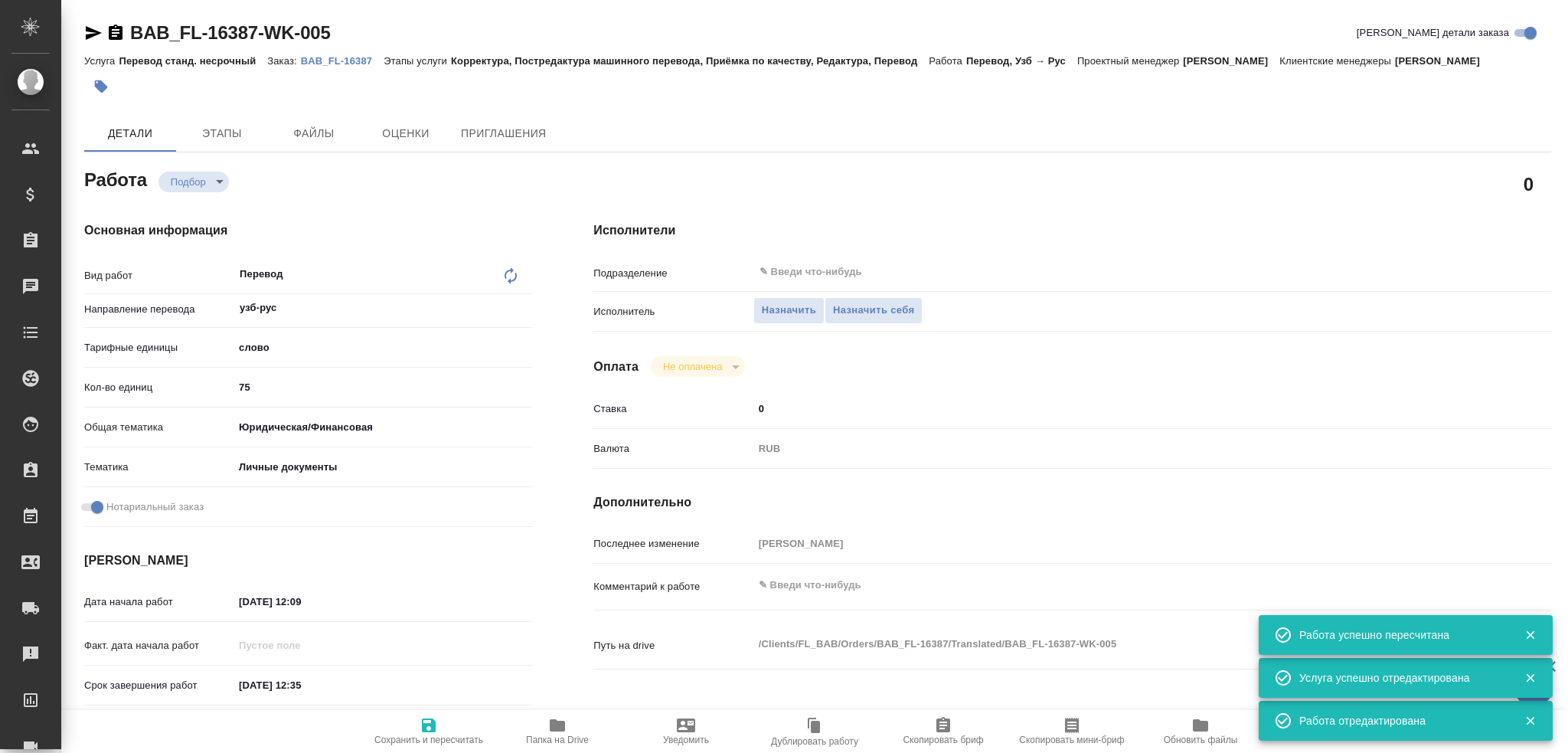
type textarea "x"
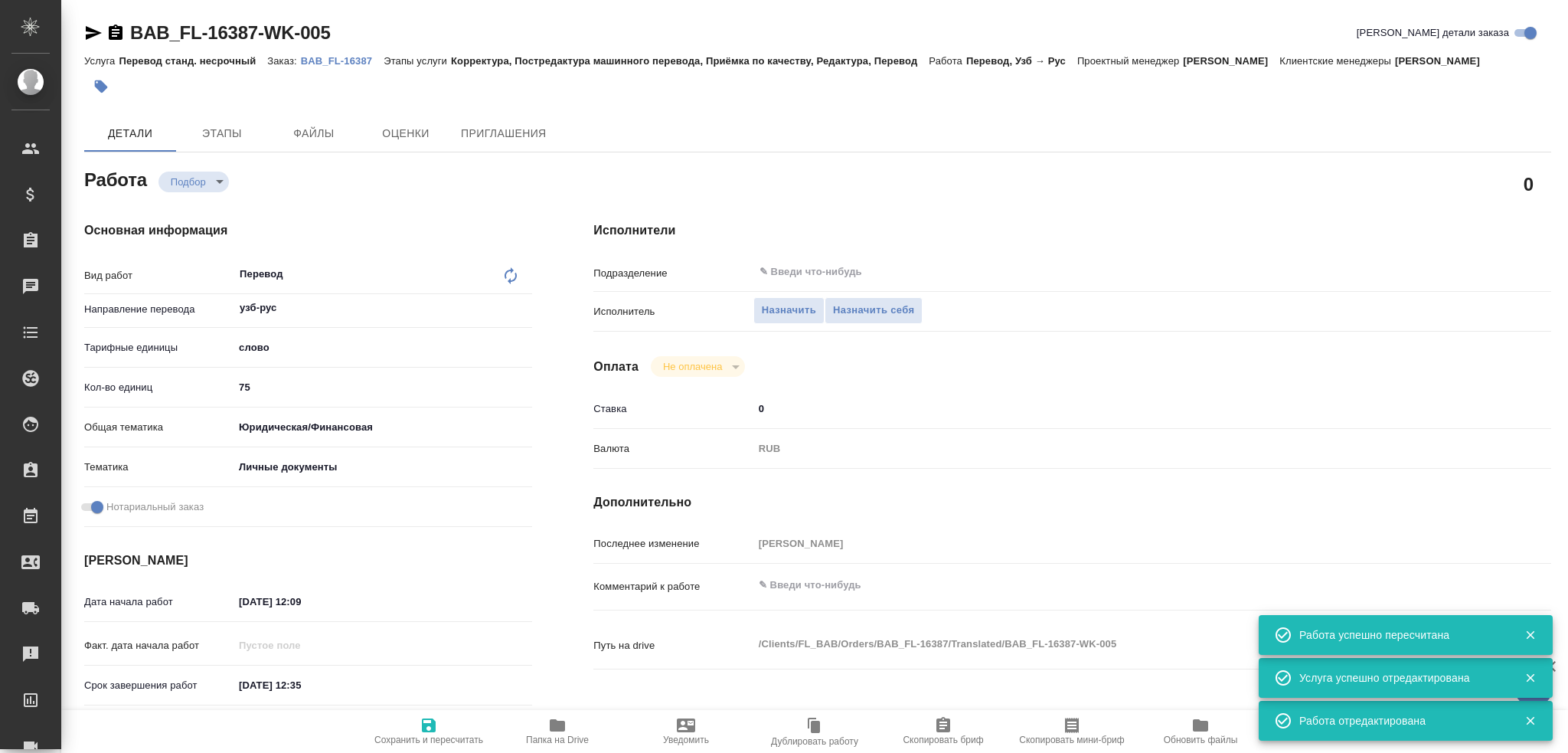
type textarea "x"
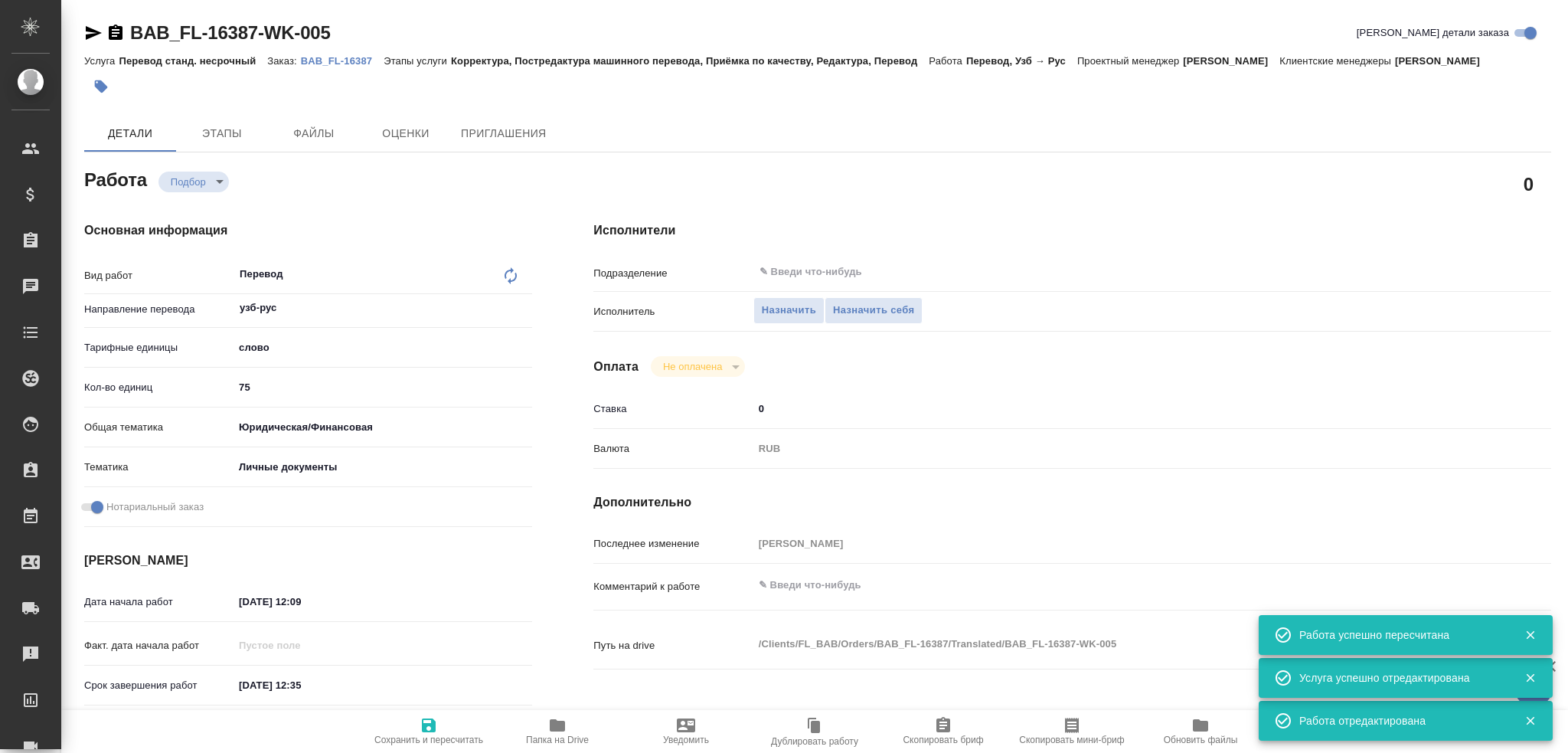
type textarea "x"
click at [876, 316] on span "Назначить себя" at bounding box center [873, 311] width 81 height 18
type textarea "x"
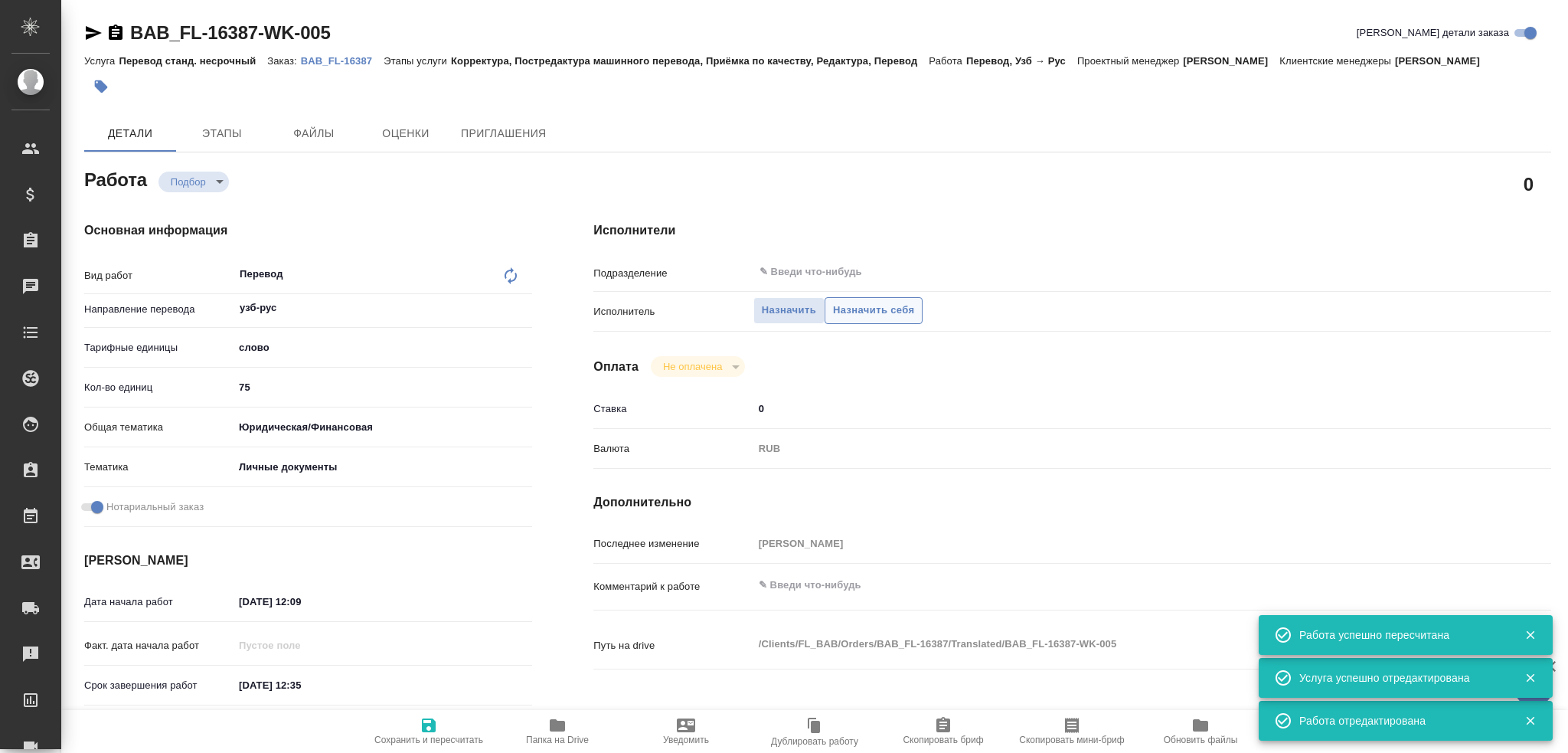
type textarea "x"
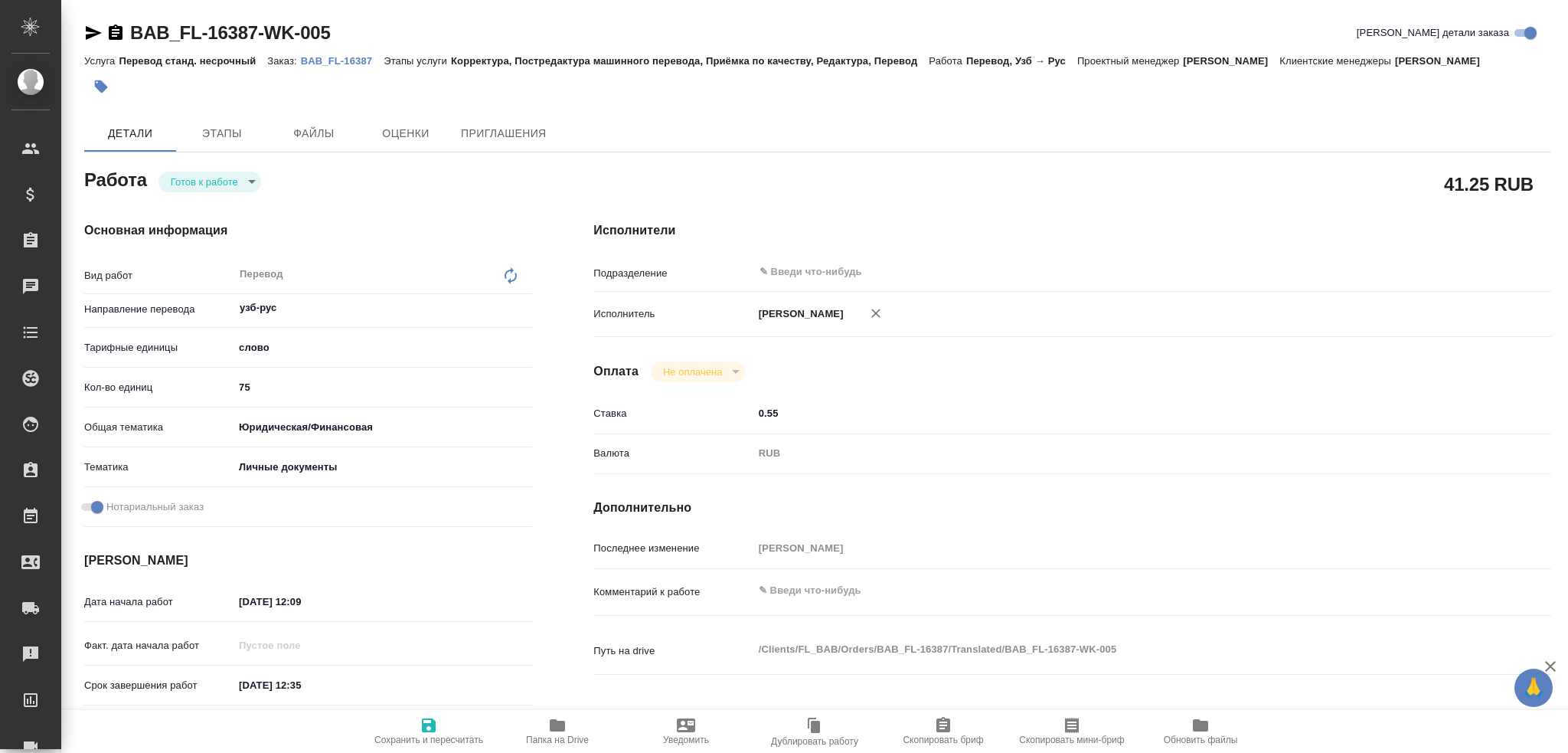
type textarea "x"
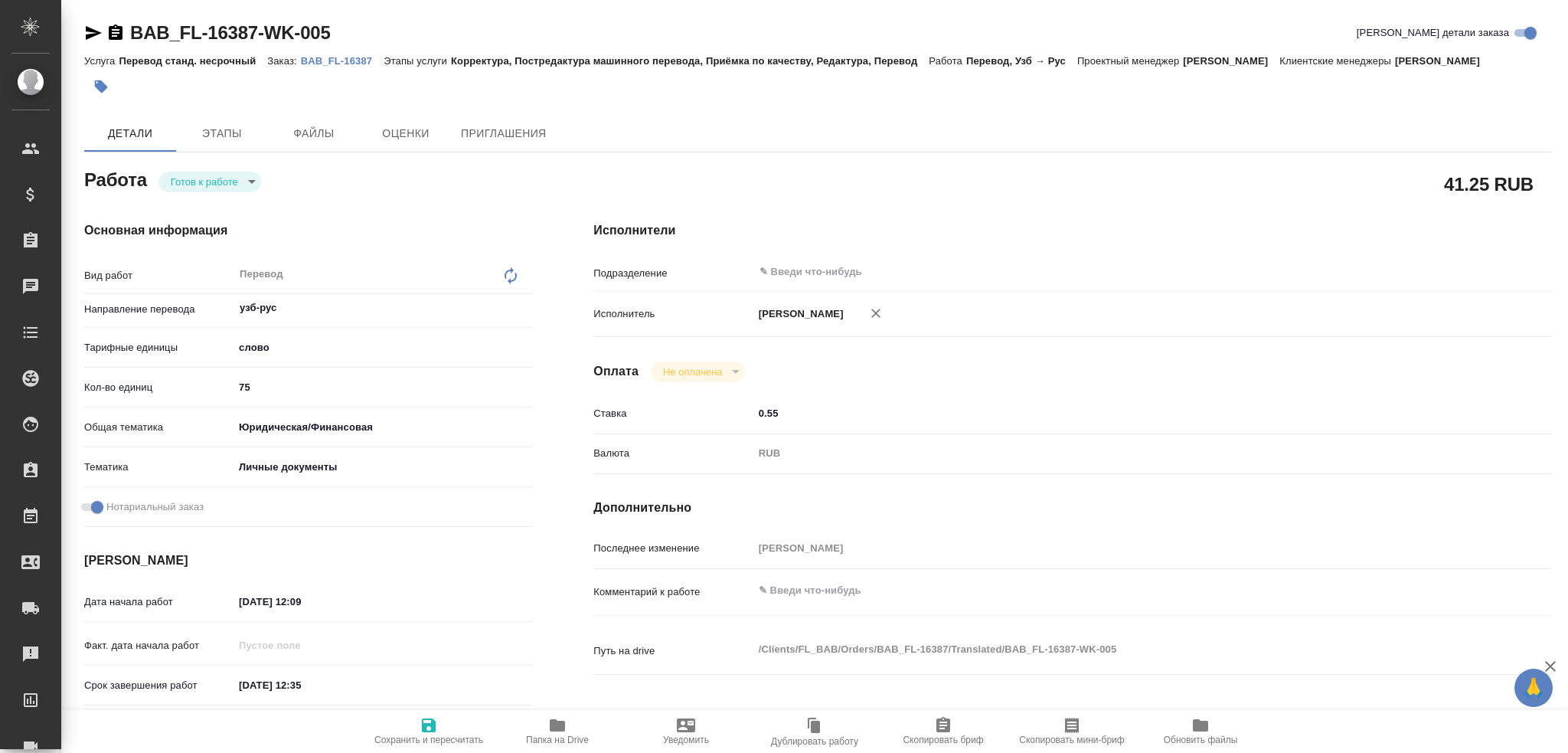
type textarea "x"
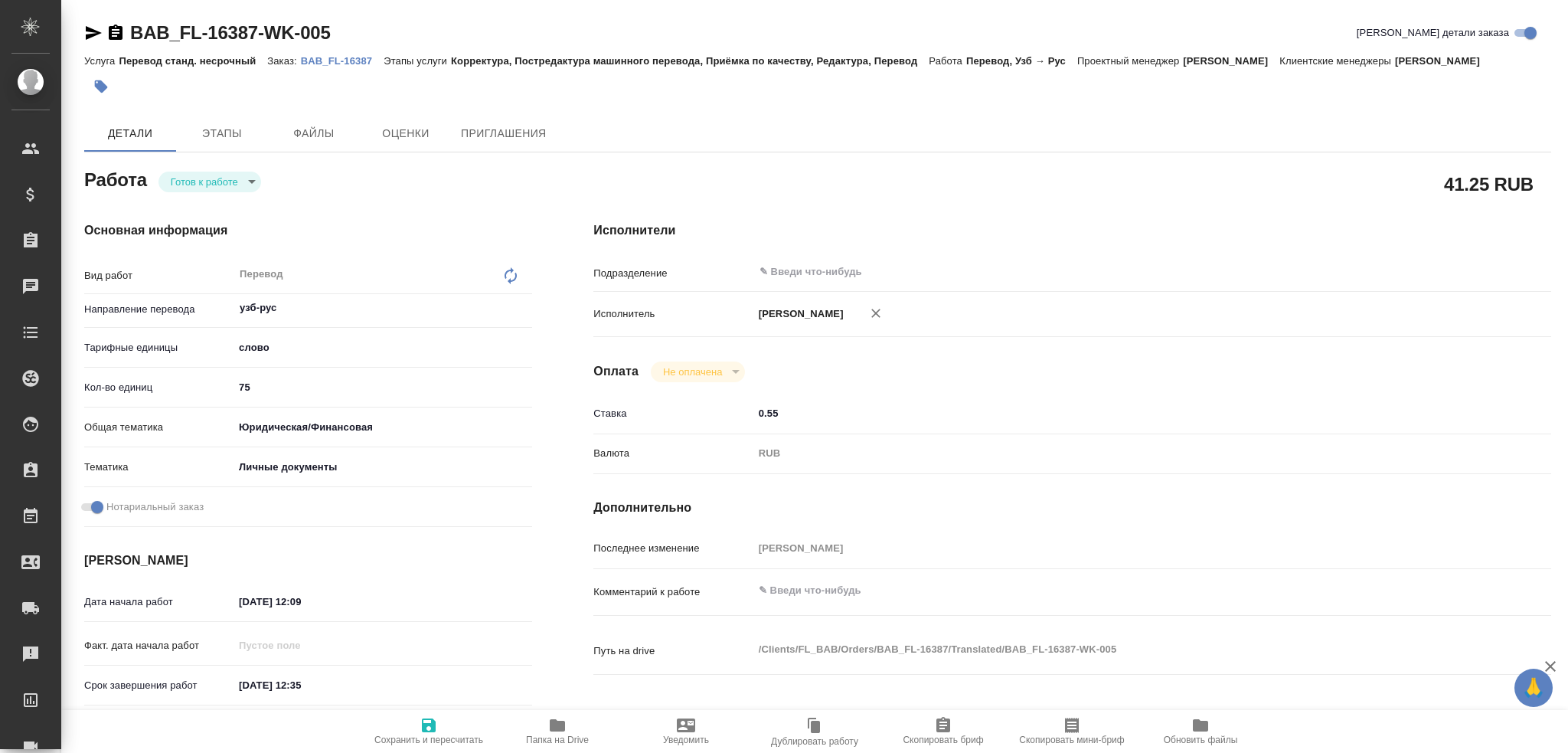
type textarea "x"
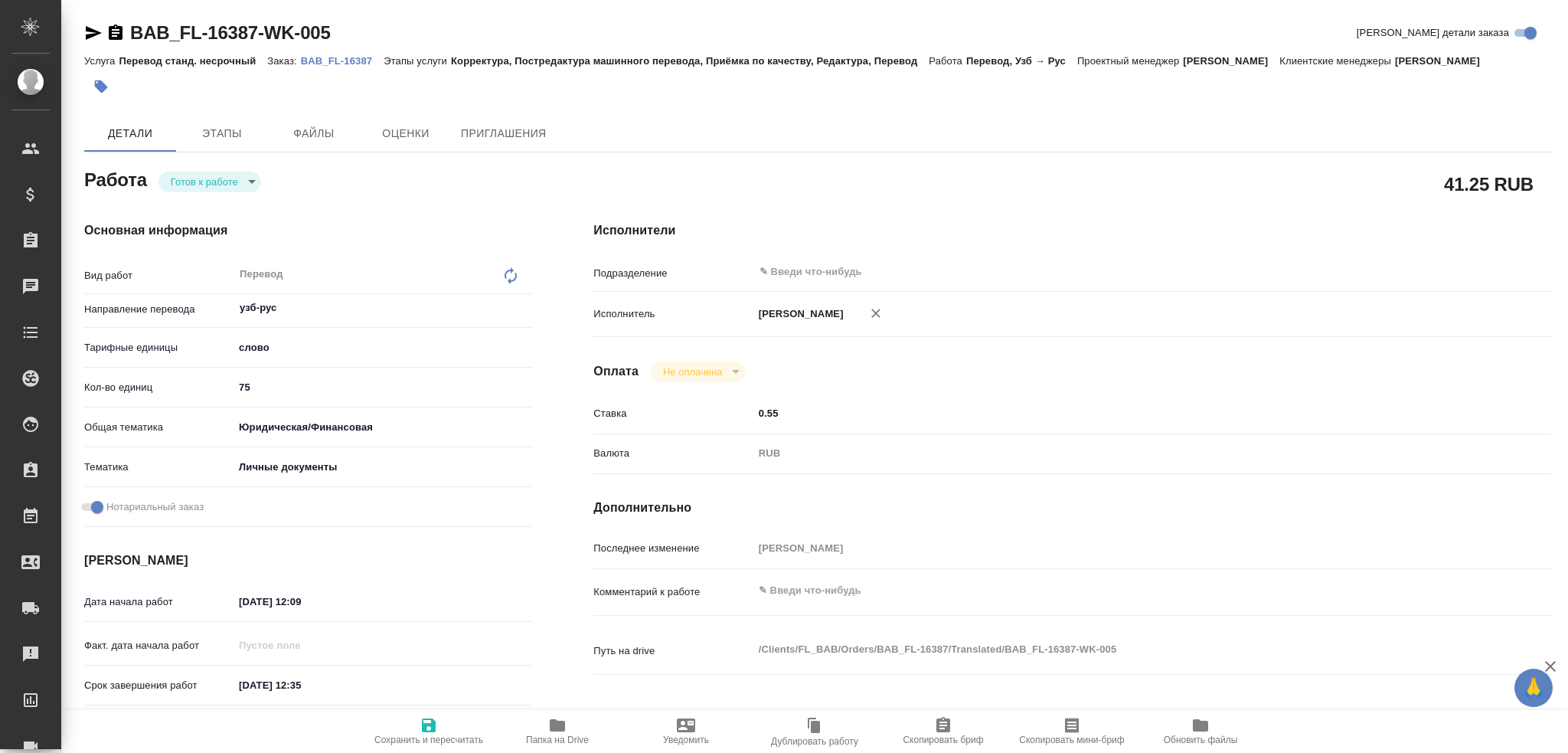
type textarea "x"
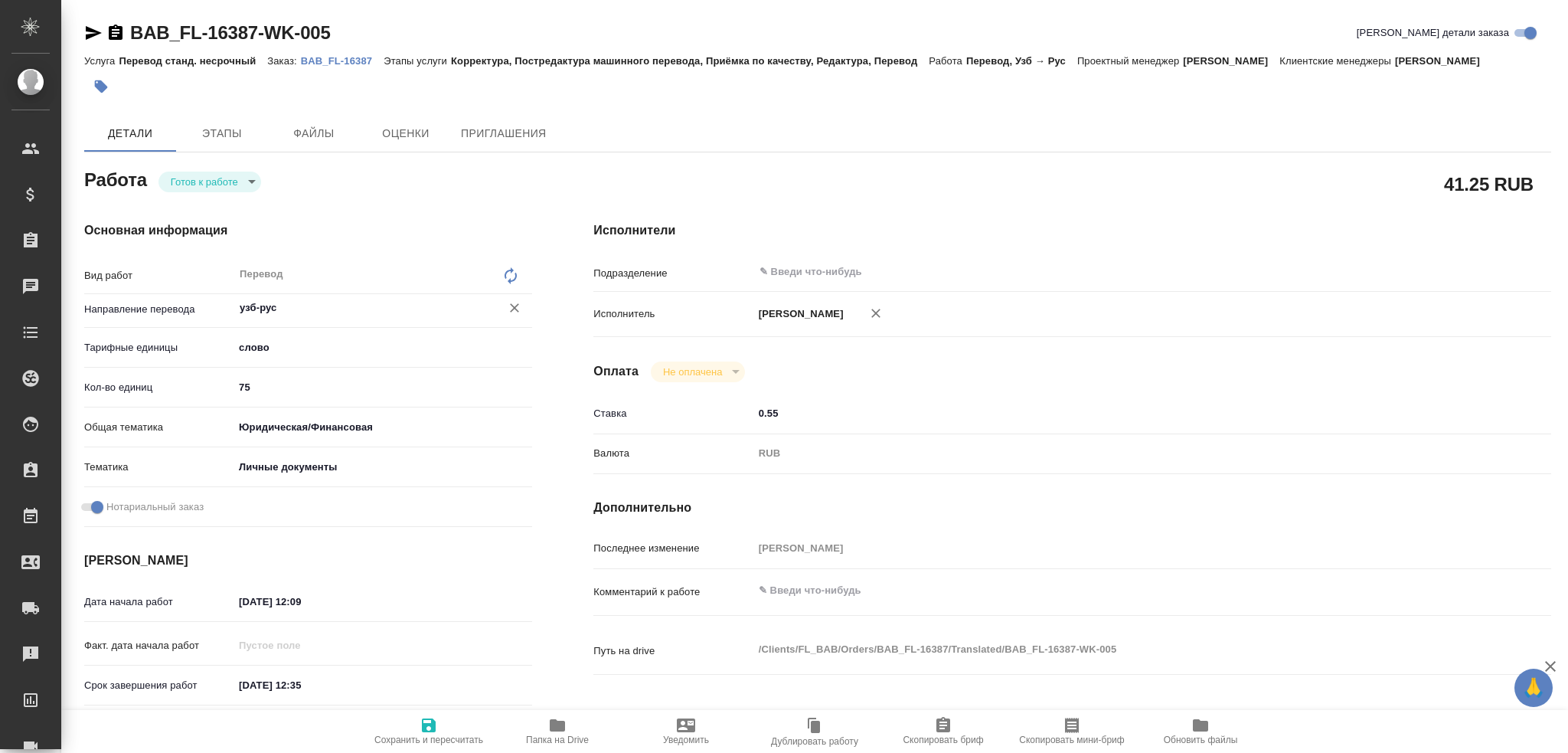
type textarea "x"
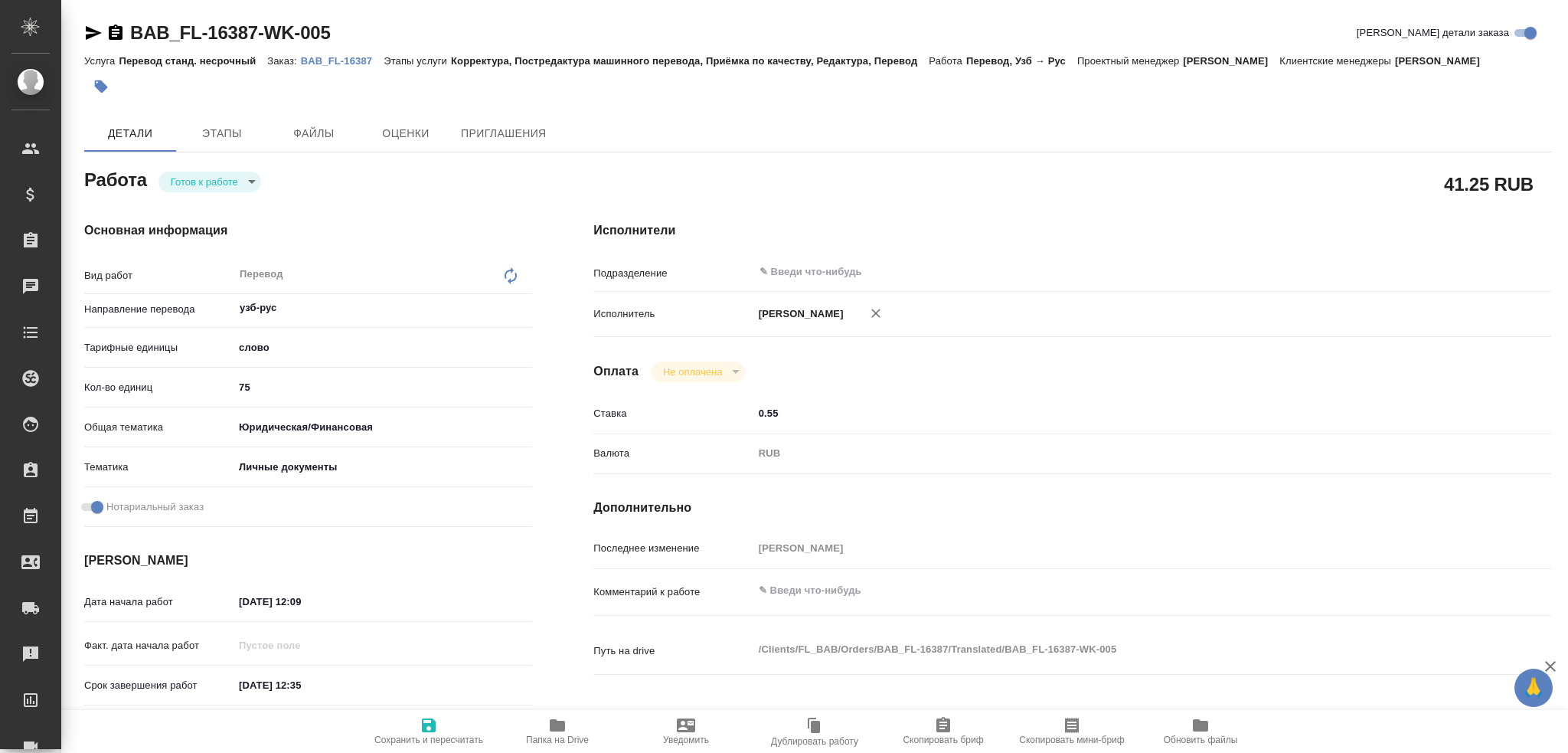
type textarea "x"
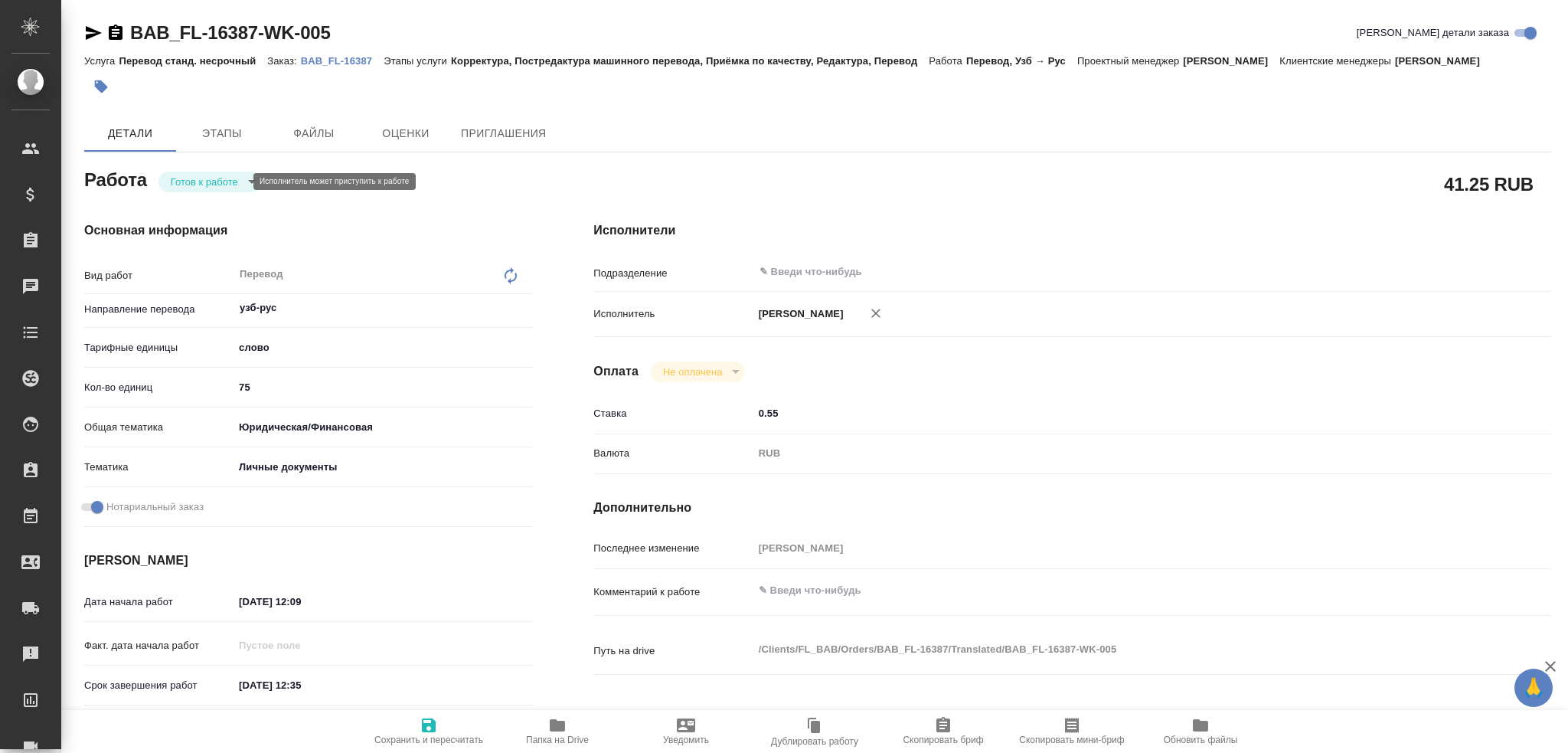
click at [219, 181] on body "🙏 .cls-1 fill:#fff; AWATERA Gusev Alexandr Клиенты Спецификации Заказы Чаты Tod…" at bounding box center [784, 376] width 1568 height 753
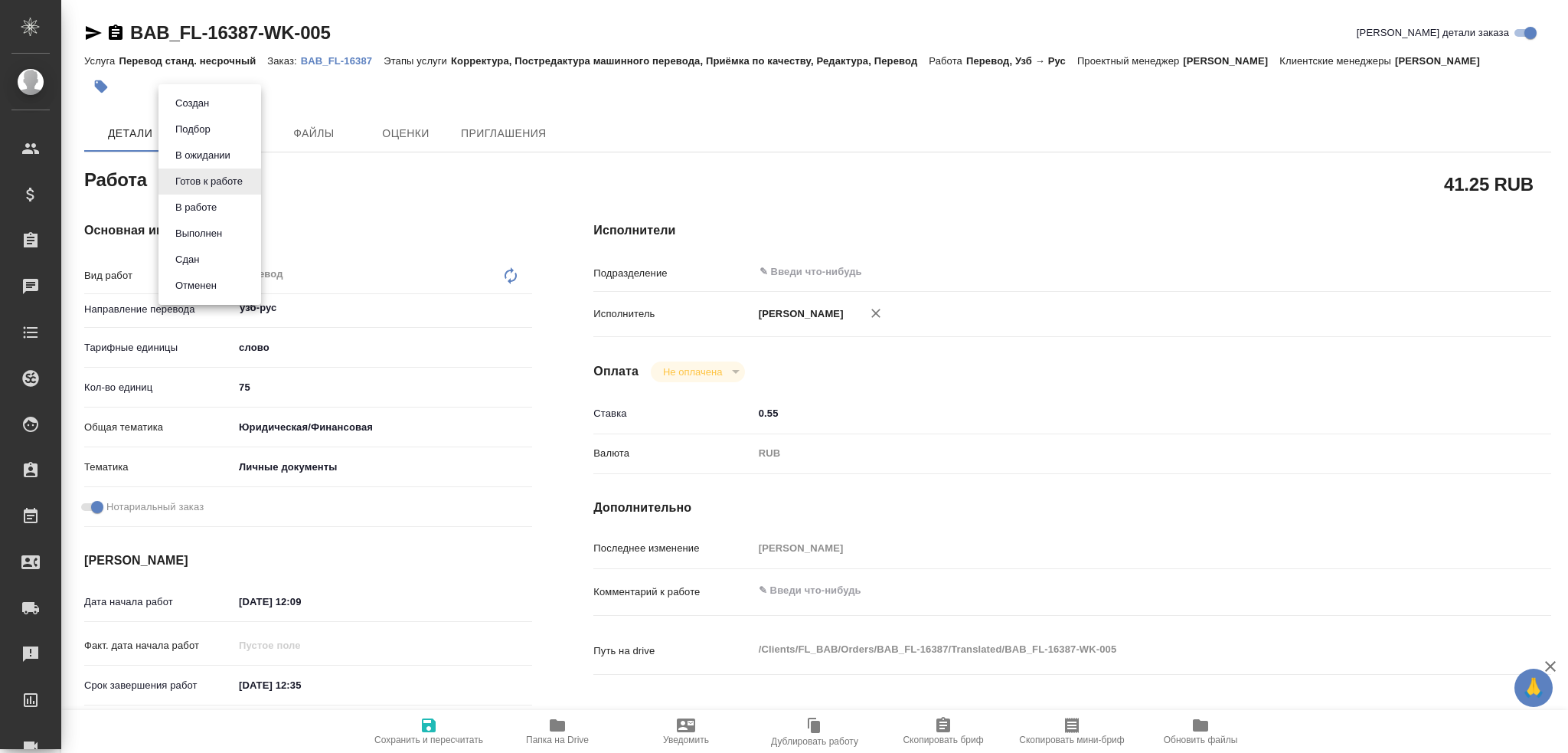
type textarea "x"
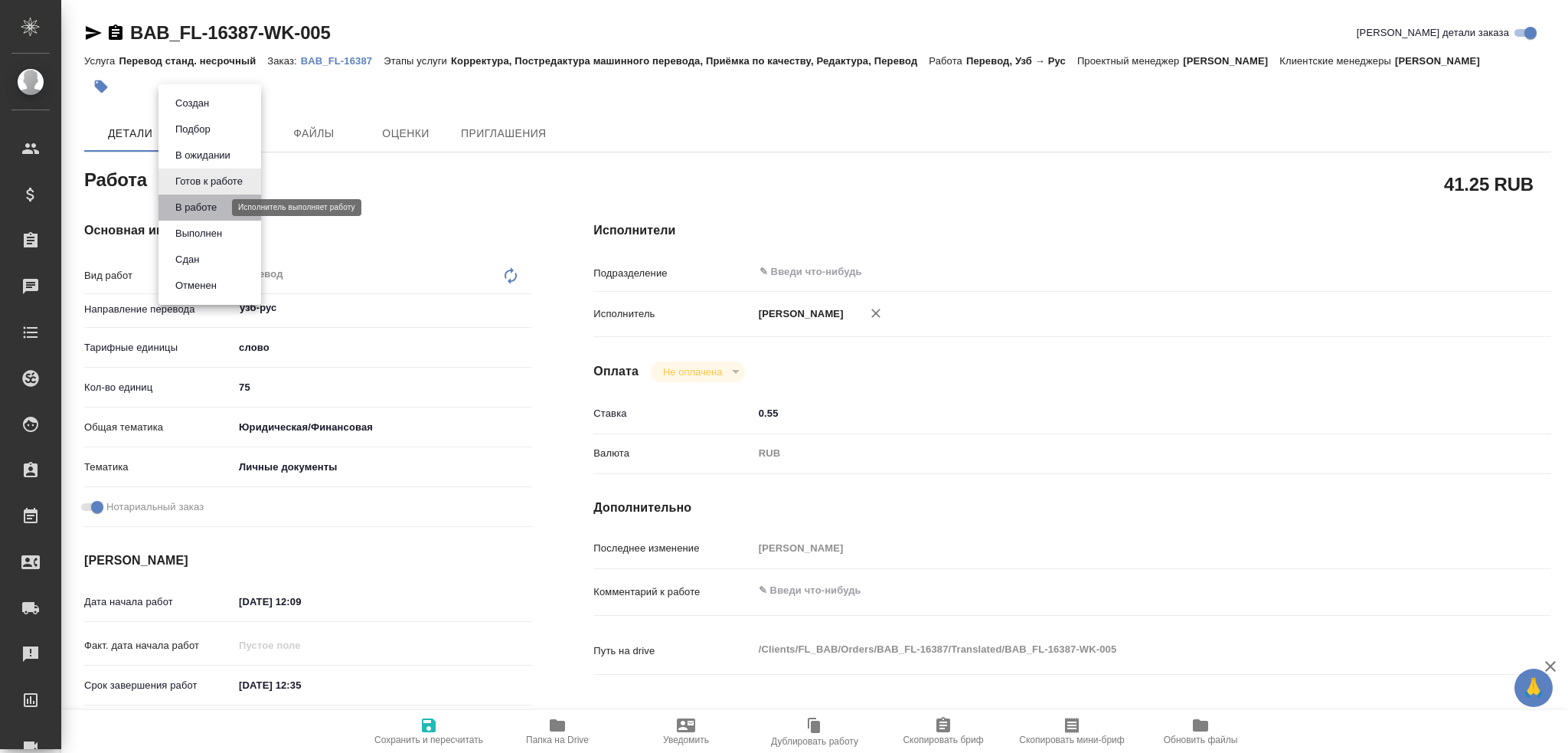
click at [207, 208] on button "В работе" at bounding box center [196, 208] width 51 height 17
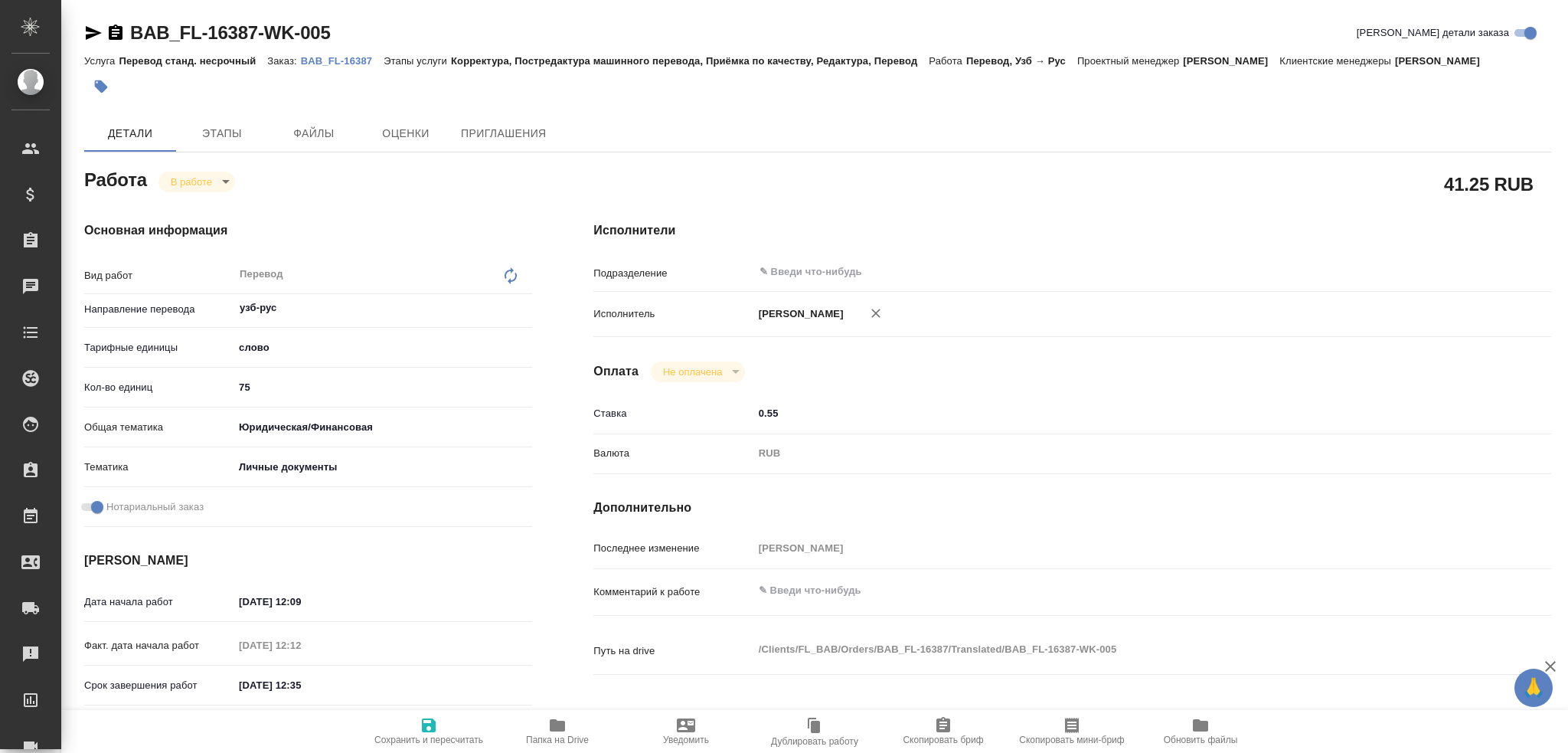
type textarea "x"
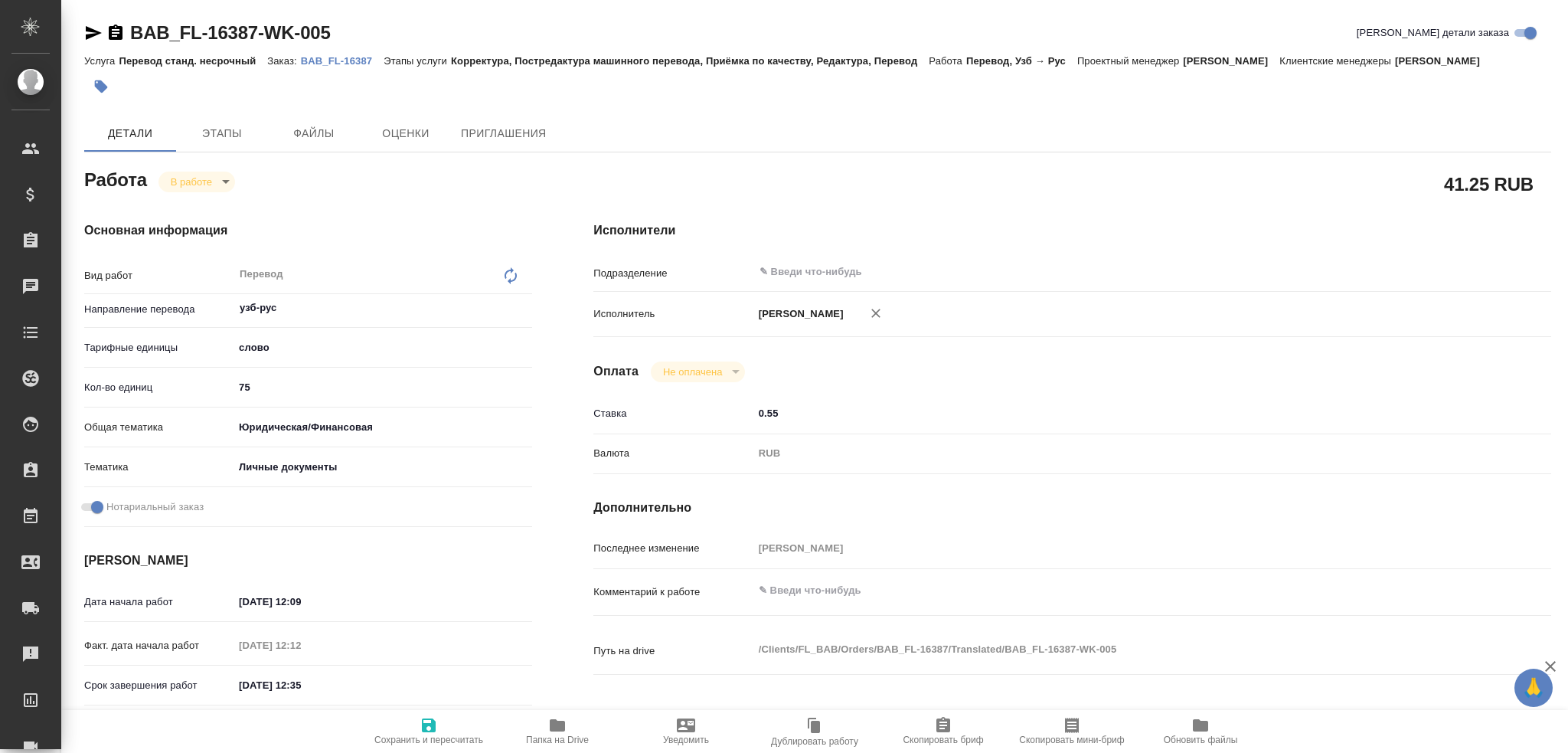
type textarea "x"
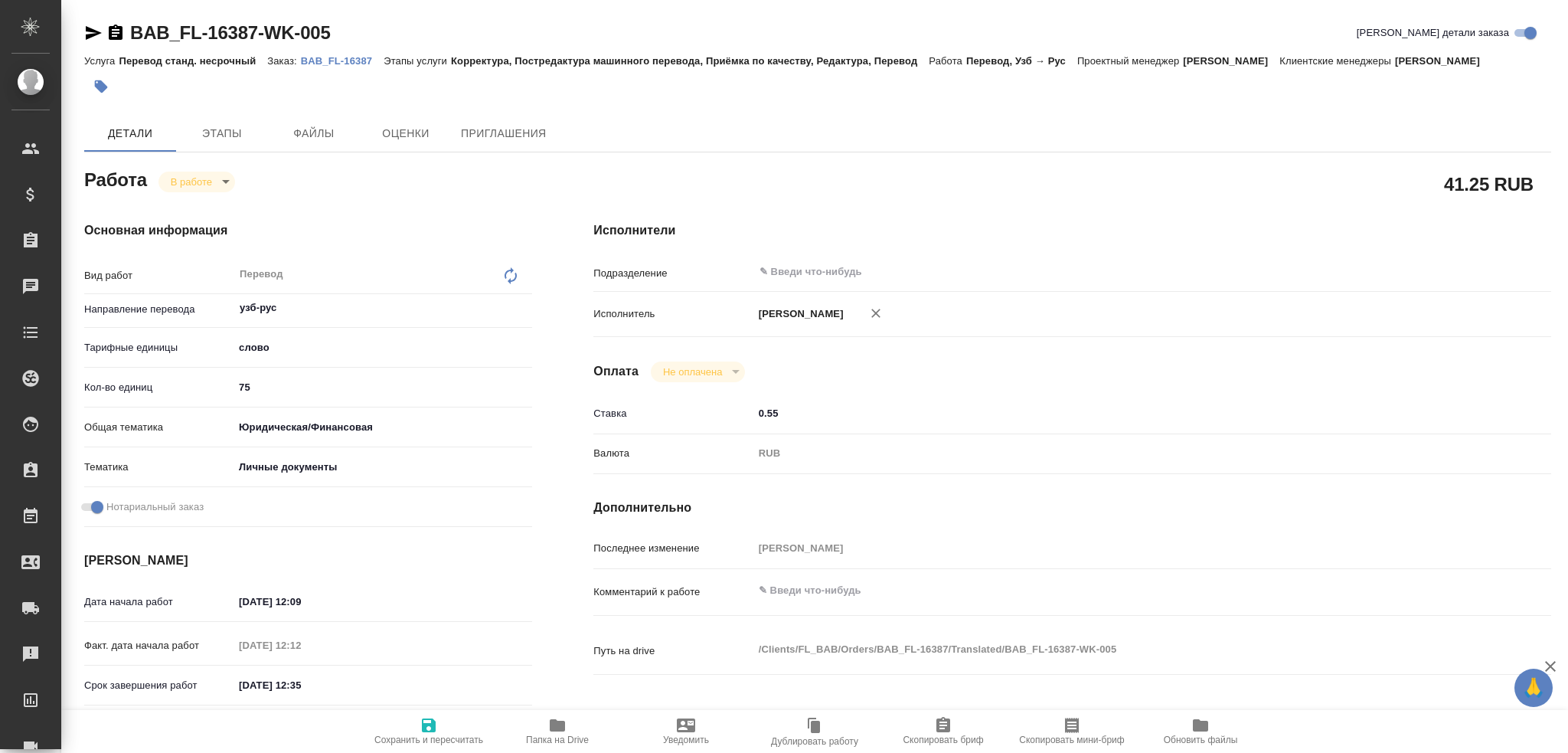
type textarea "x"
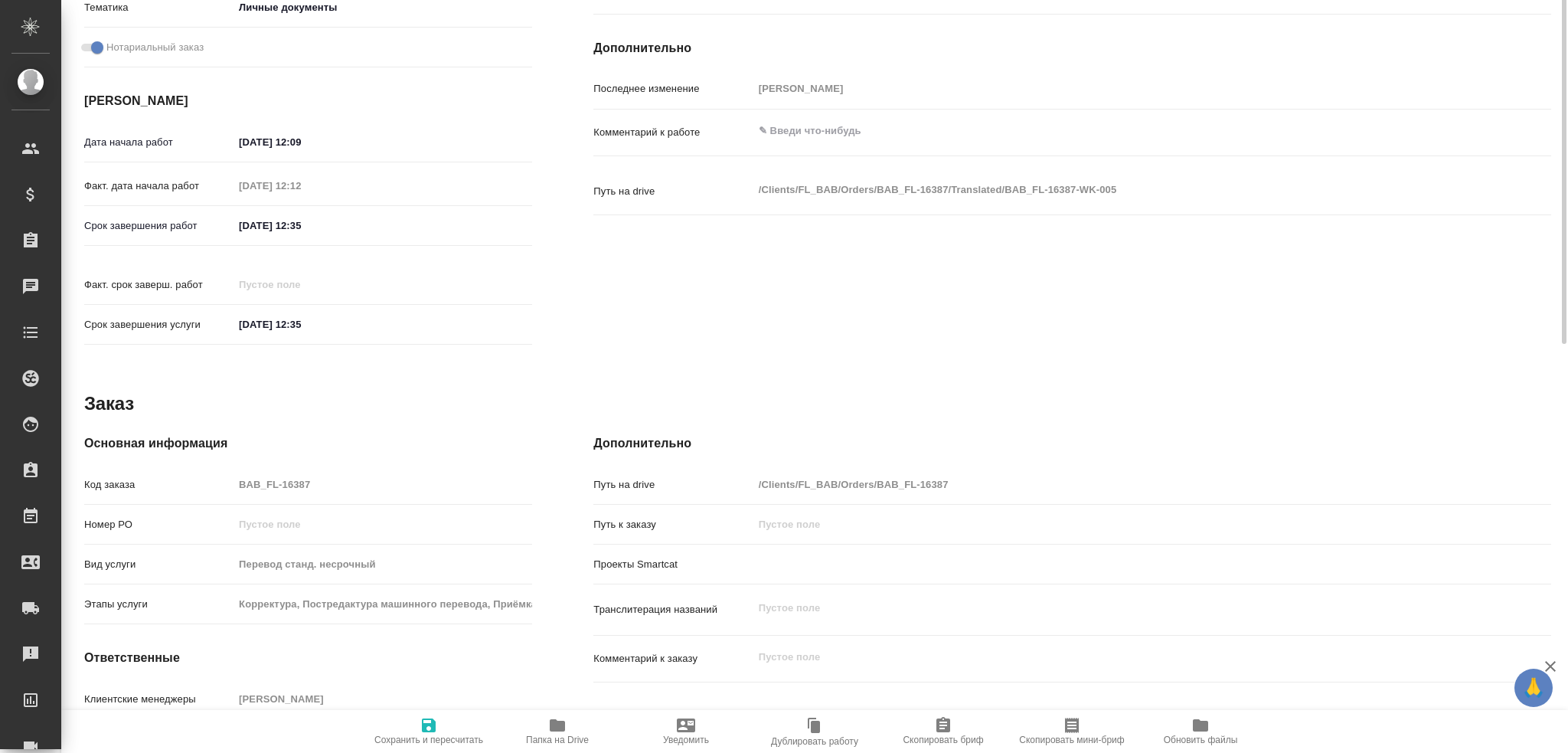
type textarea "x"
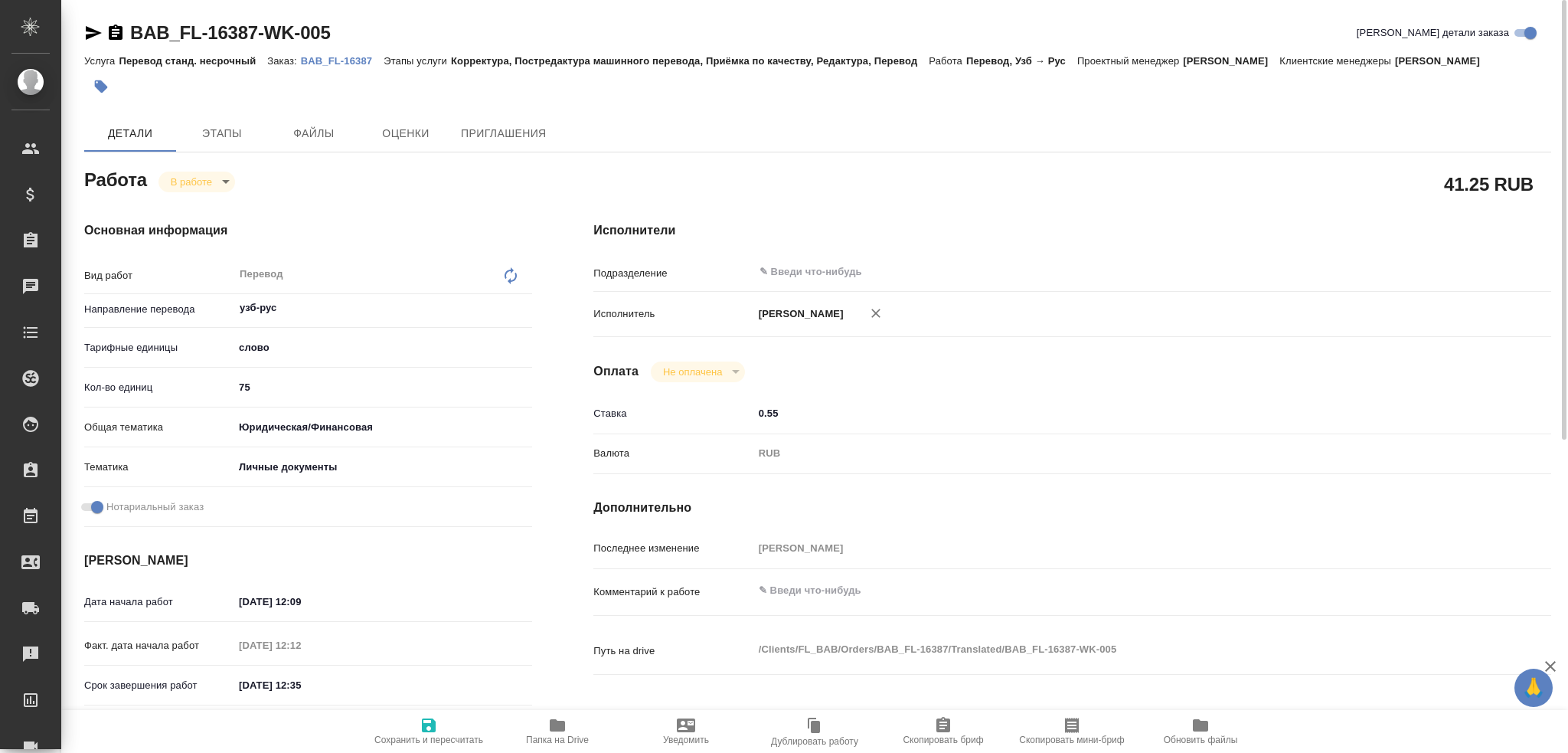
type textarea "x"
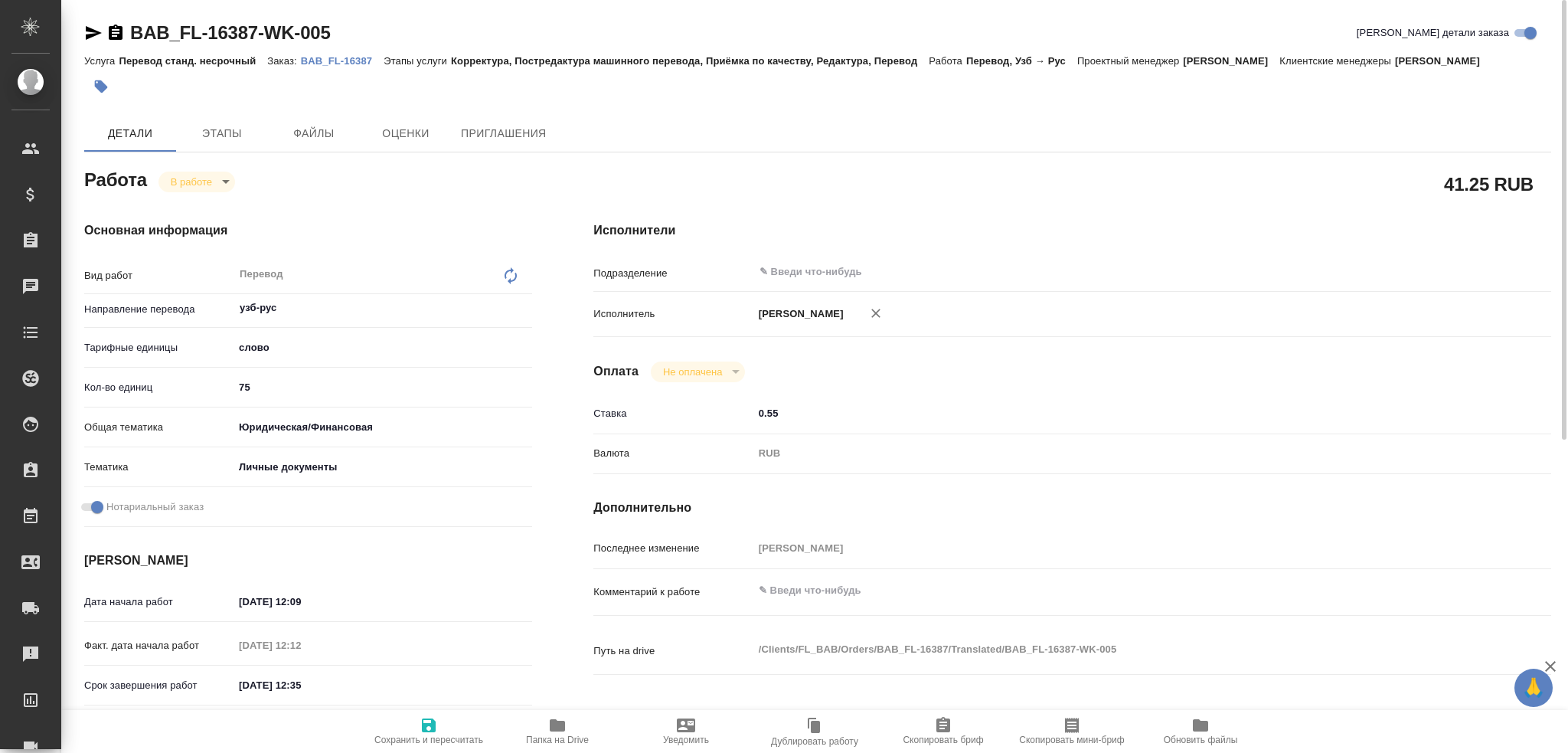
type textarea "x"
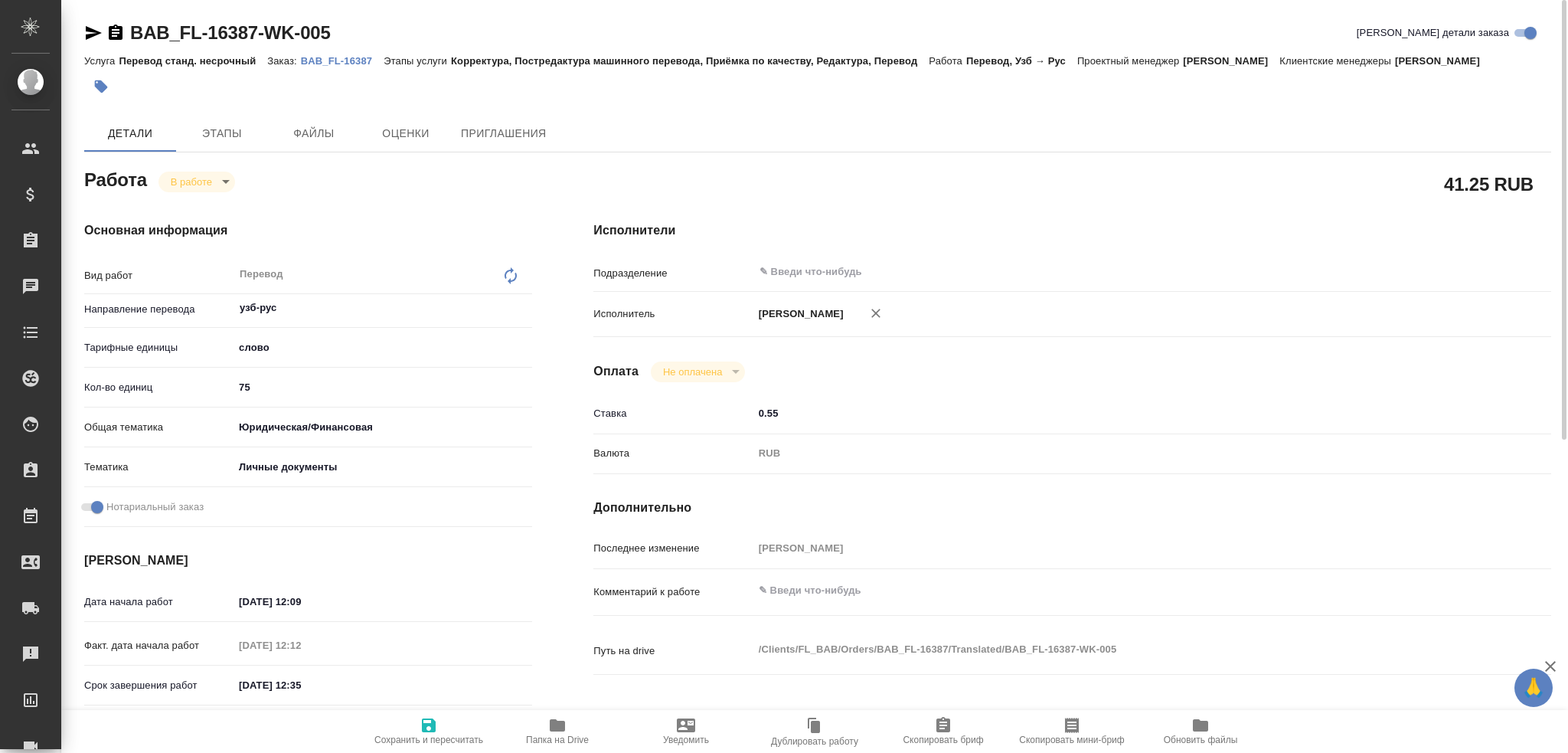
type textarea "x"
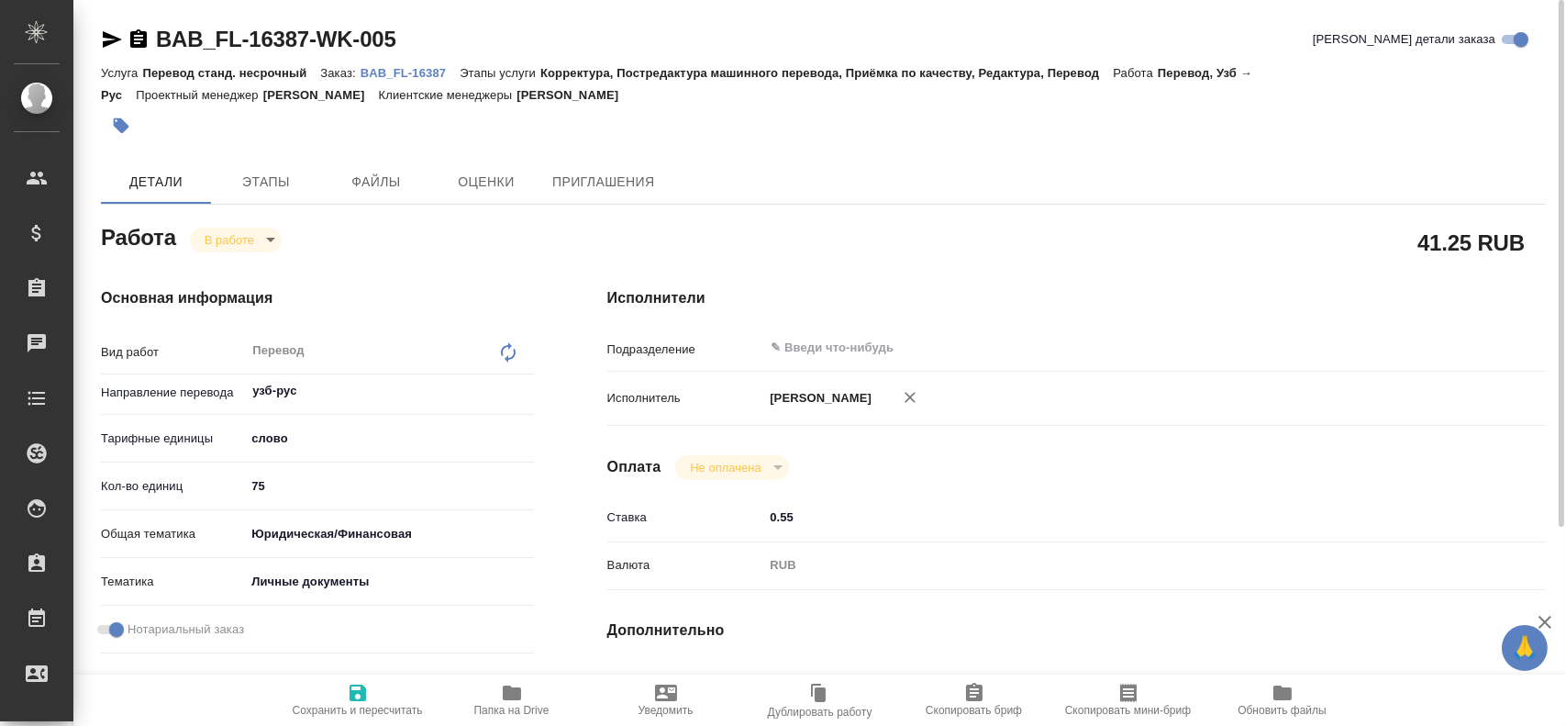
type textarea "x"
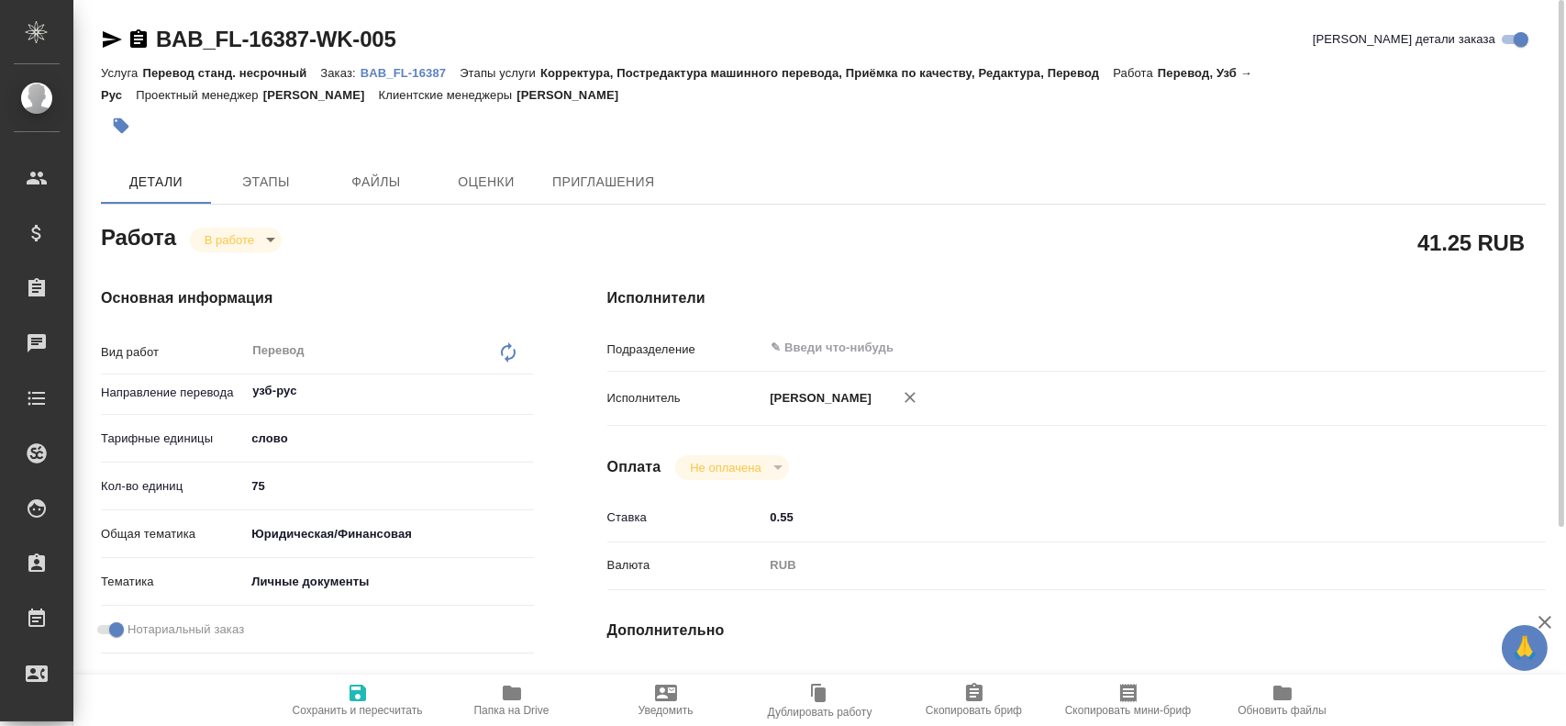
type textarea "x"
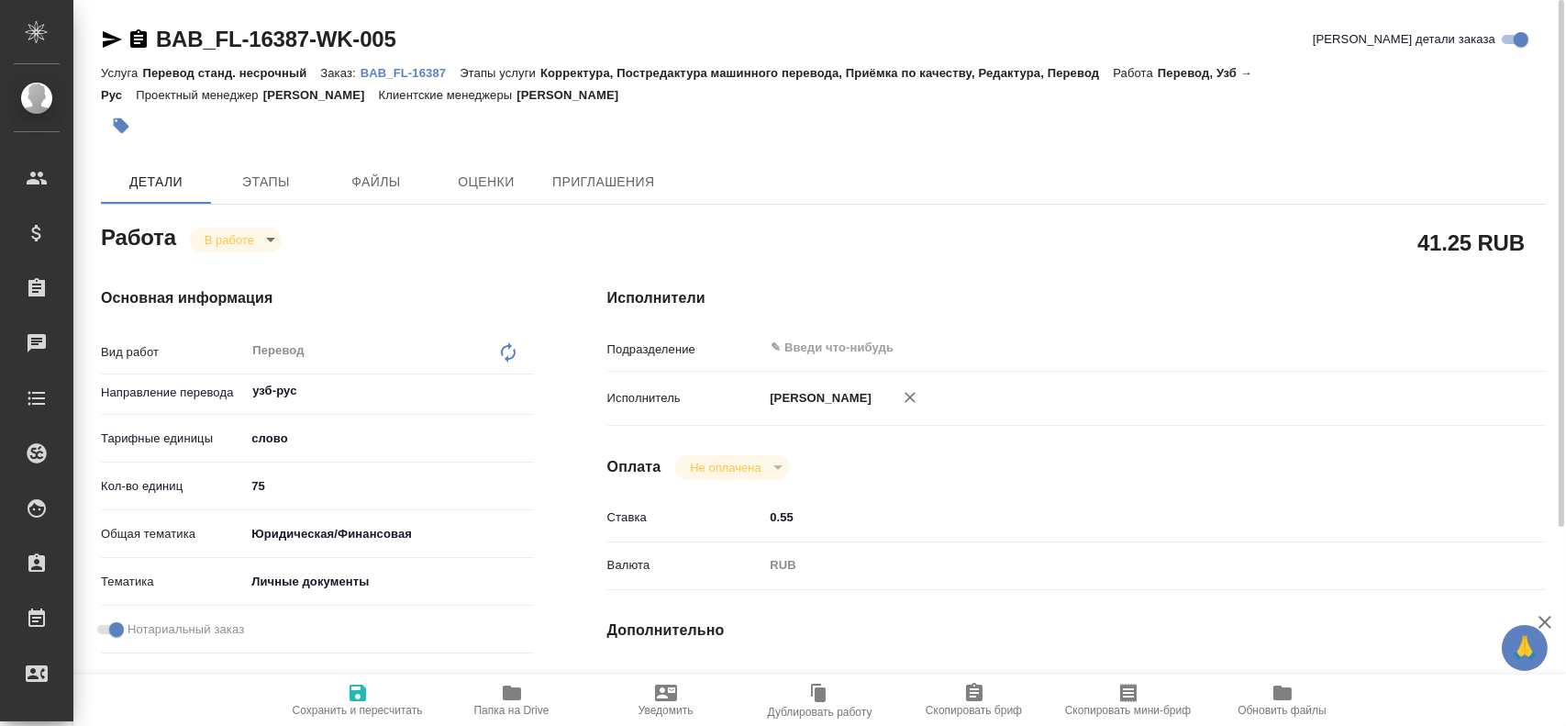
type textarea "x"
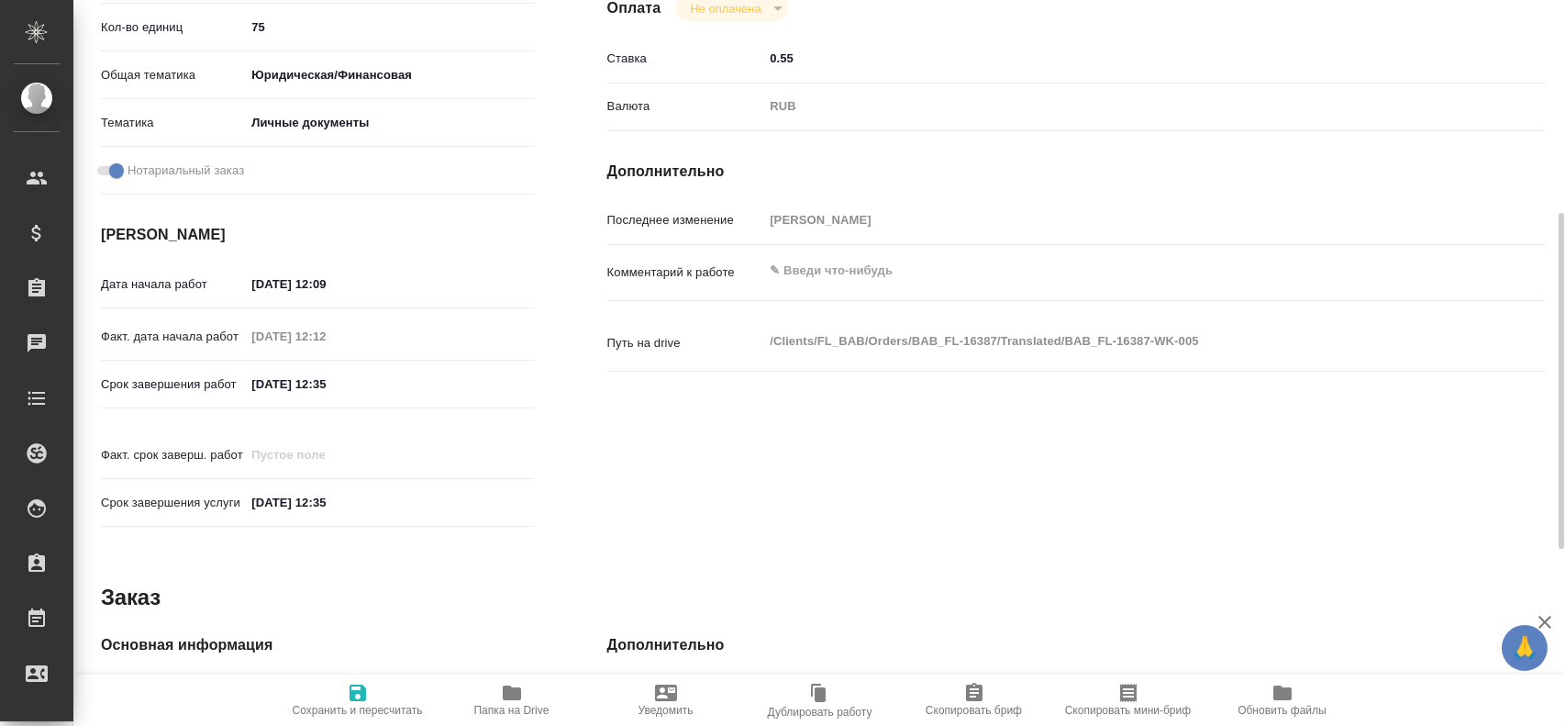
scroll to position [826, 0]
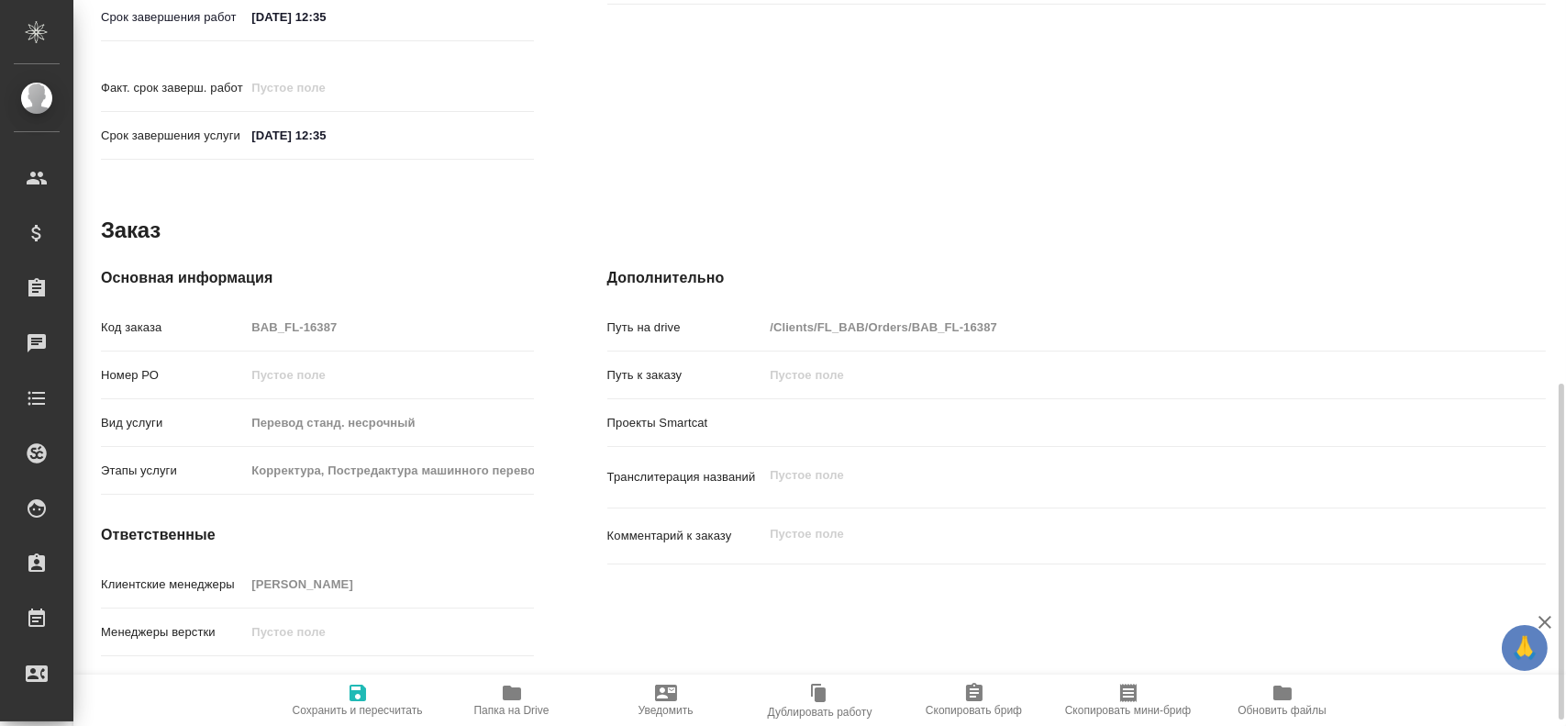
click at [517, 698] on icon "button" at bounding box center [512, 692] width 18 height 15
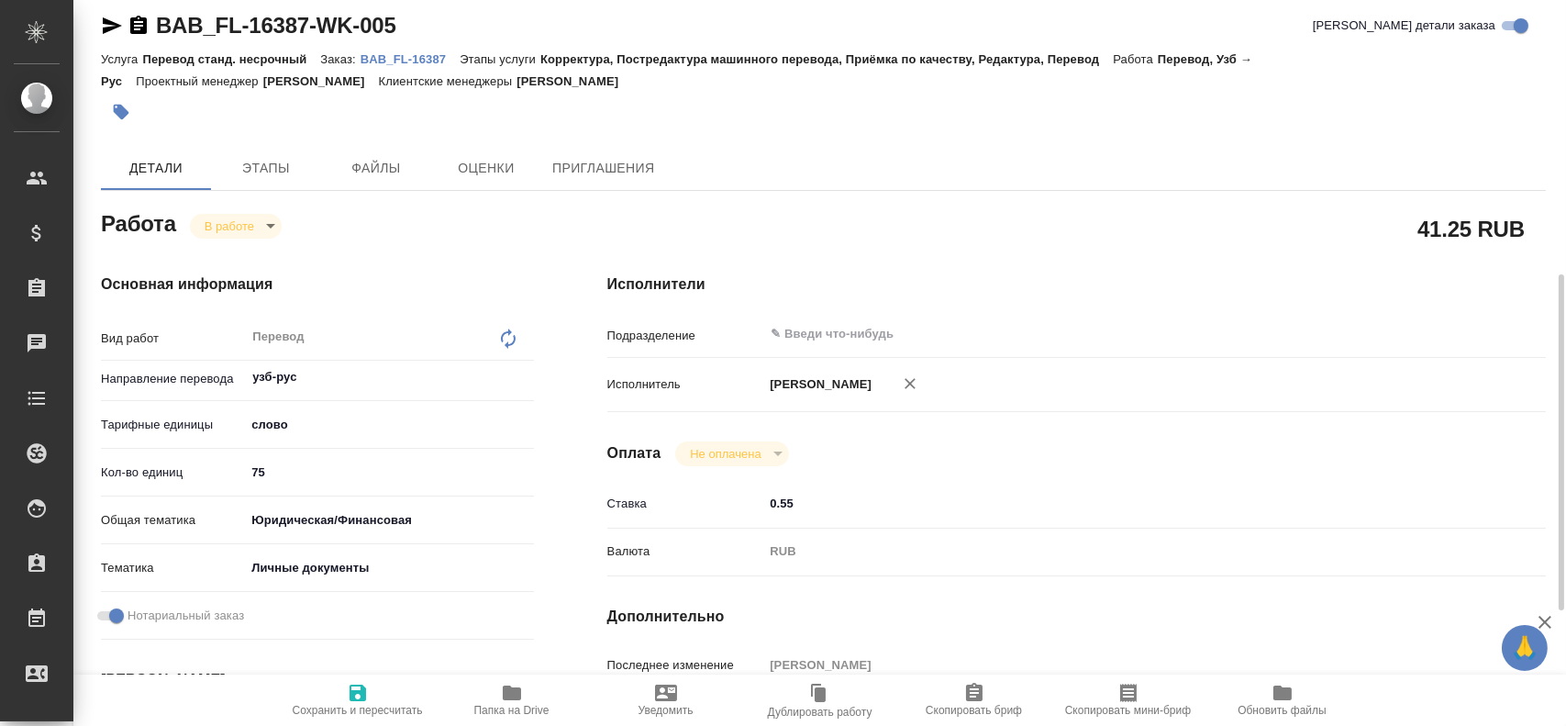
scroll to position [0, 0]
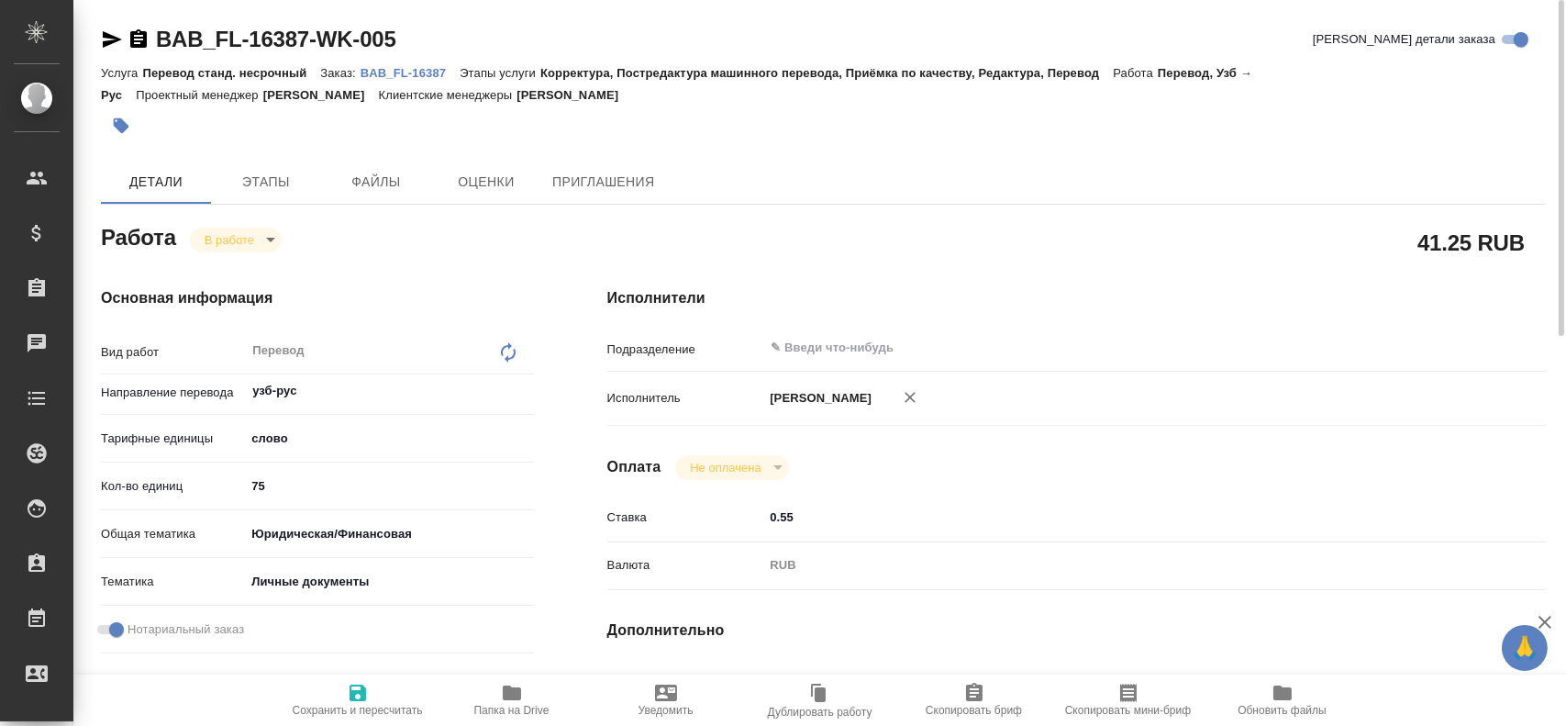
click at [213, 252] on div "Основная информация Вид работ Перевод x ​ Направление перевода узб-рус ​ Тарифн…" at bounding box center [317, 642] width 506 height 784
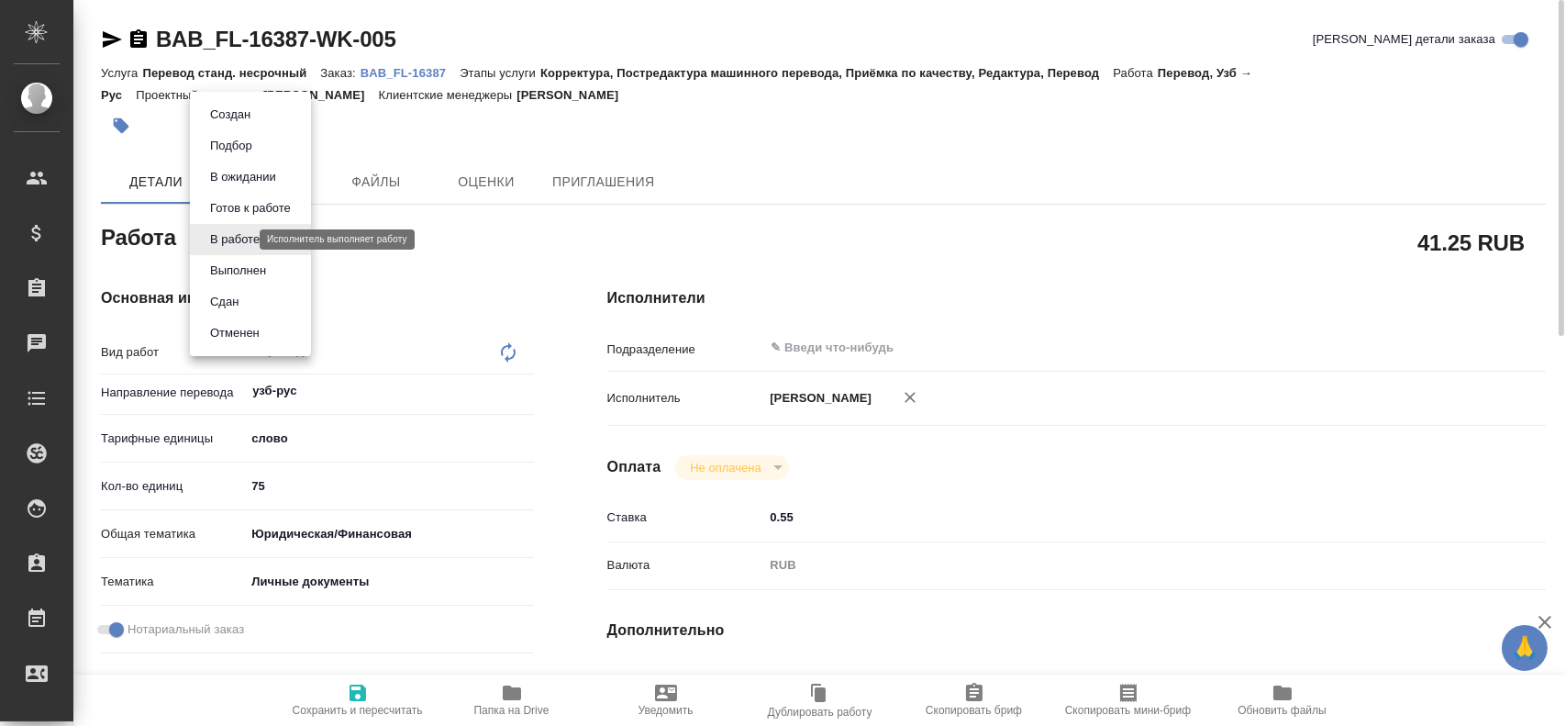
click at [227, 244] on body "🙏 .cls-1 fill:#fff; AWATERA Gusev Alexandr Клиенты Спецификации Заказы 0 Чаты T…" at bounding box center [783, 363] width 1566 height 726
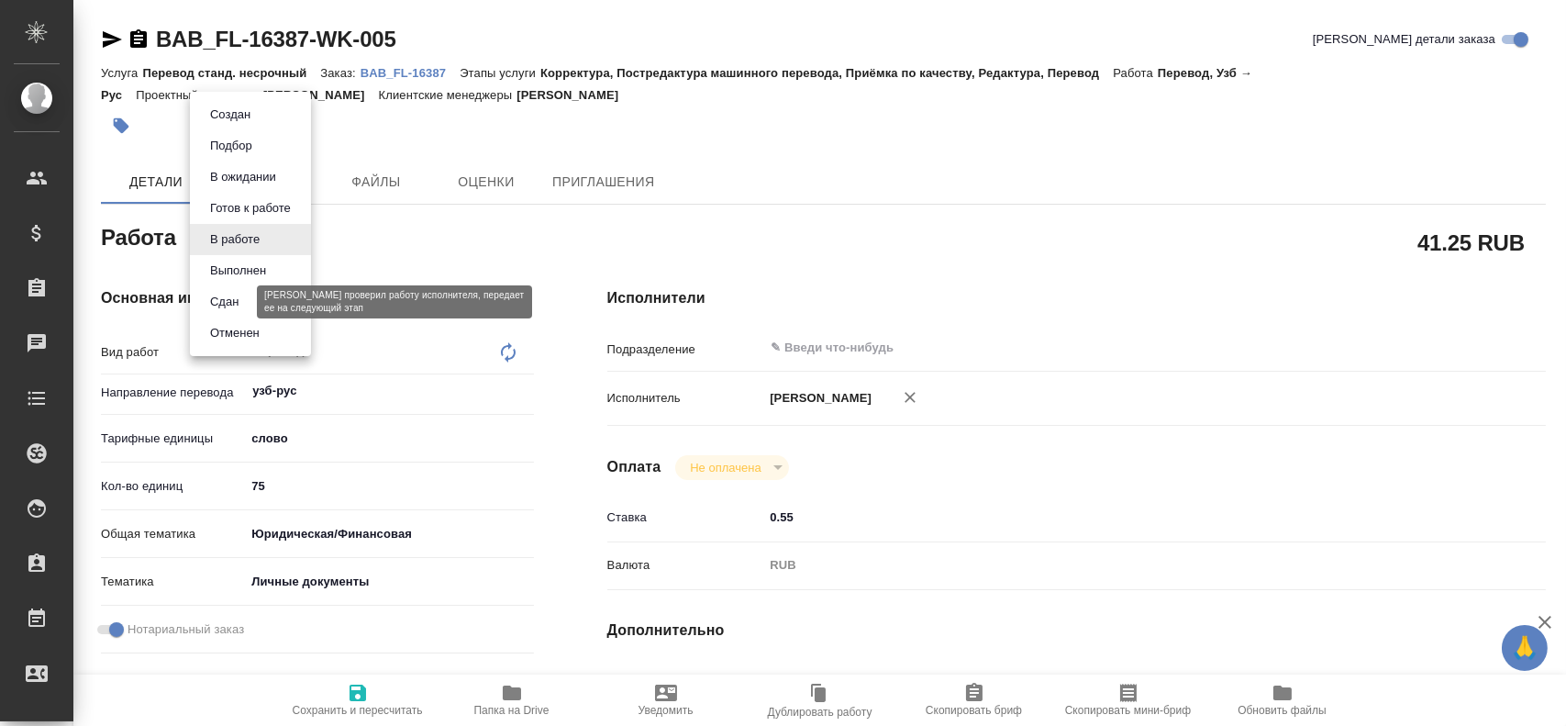
click at [234, 299] on button "Сдан" at bounding box center [224, 302] width 39 height 20
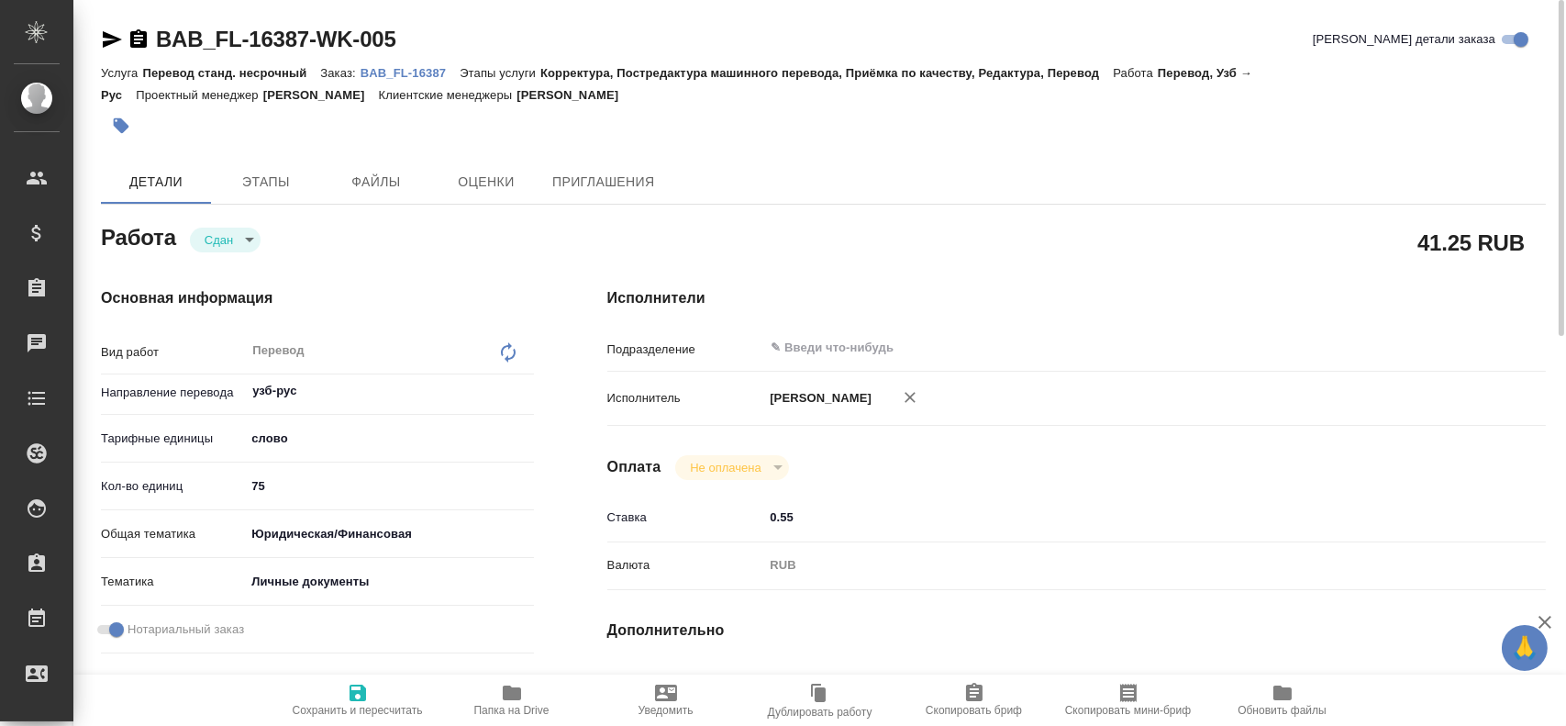
type textarea "x"
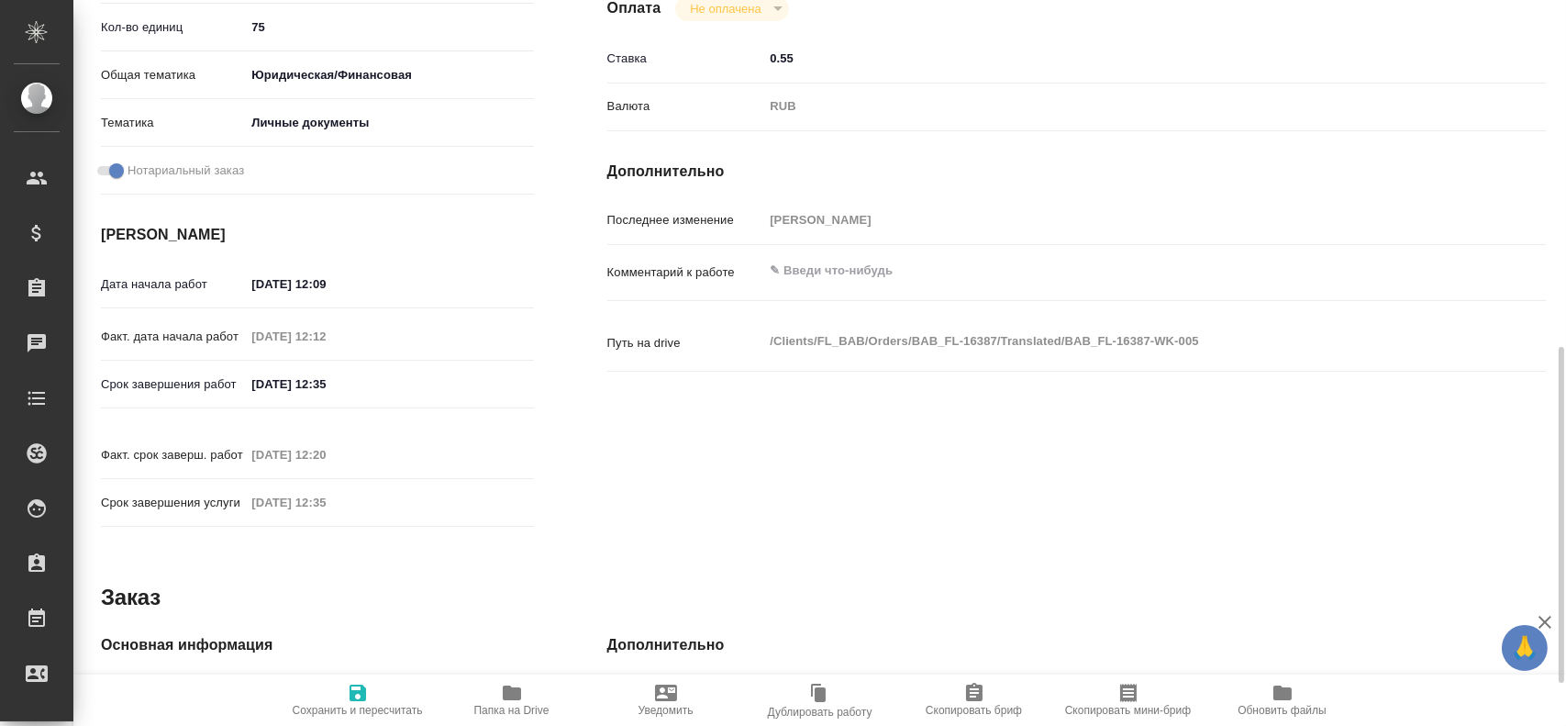
scroll to position [734, 0]
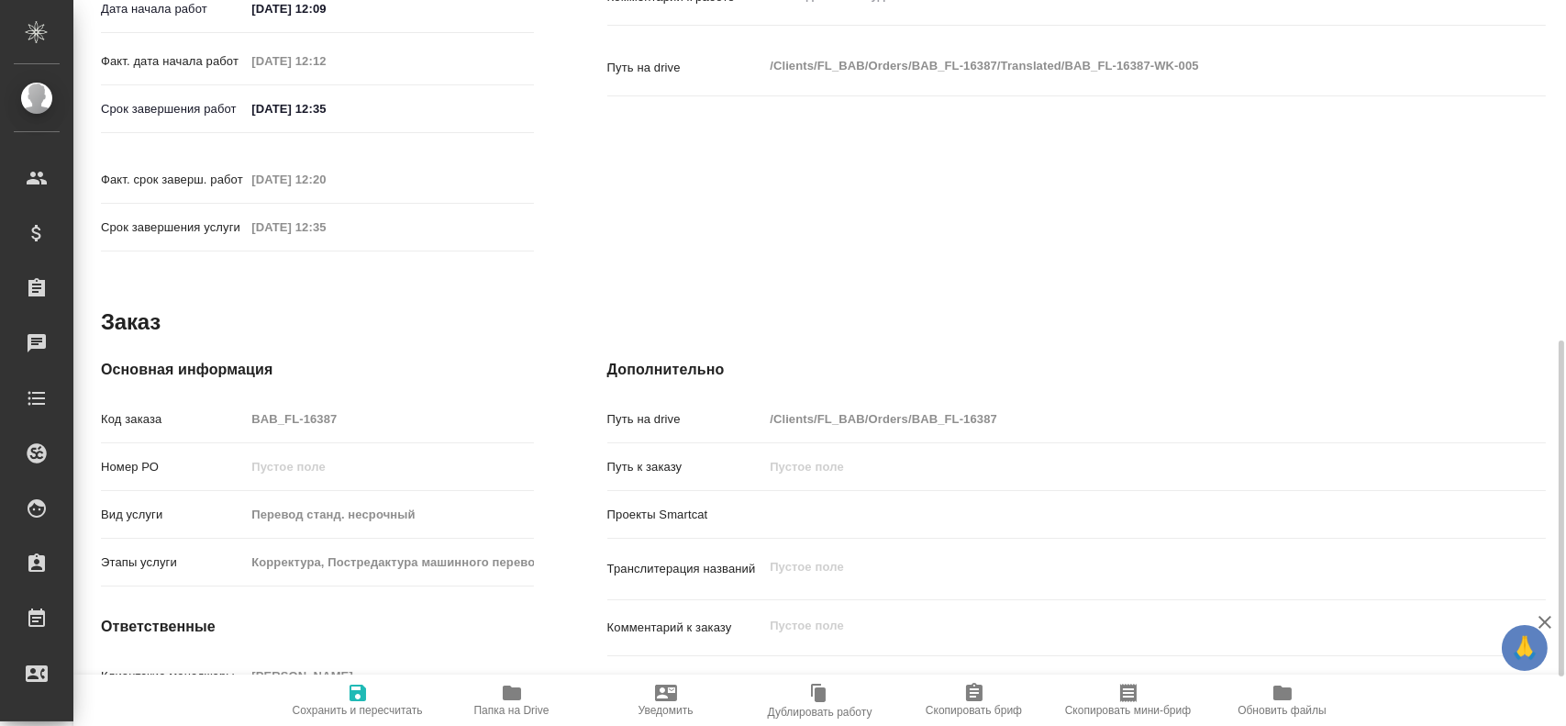
click at [240, 405] on div "Код заказа BAB_FL-16387" at bounding box center [317, 419] width 433 height 32
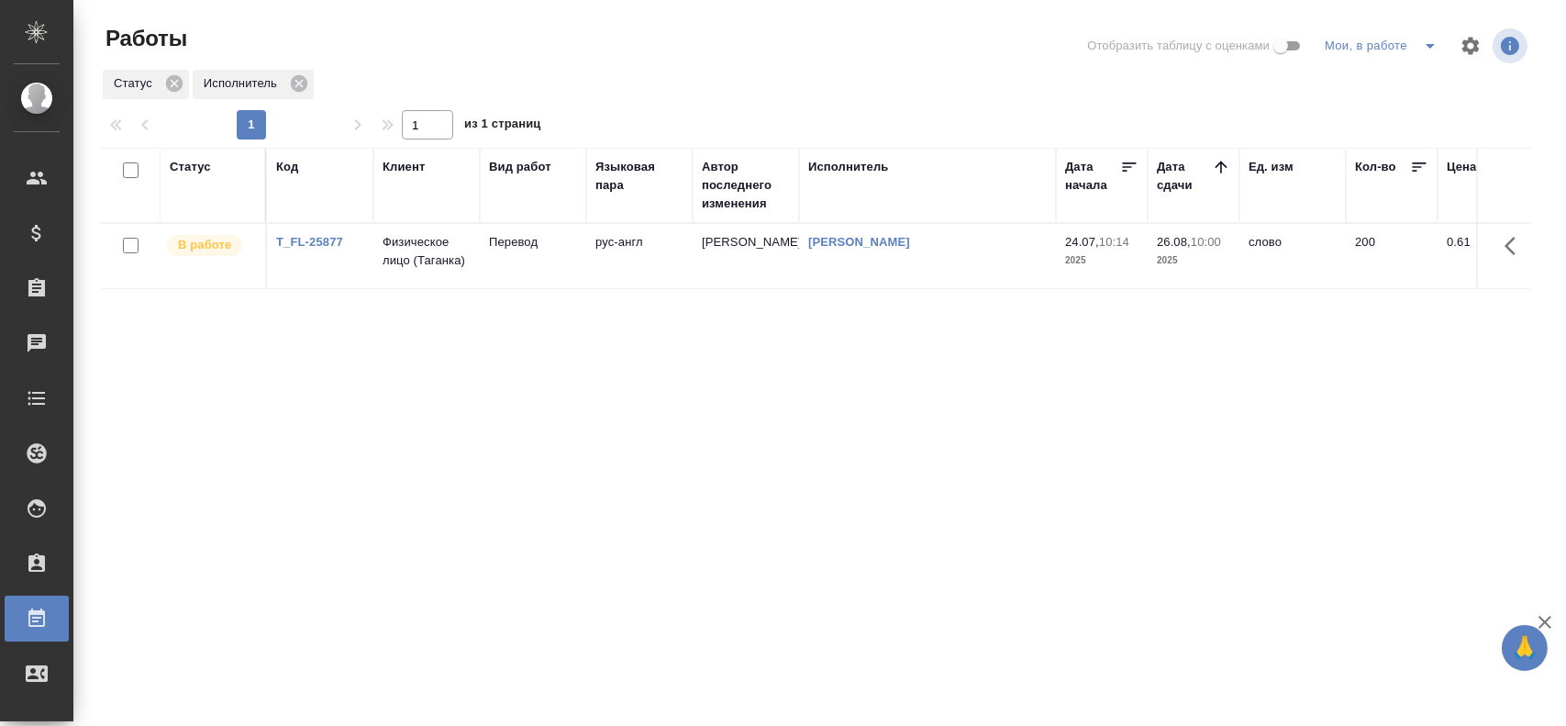
click at [571, 263] on td "Перевод" at bounding box center [533, 256] width 106 height 64
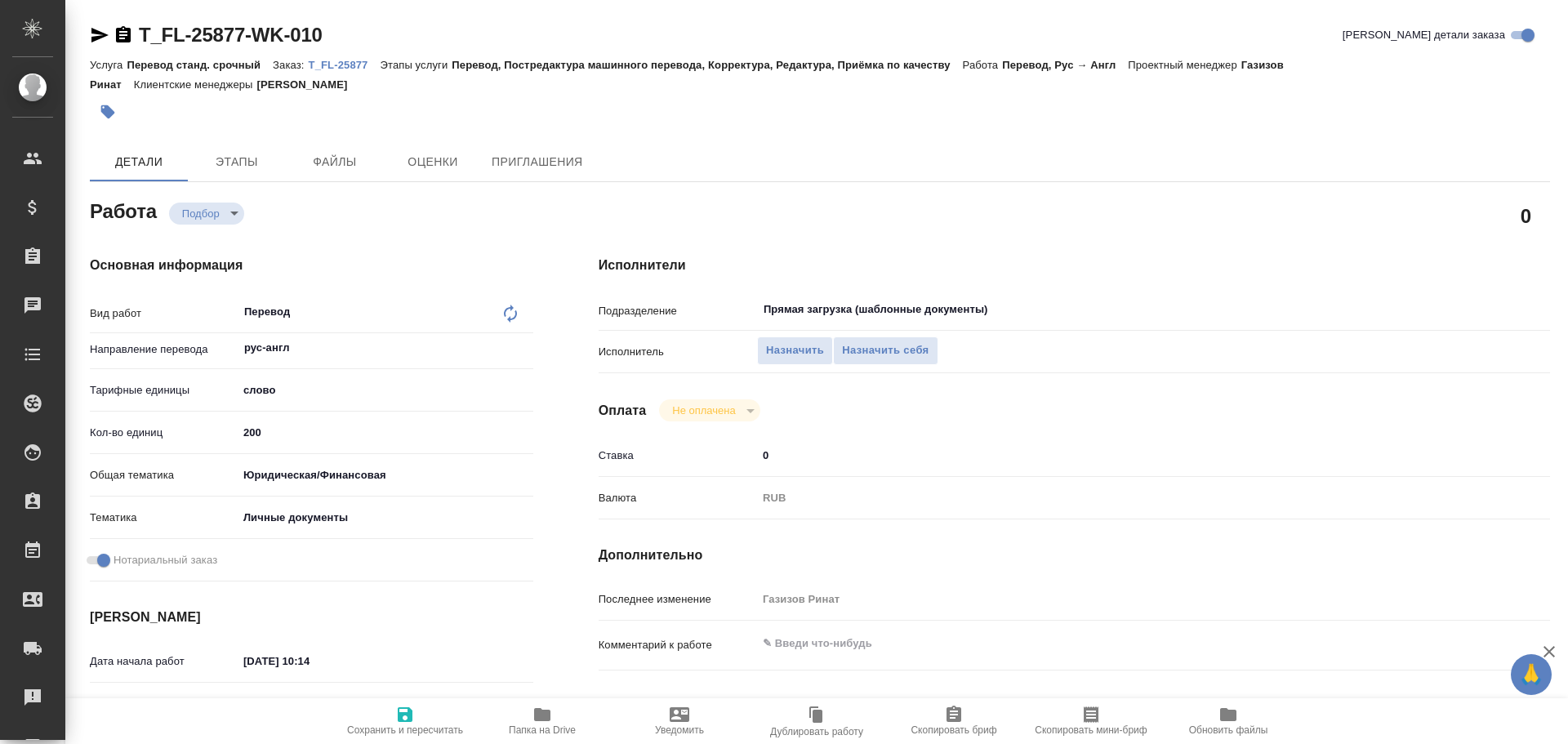
type textarea "x"
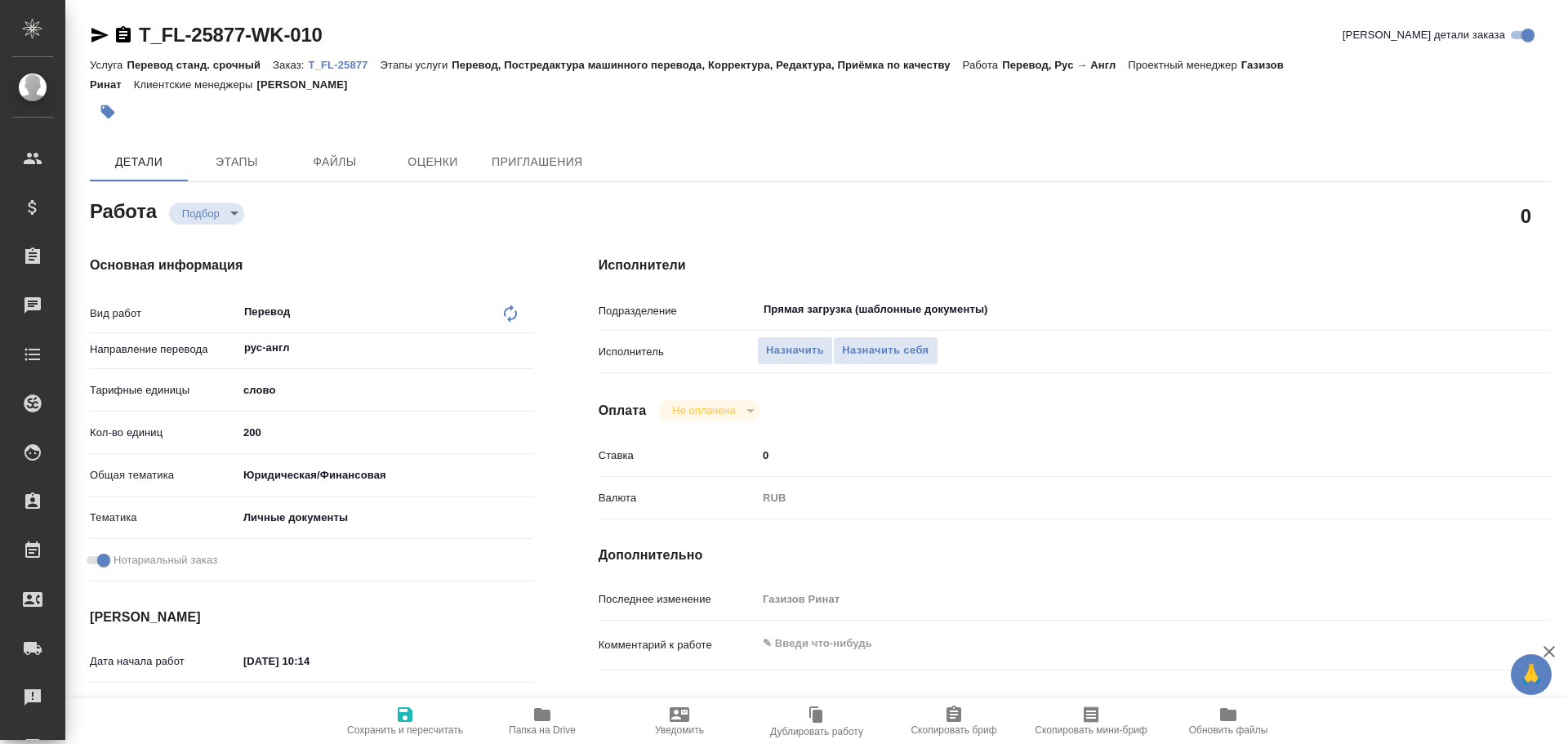
type textarea "x"
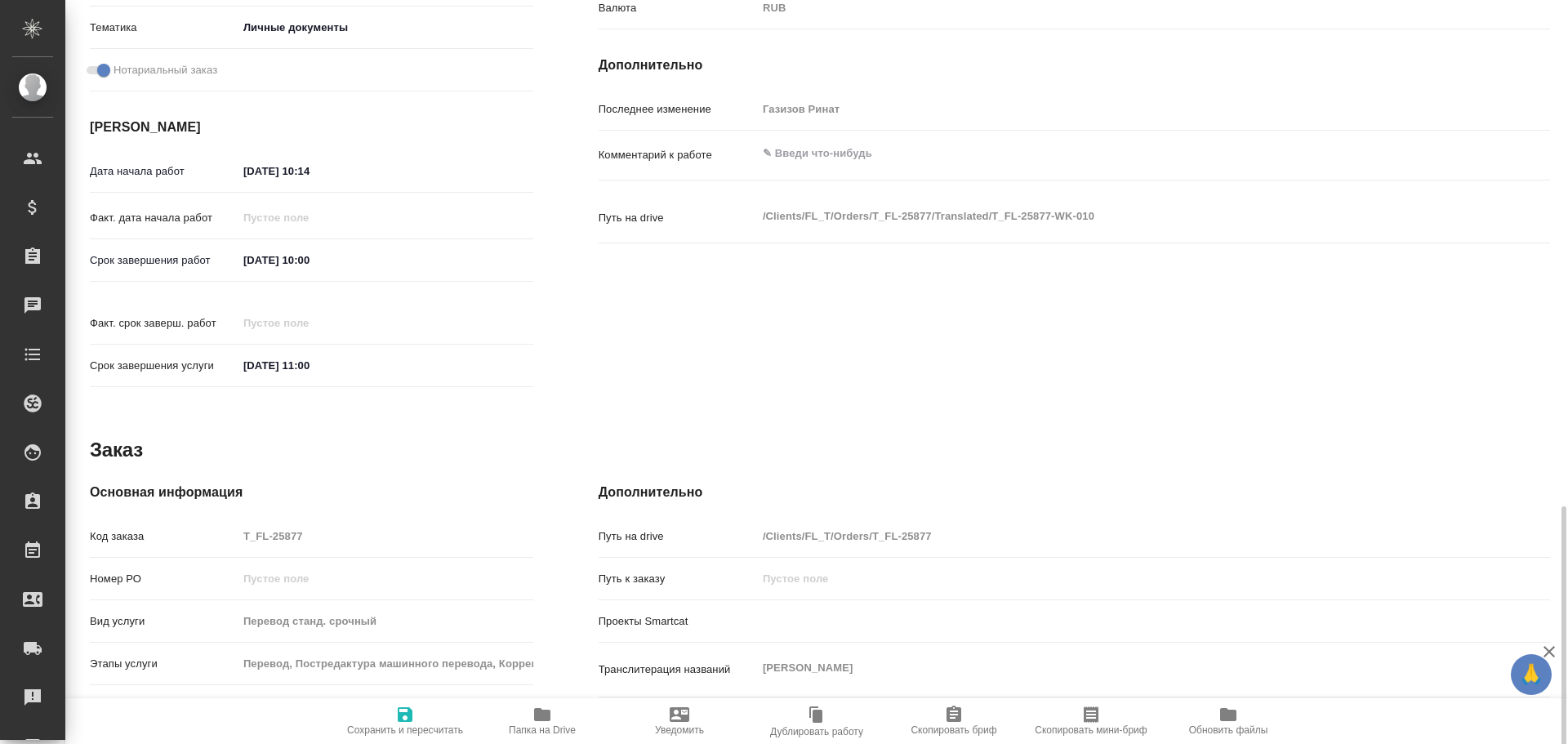
scroll to position [649, 0]
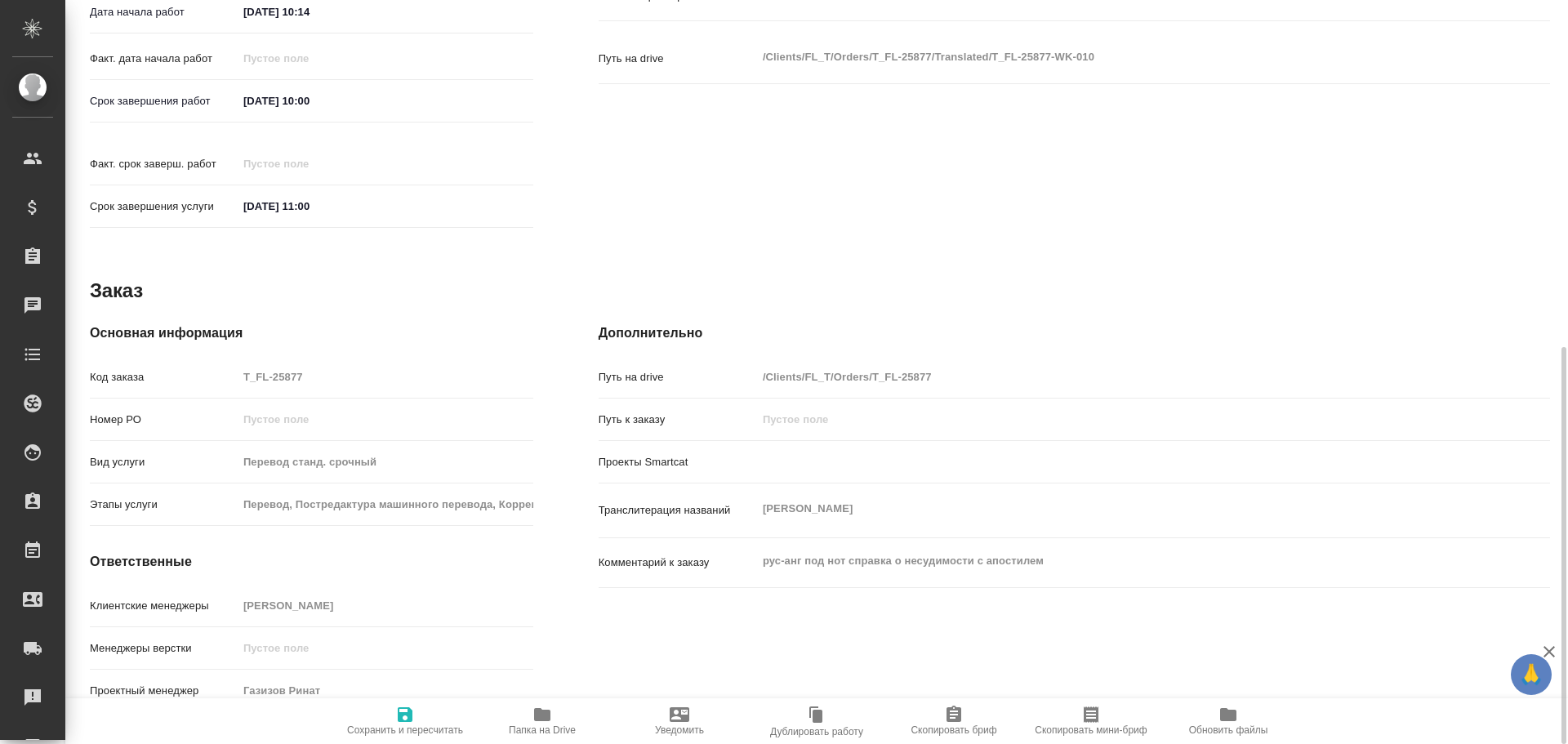
type textarea "x"
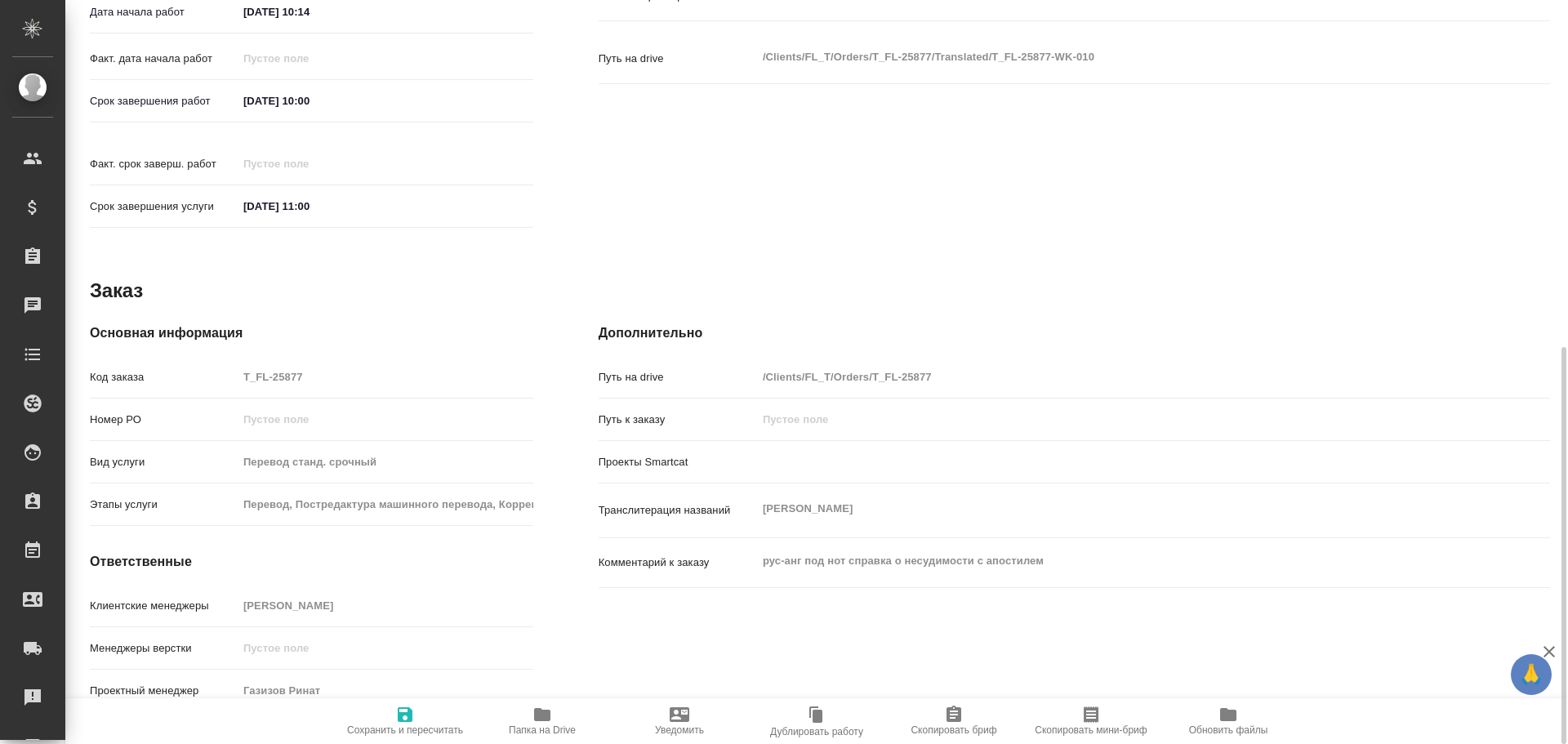
type textarea "x"
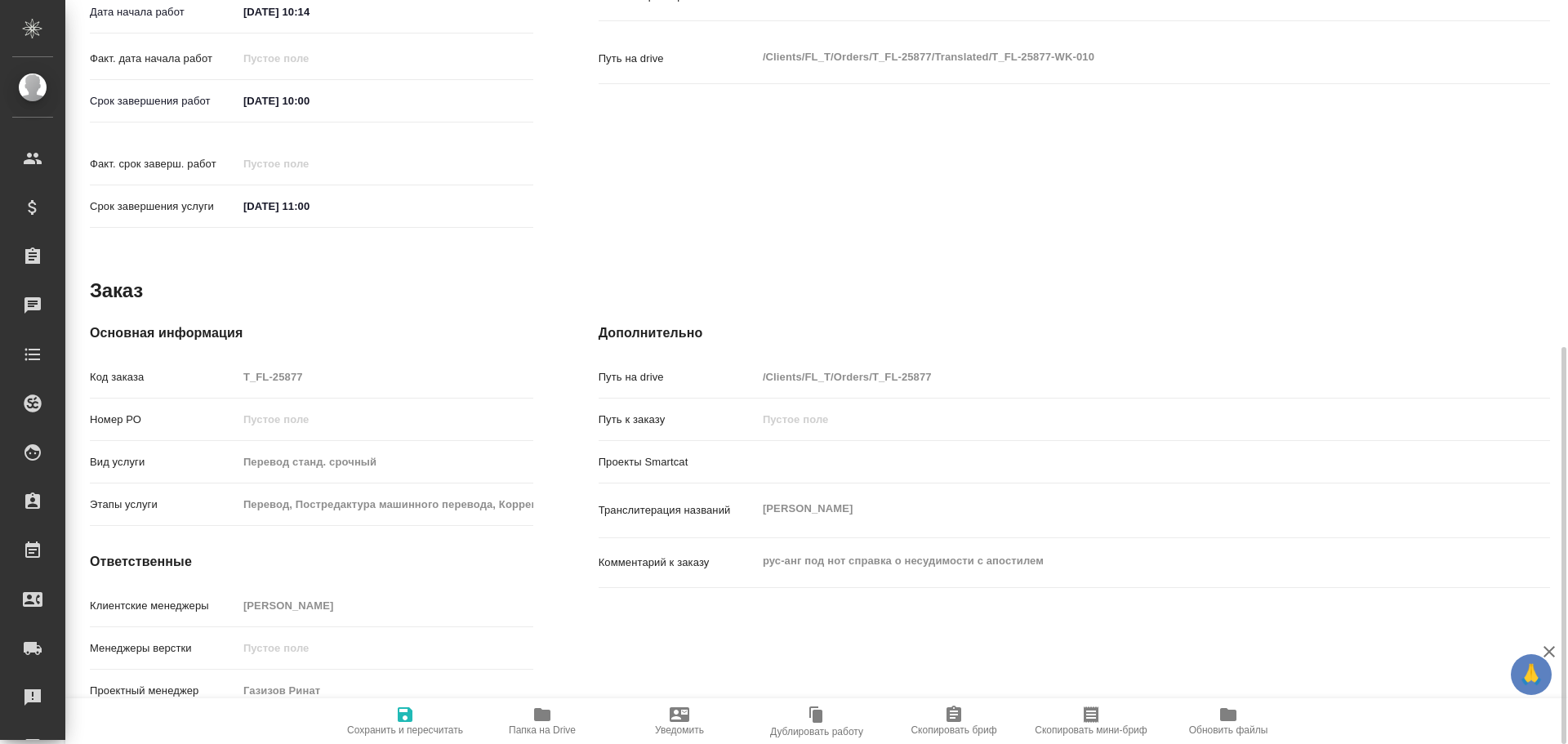
type textarea "x"
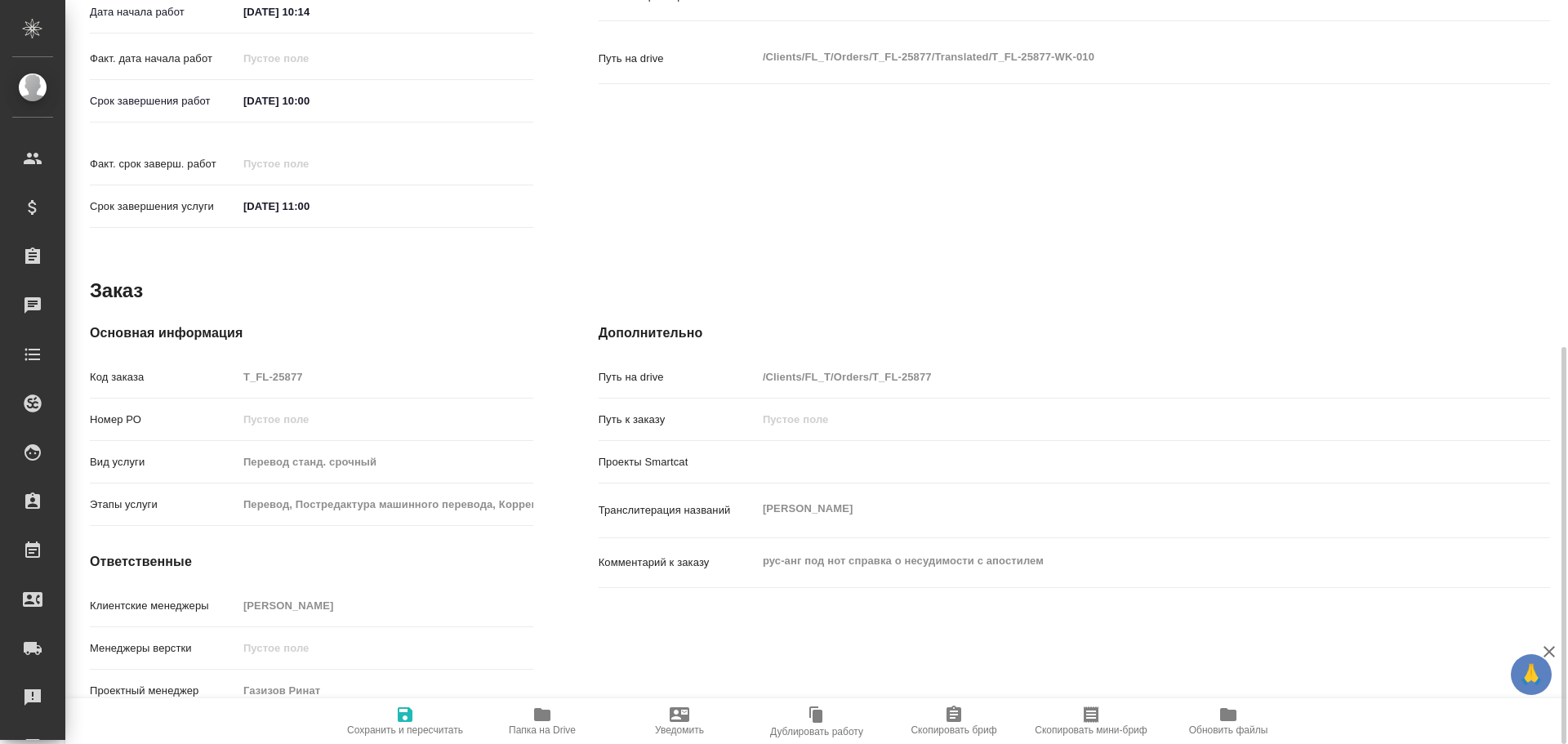
scroll to position [0, 0]
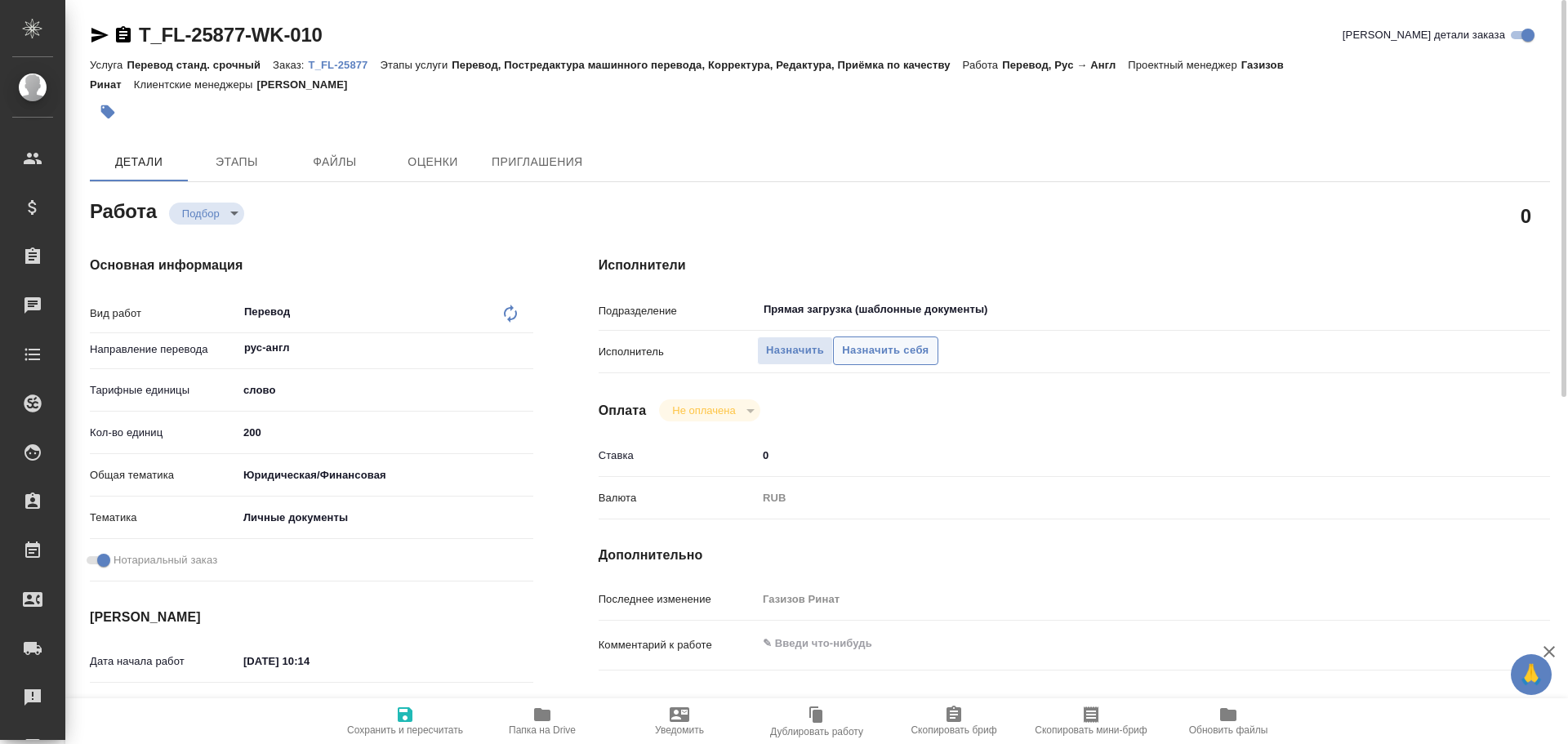
click at [906, 358] on span "Назначить себя" at bounding box center [885, 351] width 86 height 19
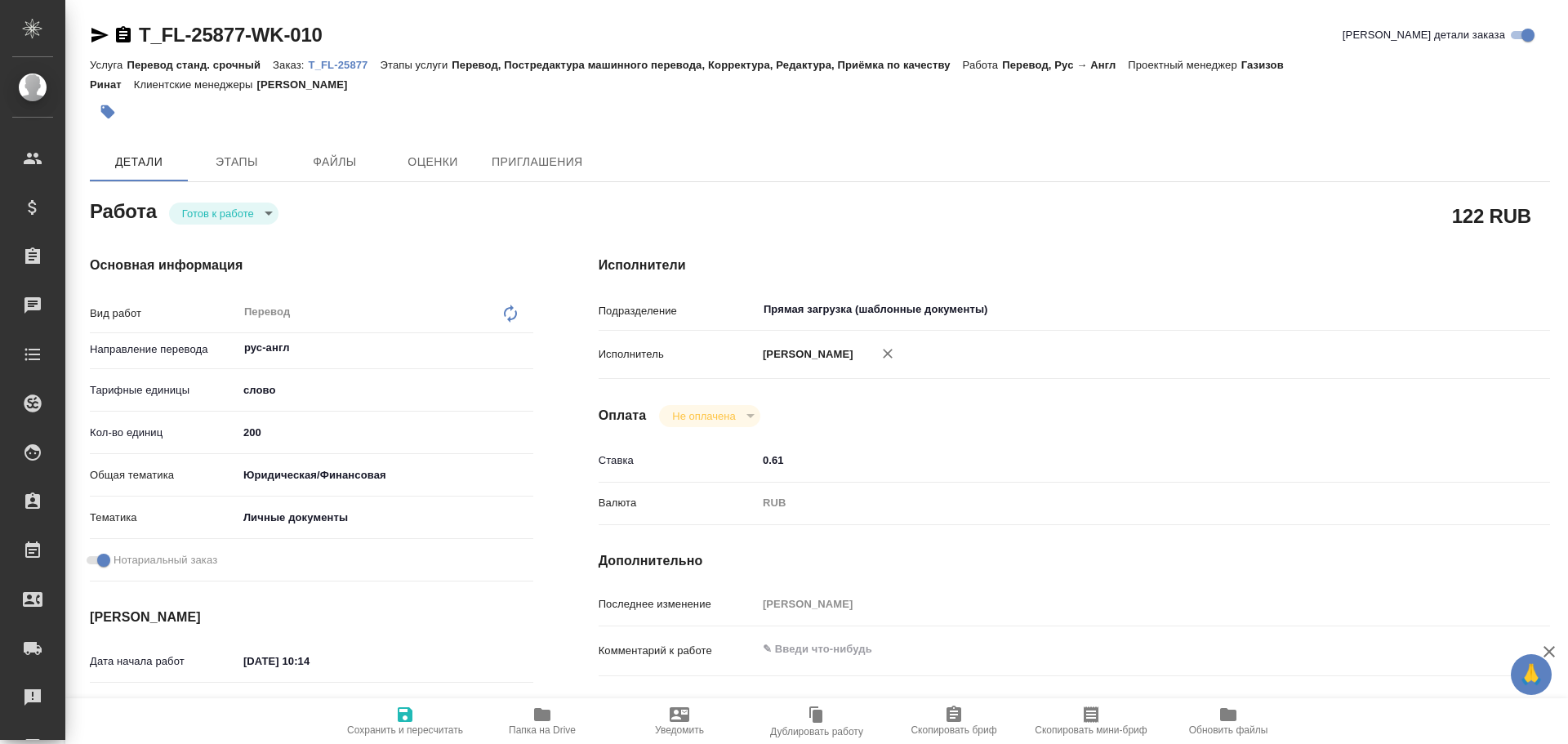
type textarea "x"
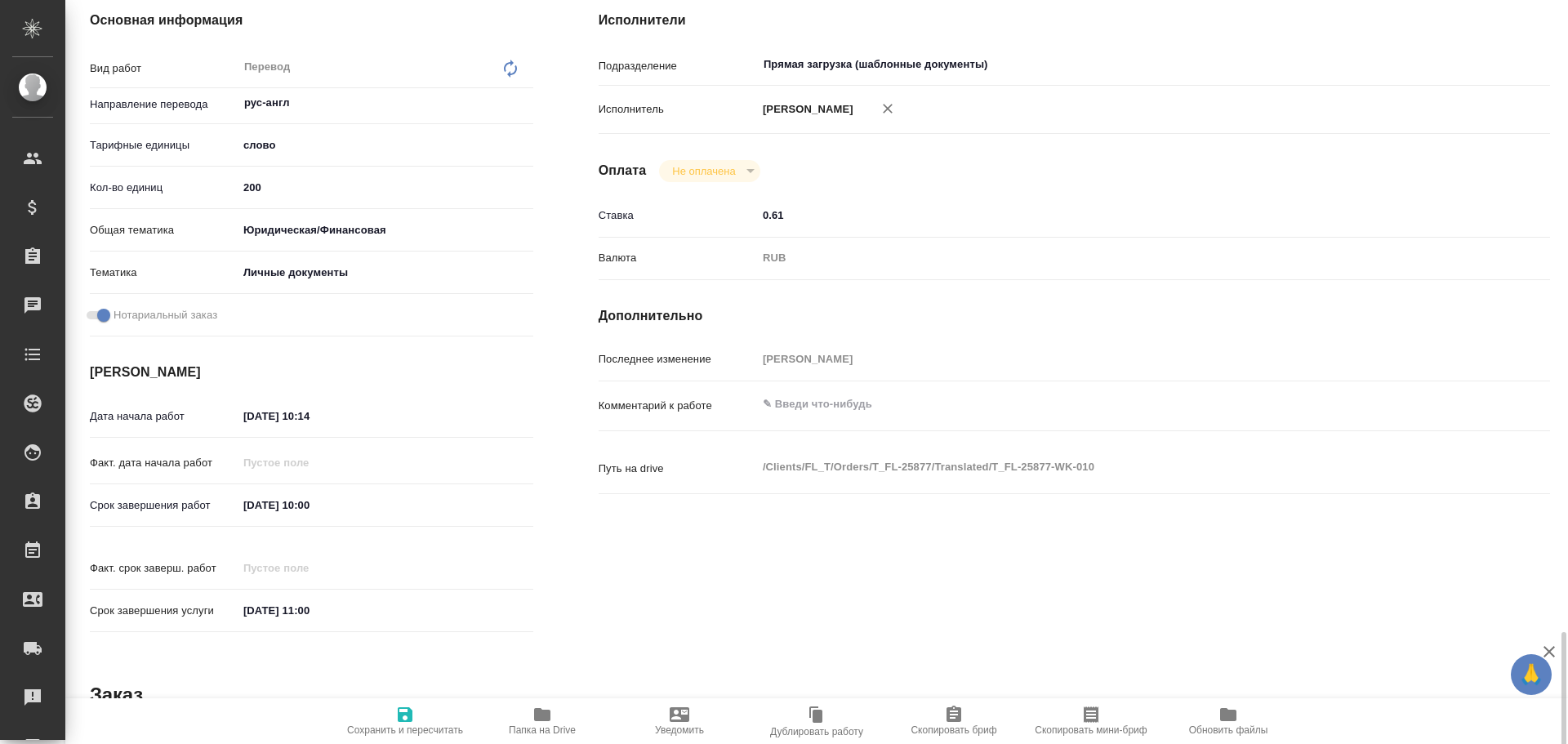
scroll to position [649, 0]
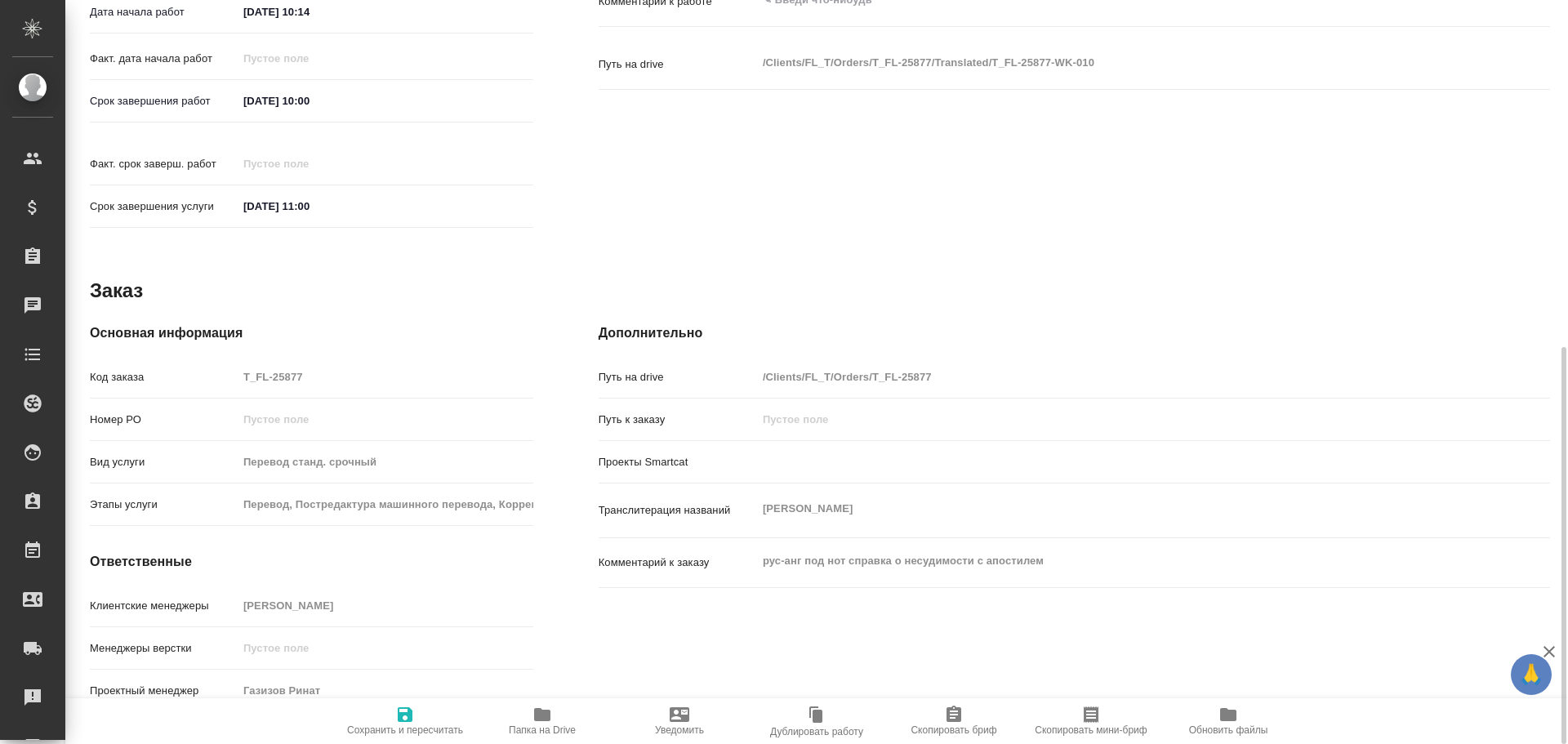
type textarea "x"
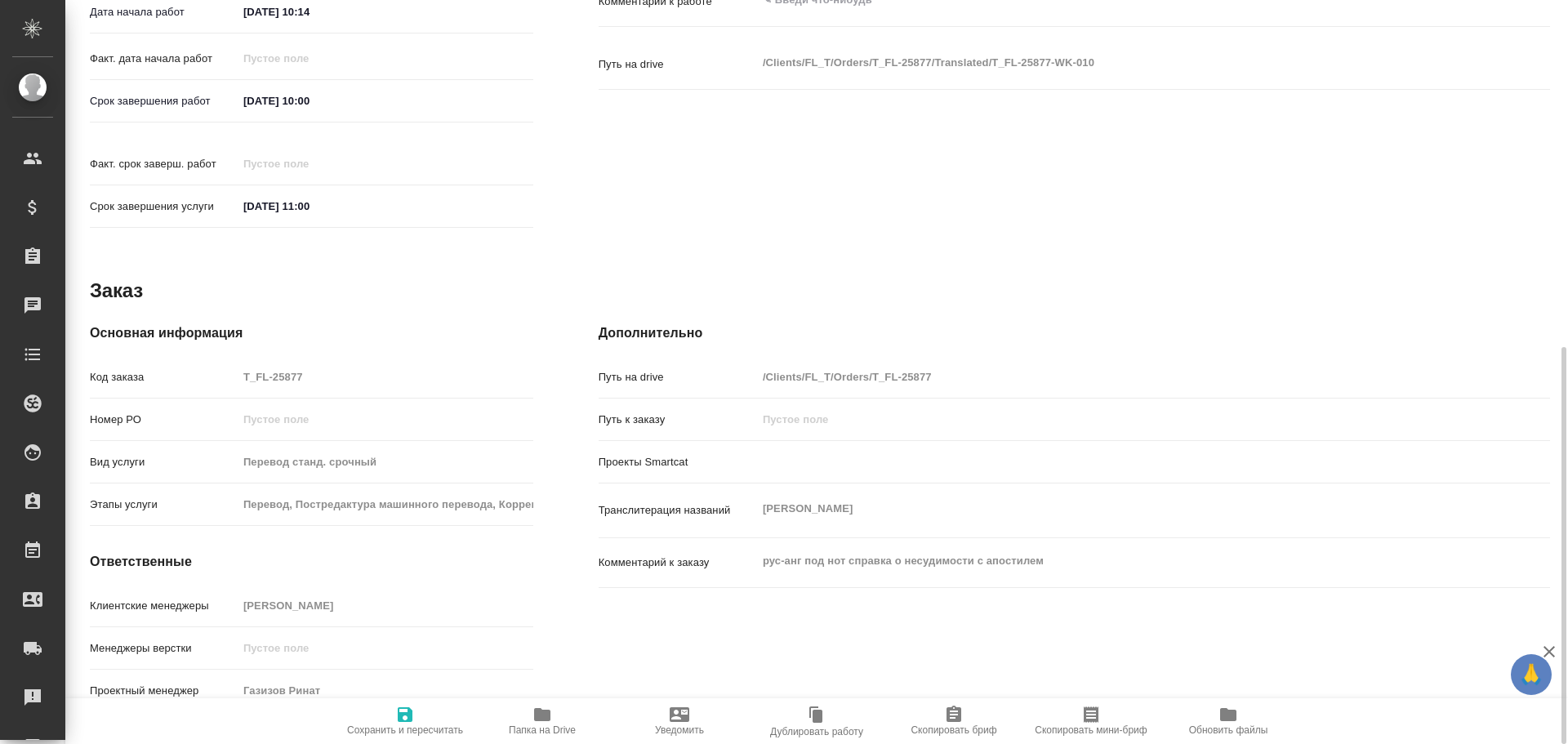
type textarea "x"
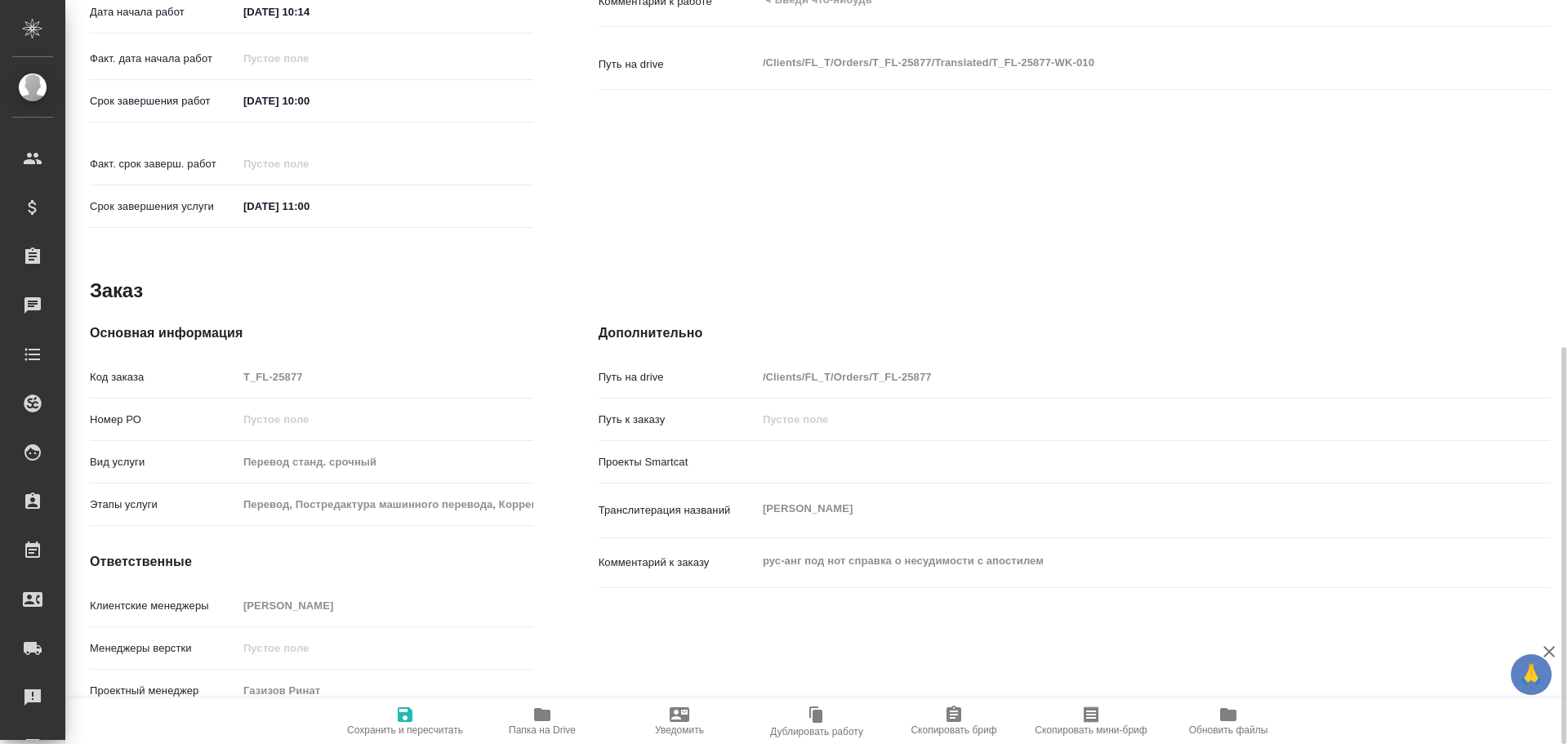
click at [543, 710] on icon "button" at bounding box center [542, 715] width 16 height 13
type textarea "x"
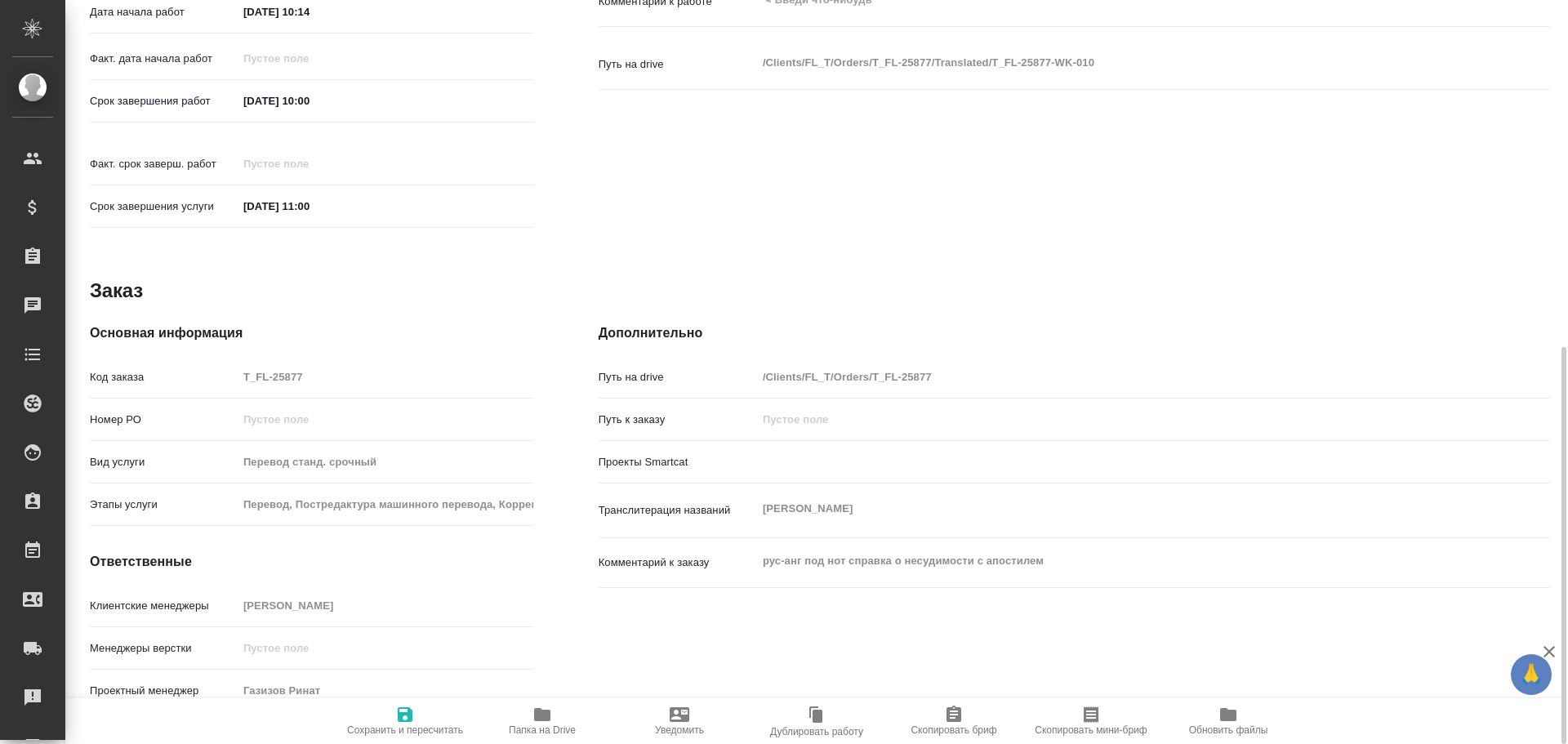
type textarea "x"
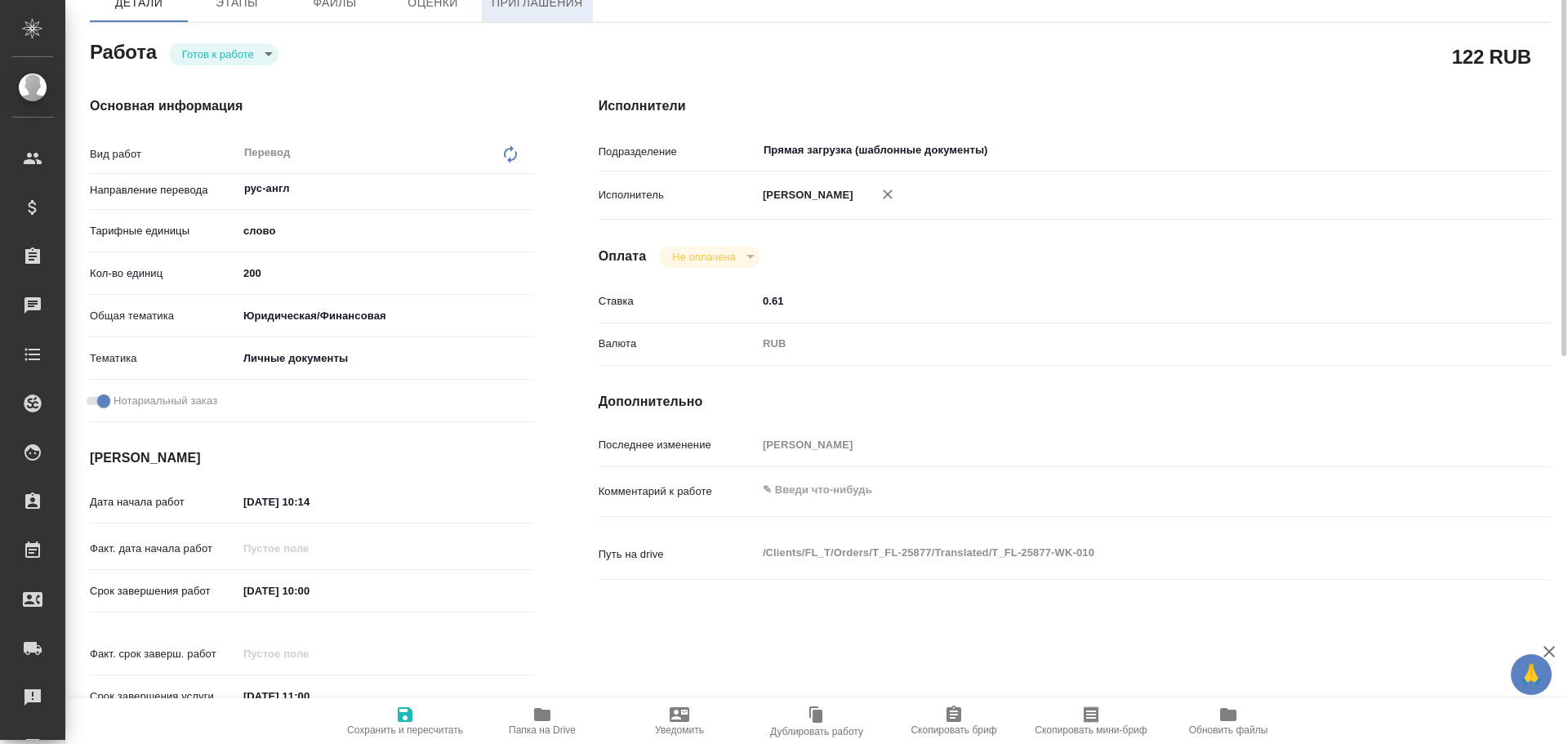
scroll to position [0, 0]
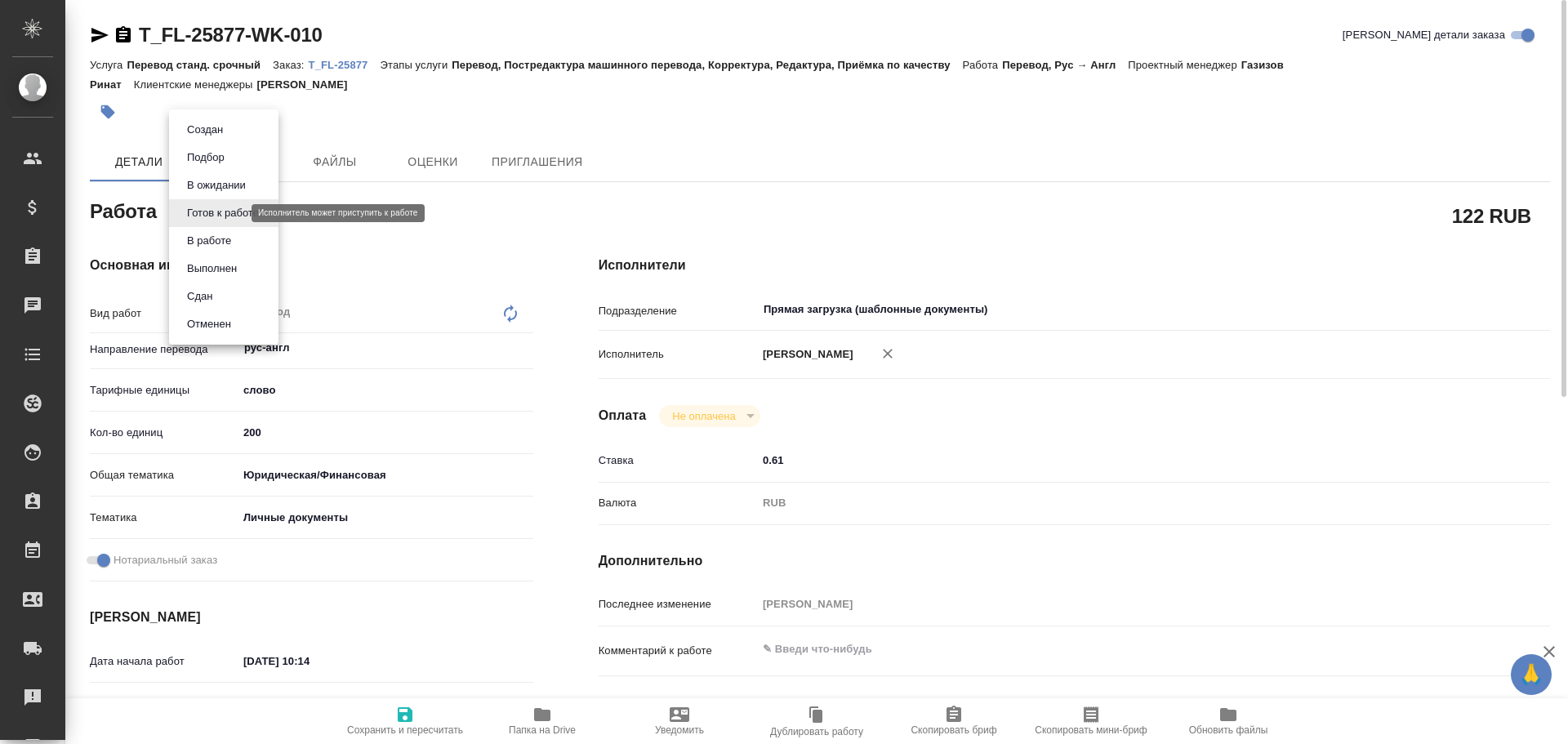
click at [223, 213] on body "🙏 .cls-1 fill:#fff; AWATERA [PERSON_NAME] Спецификации Заказы 0 Чаты Todo Проек…" at bounding box center [784, 372] width 1568 height 744
click at [205, 233] on button "В работе" at bounding box center [209, 241] width 54 height 18
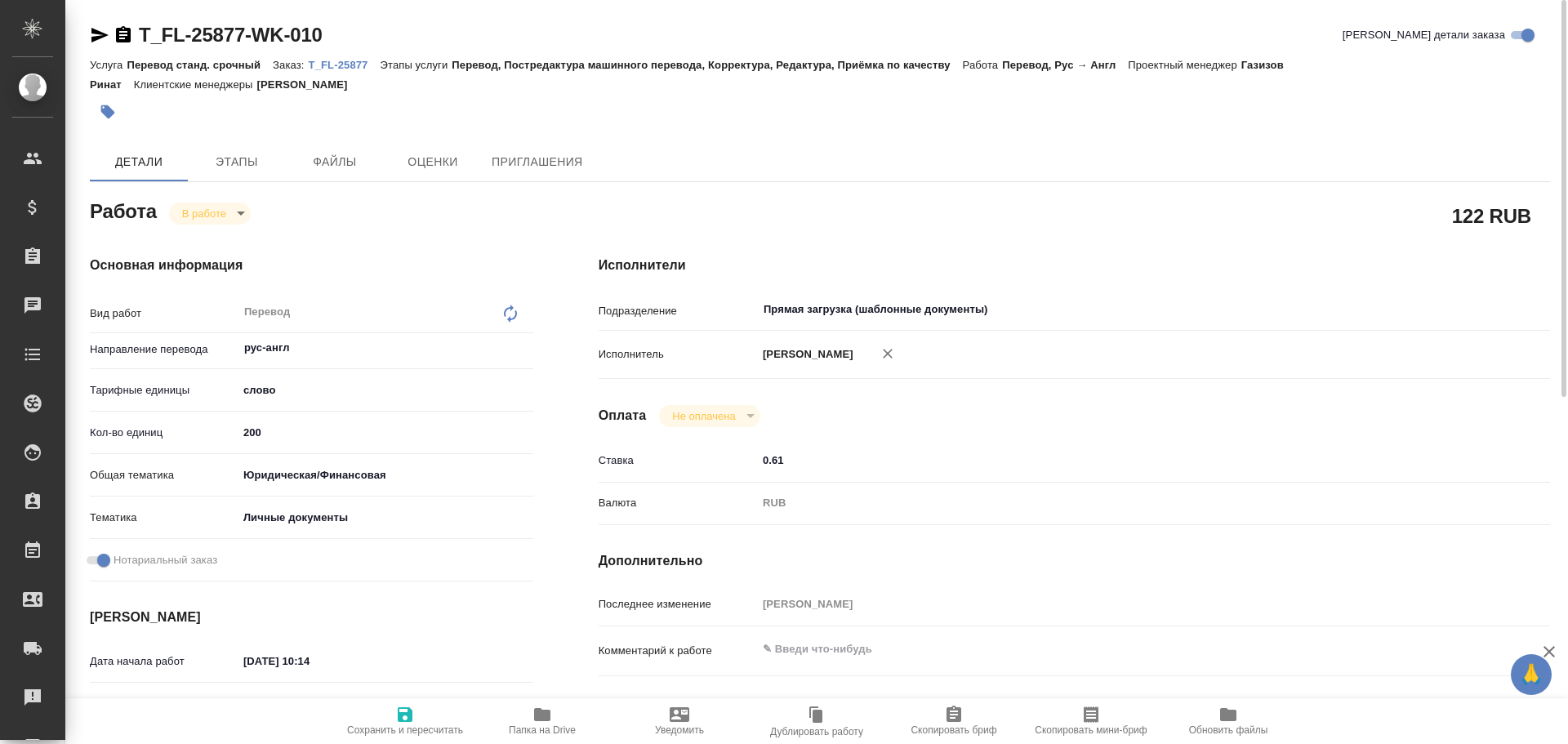
type textarea "x"
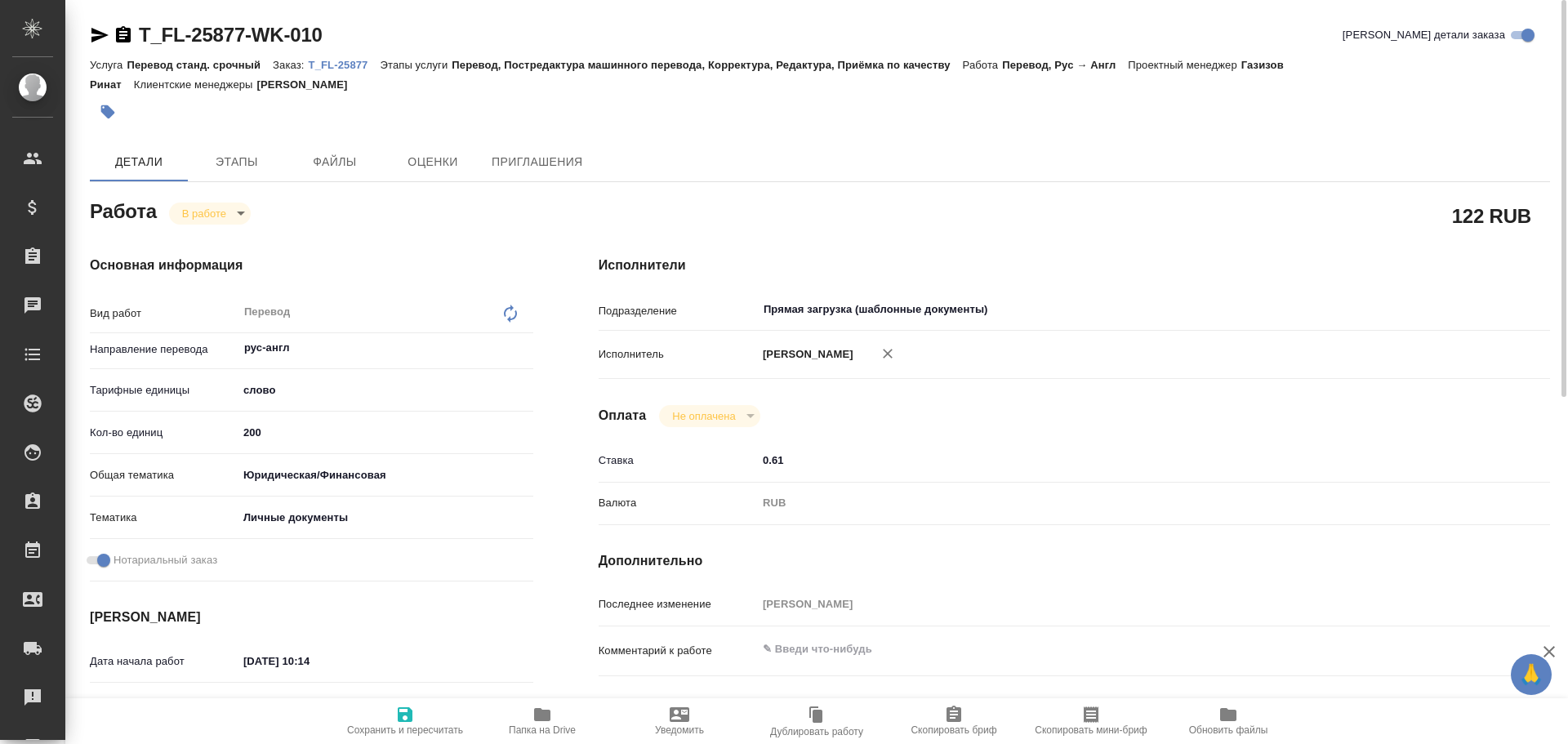
type textarea "x"
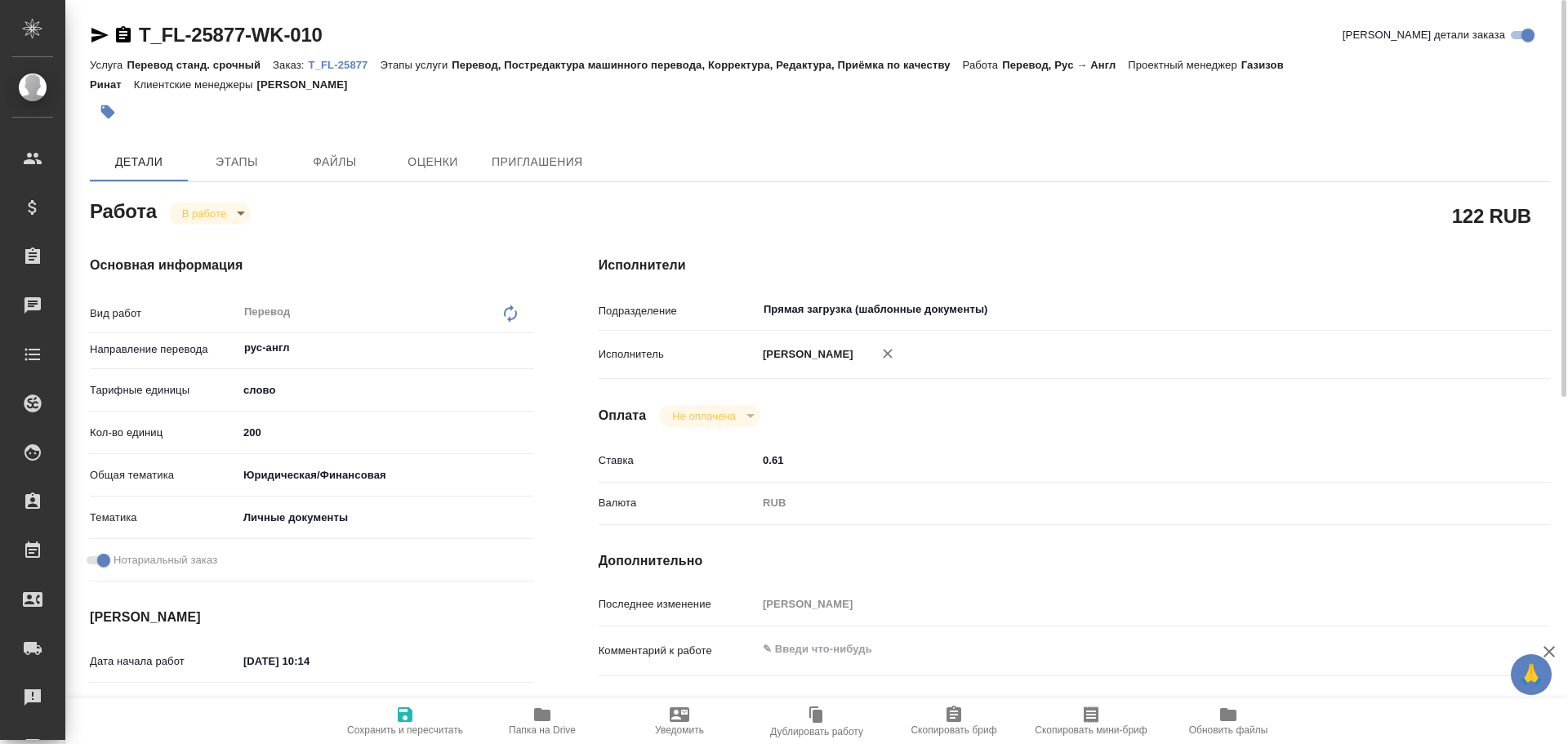
type textarea "x"
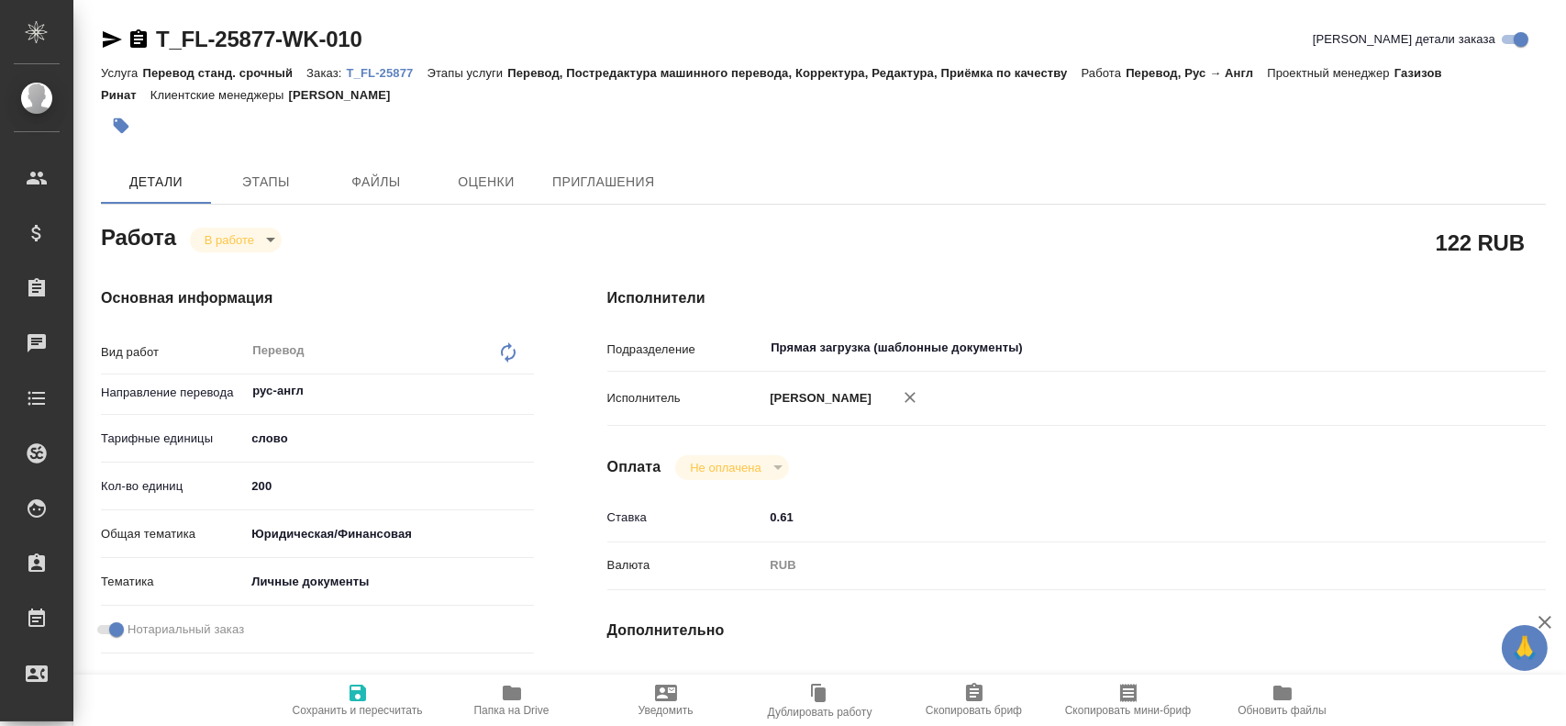
type textarea "x"
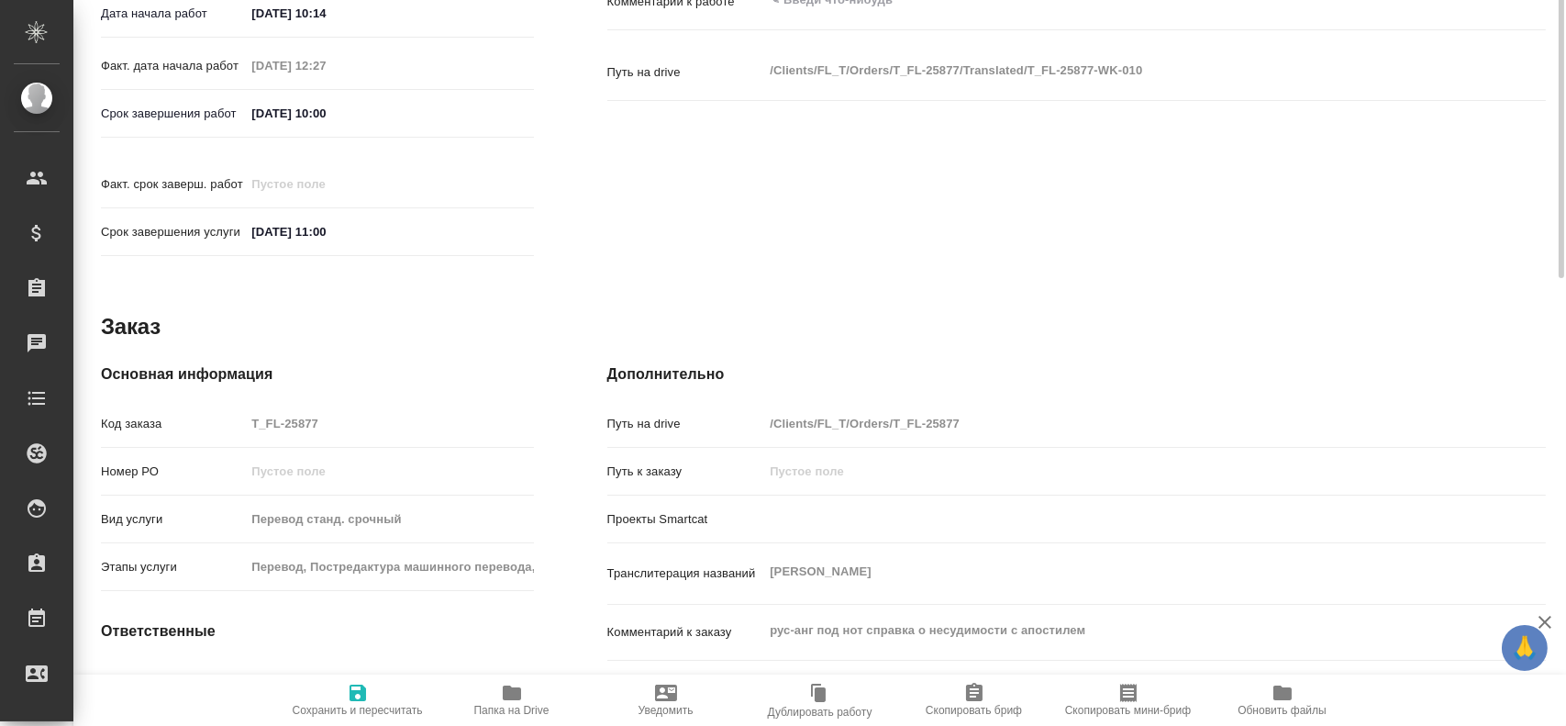
type textarea "x"
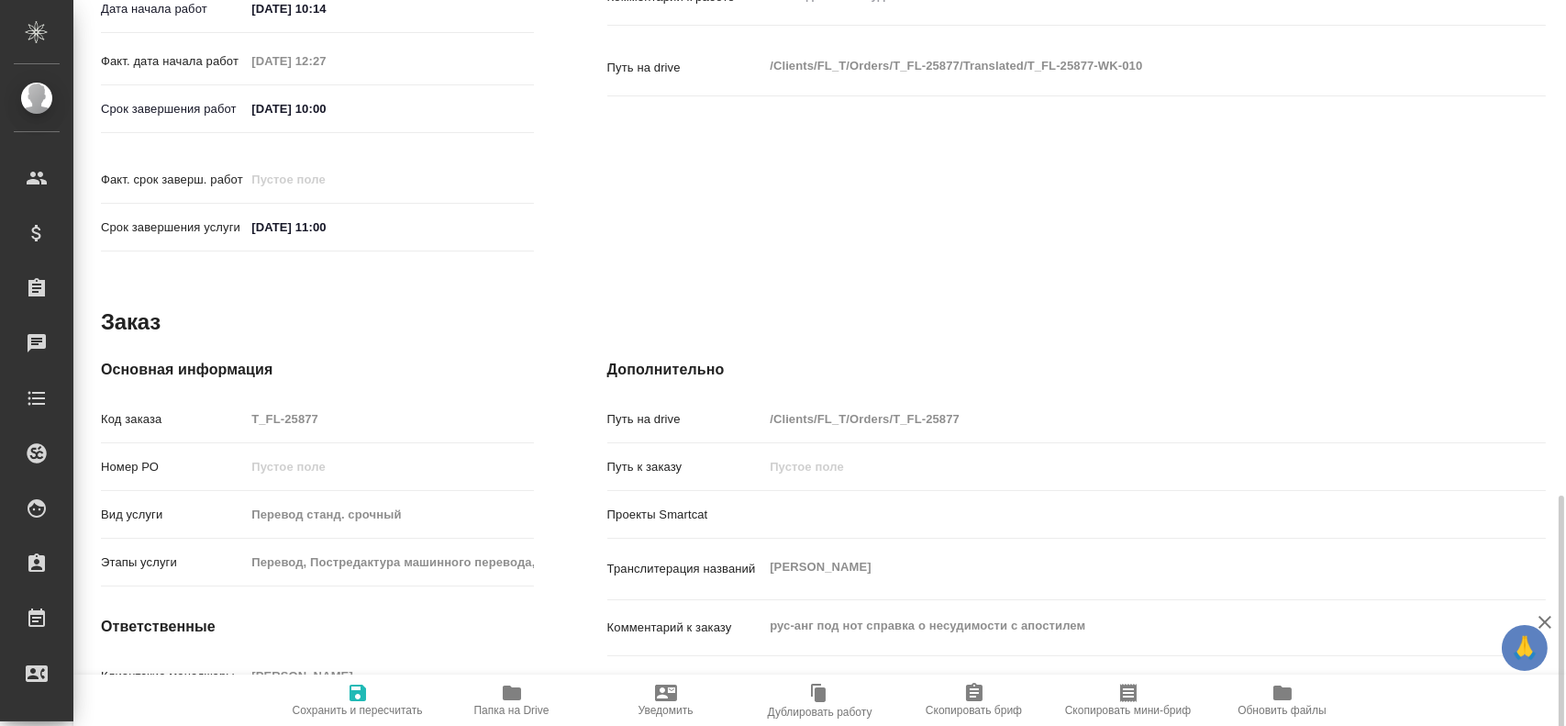
scroll to position [840, 0]
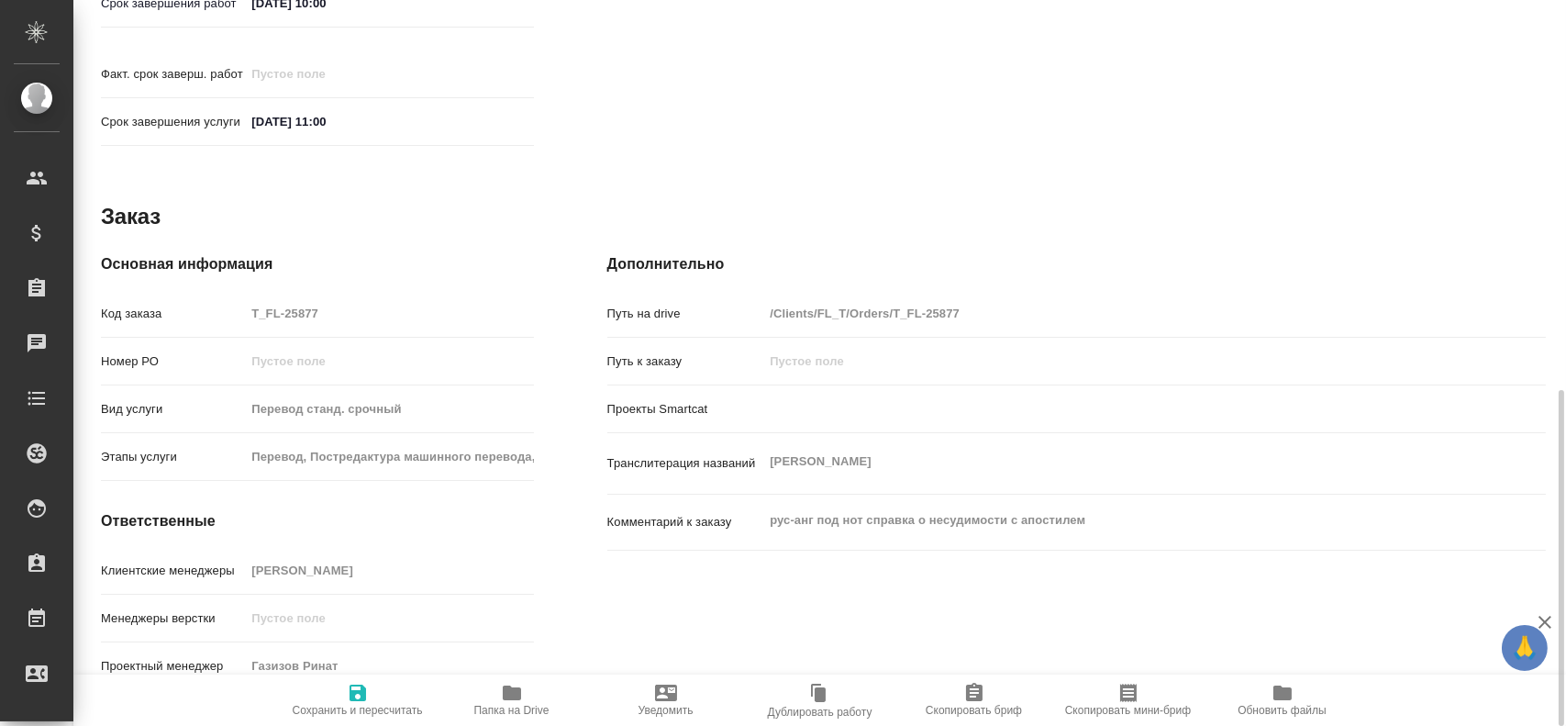
type textarea "x"
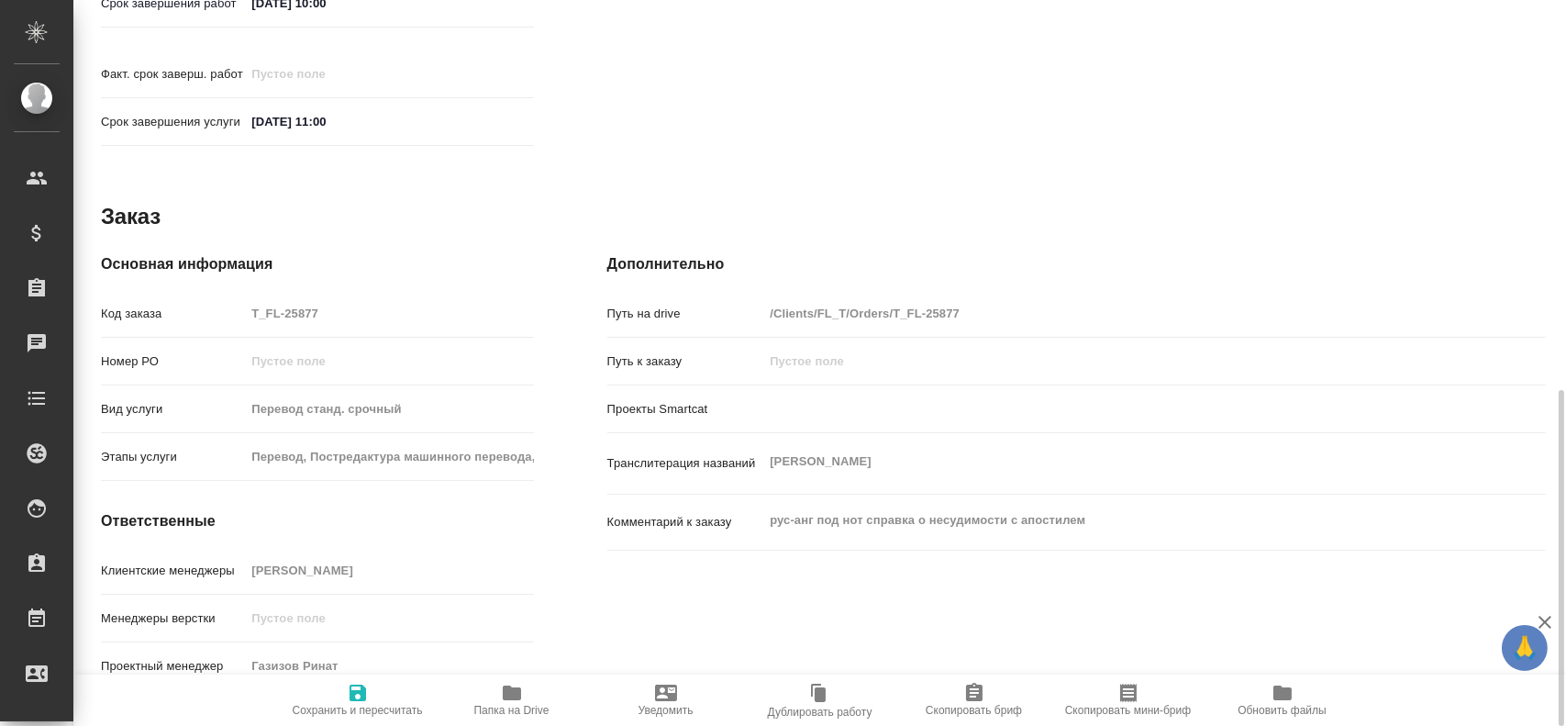
type textarea "x"
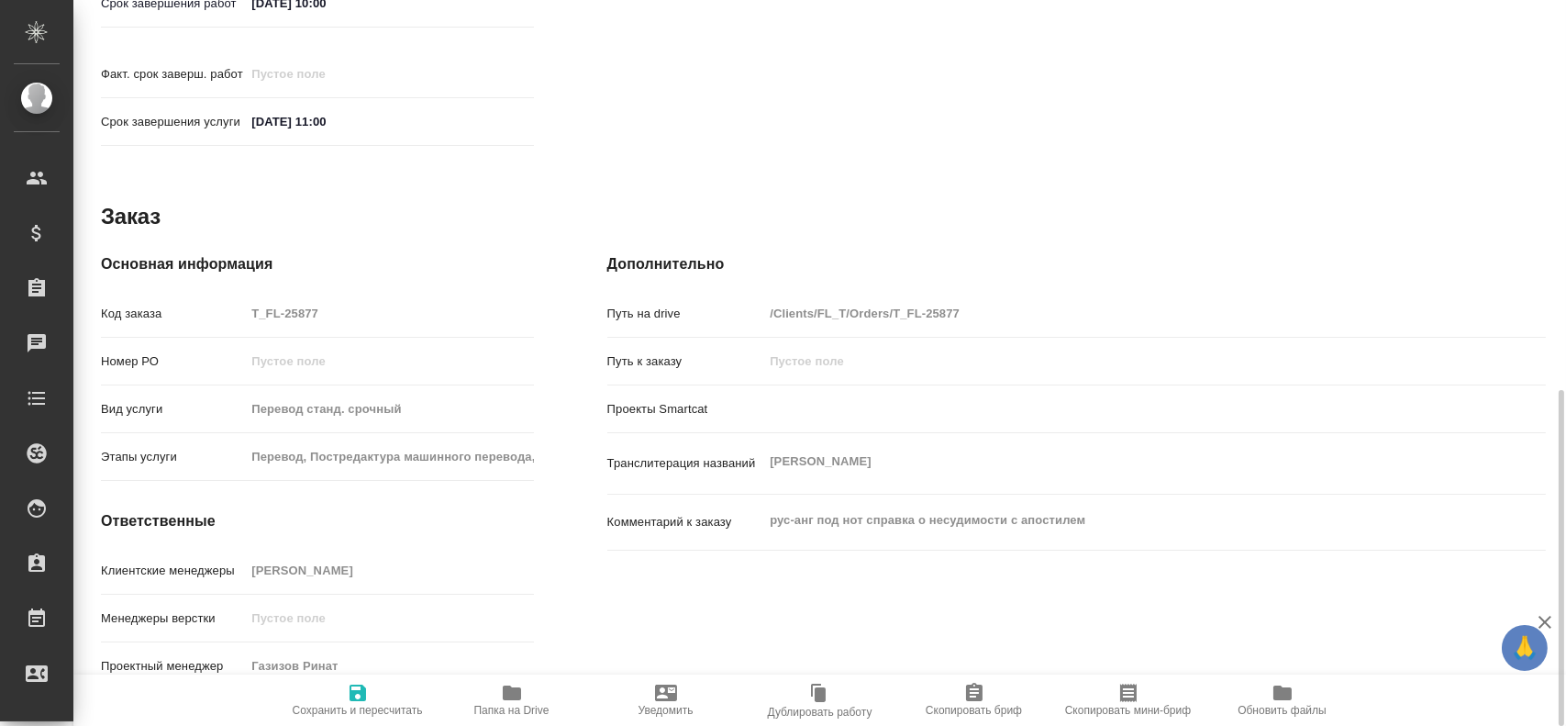
click at [504, 702] on icon "button" at bounding box center [512, 693] width 22 height 22
click at [754, 450] on div "Транслитерация названий KSENZOVA EKATERINA NIKOLAEVNA x" at bounding box center [1076, 463] width 939 height 46
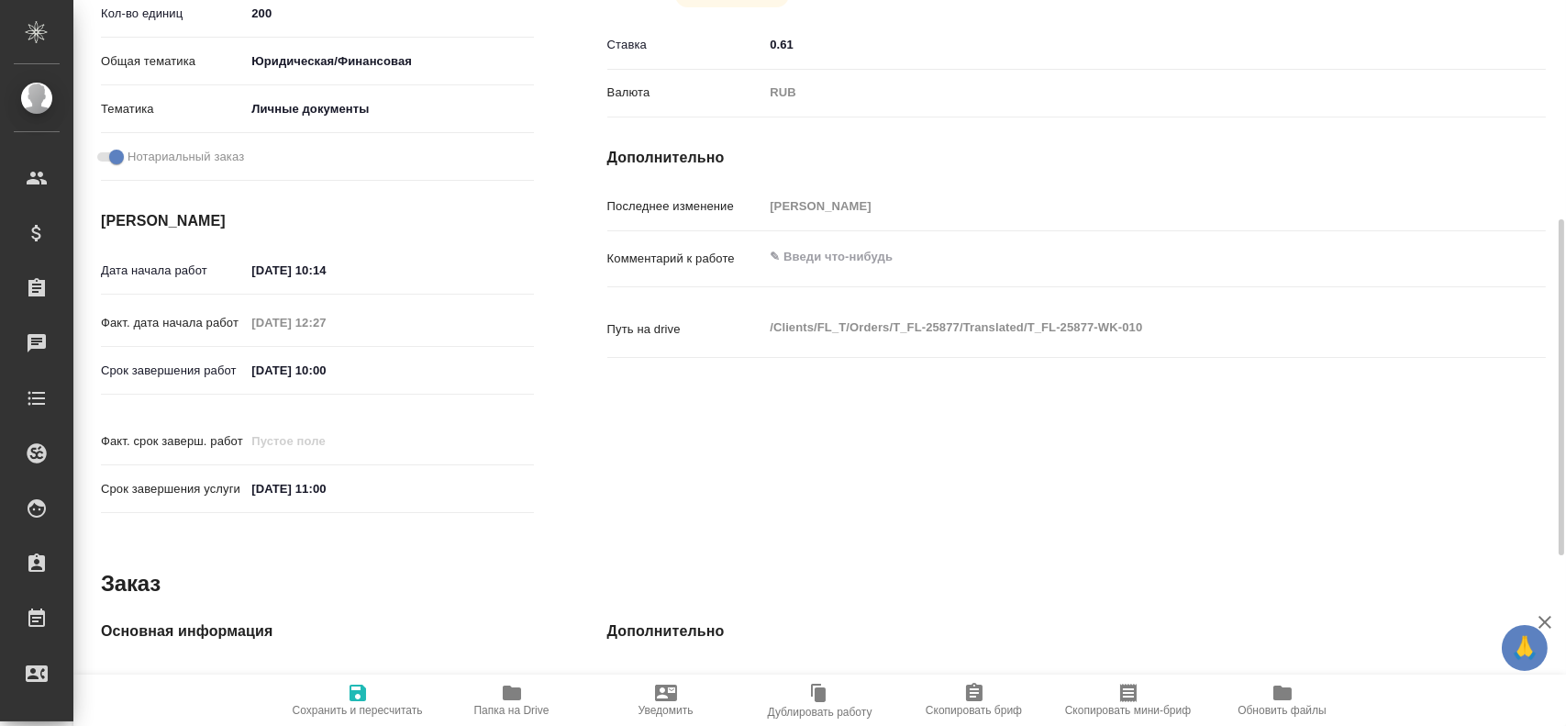
scroll to position [14, 0]
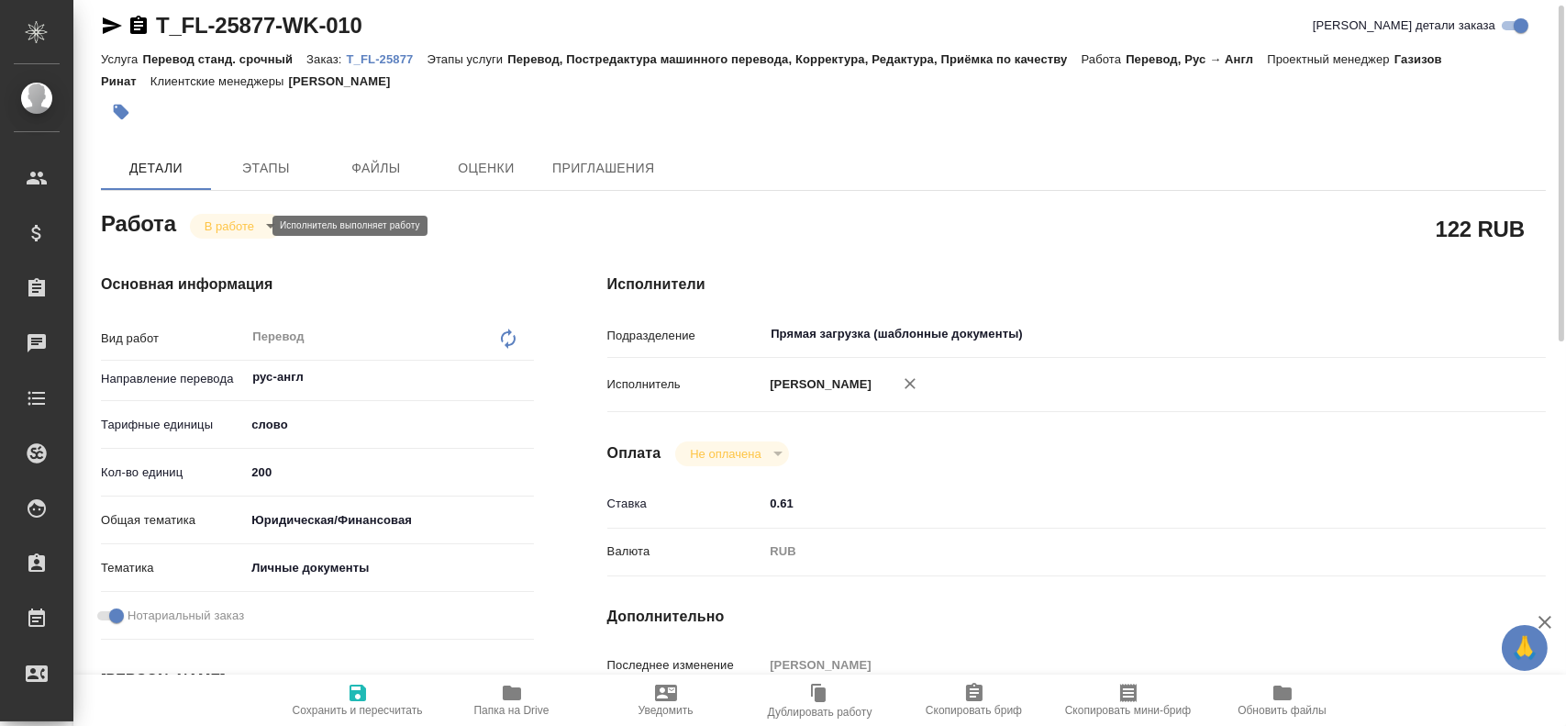
click at [248, 223] on body "🙏 .cls-1 fill:#fff; AWATERA Gusev Alexandr Клиенты Спецификации Заказы 0 Чаты T…" at bounding box center [783, 363] width 1566 height 726
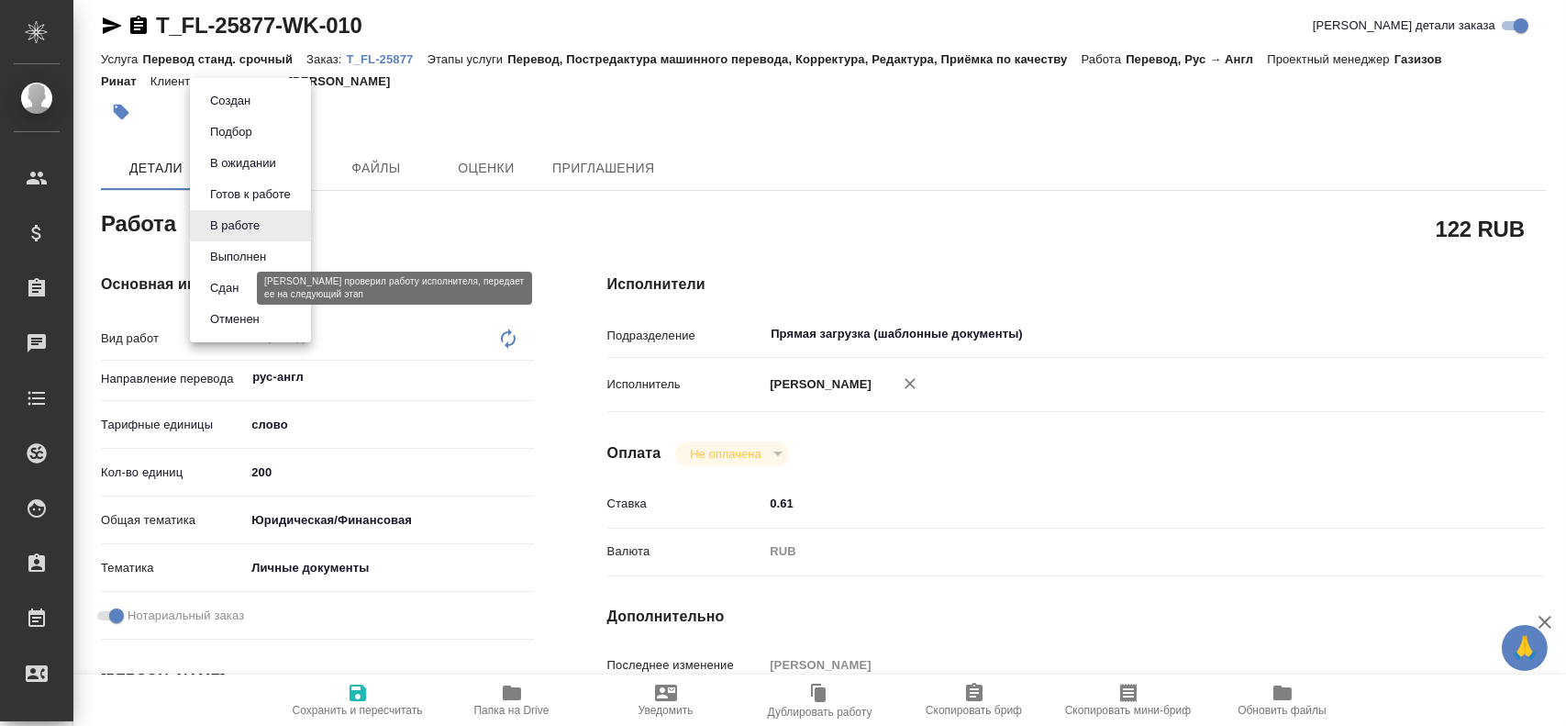
click at [239, 291] on button "Сдан" at bounding box center [224, 288] width 39 height 20
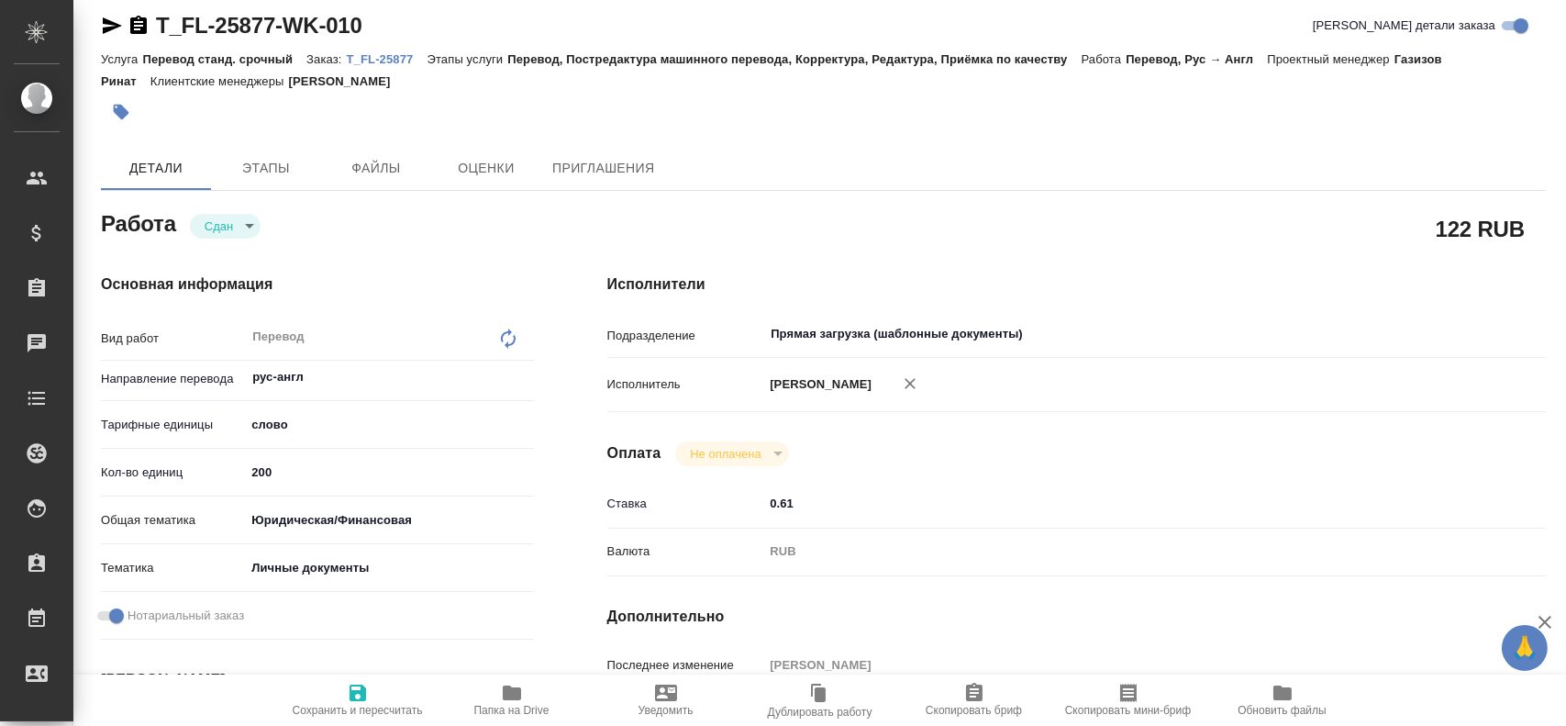
type textarea "x"
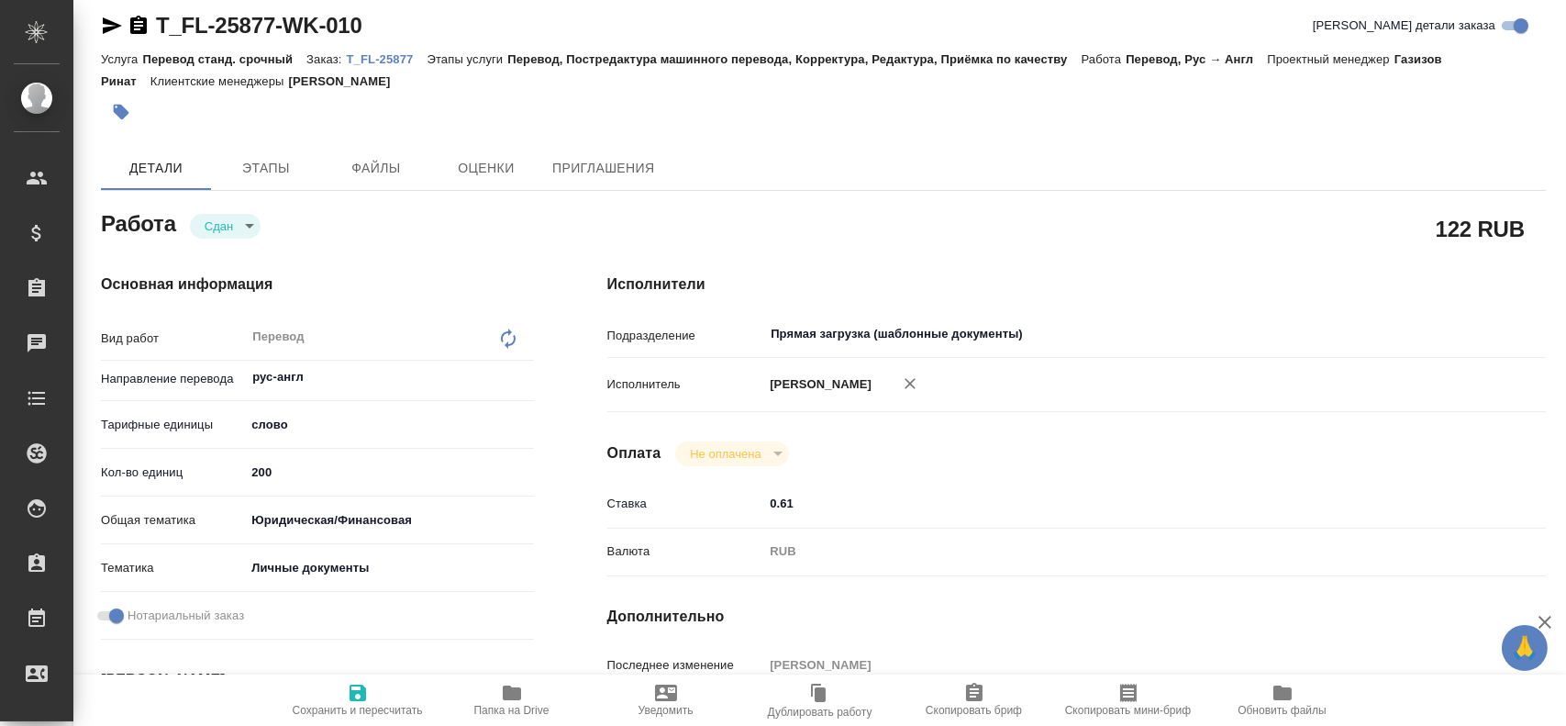
type textarea "x"
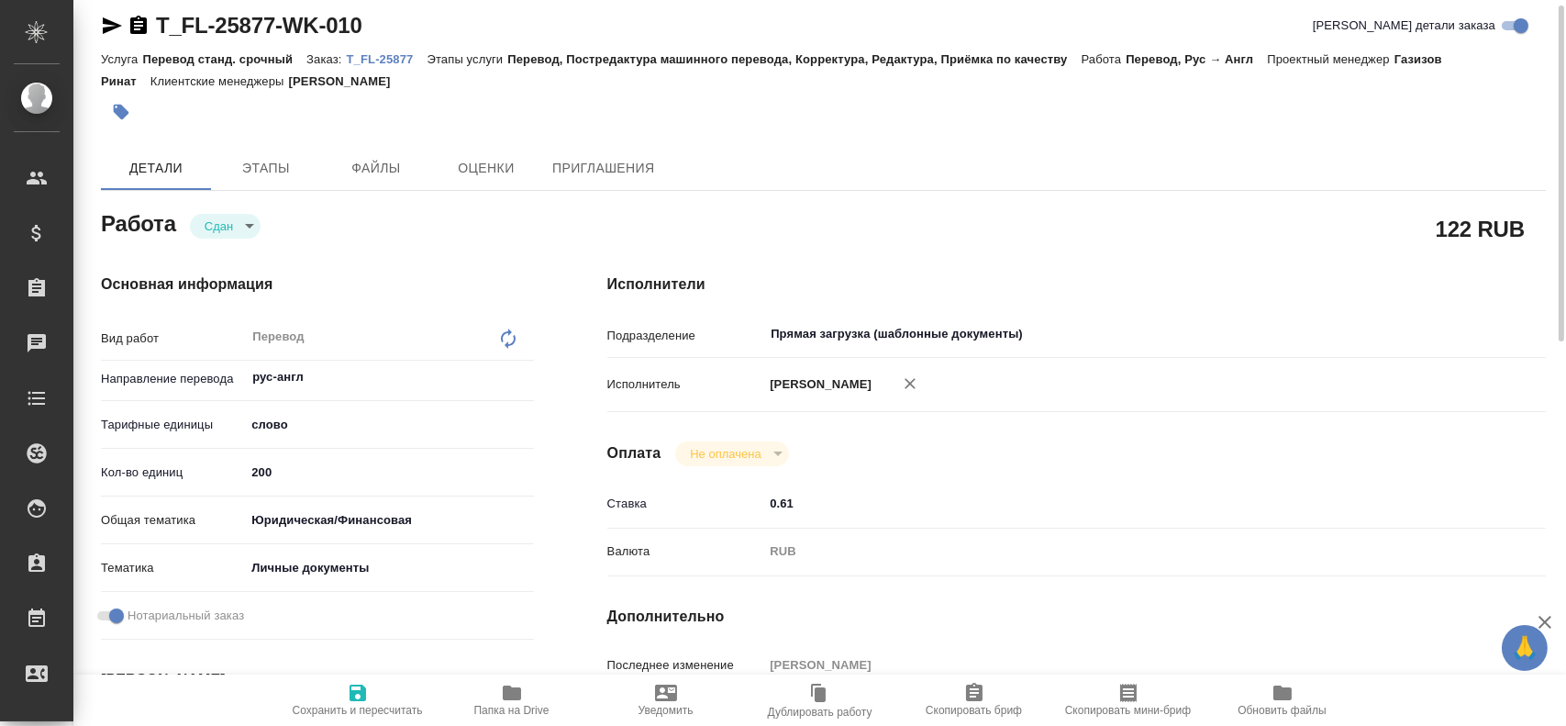
type textarea "x"
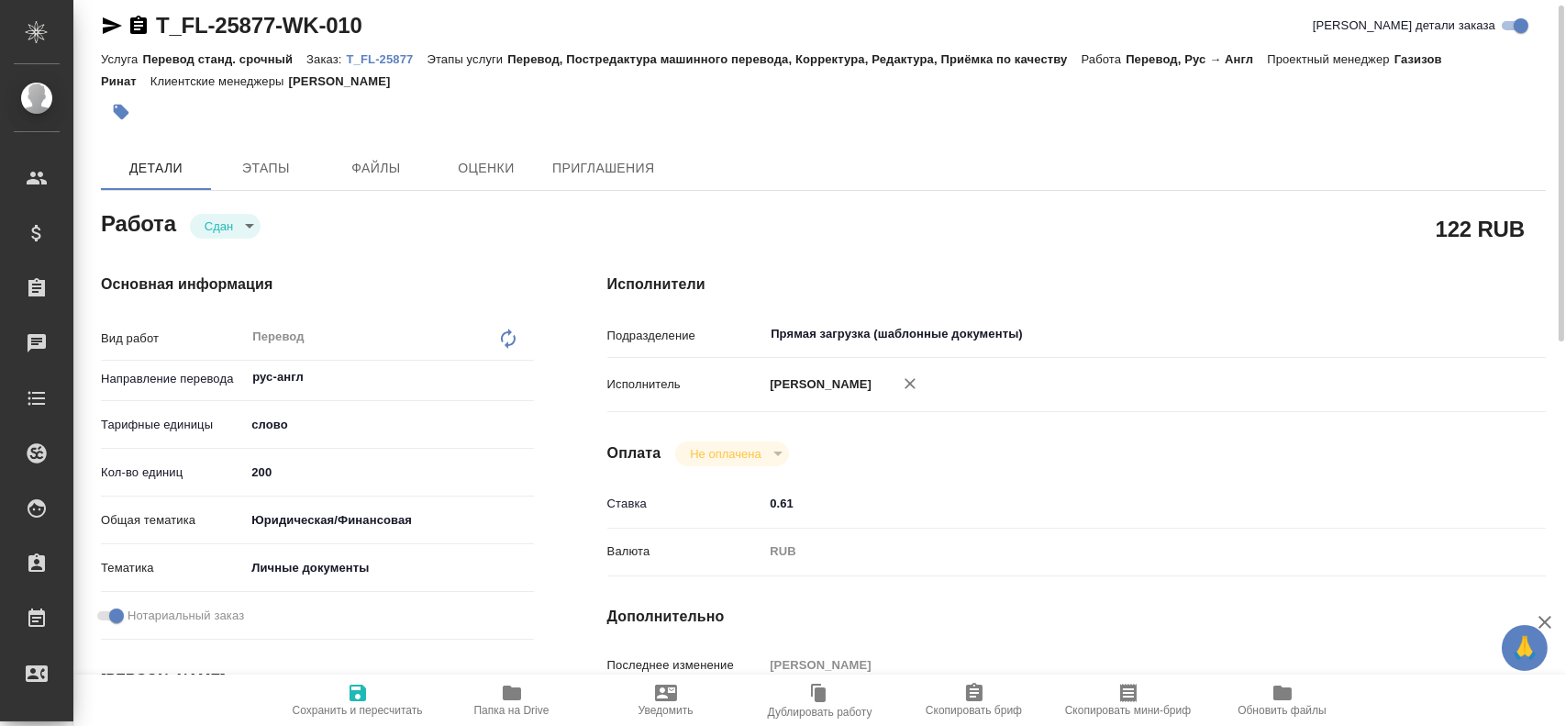
click at [338, 687] on span "Сохранить и пересчитать" at bounding box center [358, 699] width 132 height 35
type textarea "x"
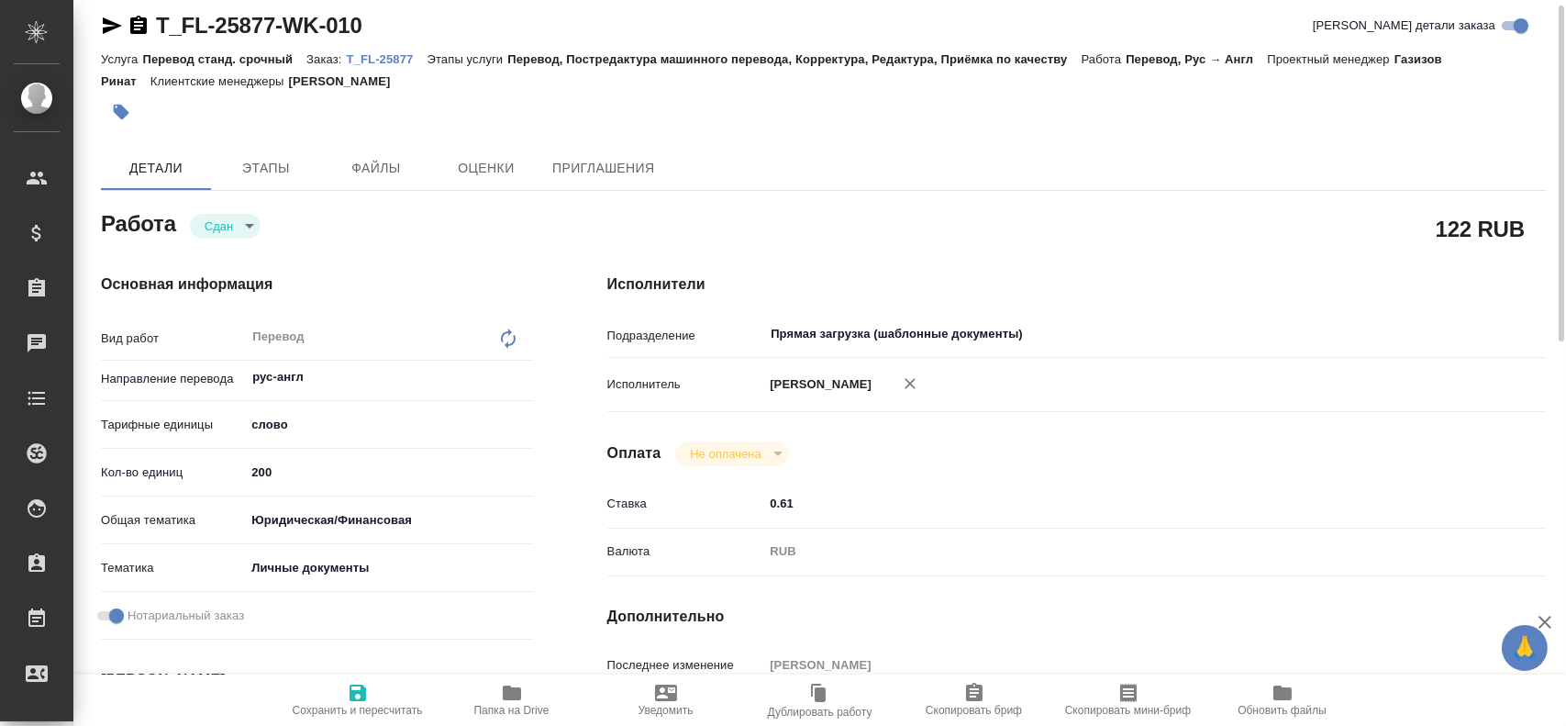
type textarea "x"
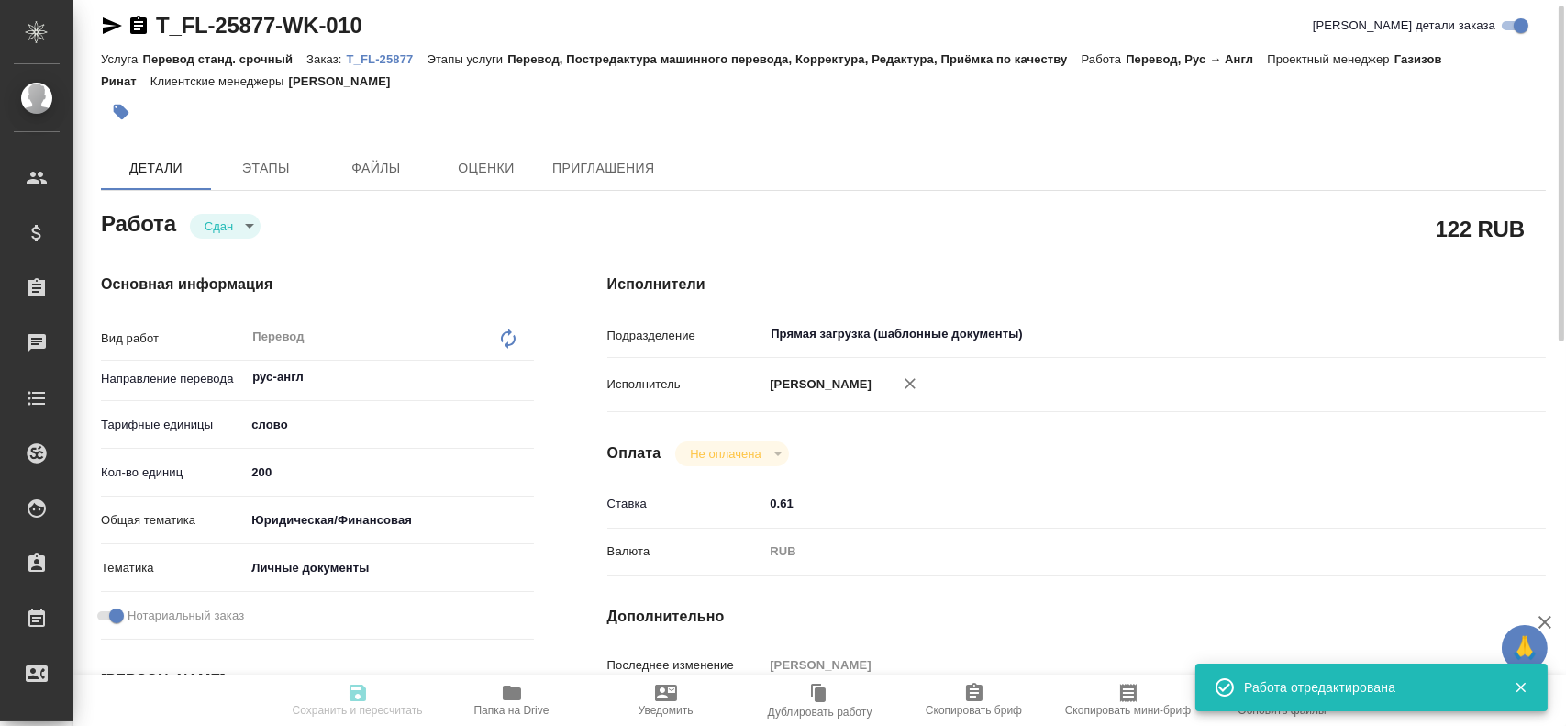
type textarea "x"
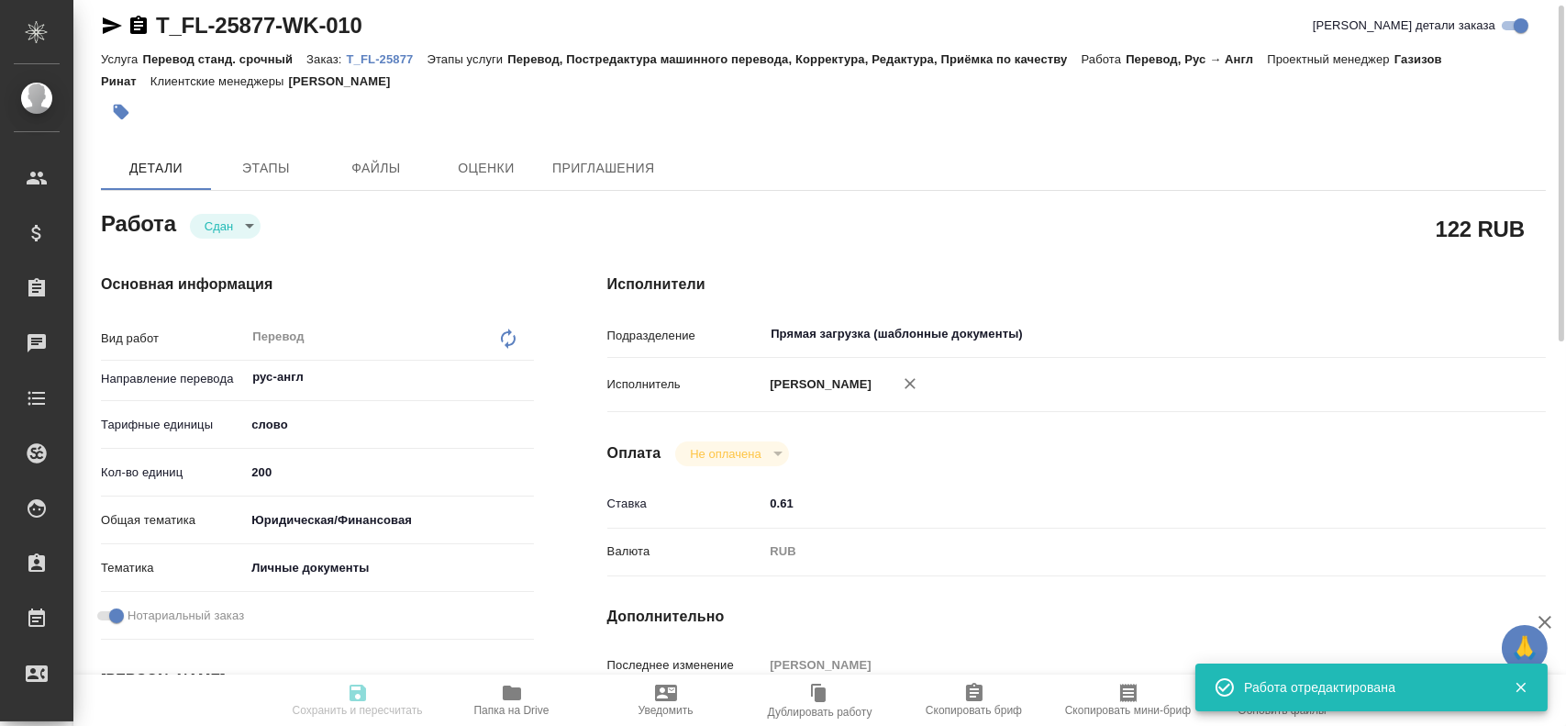
type input "closed"
type textarea "Перевод"
type textarea "x"
type input "рус-англ"
type input "5a8b1489cc6b4906c91bfd90"
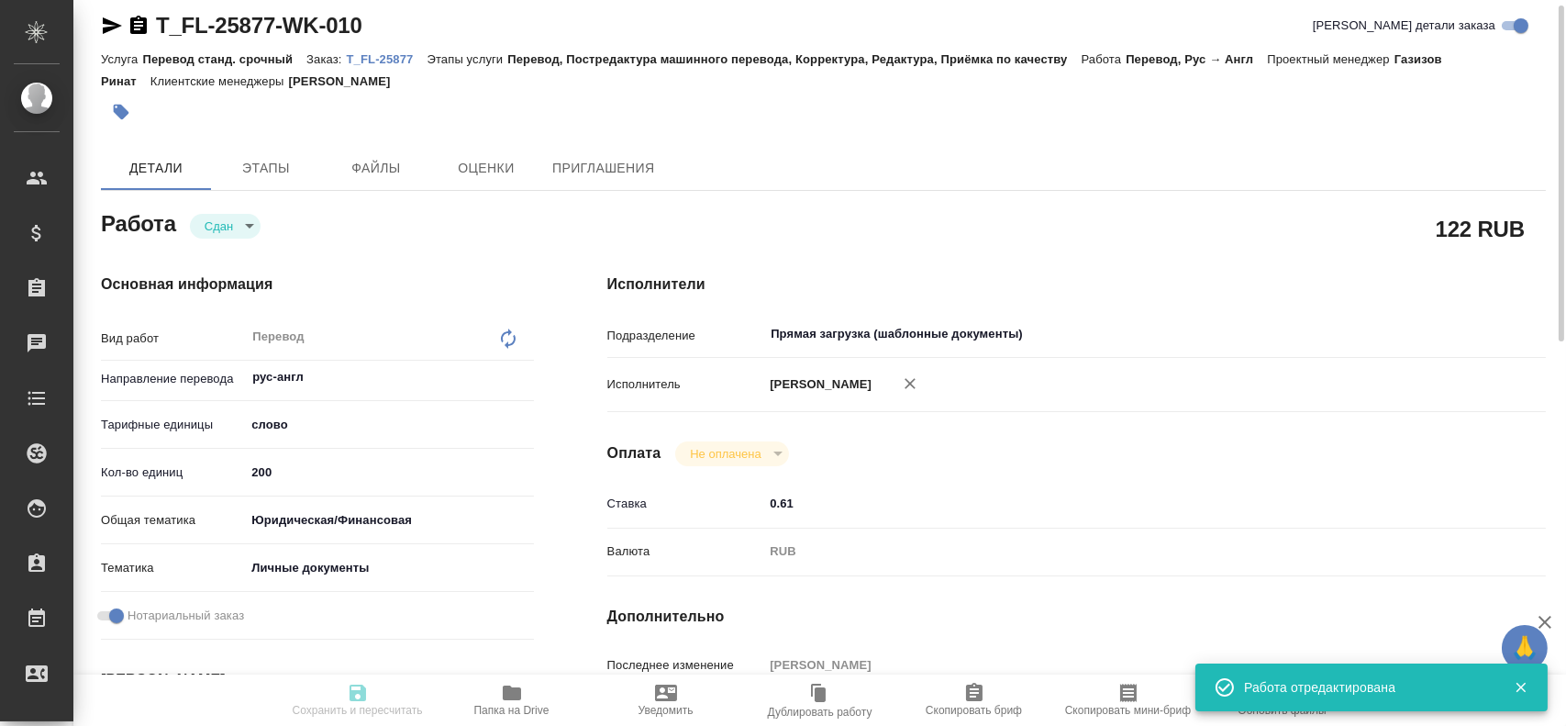
type input "200"
type input "yr-fn"
type input "5a8b8b956a9677013d343cfe"
checkbox input "true"
type input "24.07.2025 10:14"
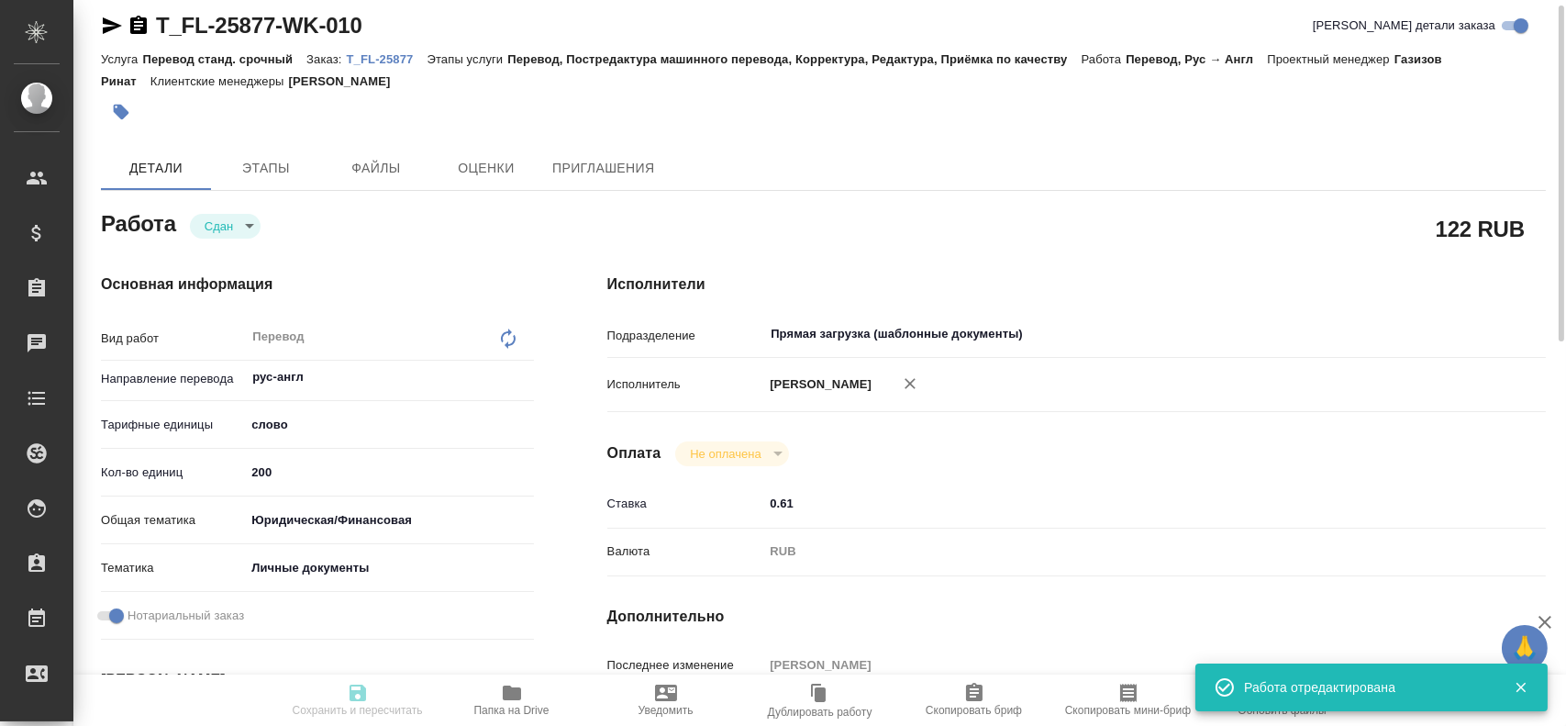
type input "25.08.2025 12:27"
type input "[DATE] 10:00"
type input "25.08.2025 12:59"
type input "26.08.2025 11:00"
type input "Прямая загрузка (шаблонные документы)"
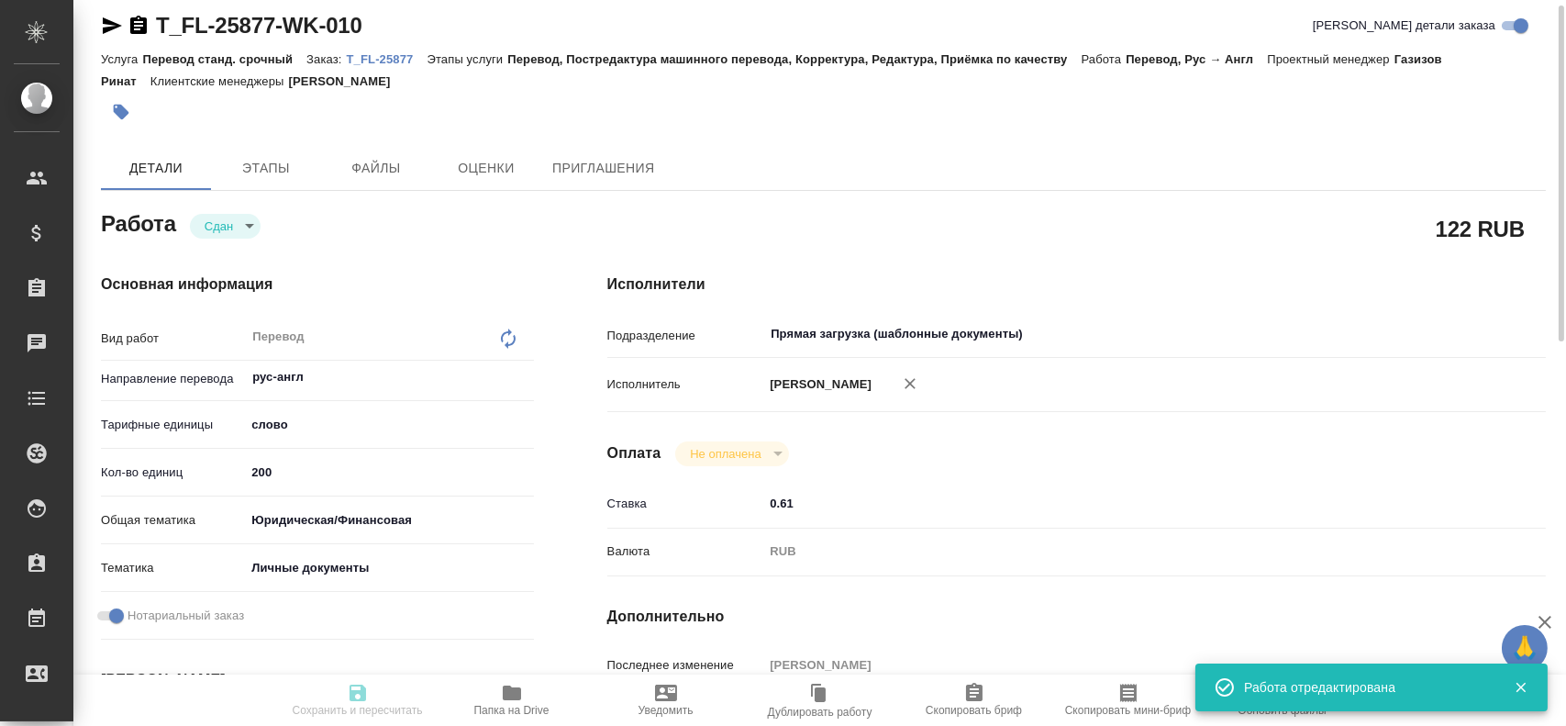
type input "notPayed"
type input "0.61"
type input "RUB"
type input "Гусев Александр"
type textarea "x"
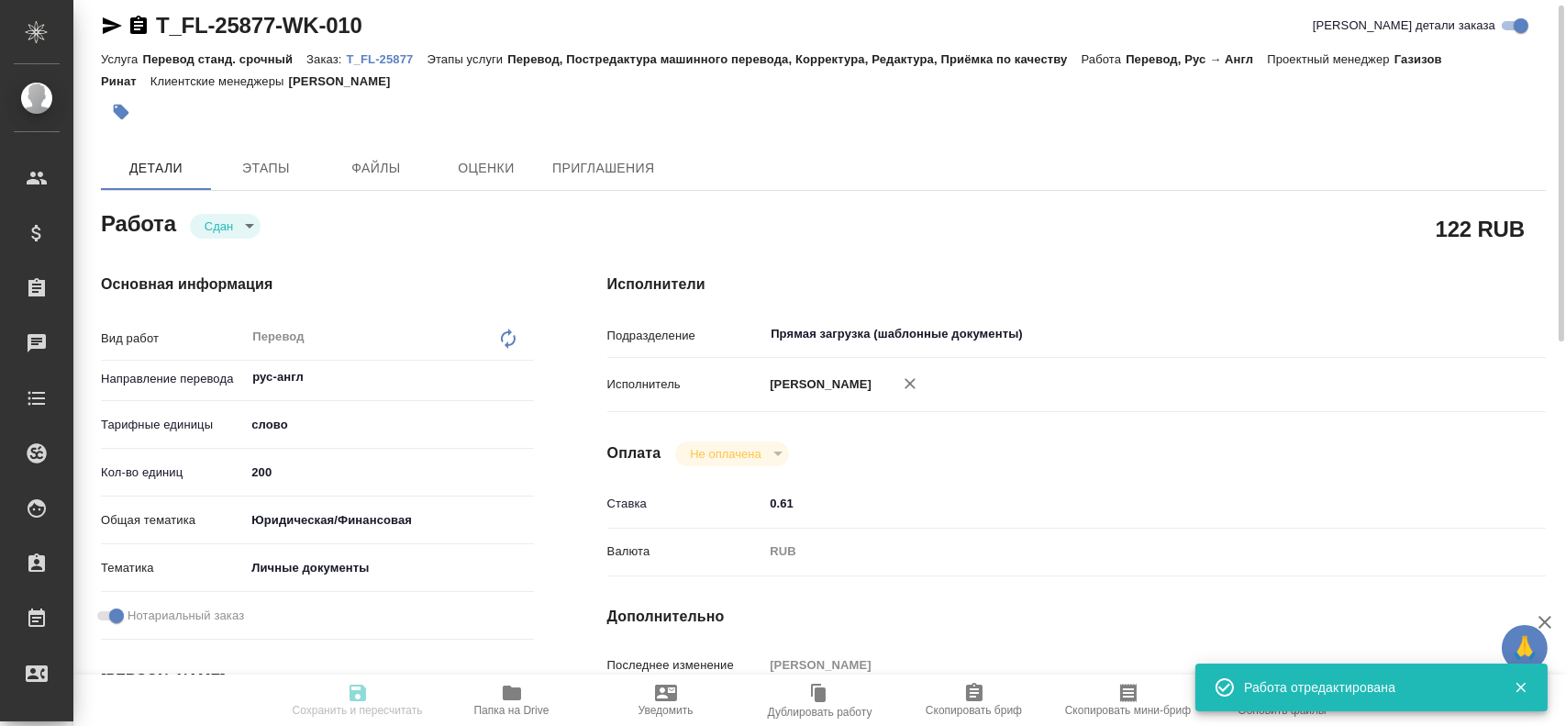
type textarea "/Clients/FL_T/Orders/T_FL-25877/Translated/T_FL-25877-WK-010"
type textarea "x"
type input "T_FL-25877"
type input "Перевод станд. срочный"
type input "Перевод, Постредактура машинного перевода, Корректура, Редактура, Приёмка по ка…"
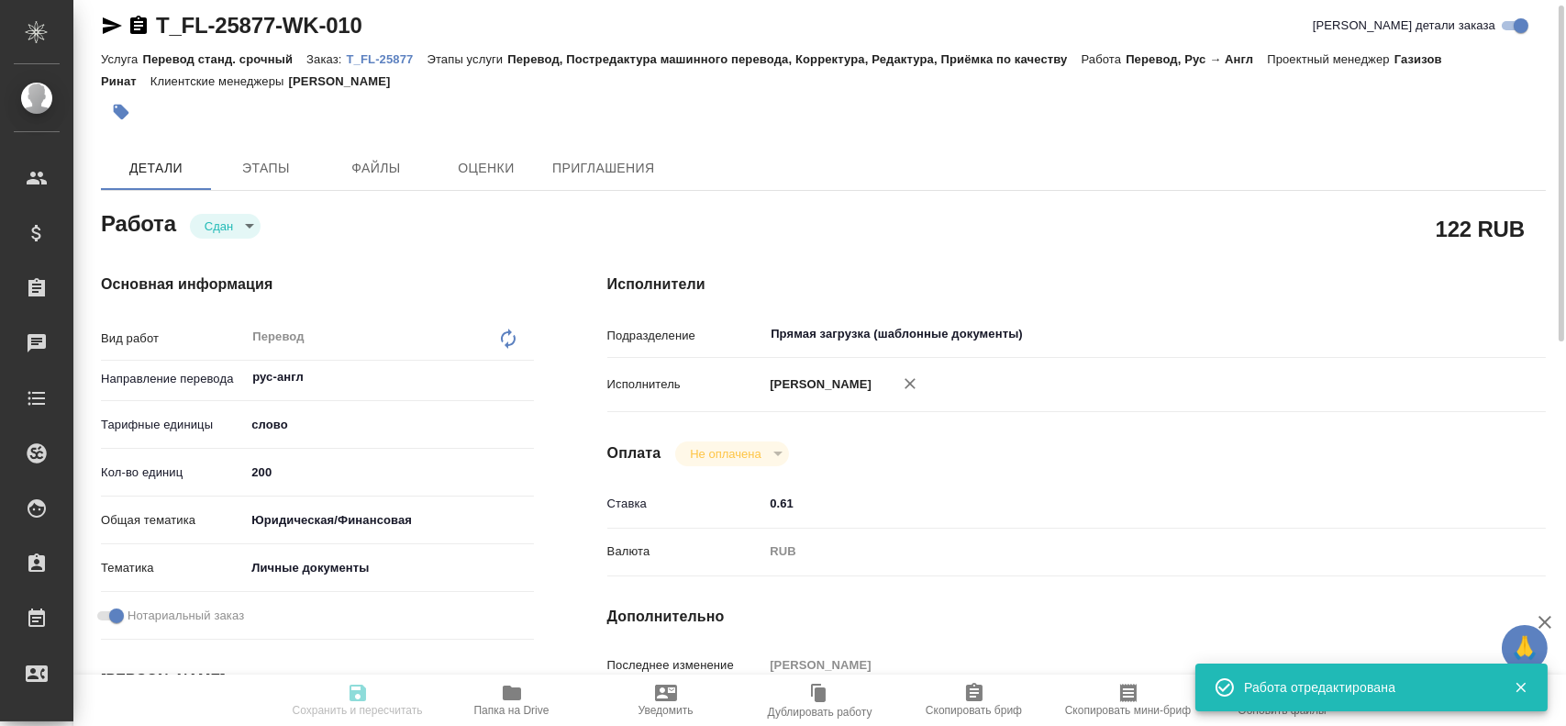
type input "Прохорова Анастасия"
type input "/Clients/FL_T/Orders/T_FL-25877"
type textarea "KSENZOVA EKATERINA NIKOLAEVNA"
type textarea "x"
type textarea "рус-анг под нот справка о несудимости с апостилем"
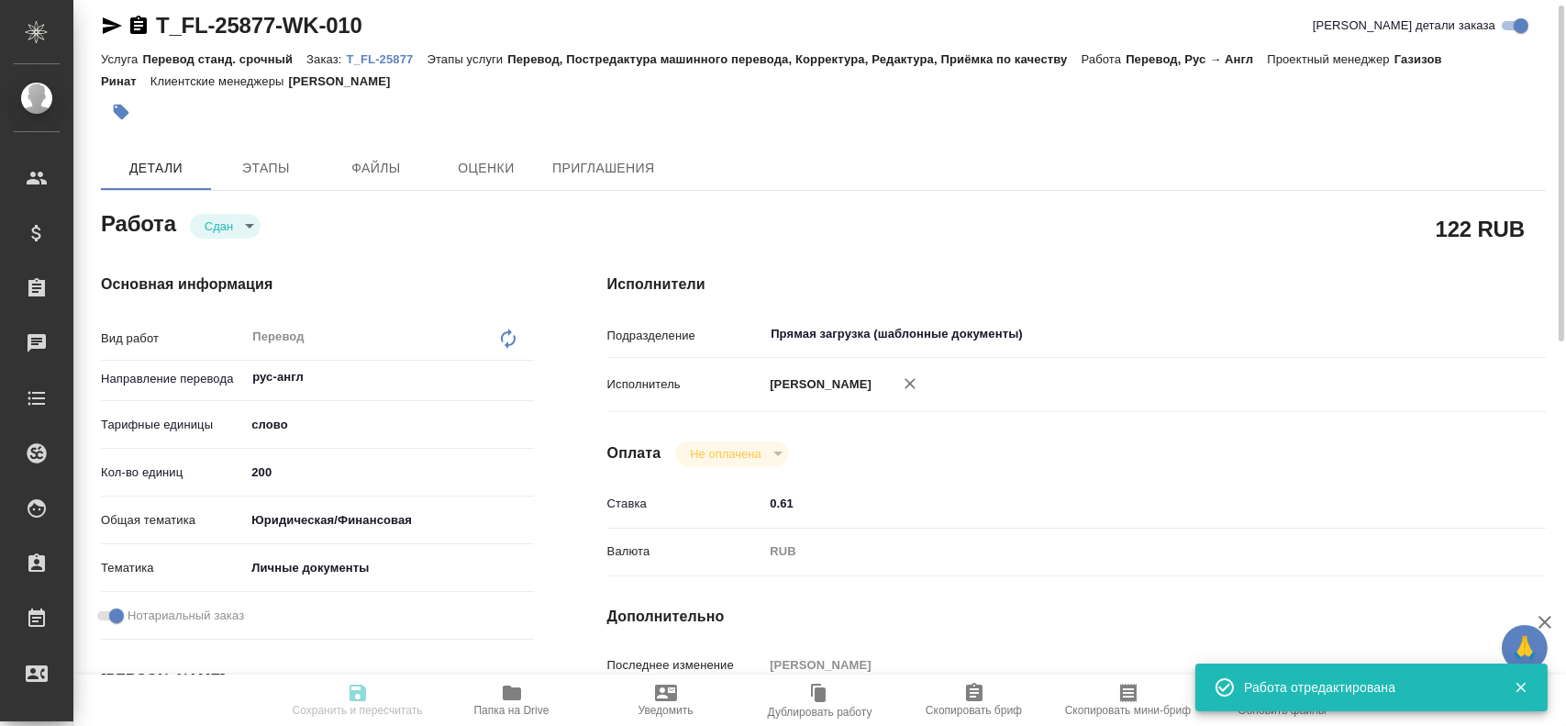
type textarea "x"
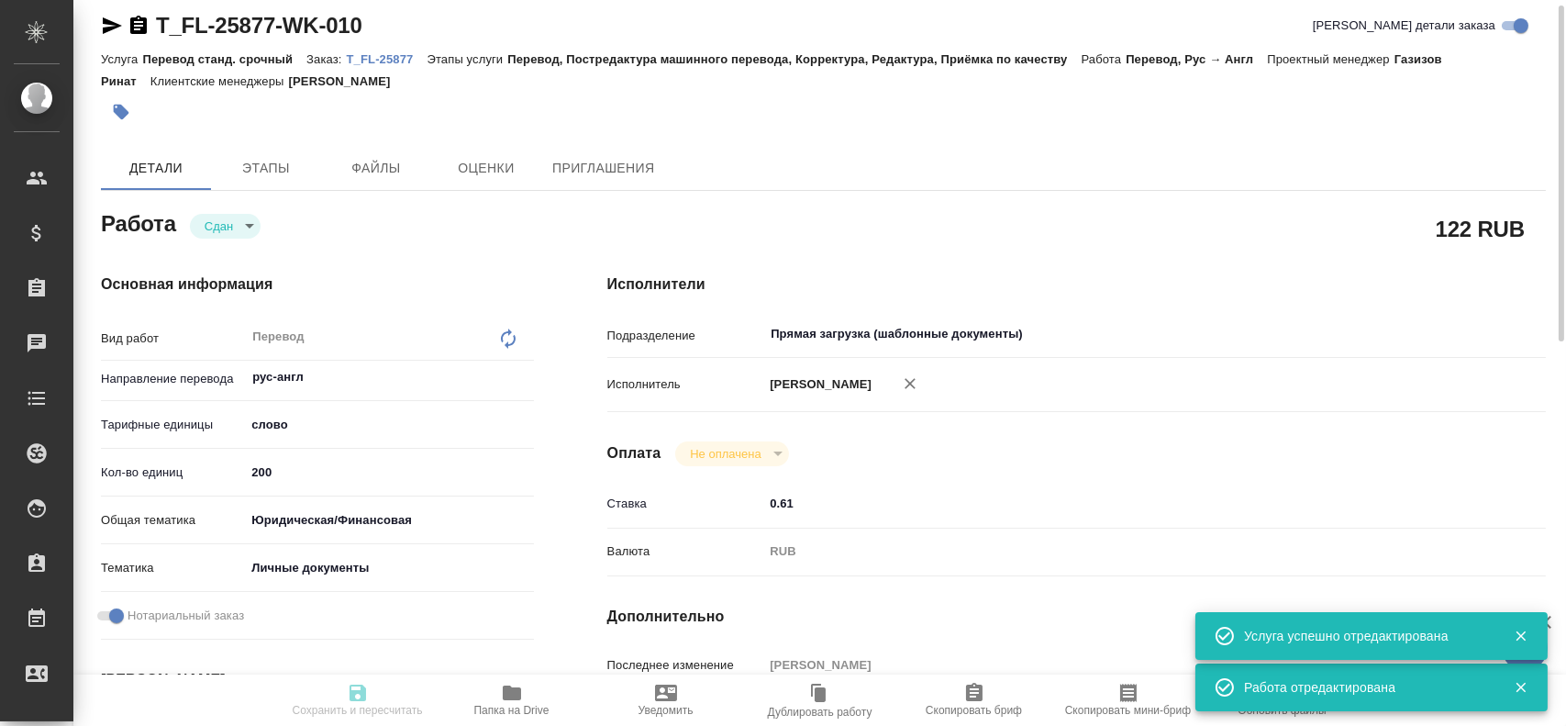
type textarea "x"
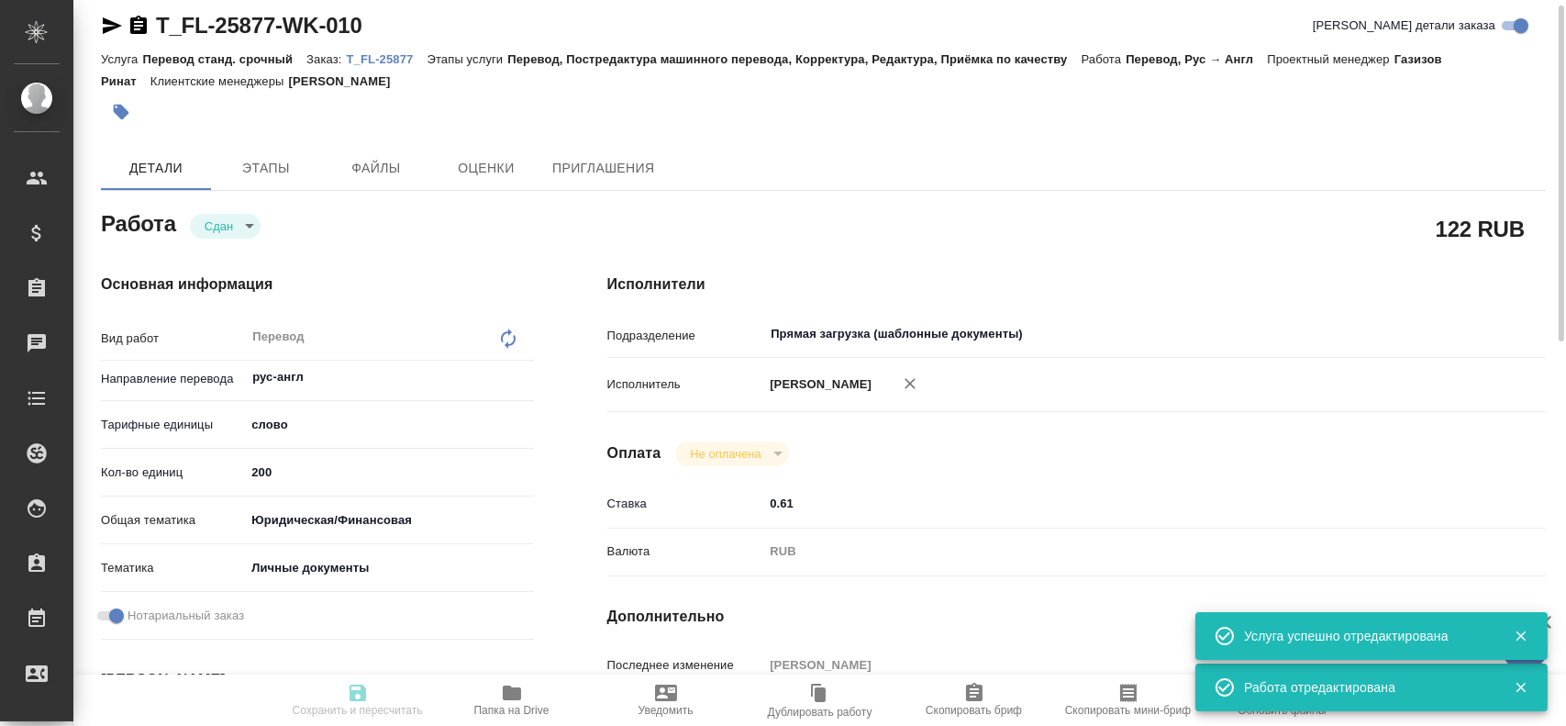
type textarea "x"
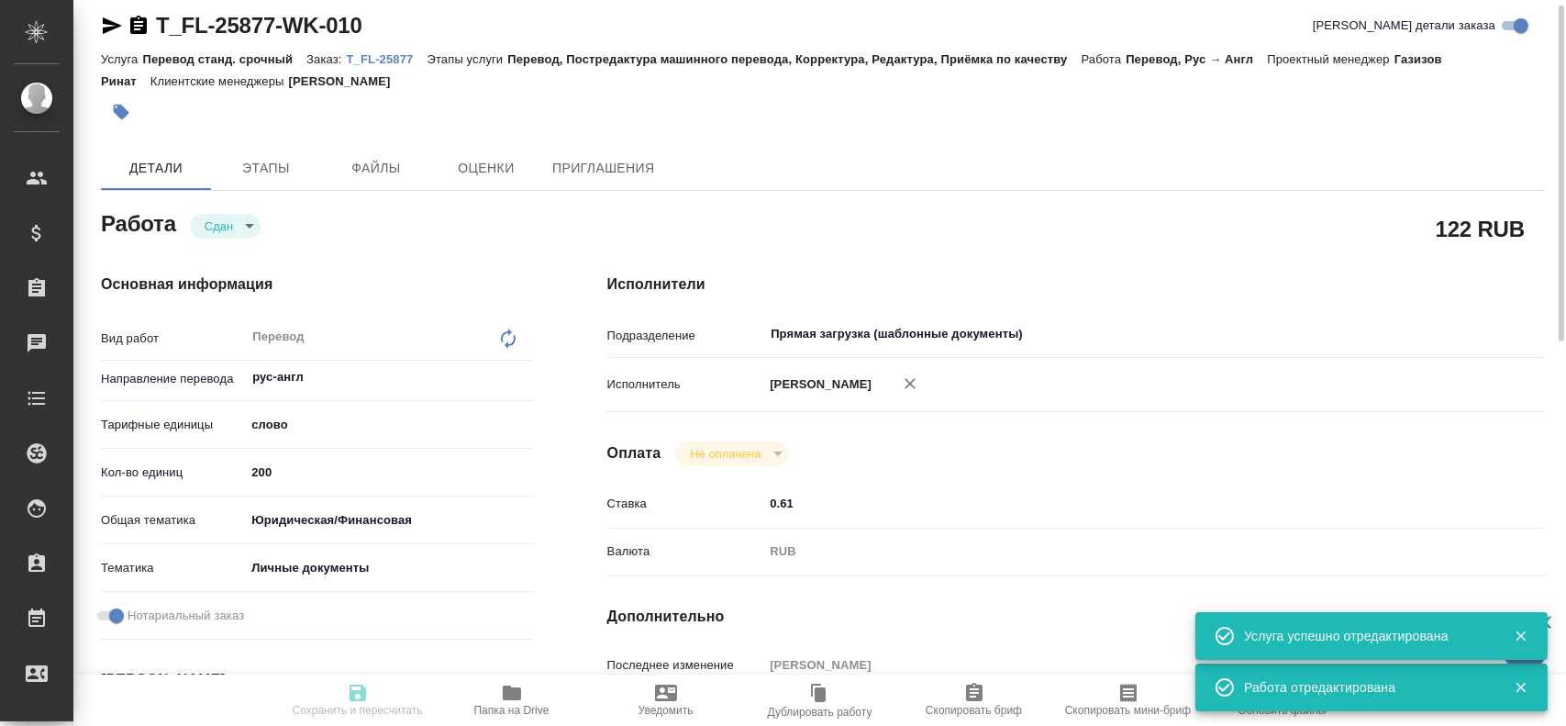
type textarea "x"
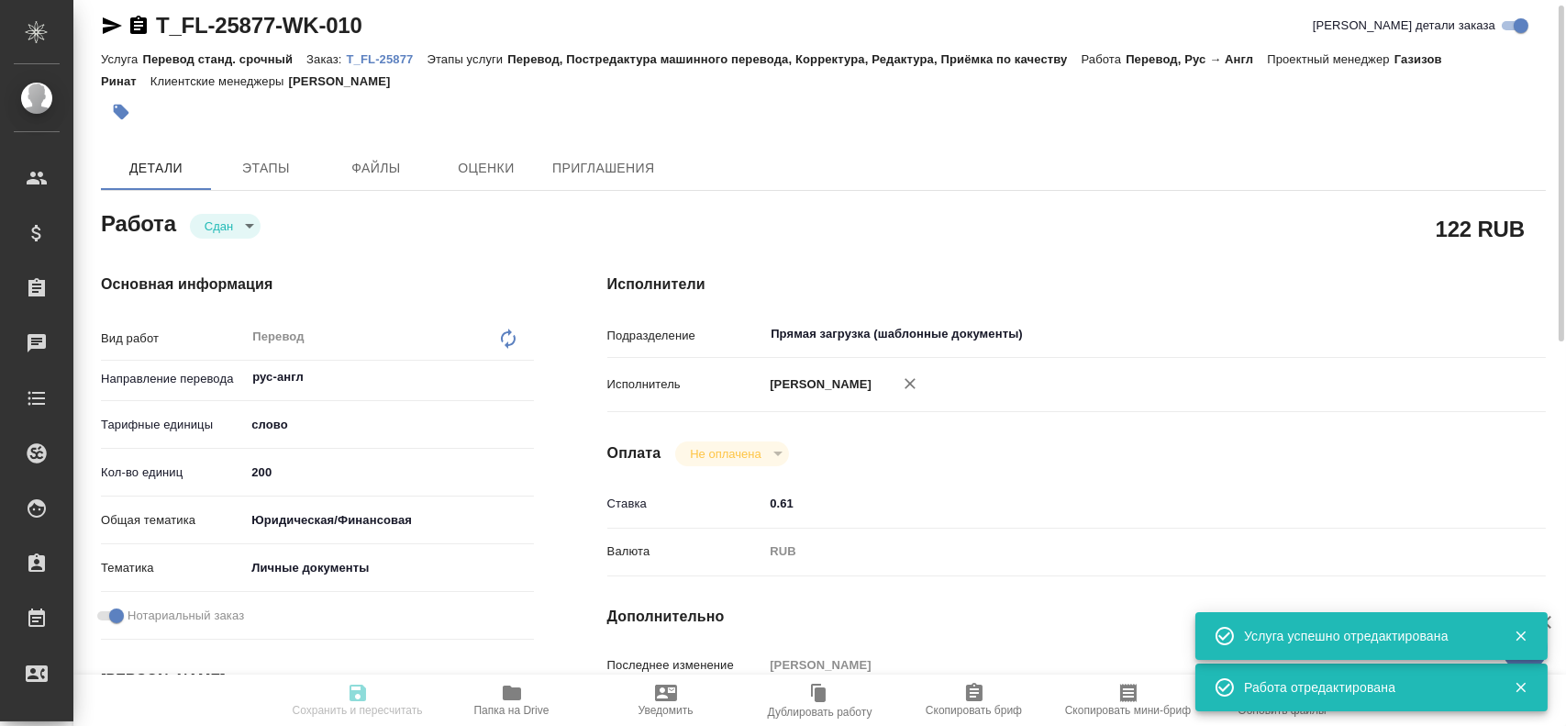
type input "closed"
type textarea "Перевод"
type textarea "x"
type input "рус-англ"
type input "5a8b1489cc6b4906c91bfd90"
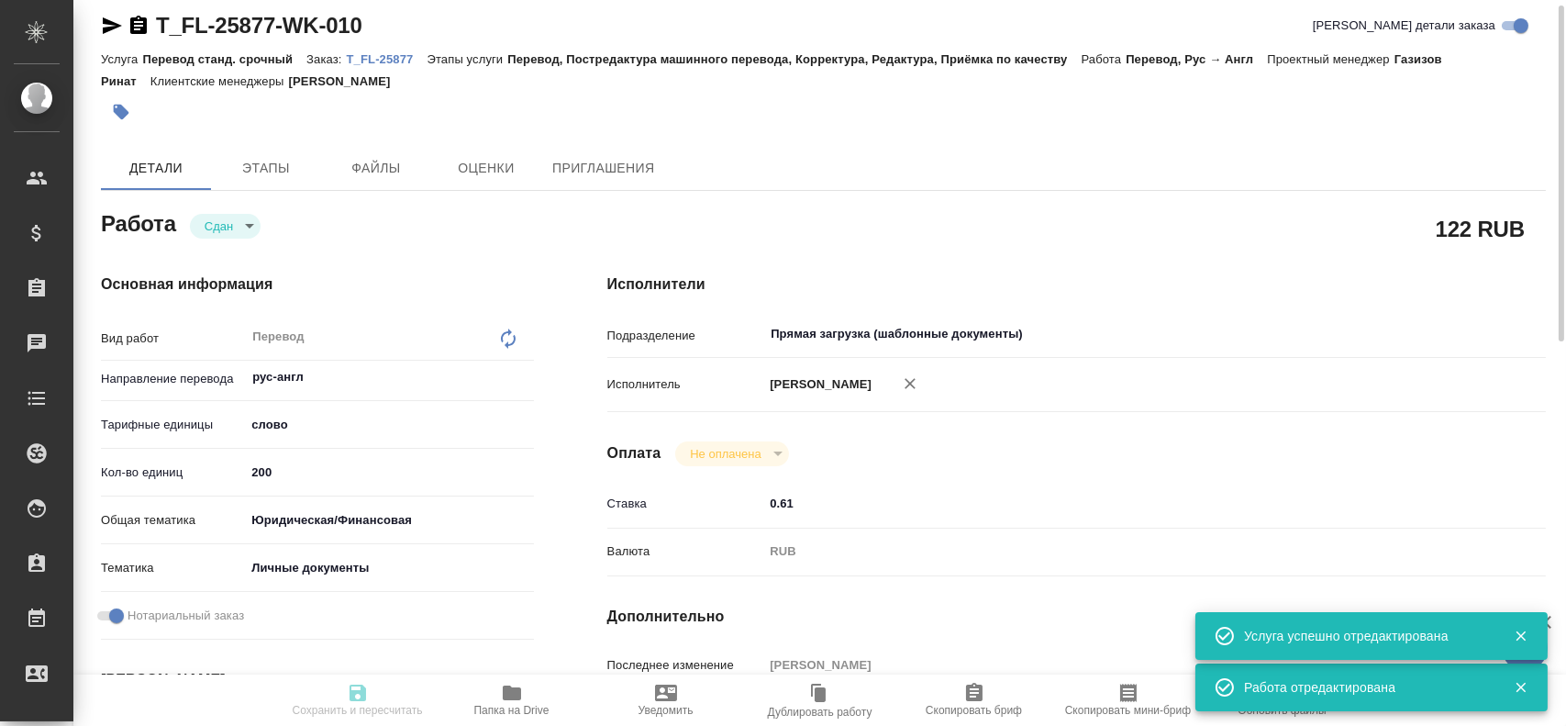
type input "200"
type input "yr-fn"
type input "5a8b8b956a9677013d343cfe"
checkbox input "true"
type input "24.07.2025 10:14"
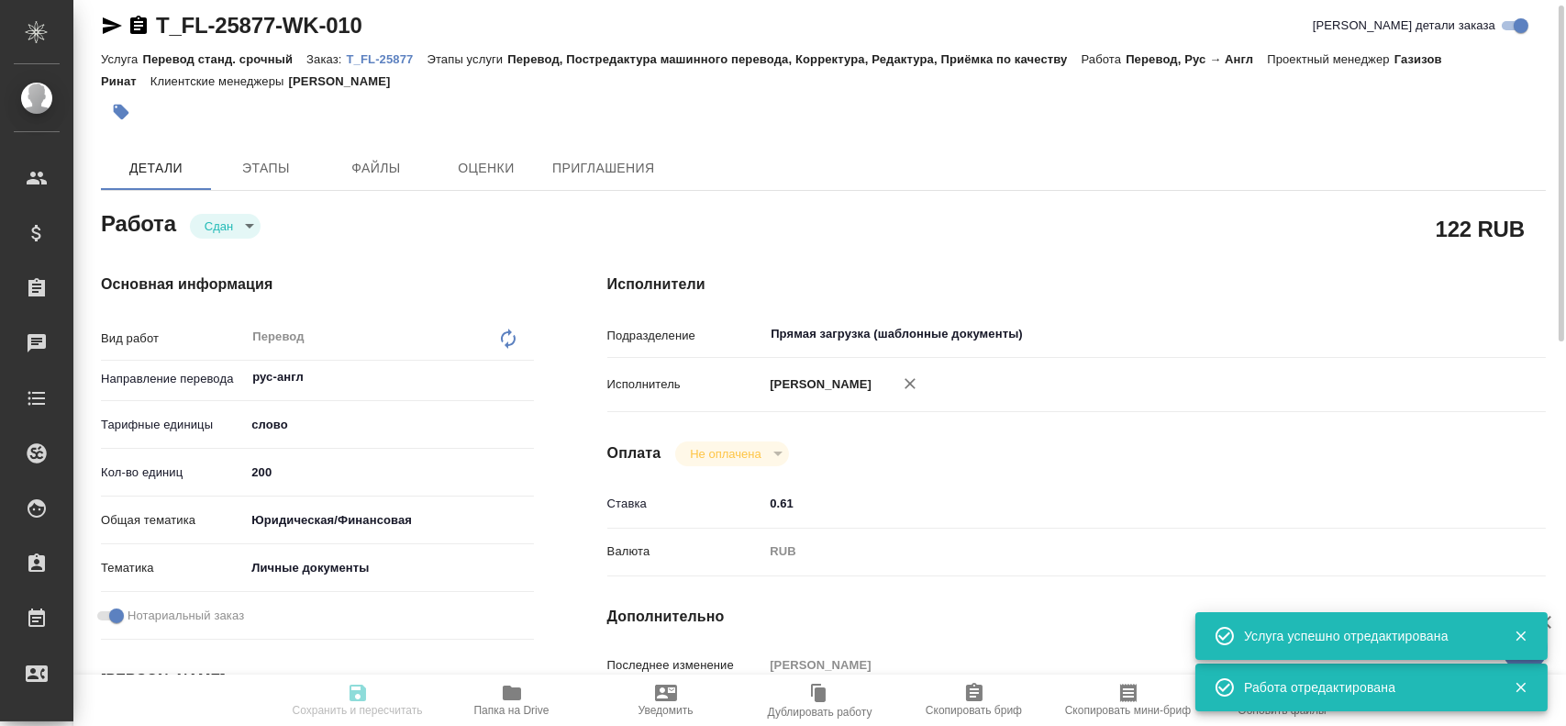
type input "25.08.2025 12:27"
type input "[DATE] 10:00"
type input "25.08.2025 12:59"
type input "26.08.2025 11:00"
type input "Прямая загрузка (шаблонные документы)"
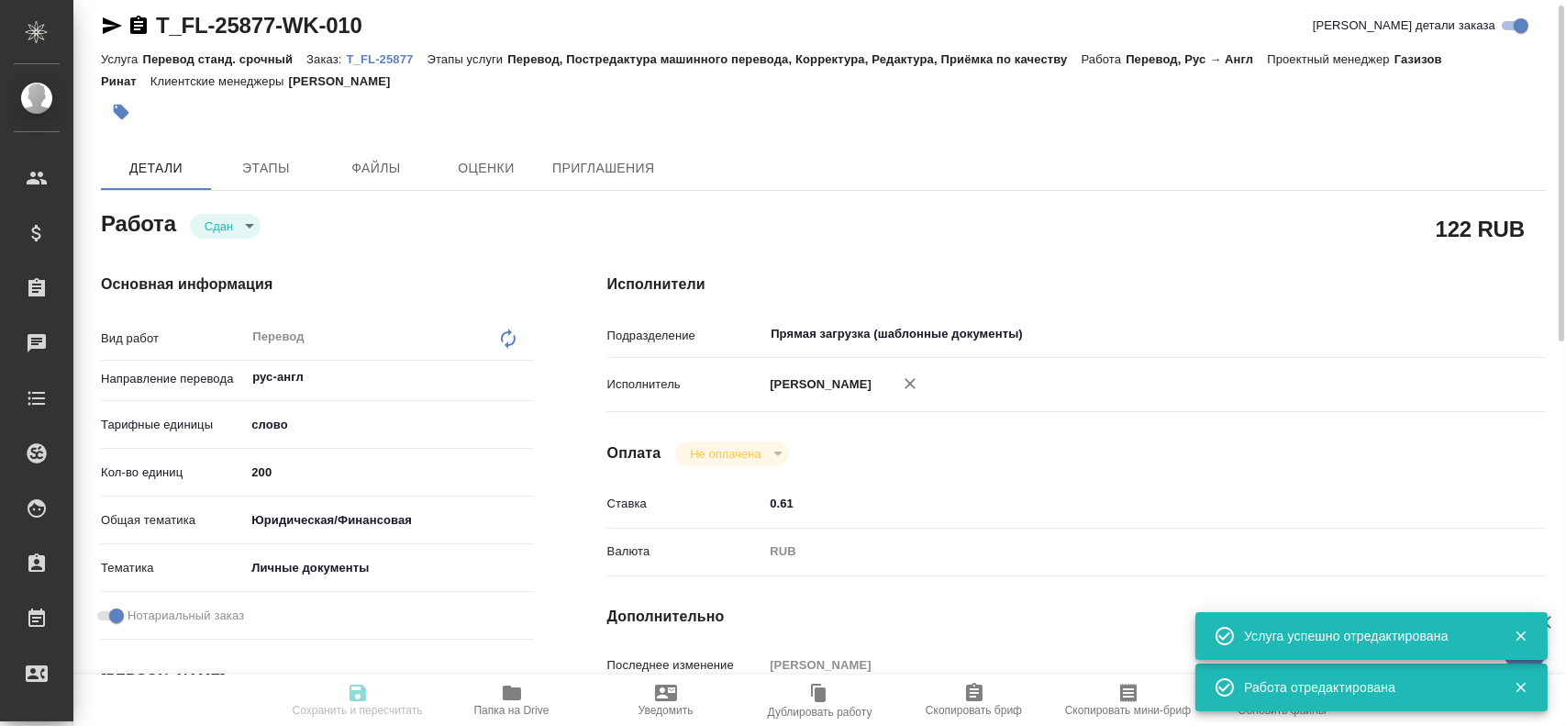
type input "notPayed"
type input "0.61"
type input "RUB"
type input "Гусев Александр"
type textarea "x"
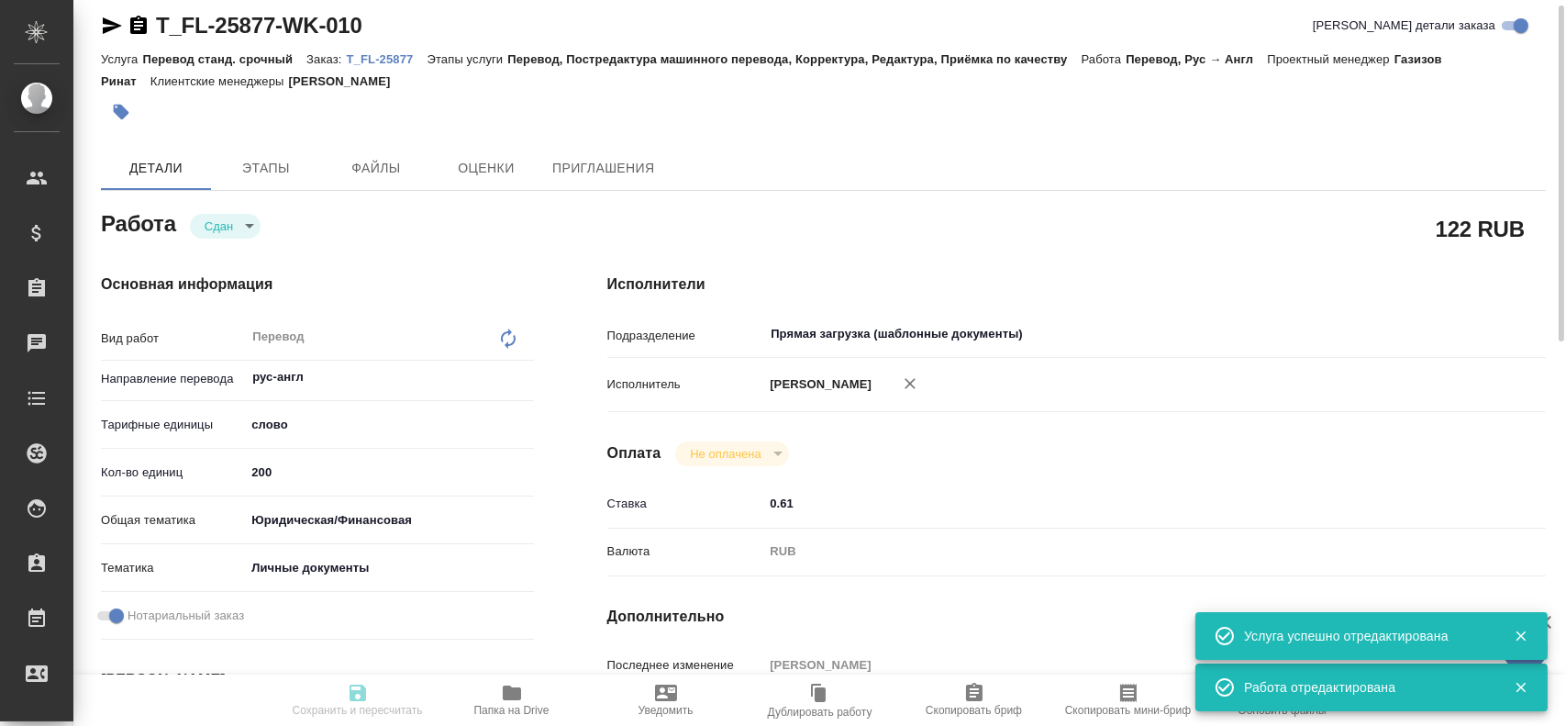
type textarea "/Clients/FL_T/Orders/T_FL-25877/Translated/T_FL-25877-WK-010"
type textarea "x"
type input "T_FL-25877"
type input "Перевод станд. срочный"
type input "Перевод, Постредактура машинного перевода, Корректура, Редактура, Приёмка по ка…"
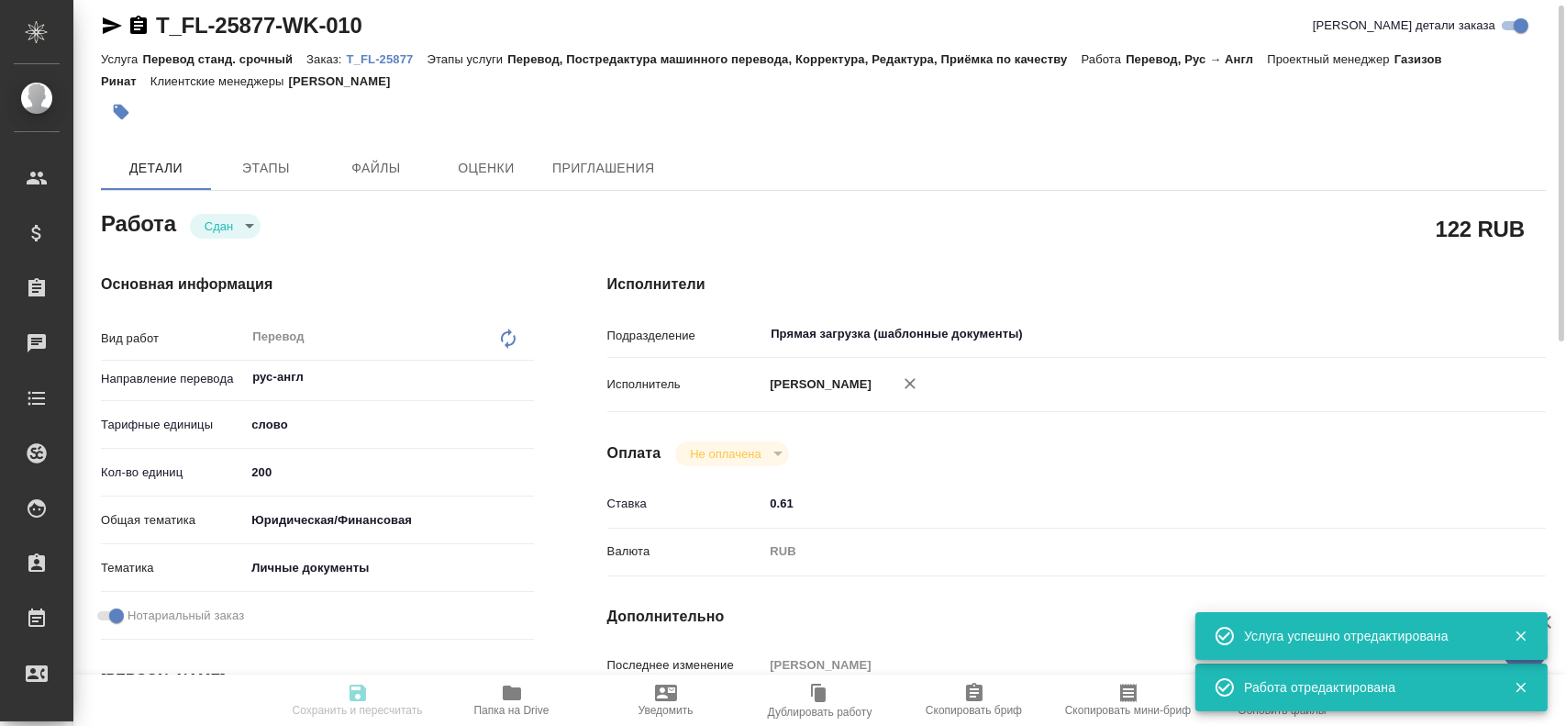
type input "Прохорова Анастасия"
type input "/Clients/FL_T/Orders/T_FL-25877"
type textarea "KSENZOVA EKATERINA NIKOLAEVNA"
type textarea "x"
type textarea "рус-анг под нот справка о несудимости с апостилем"
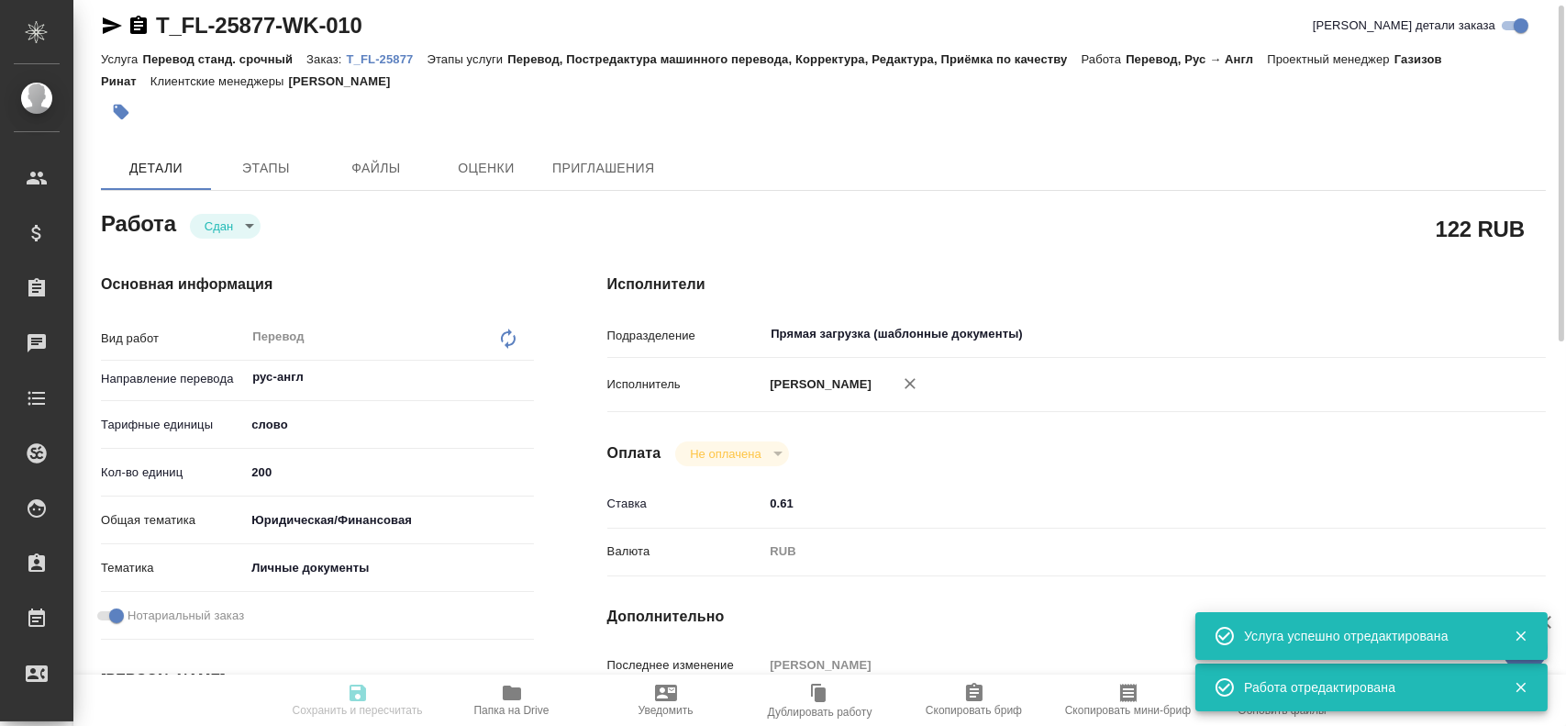
type textarea "x"
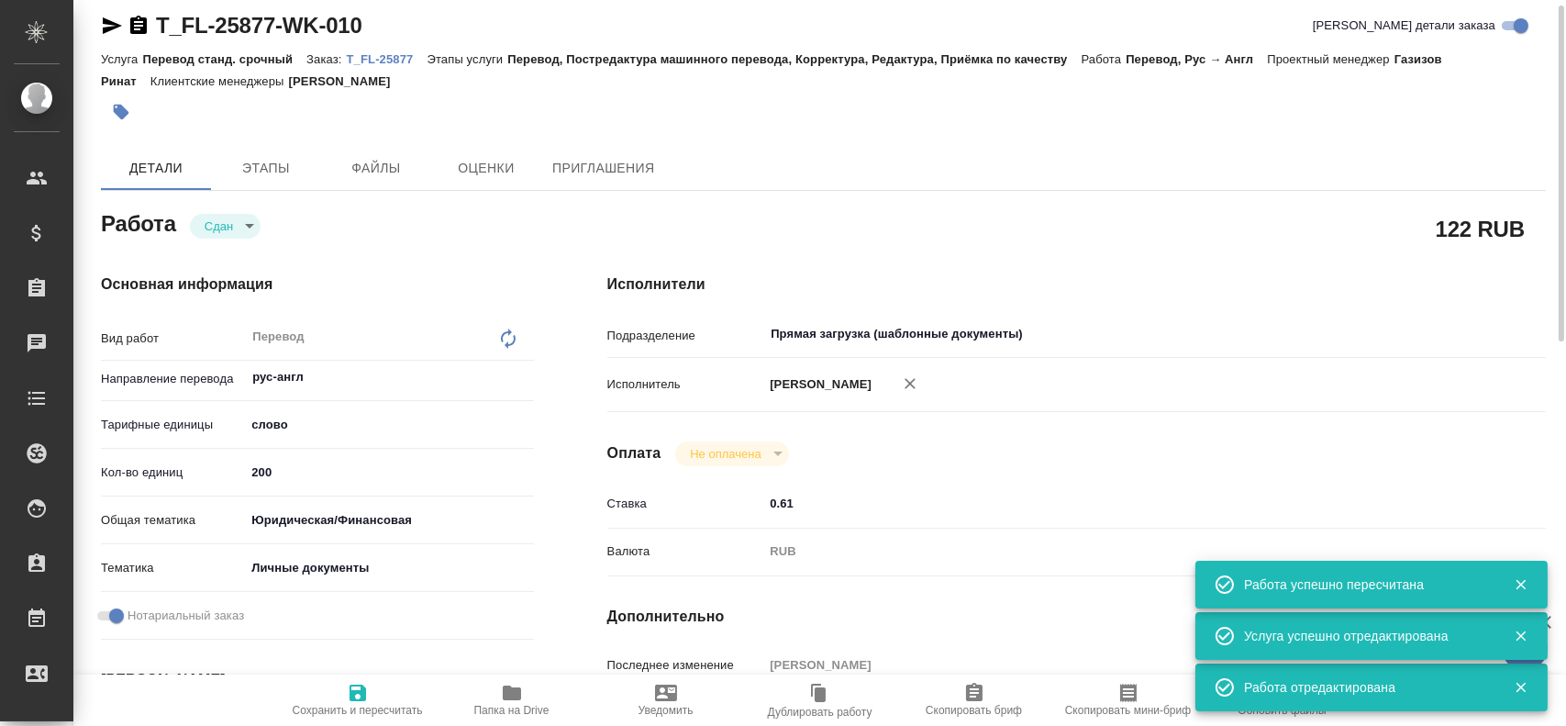
type textarea "x"
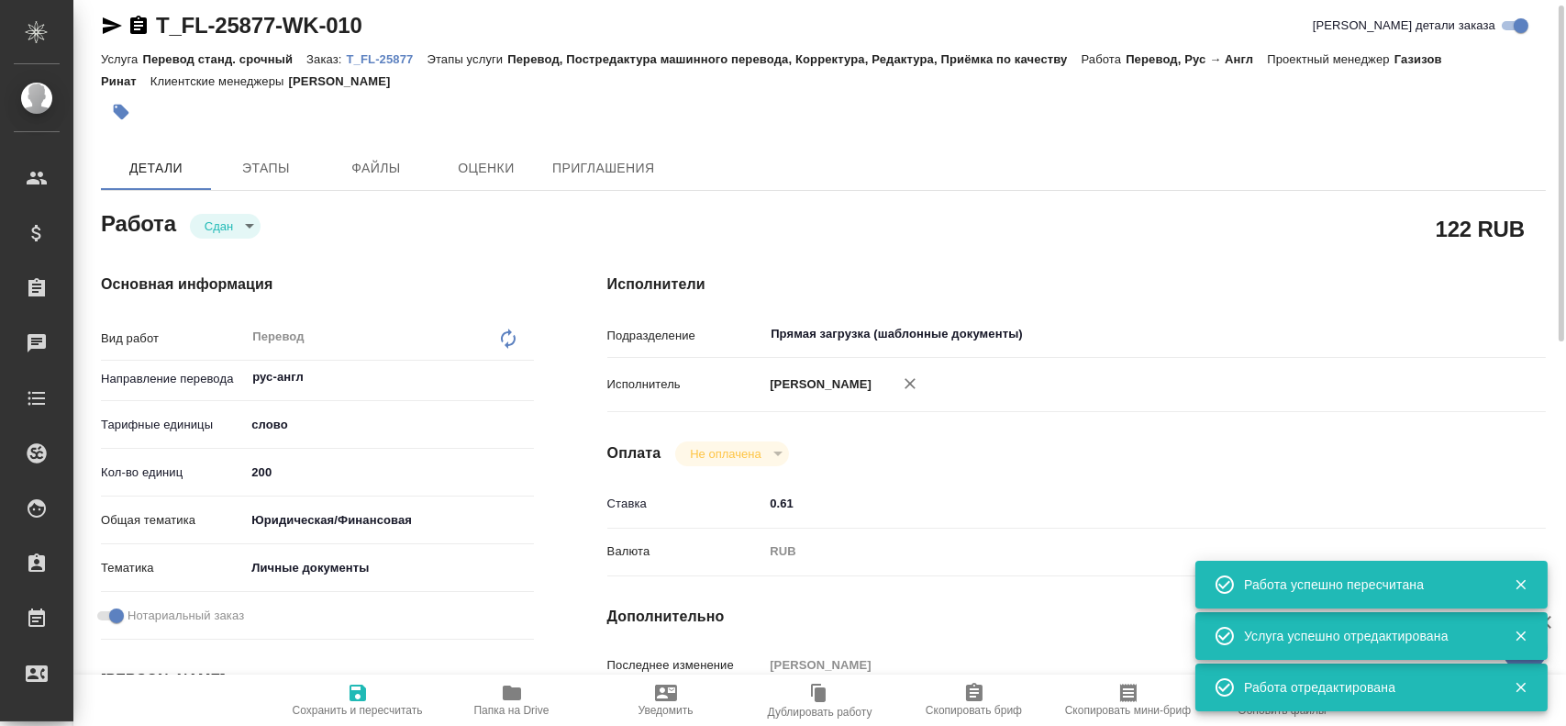
type textarea "x"
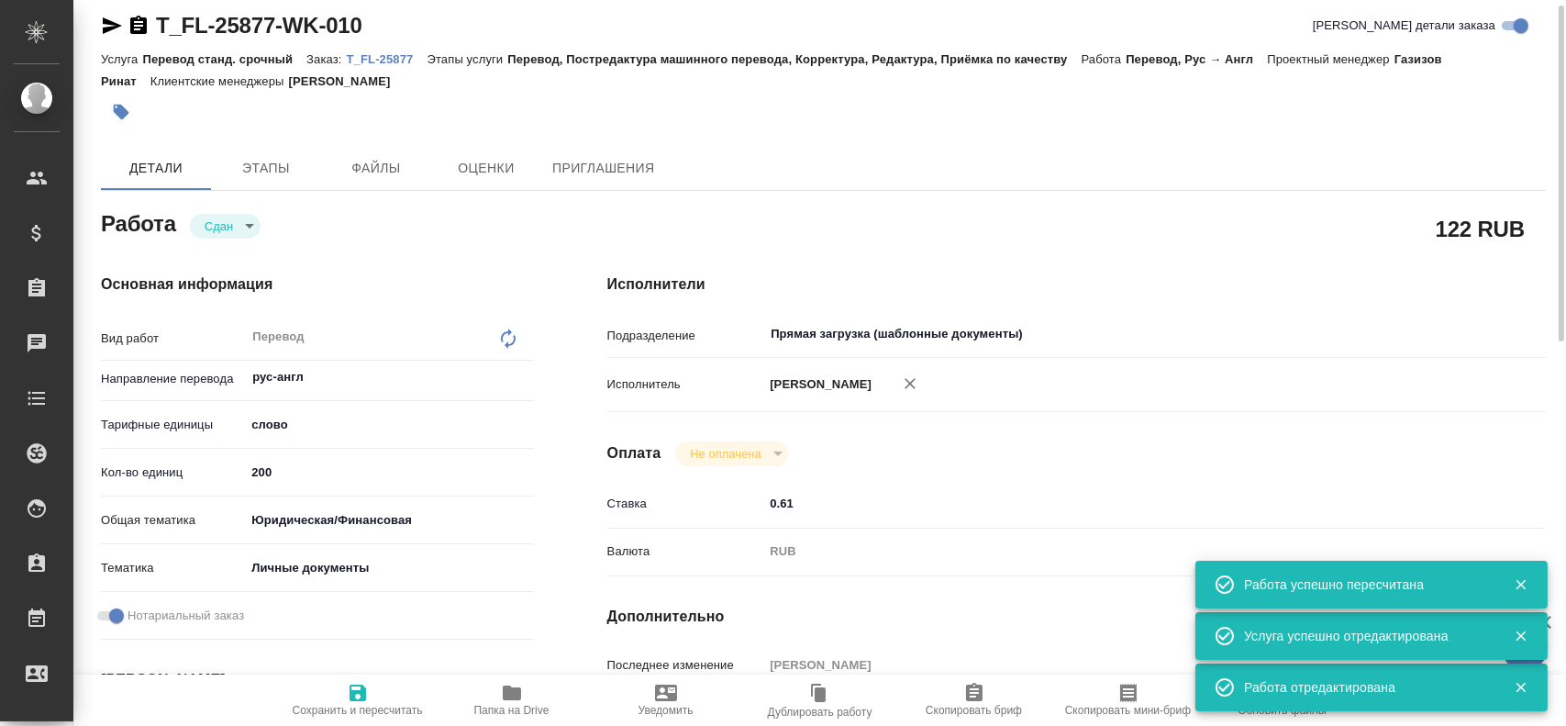
type textarea "x"
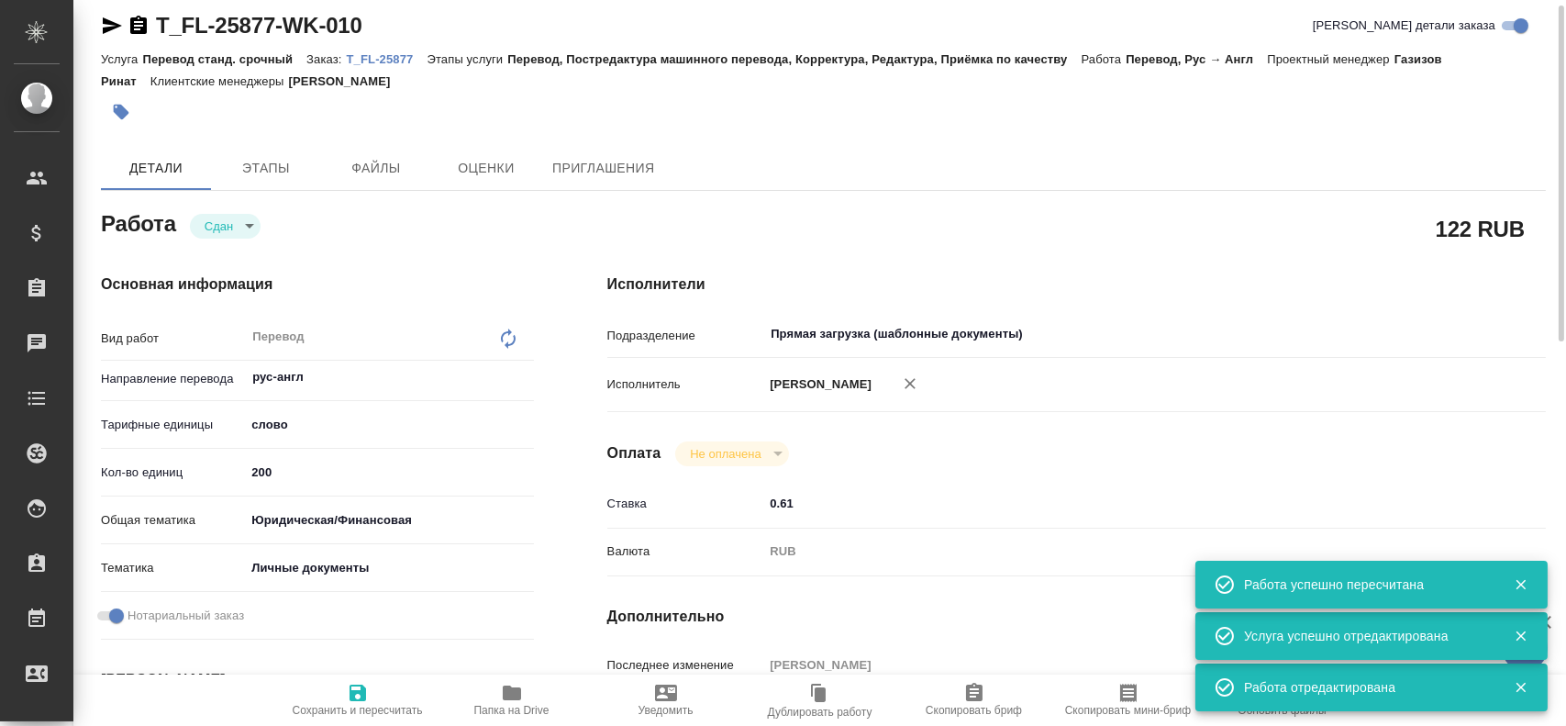
type textarea "x"
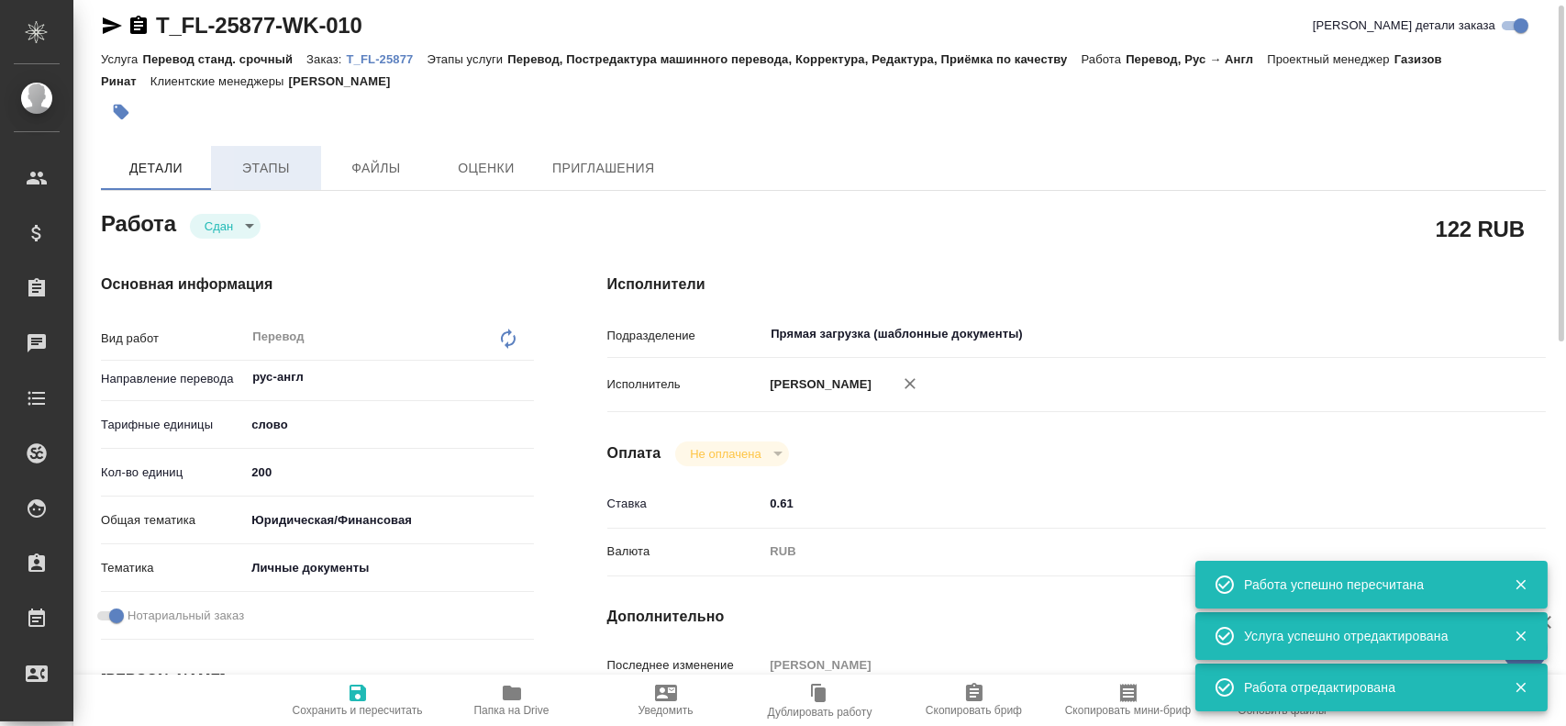
click at [269, 178] on span "Этапы" at bounding box center [266, 168] width 88 height 23
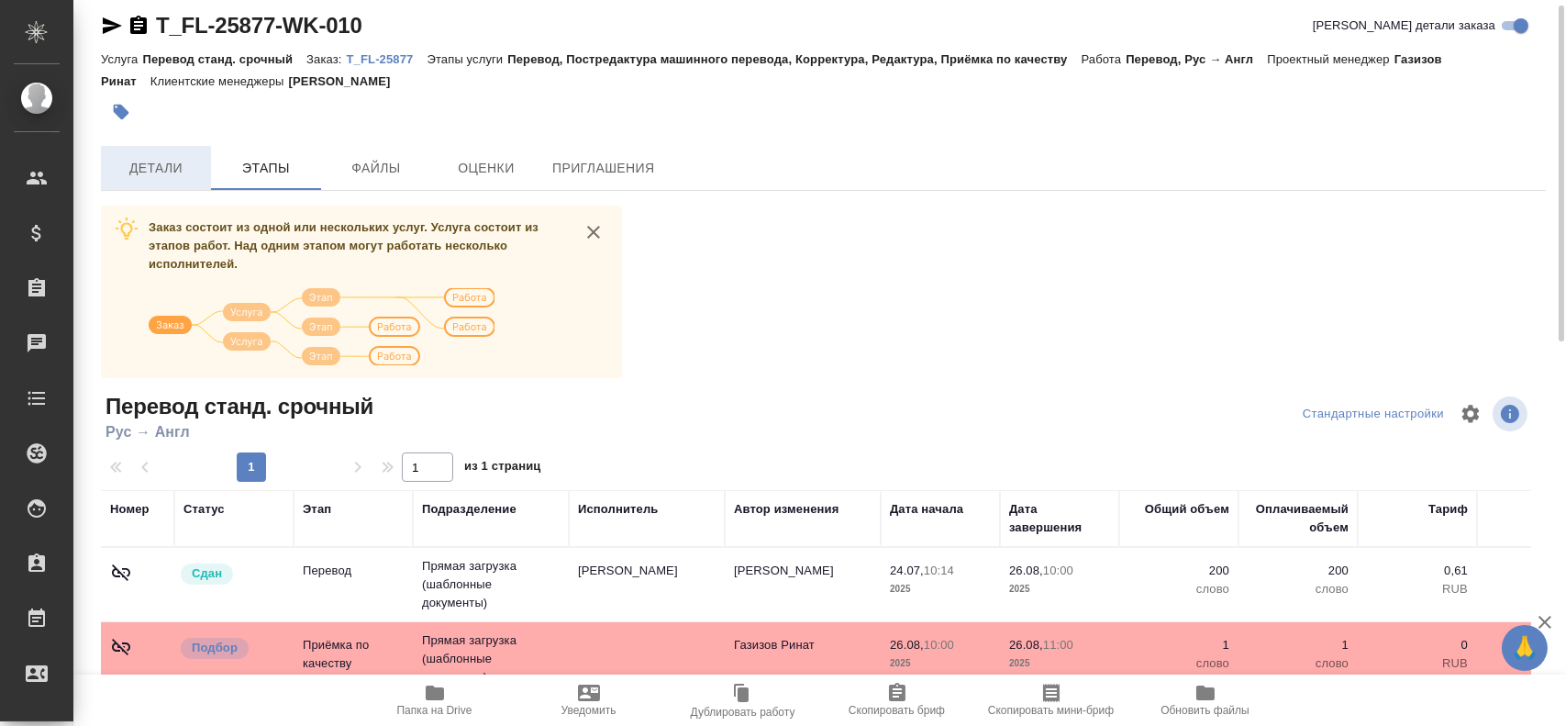
click at [178, 172] on span "Детали" at bounding box center [156, 168] width 88 height 23
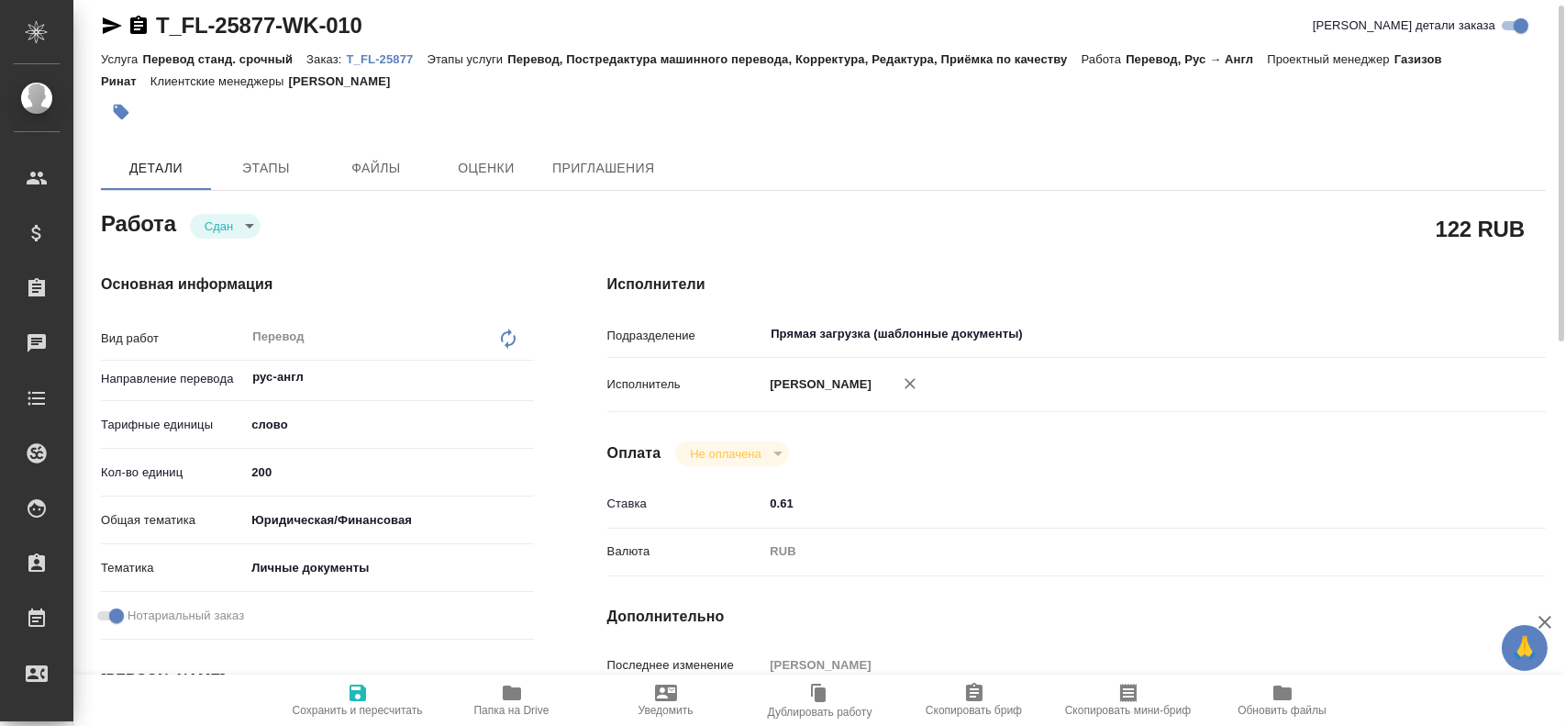
type textarea "x"
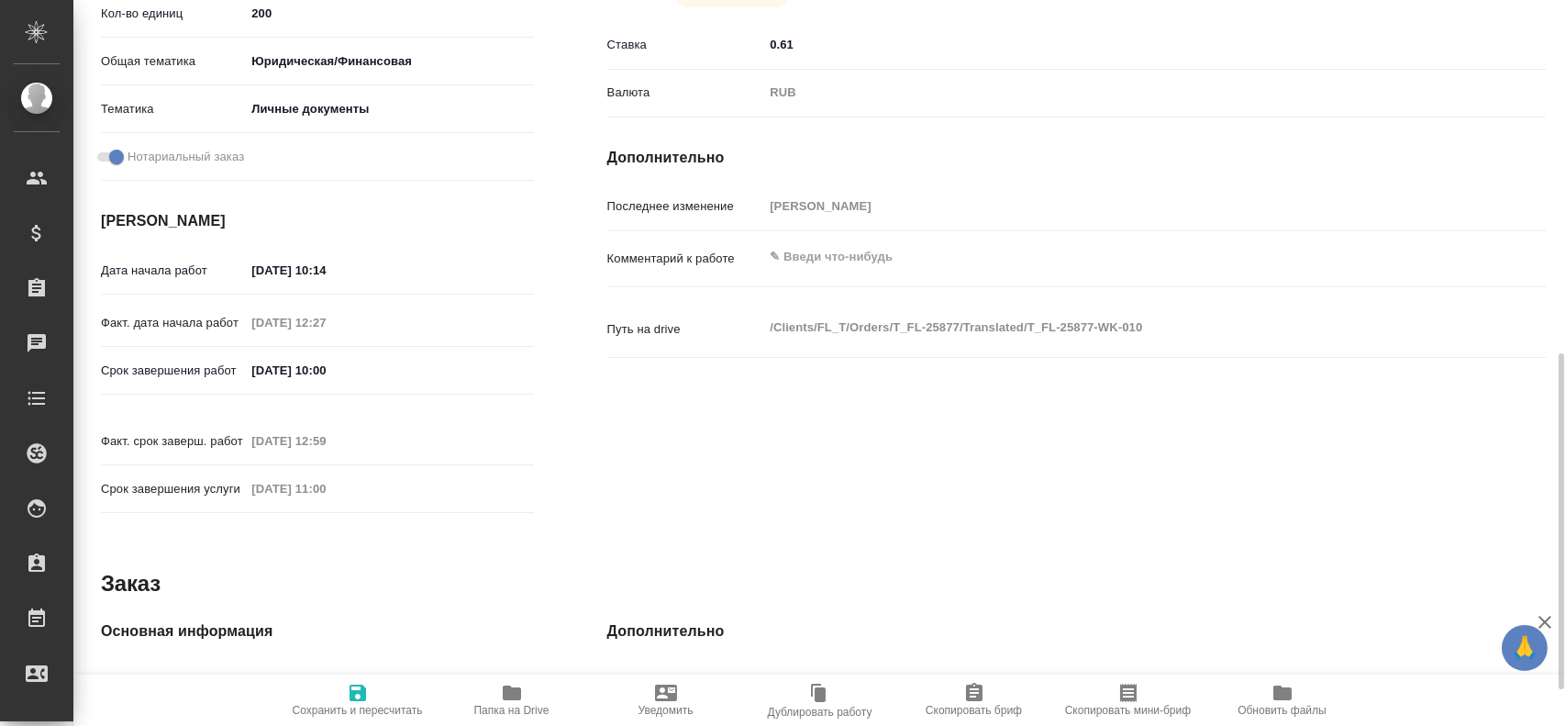
scroll to position [748, 0]
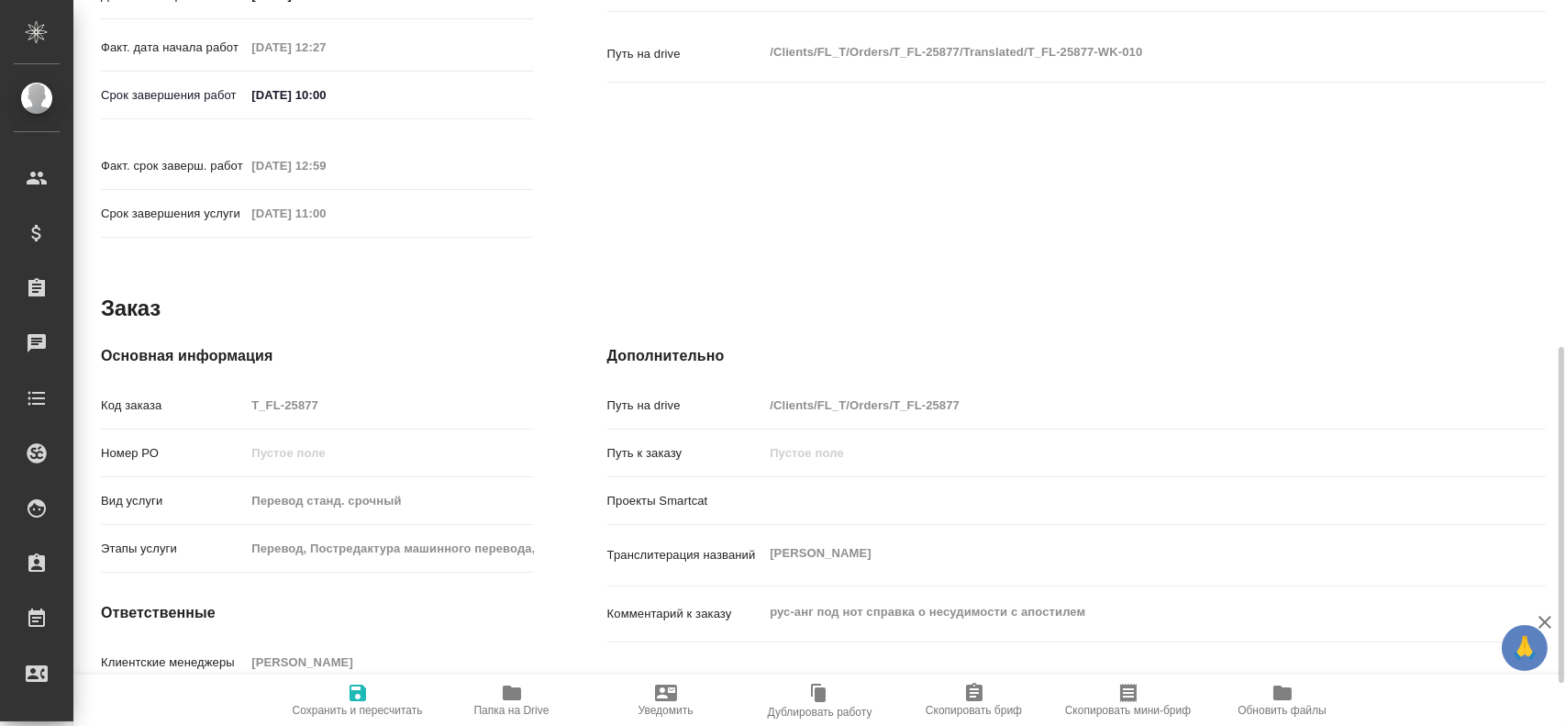
type textarea "x"
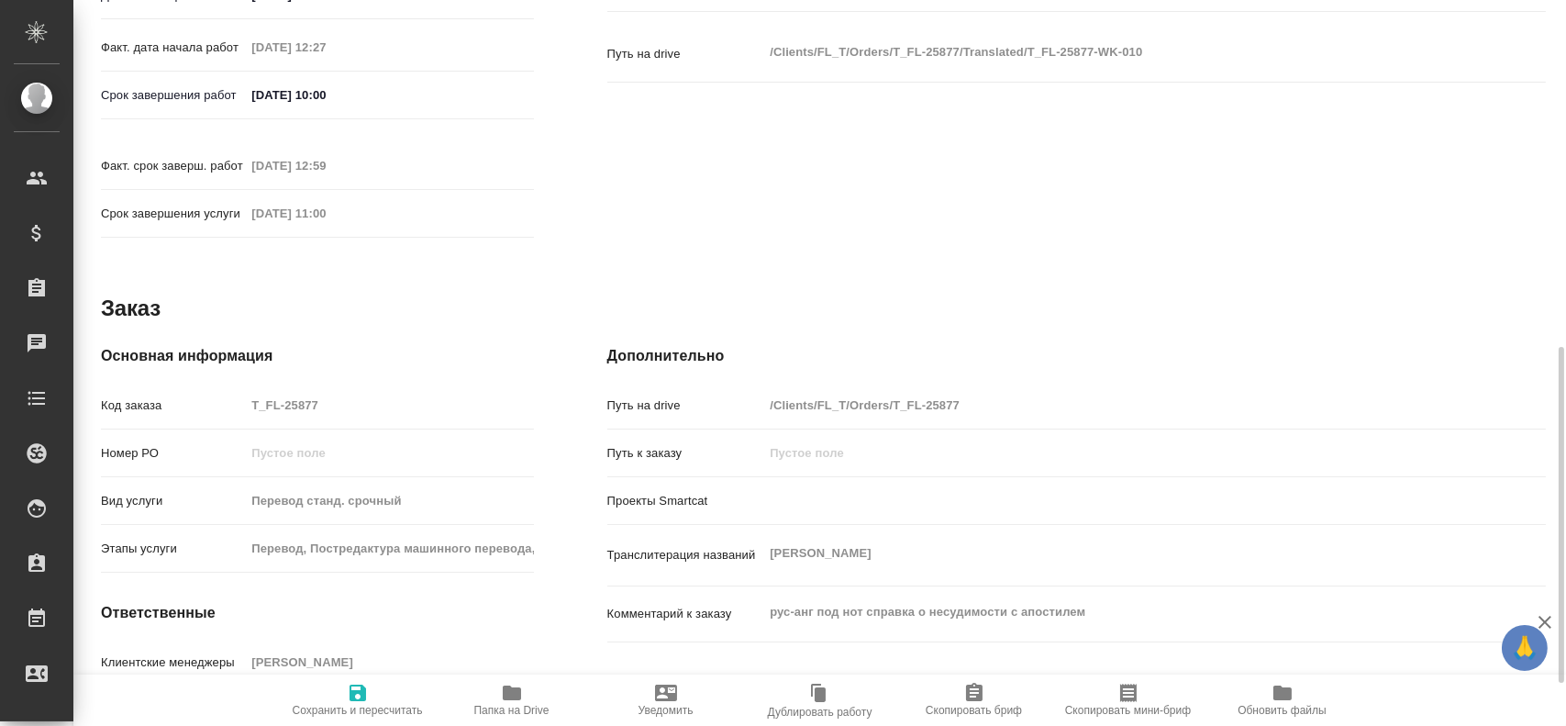
type textarea "x"
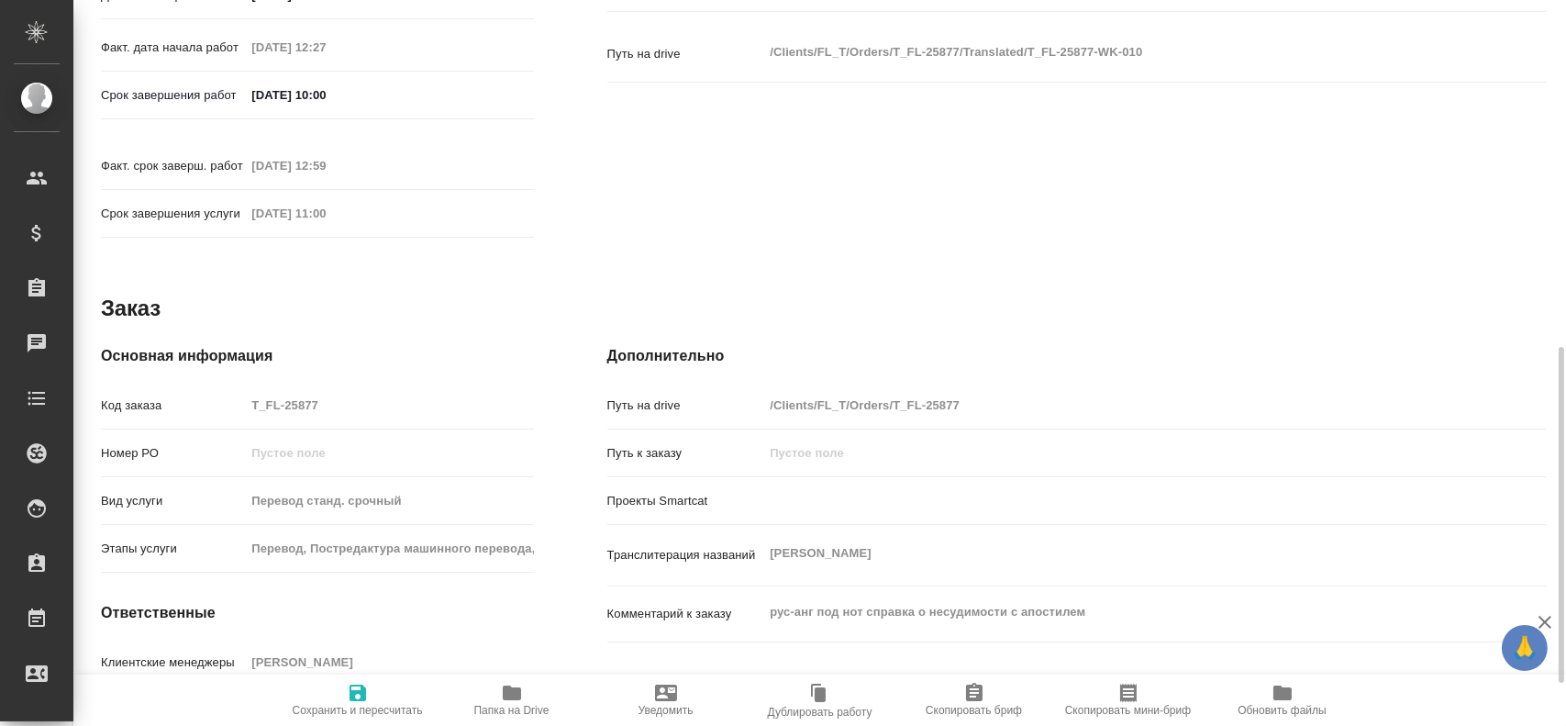
type textarea "x"
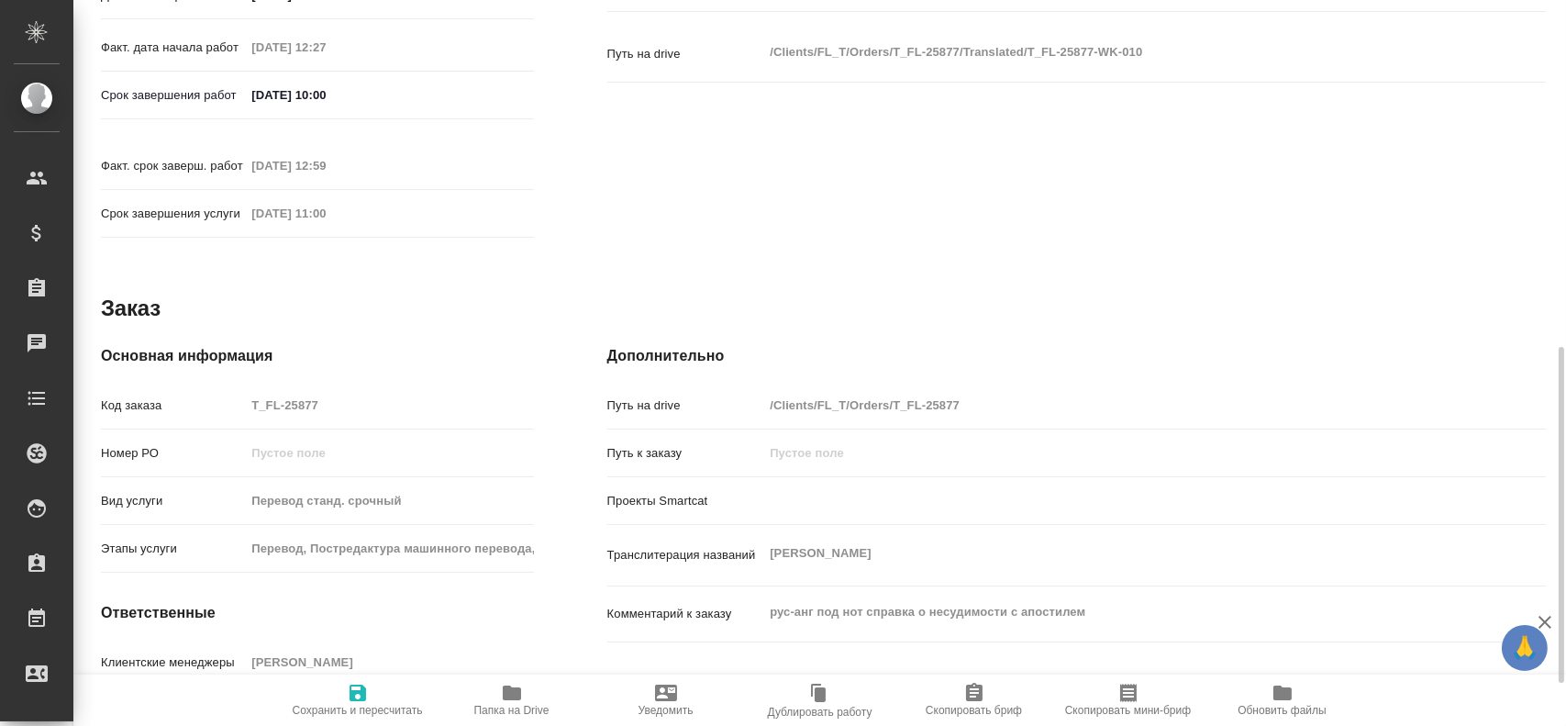
type textarea "x"
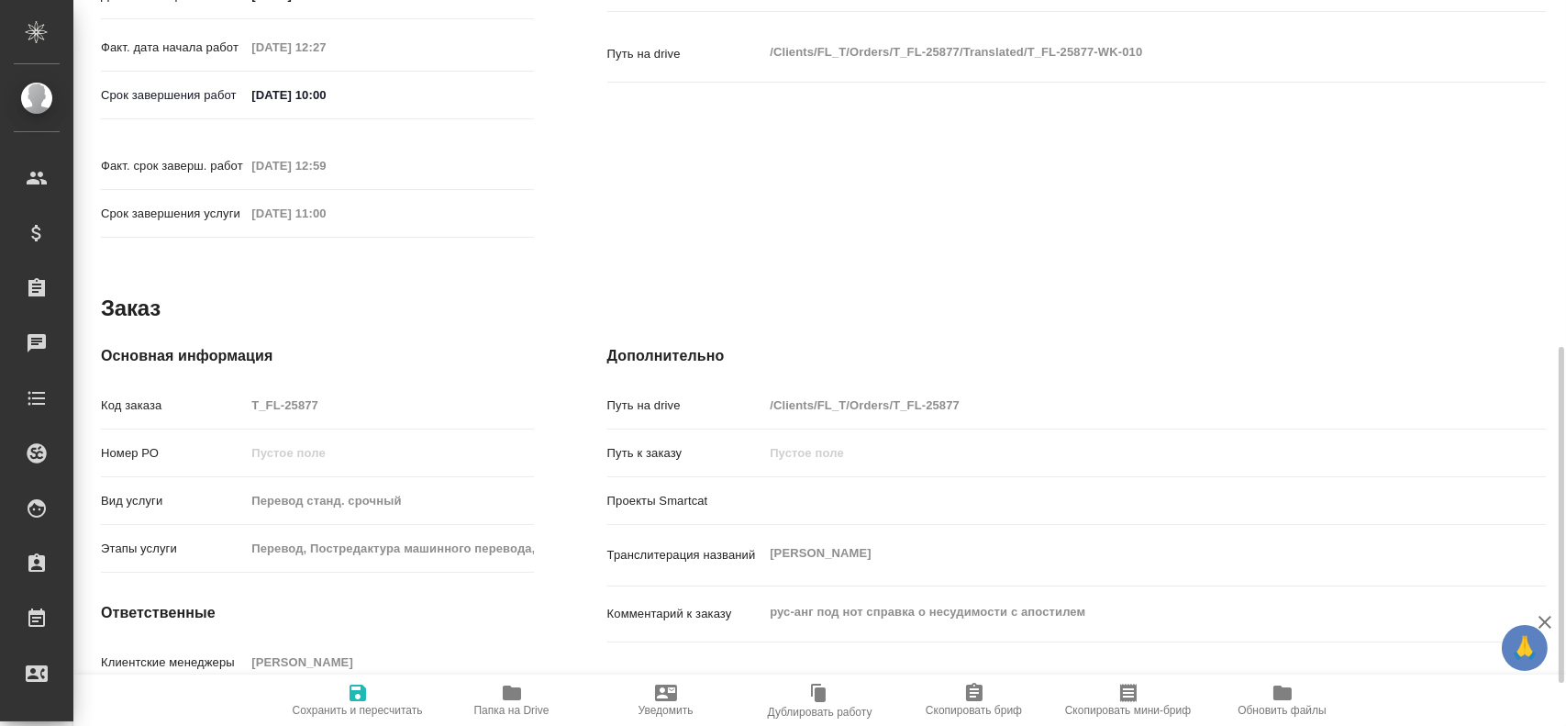
type textarea "x"
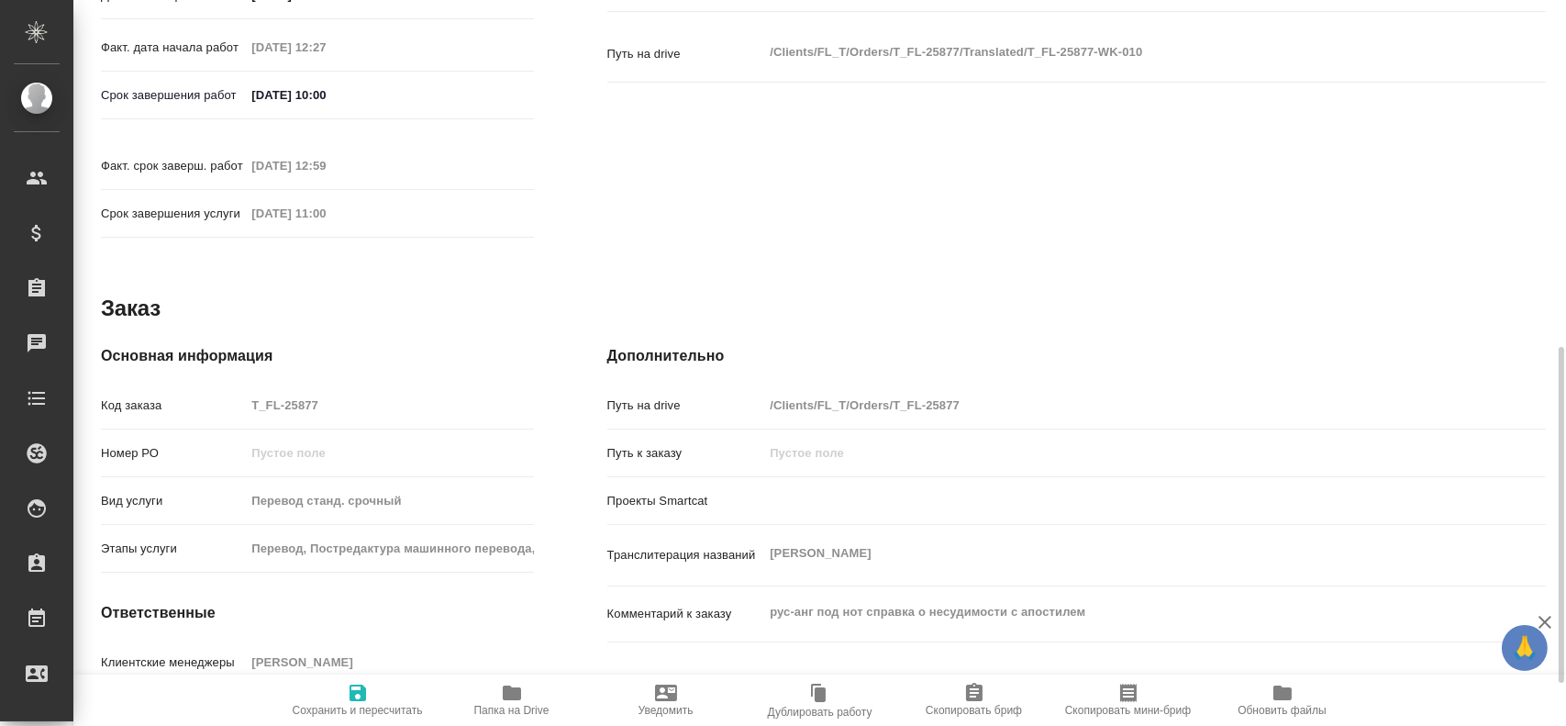
type textarea "x"
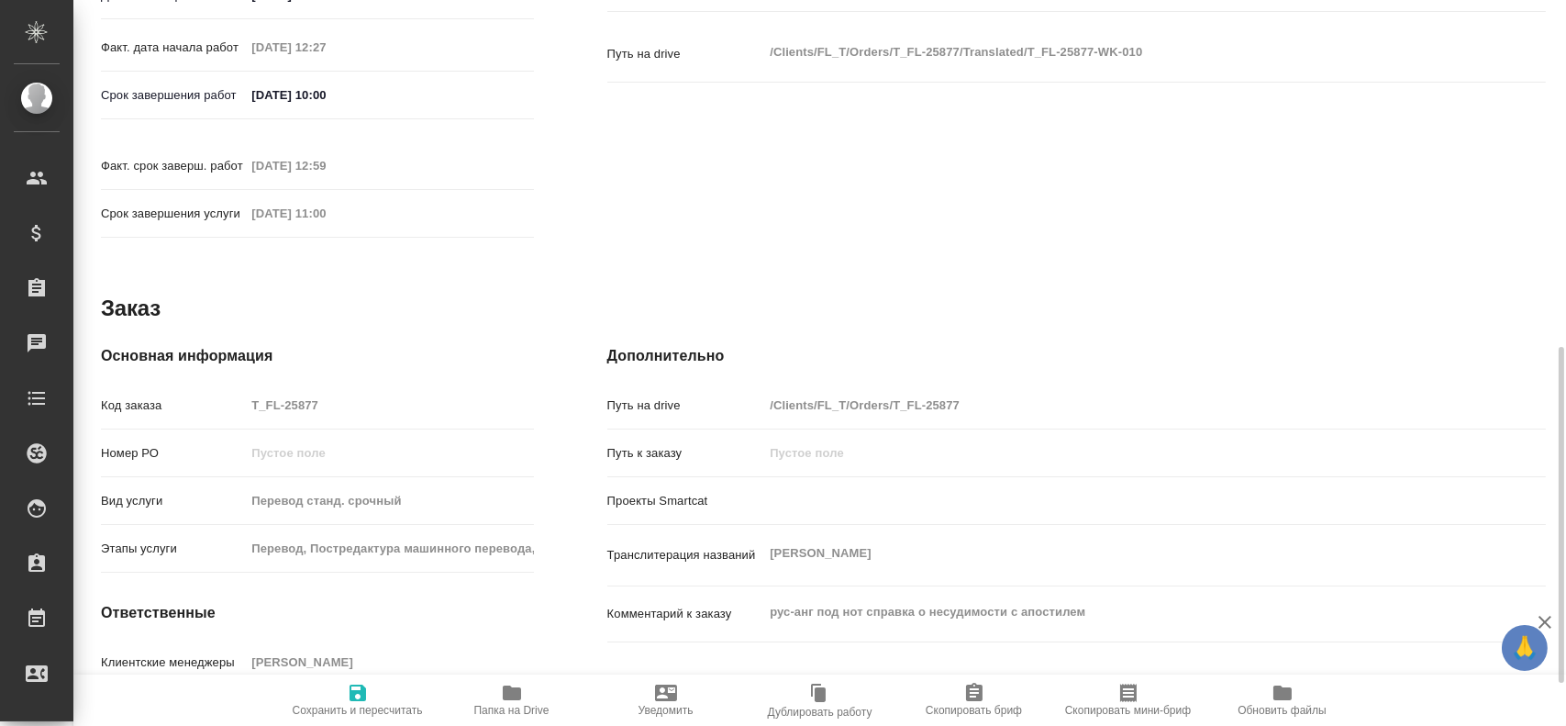
type textarea "x"
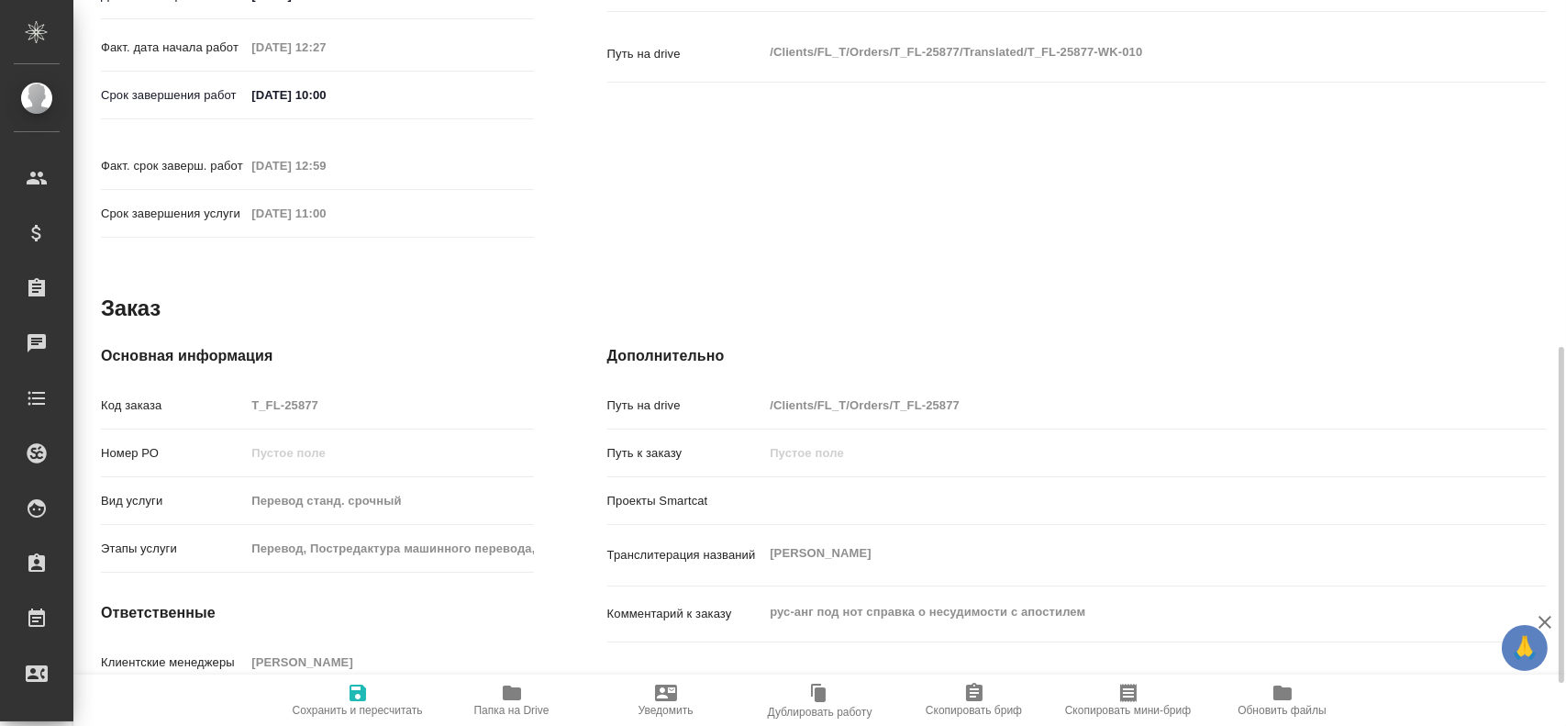
type textarea "x"
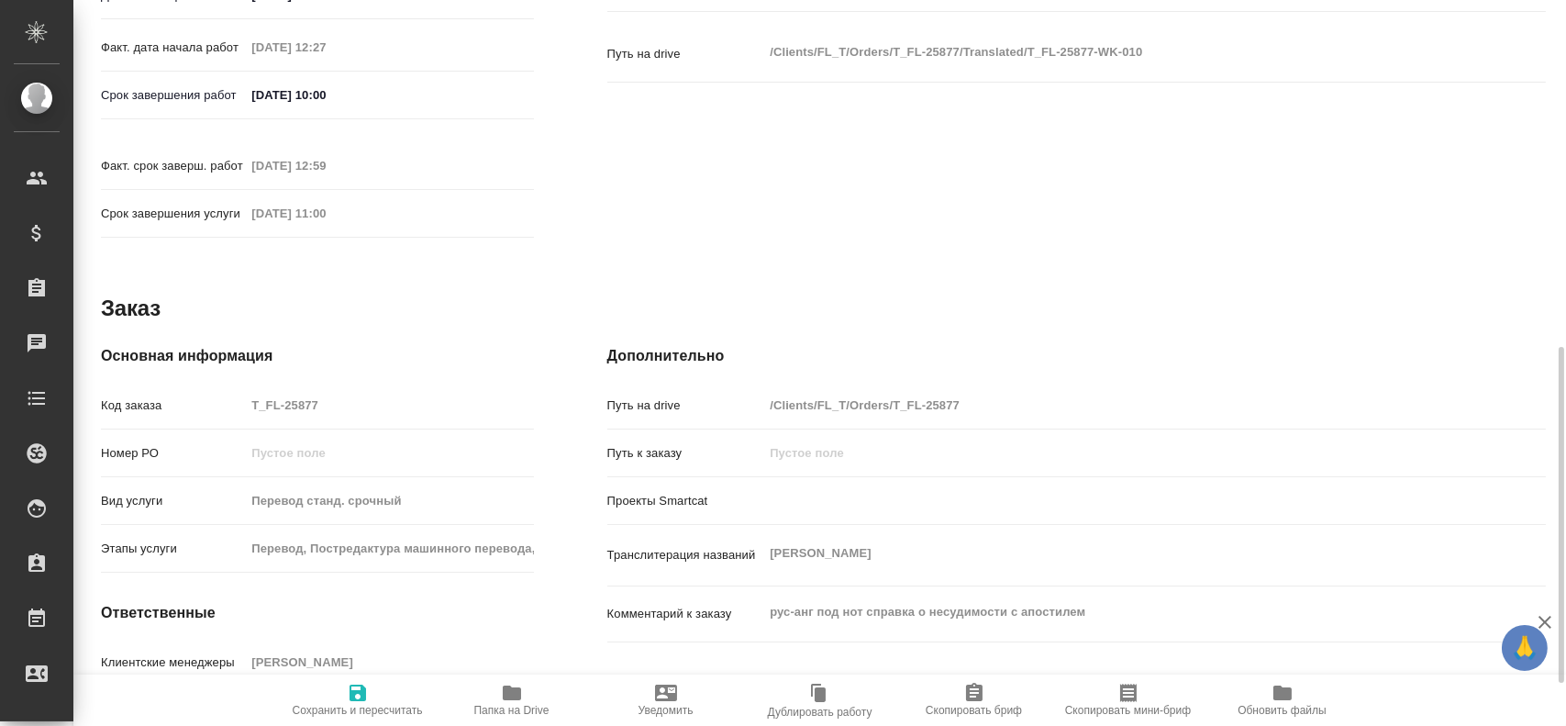
type textarea "x"
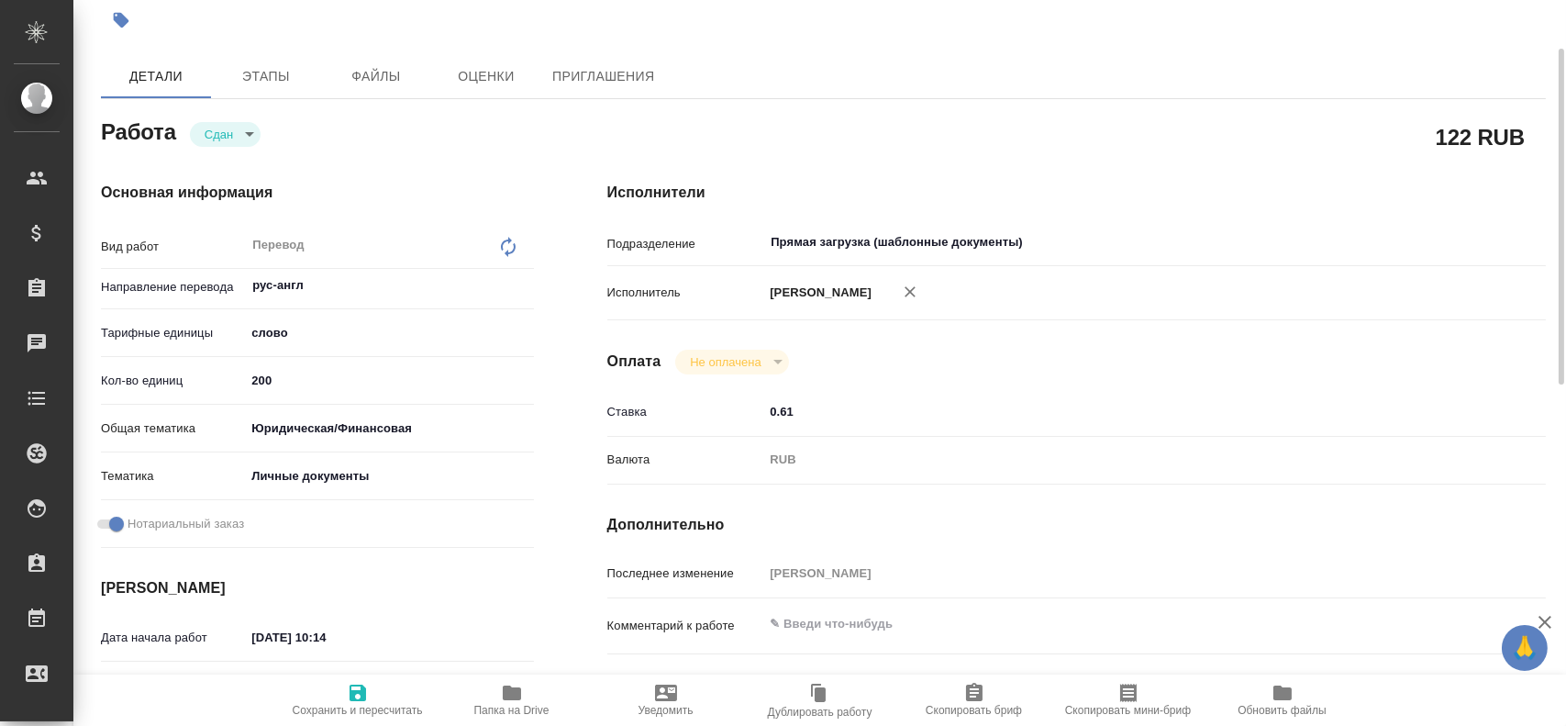
type textarea "x"
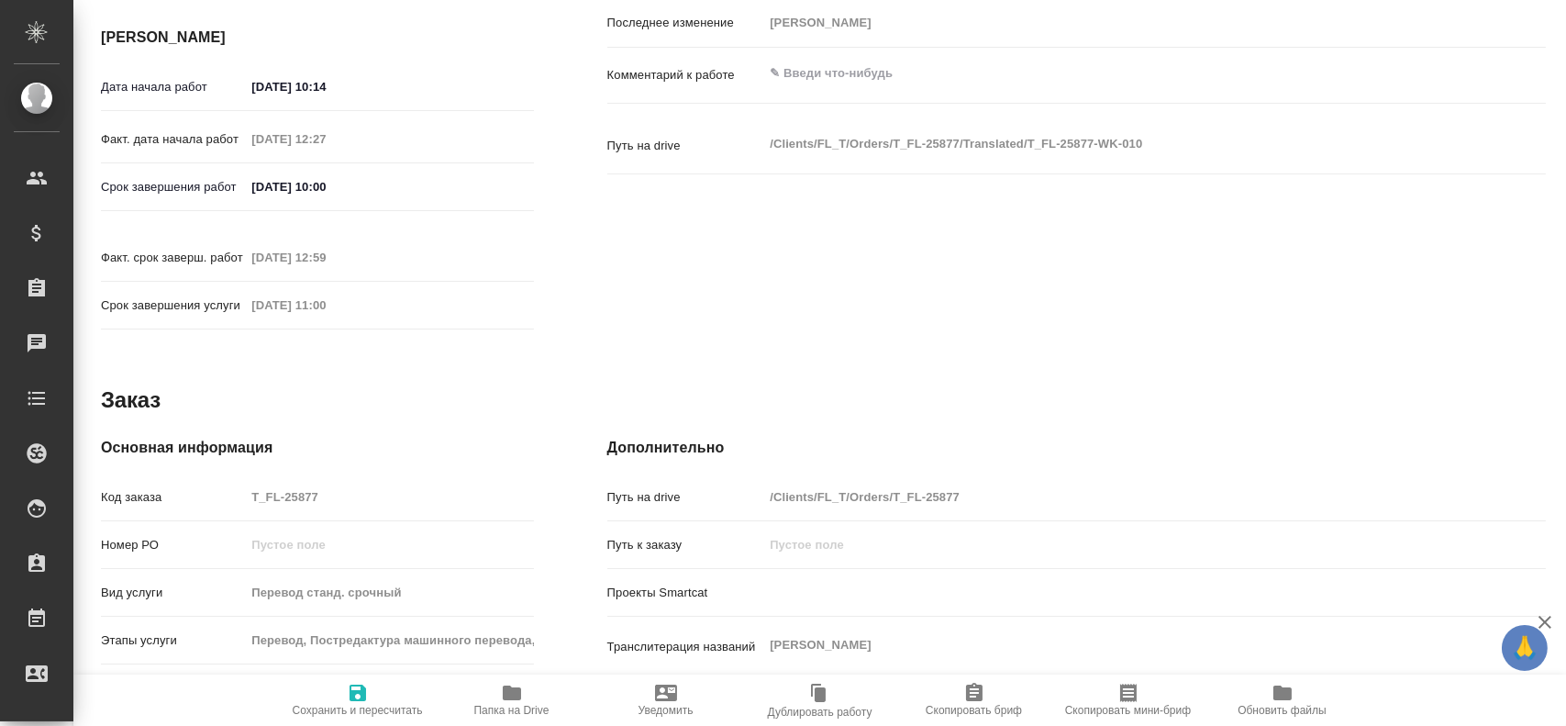
scroll to position [840, 0]
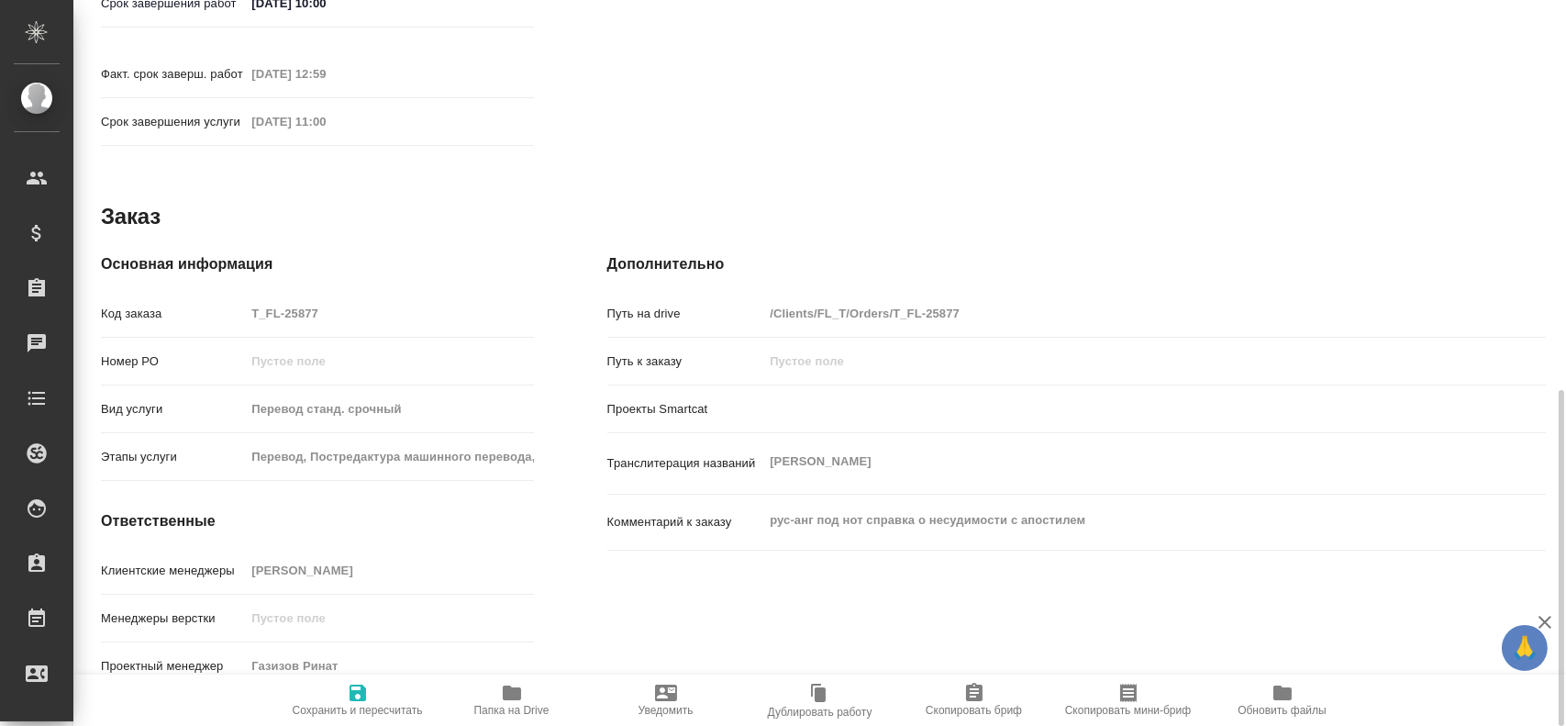
click at [184, 271] on div "Основная информация Код заказа T_FL-25877 Номер РО Вид услуги Перевод станд. ср…" at bounding box center [317, 475] width 433 height 444
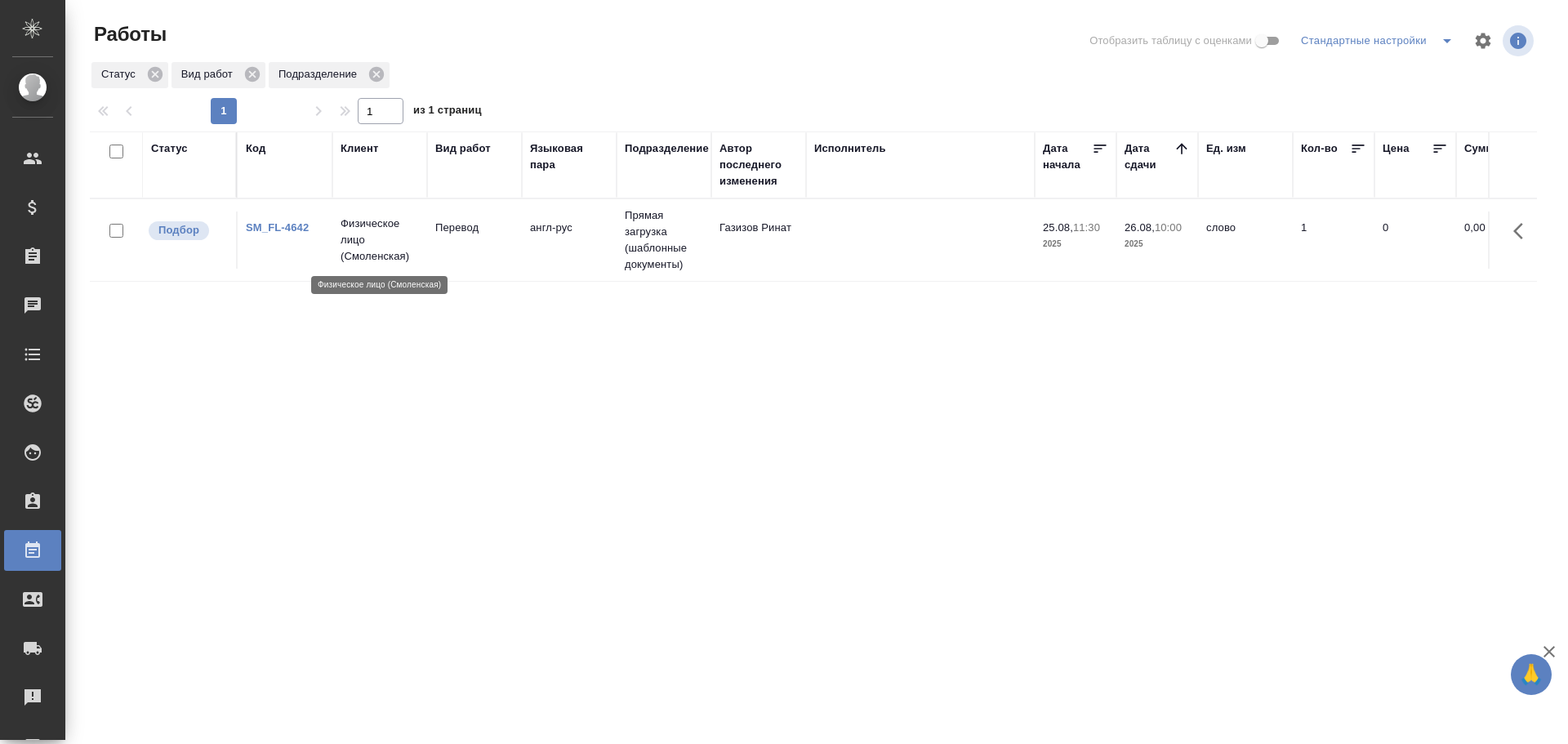
drag, startPoint x: 0, startPoint y: 0, endPoint x: 397, endPoint y: 251, distance: 469.7
click at [397, 251] on p "Физическое лицо (Смоленская)" at bounding box center [380, 239] width 78 height 49
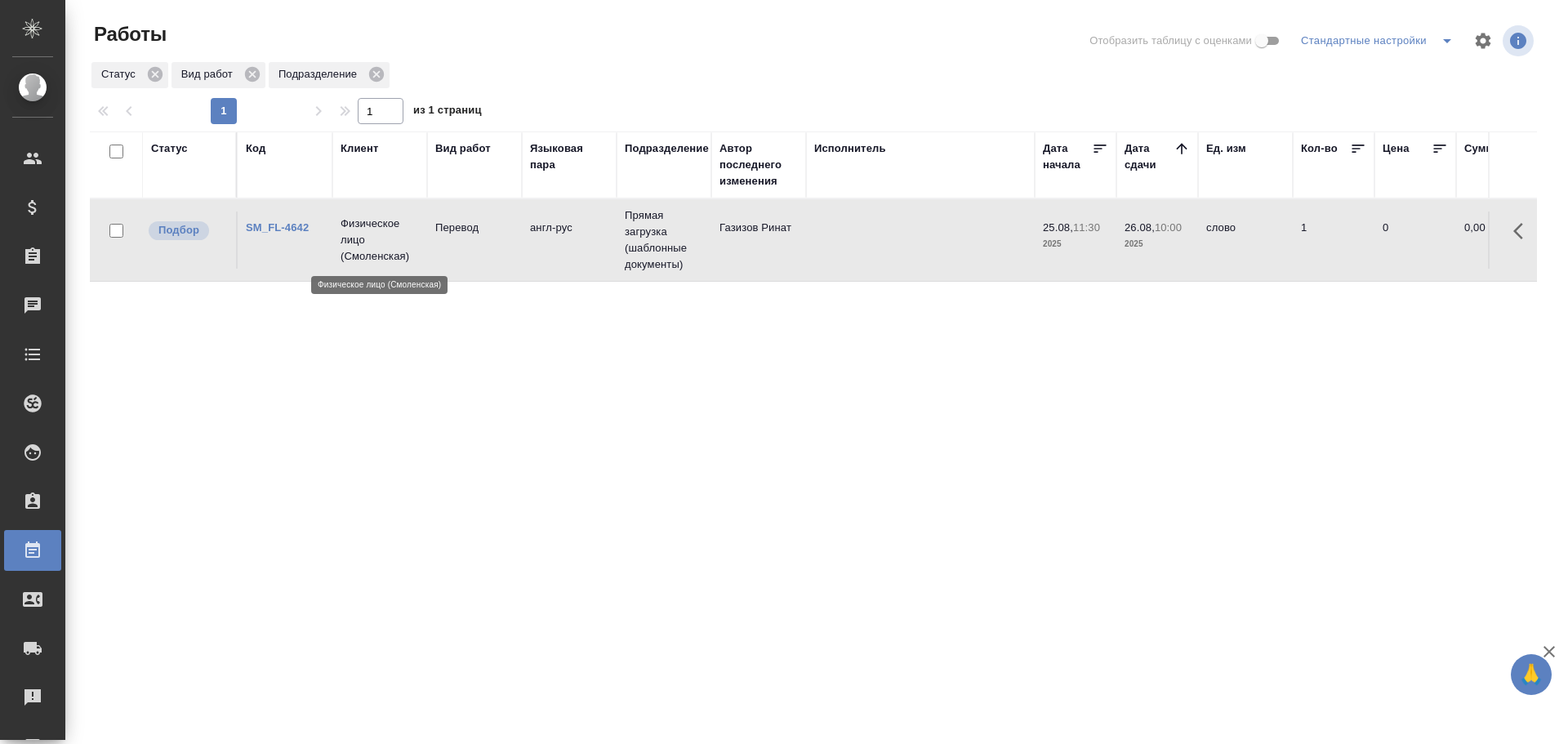
click at [397, 251] on p "Физическое лицо (Смоленская)" at bounding box center [380, 239] width 78 height 49
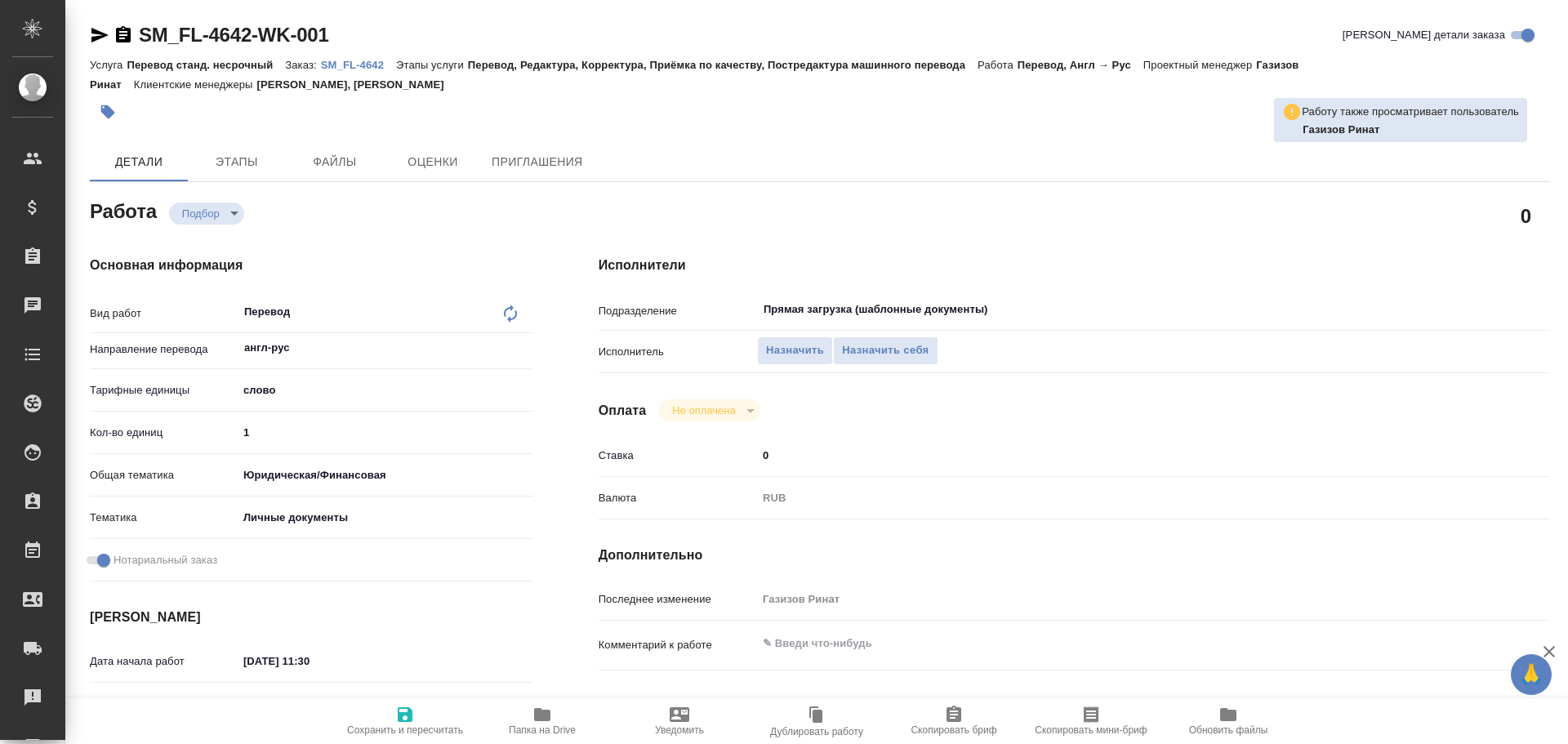
type textarea "x"
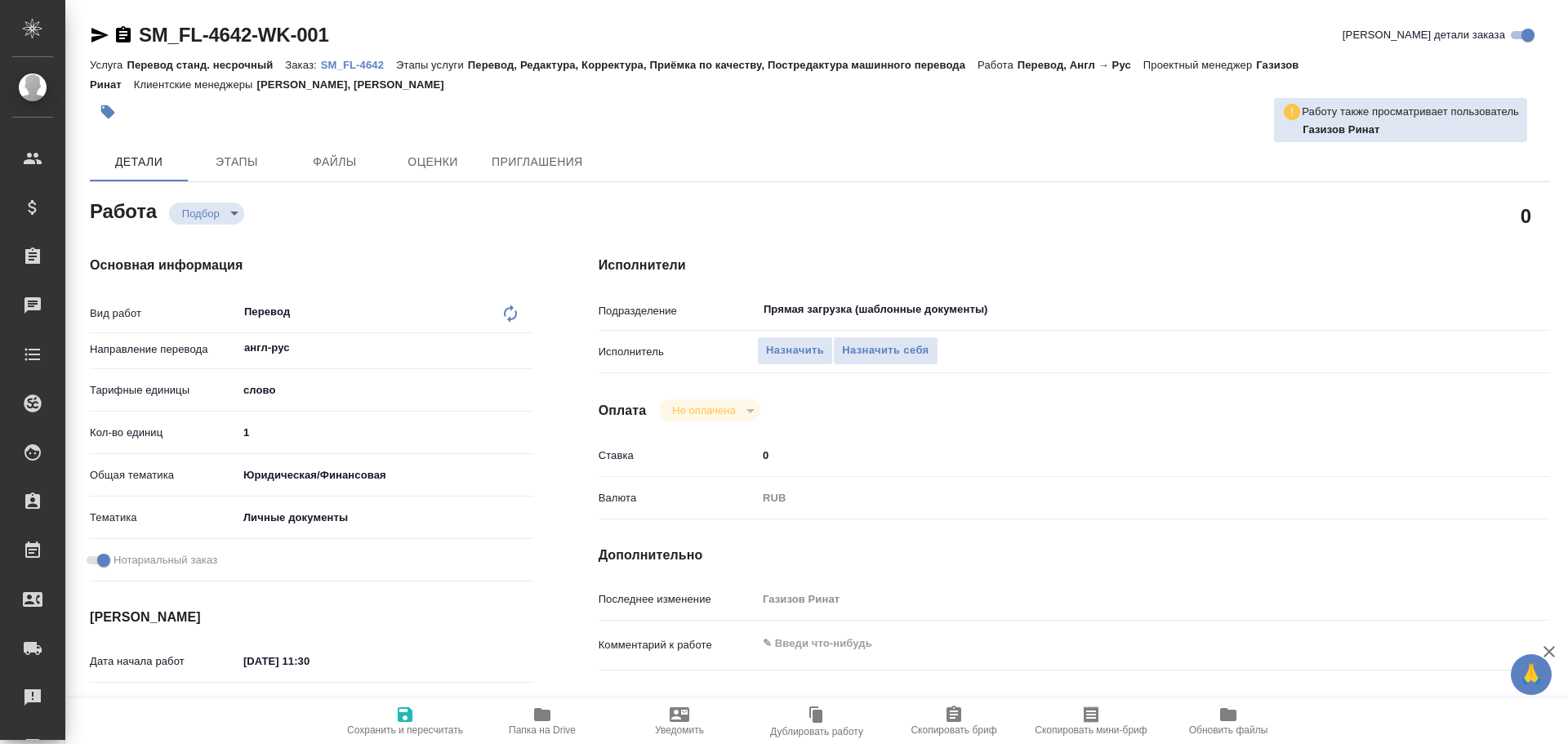
type textarea "x"
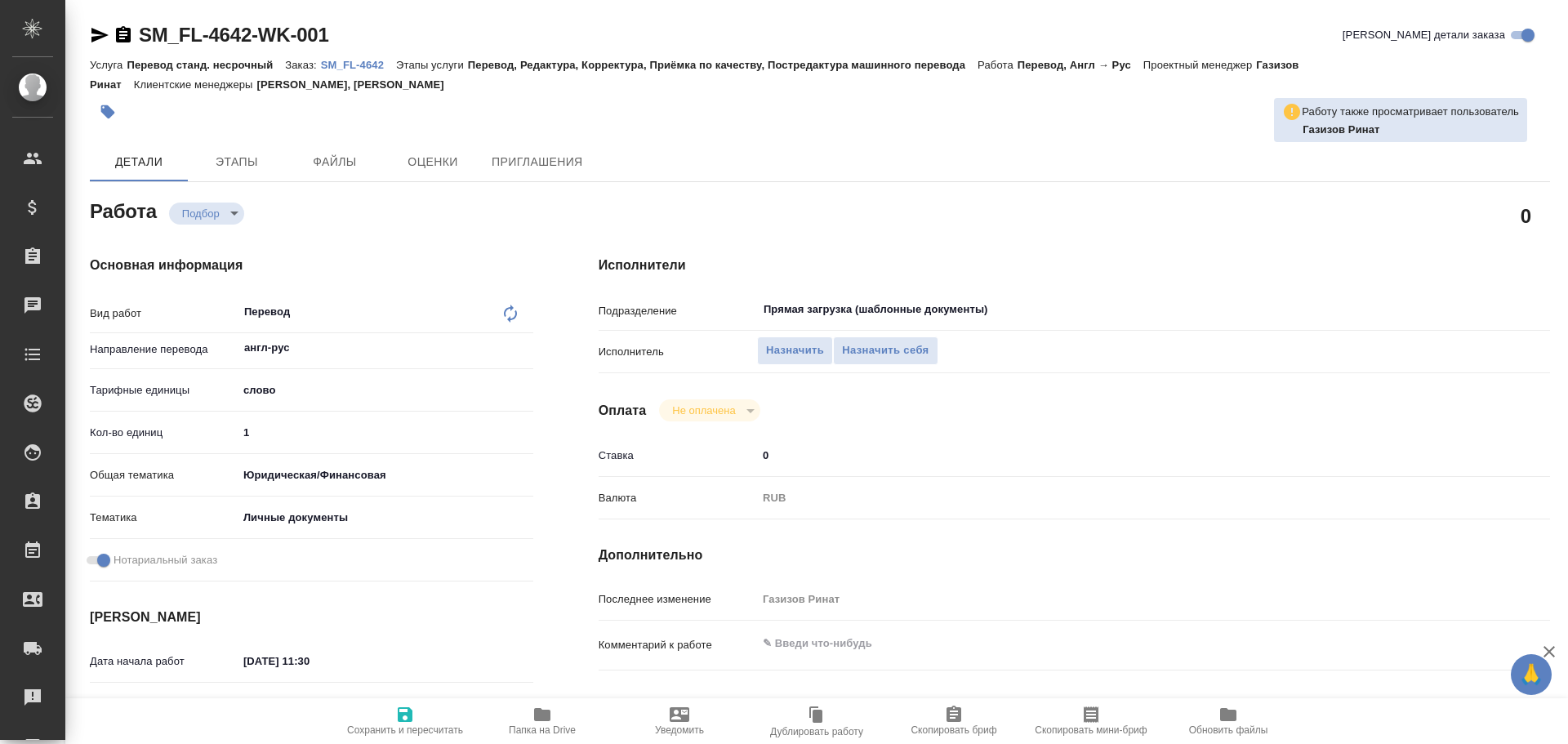
type textarea "x"
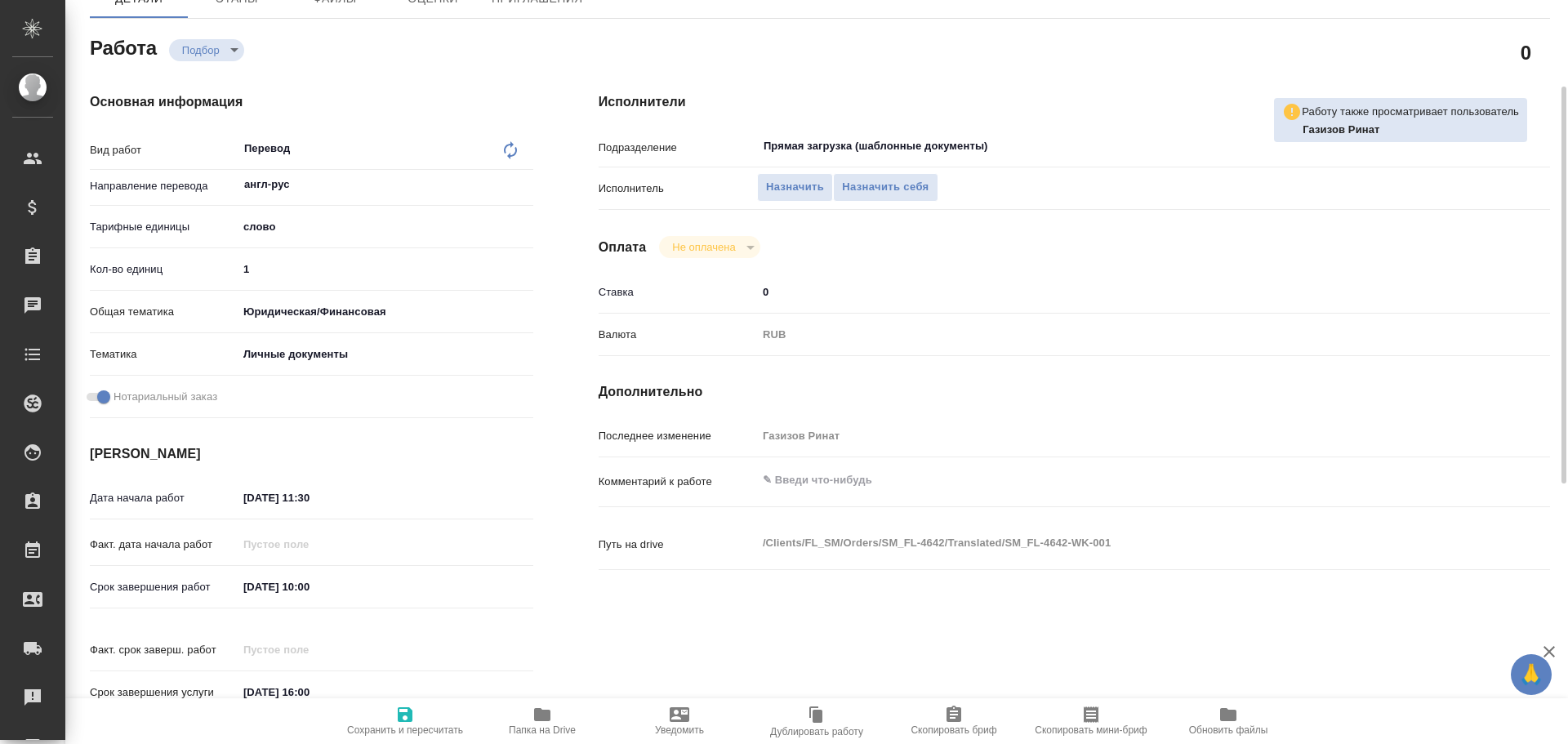
type textarea "x"
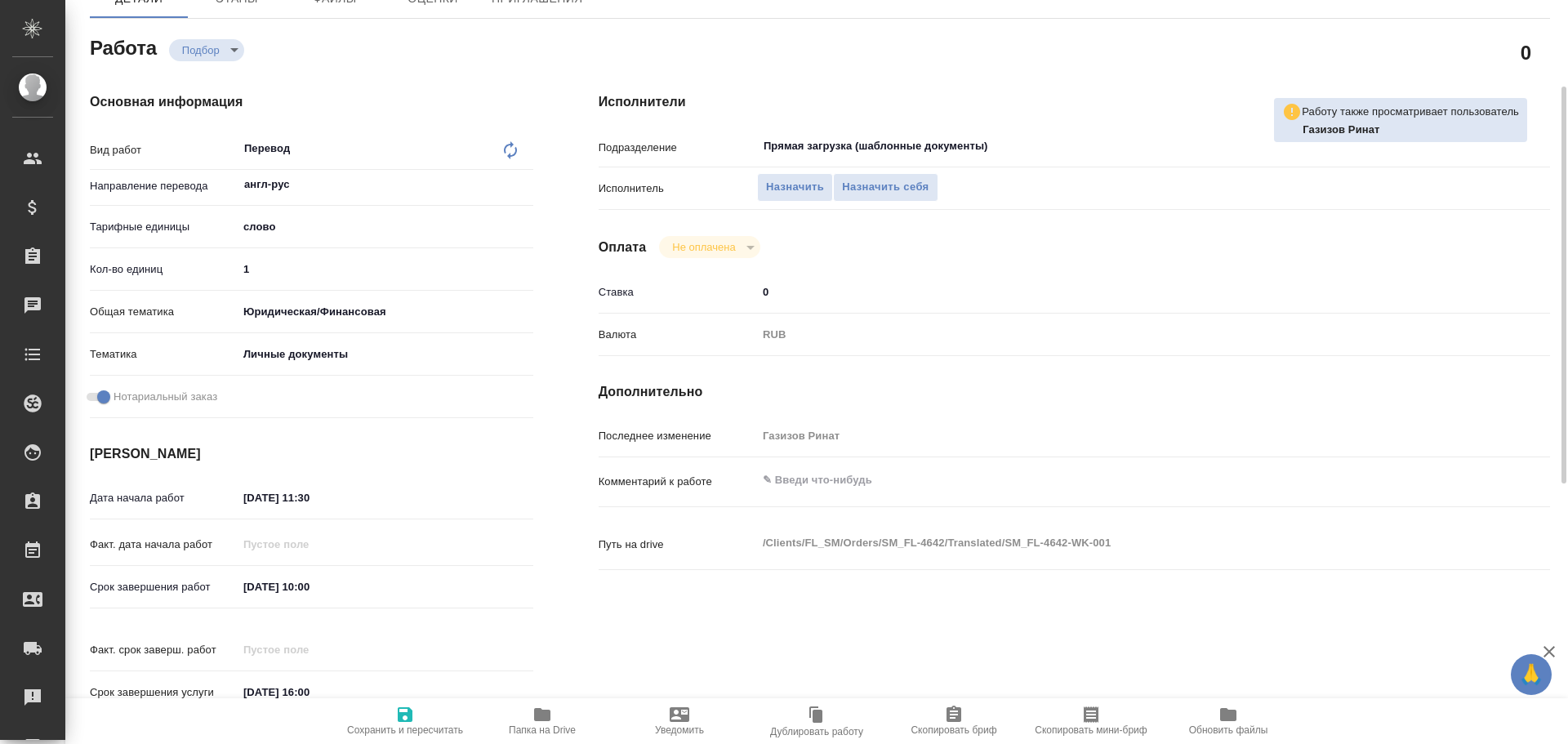
scroll to position [649, 0]
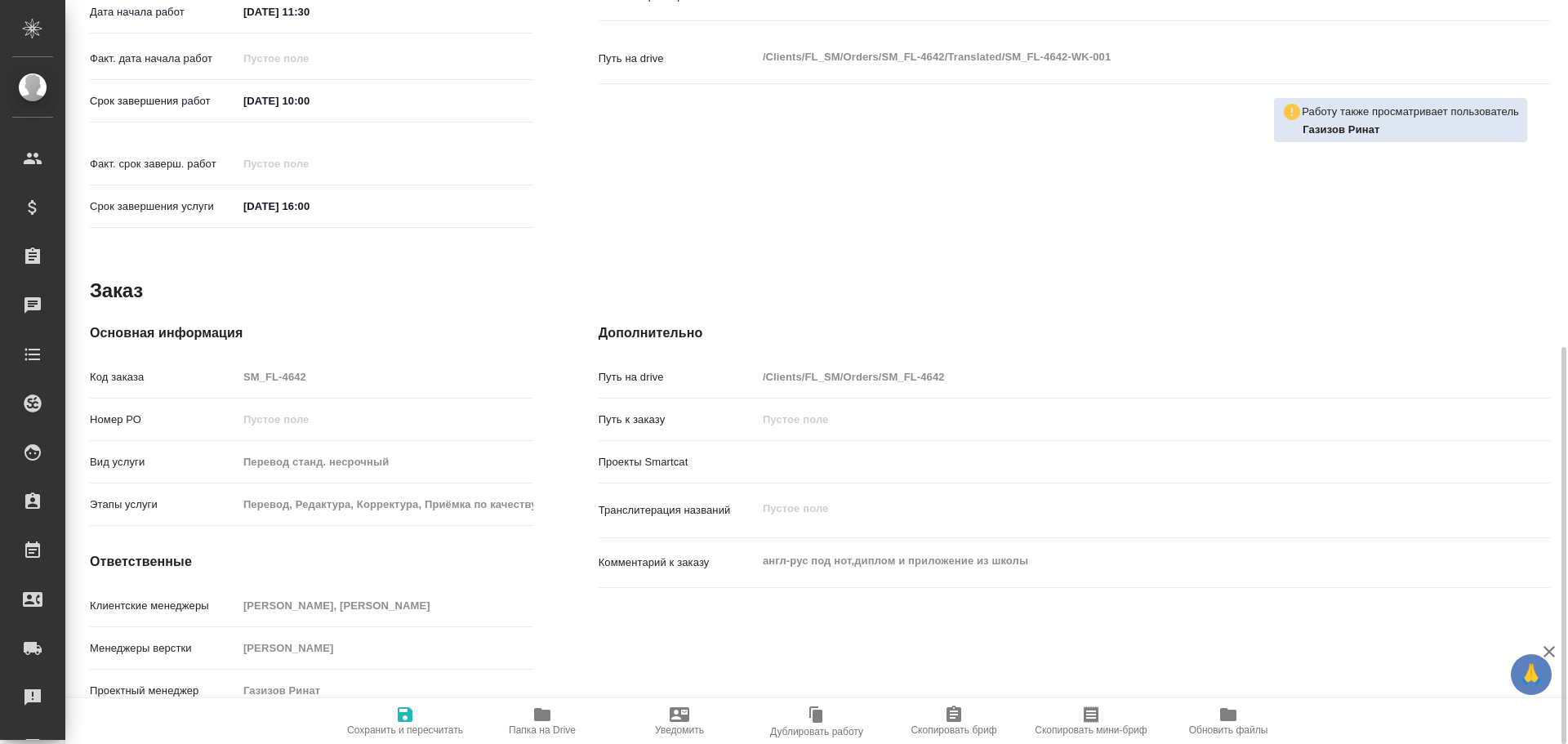
type textarea "x"
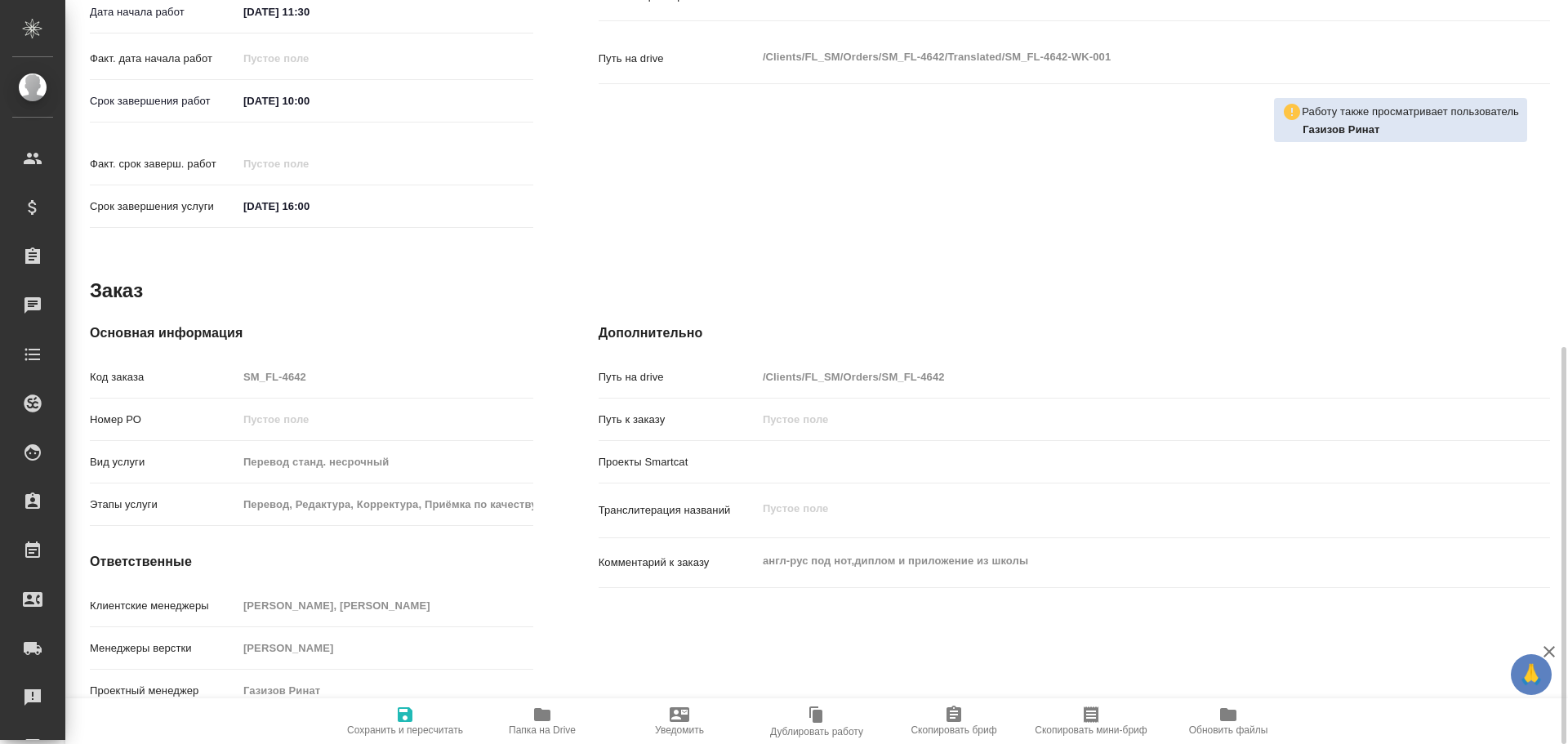
type textarea "x"
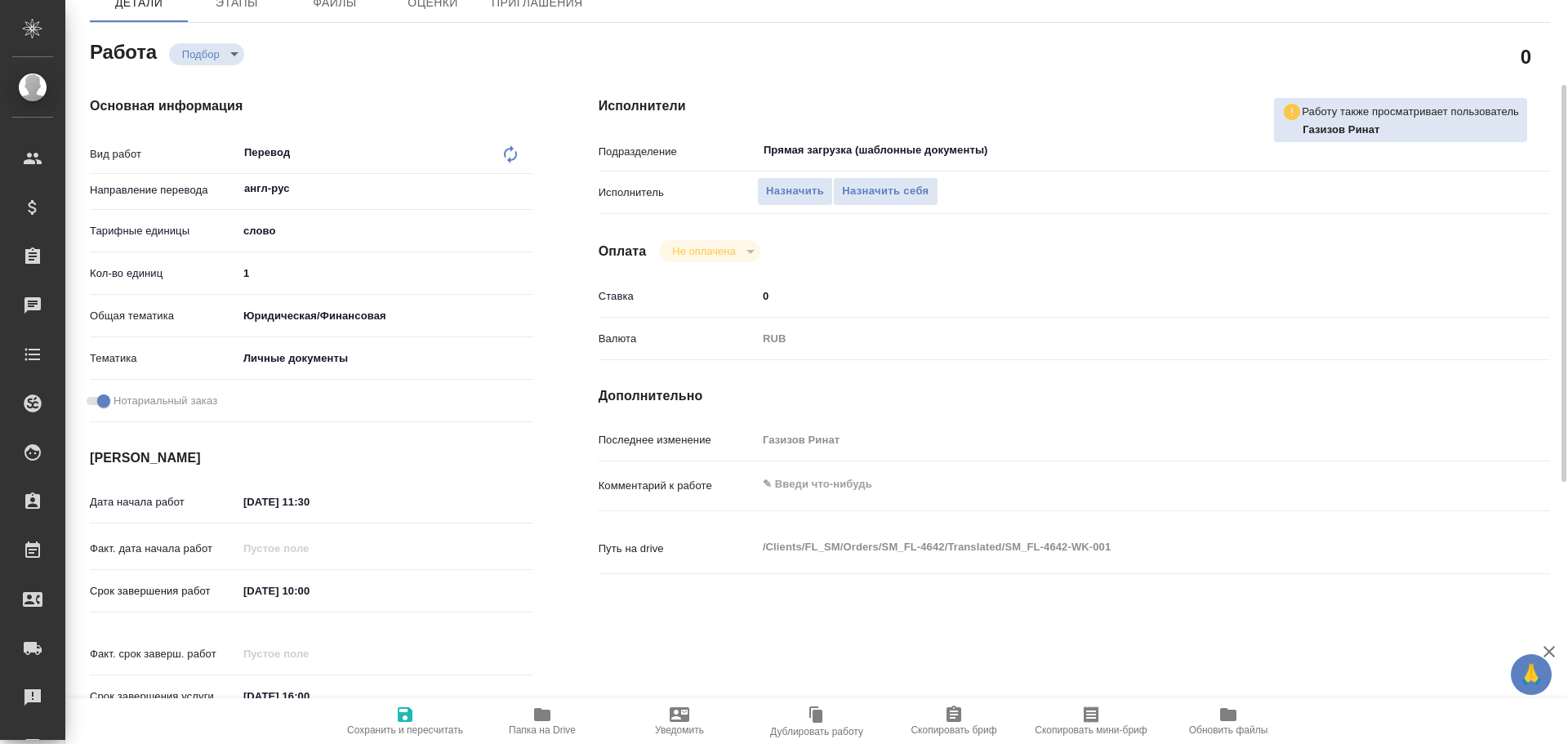
scroll to position [0, 0]
